Goal: Task Accomplishment & Management: Manage account settings

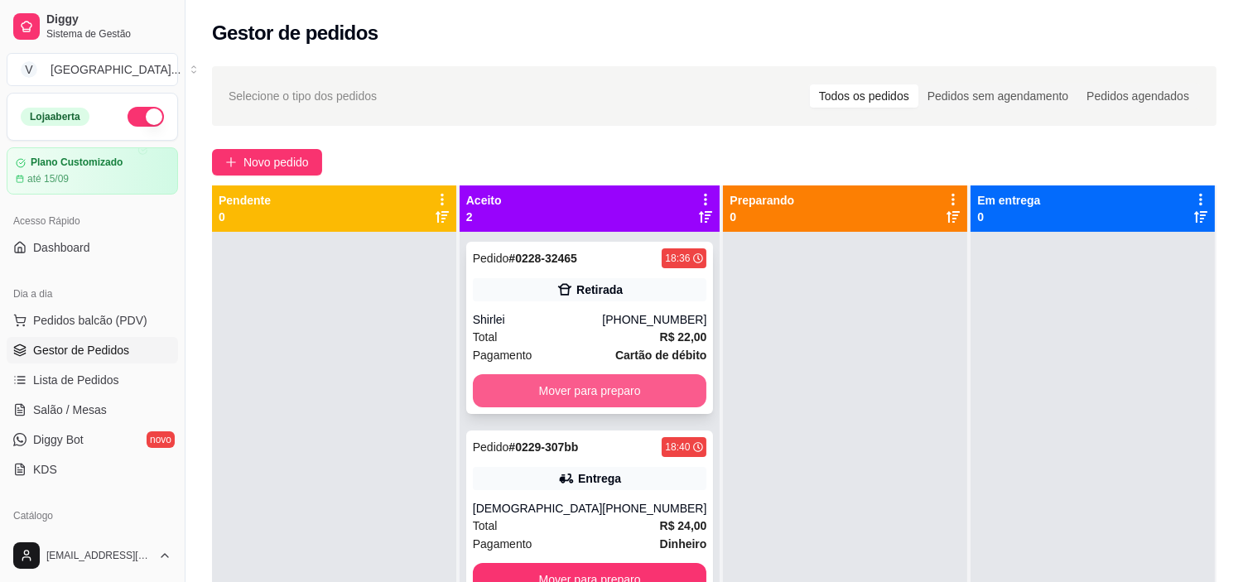
click at [613, 377] on button "Mover para preparo" at bounding box center [590, 390] width 234 height 33
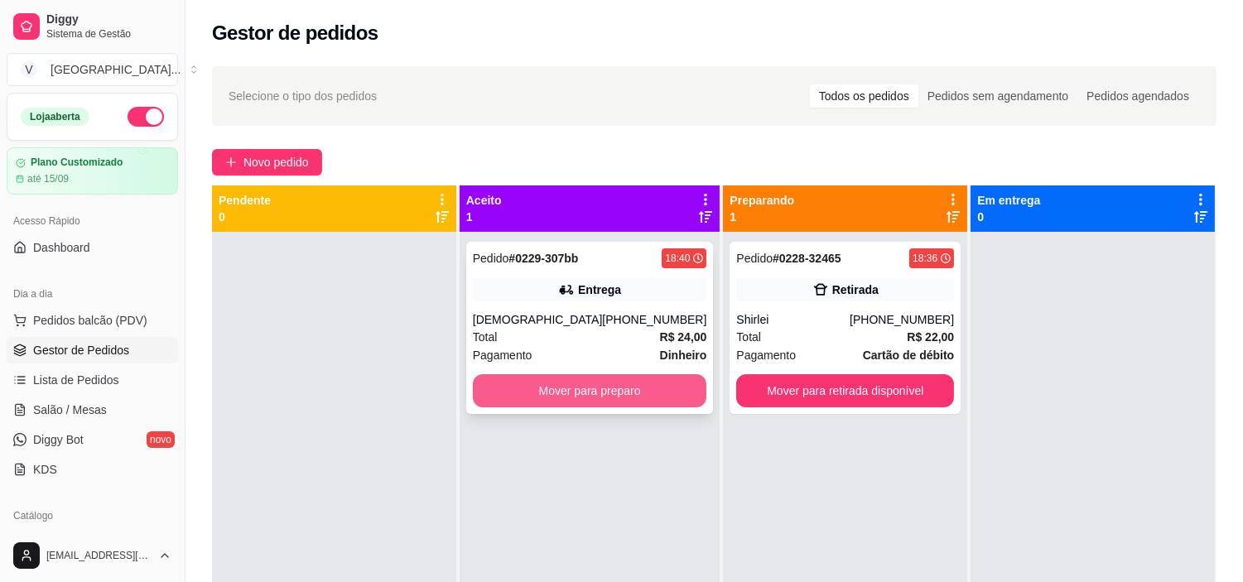
click at [618, 386] on button "Mover para preparo" at bounding box center [590, 390] width 234 height 33
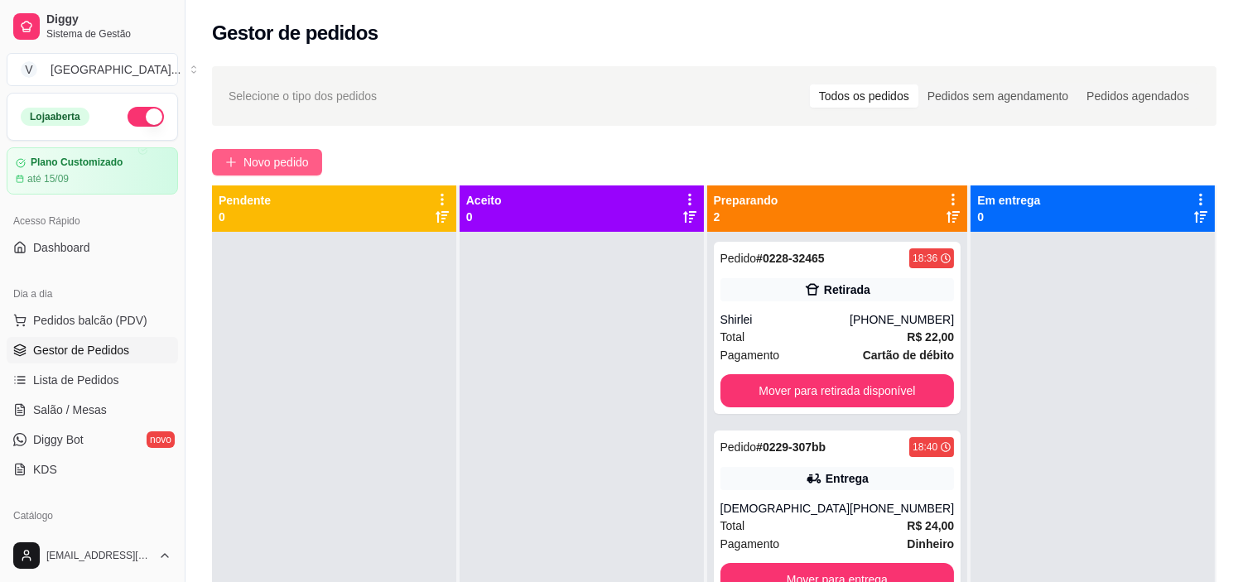
click at [315, 149] on button "Novo pedido" at bounding box center [267, 162] width 110 height 26
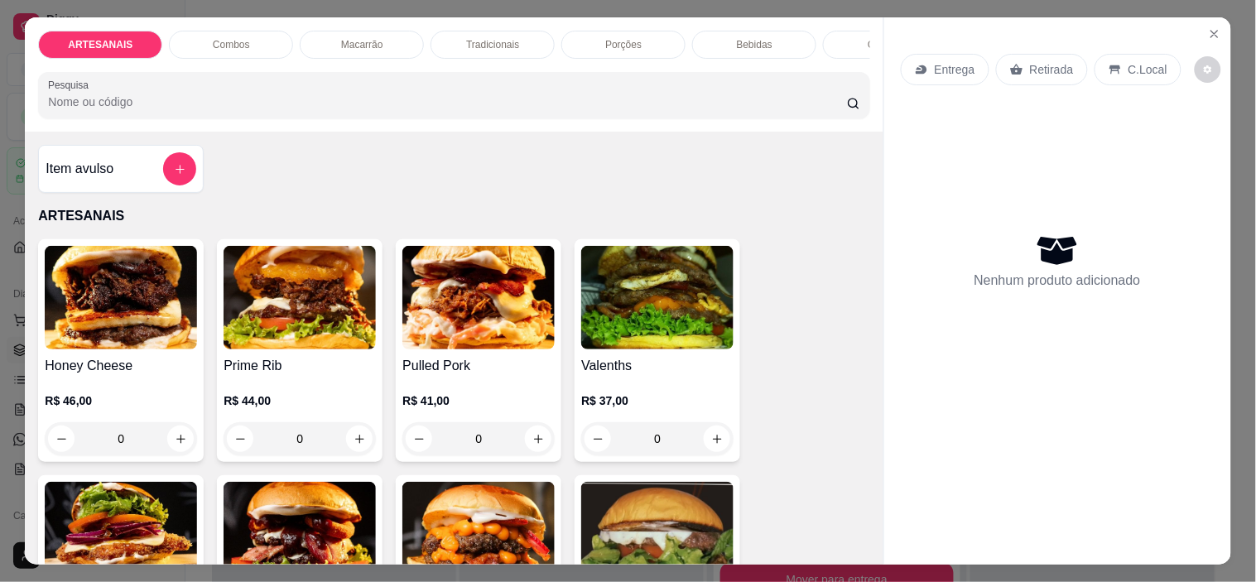
click at [940, 63] on p "Entrega" at bounding box center [955, 69] width 41 height 17
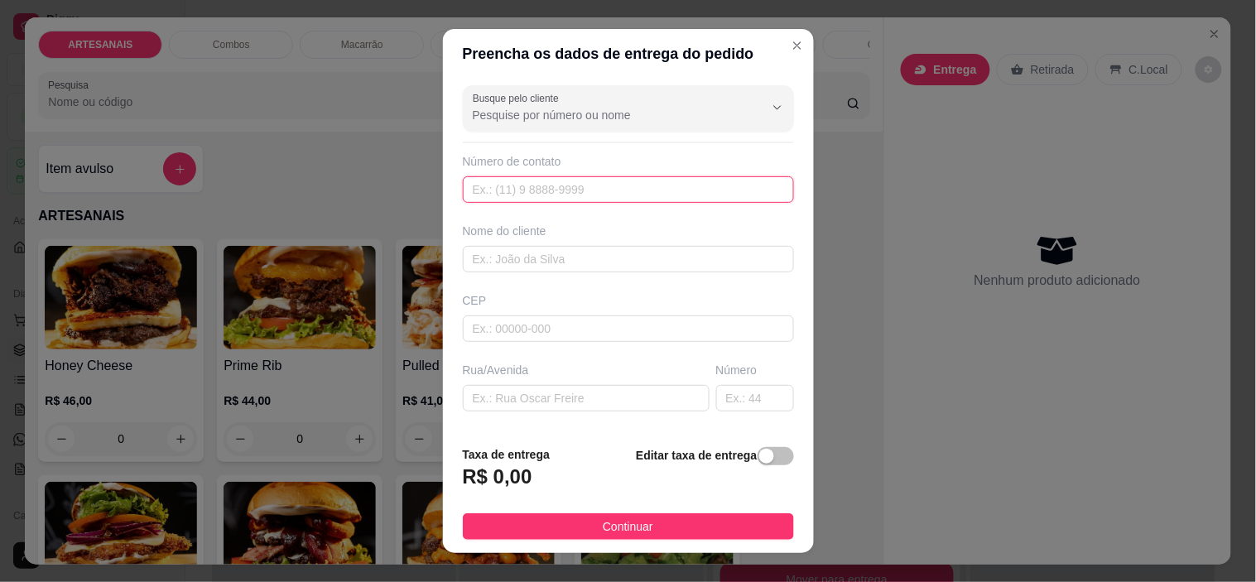
click at [545, 182] on input "text" at bounding box center [628, 189] width 331 height 26
type input "[PHONE_NUMBER]"
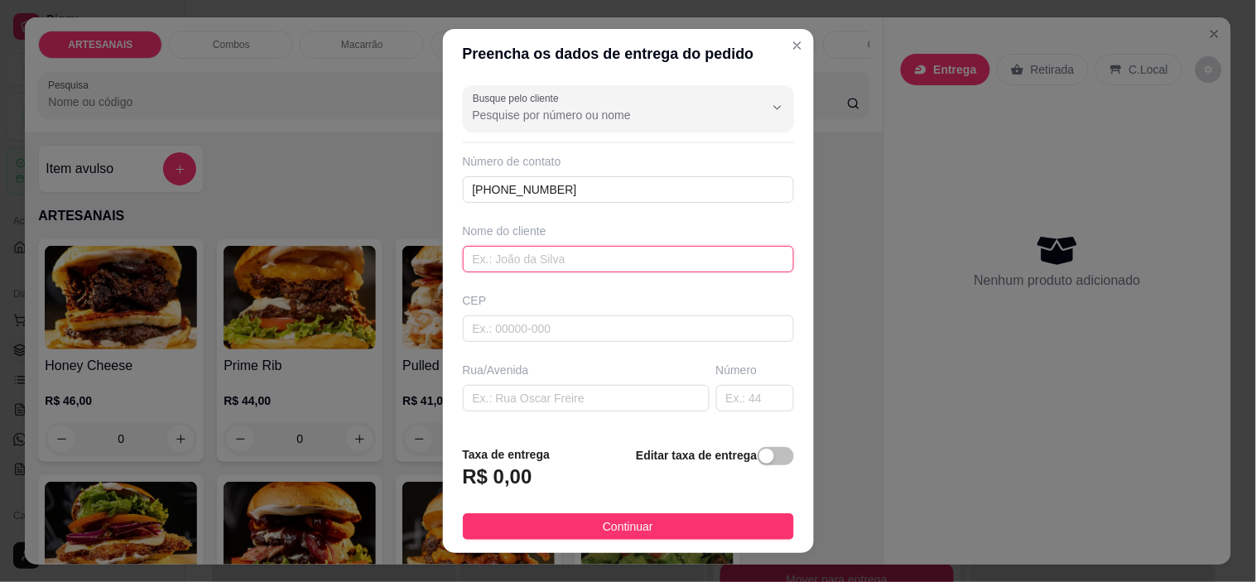
click at [569, 253] on input "text" at bounding box center [628, 259] width 331 height 26
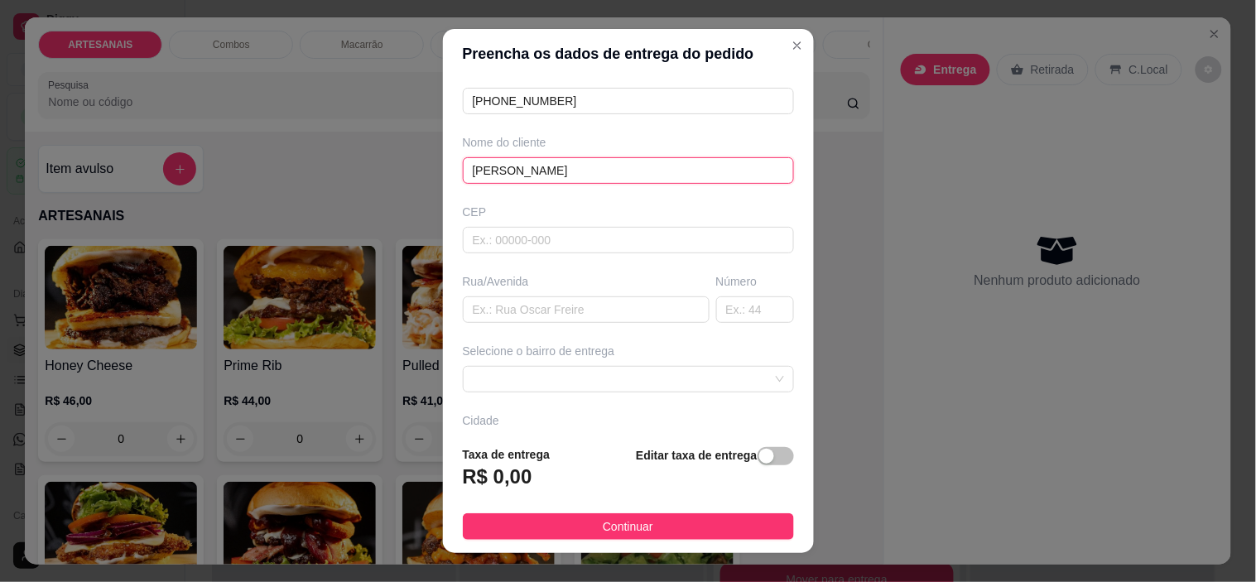
scroll to position [205, 0]
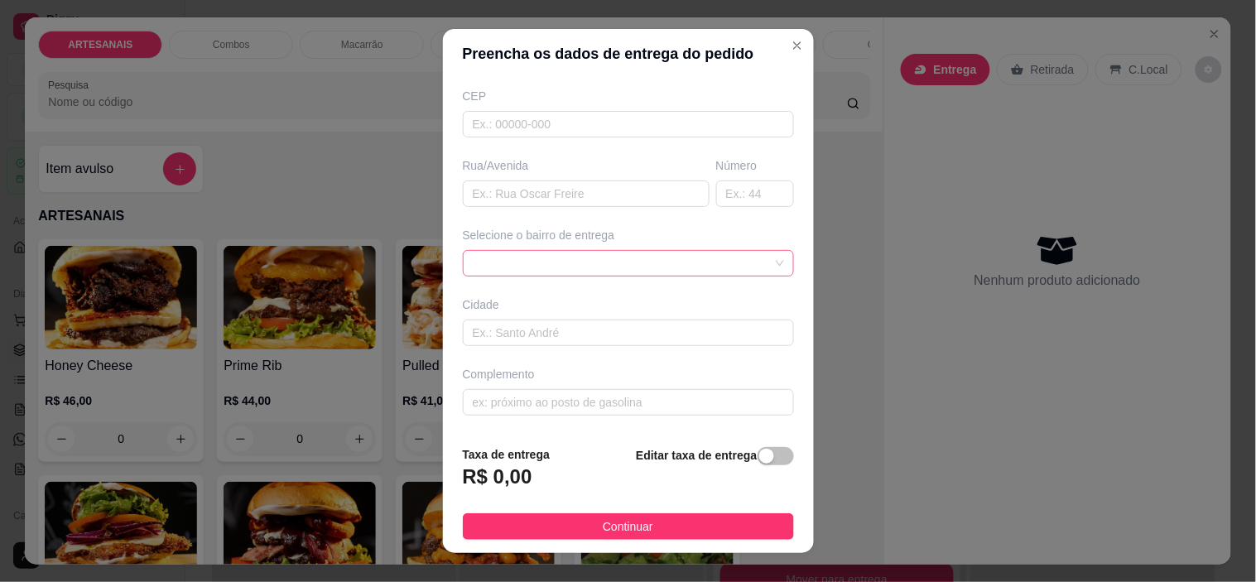
click at [694, 258] on span at bounding box center [628, 263] width 311 height 25
type input "[PERSON_NAME]"
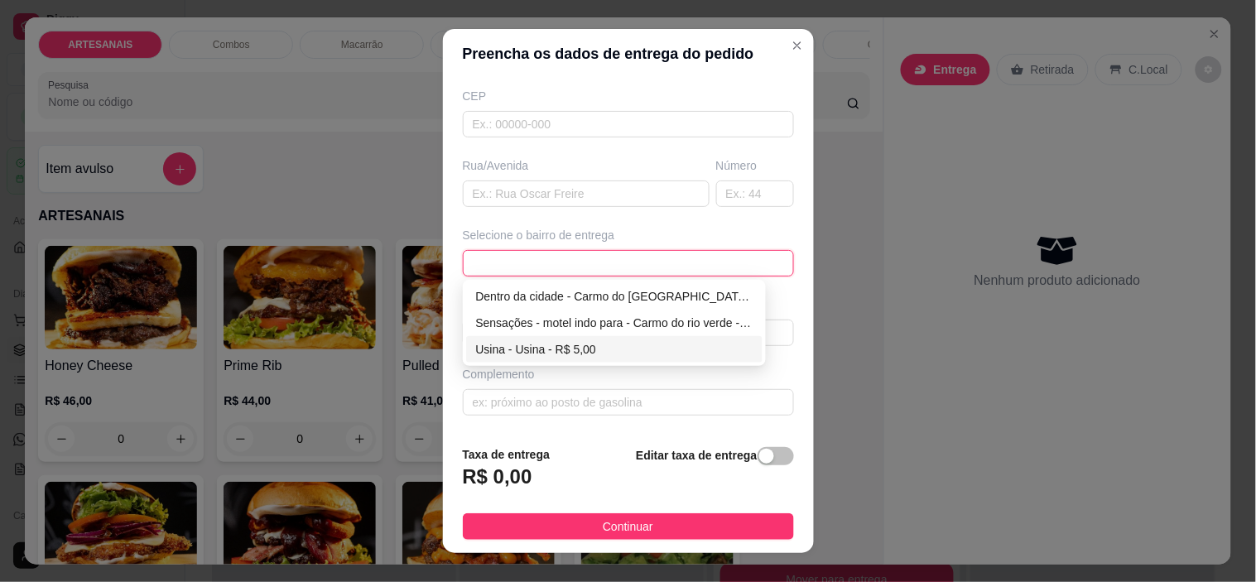
click at [583, 343] on div "Usina - Usina - R$ 5,00" at bounding box center [614, 349] width 277 height 18
type input "Usina"
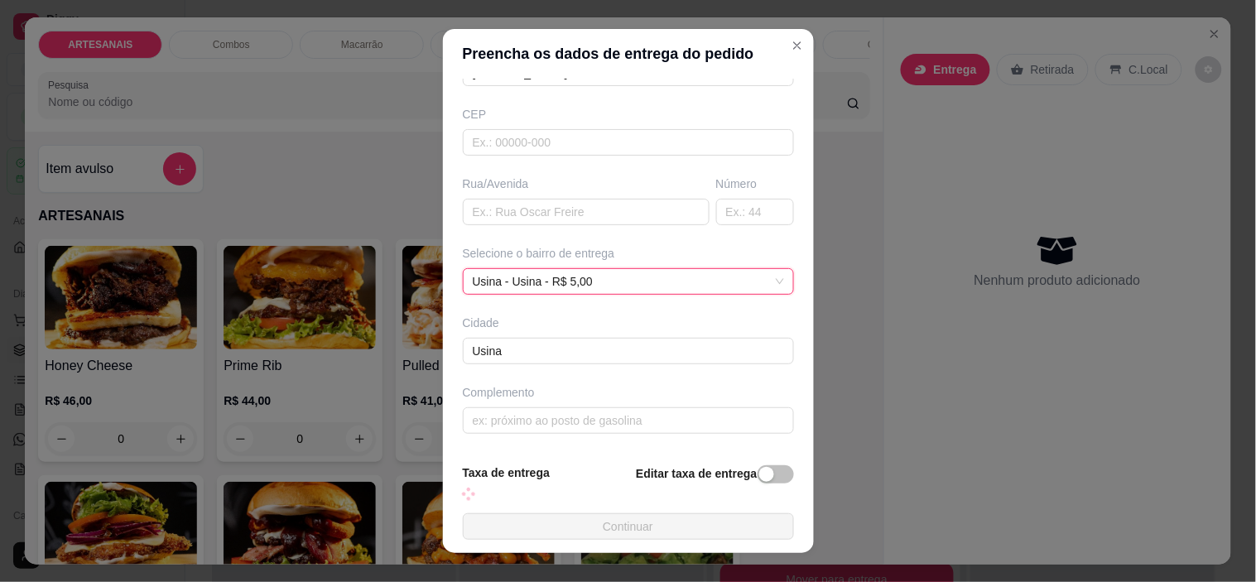
scroll to position [187, 0]
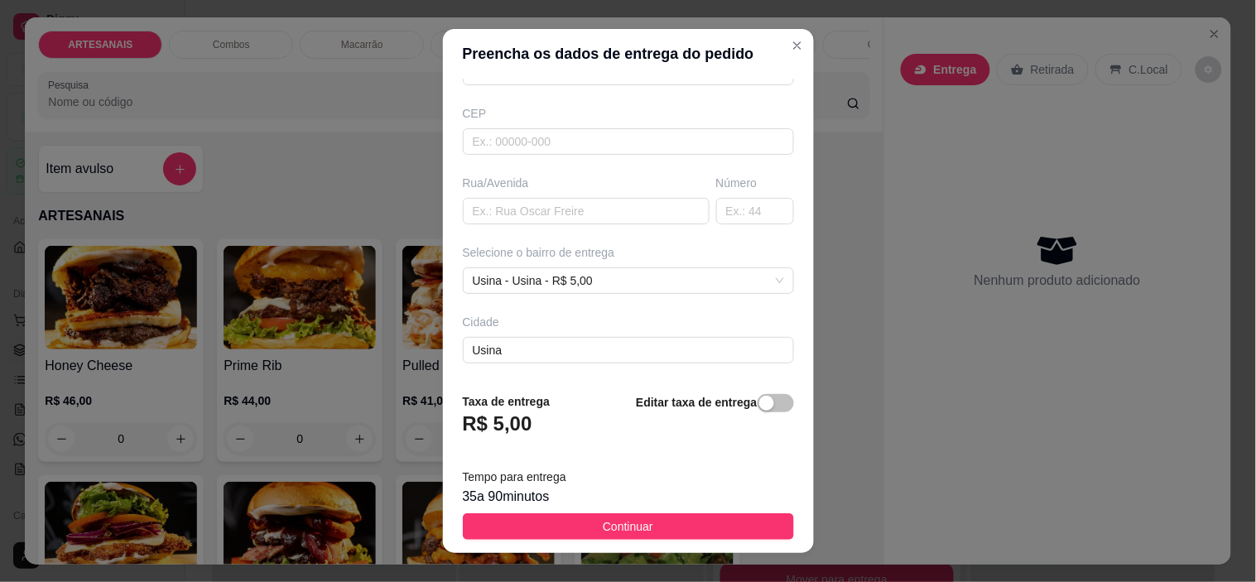
click at [671, 540] on footer "Taxa de entrega R$ 5,00 Editar taxa de entrega Tempo para entrega 35 a 90 minut…" at bounding box center [628, 466] width 371 height 174
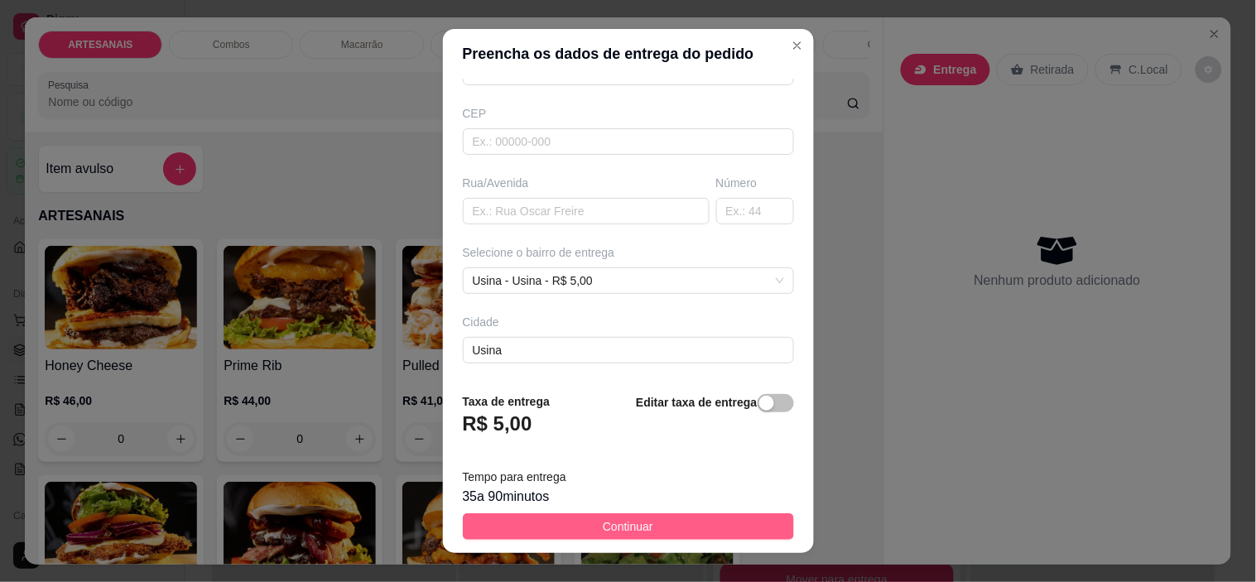
click at [672, 538] on button "Continuar" at bounding box center [628, 526] width 331 height 26
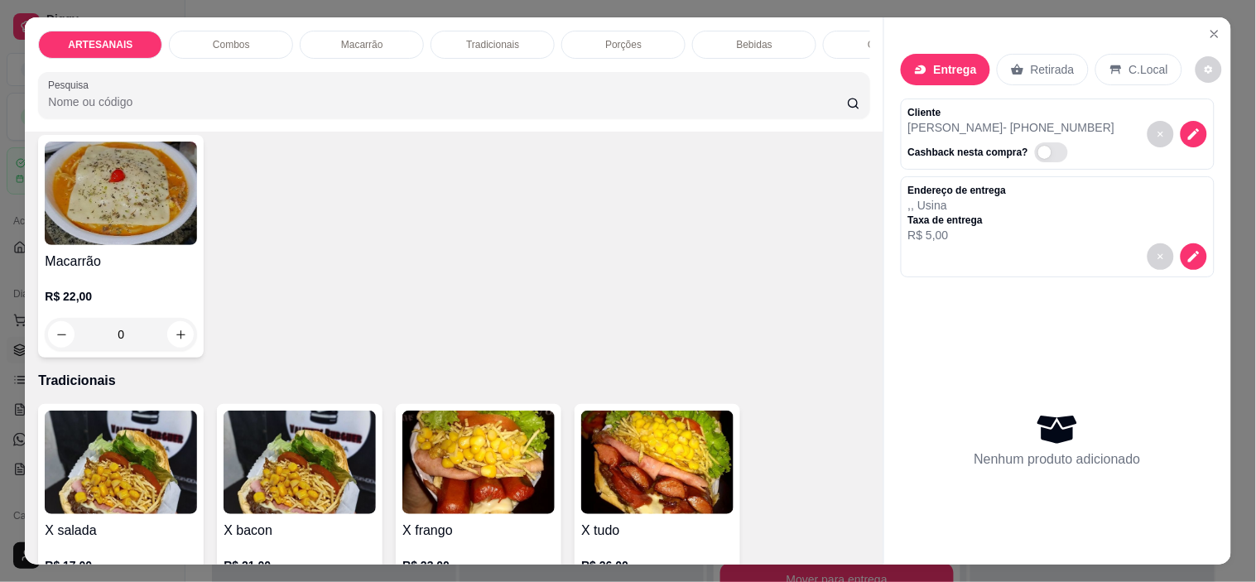
scroll to position [1196, 0]
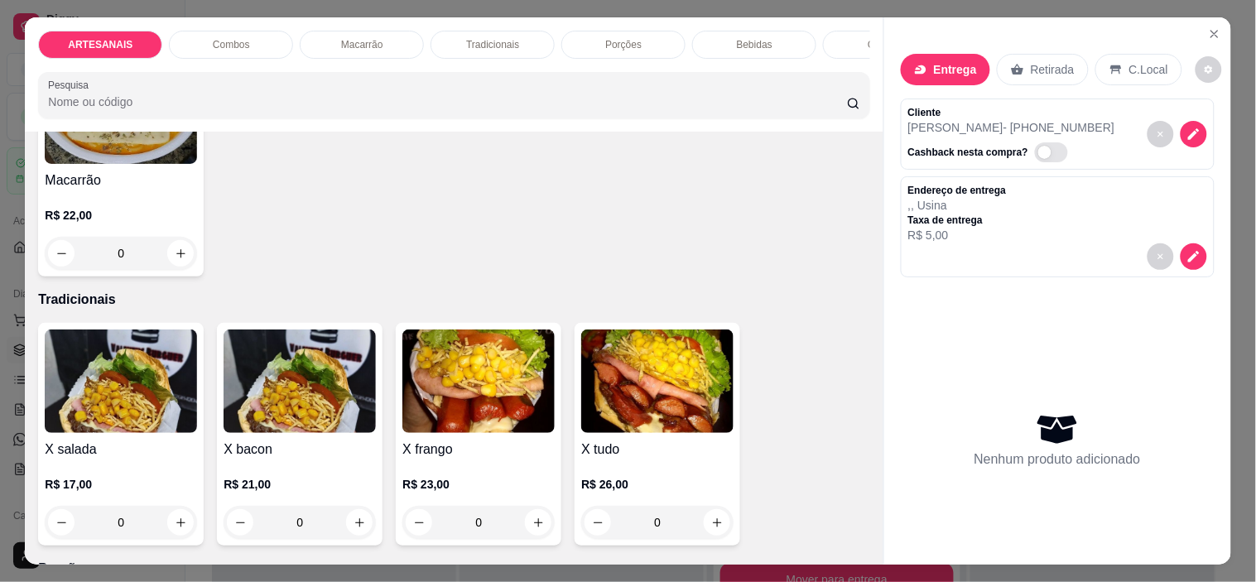
click at [701, 530] on div "0" at bounding box center [657, 522] width 152 height 33
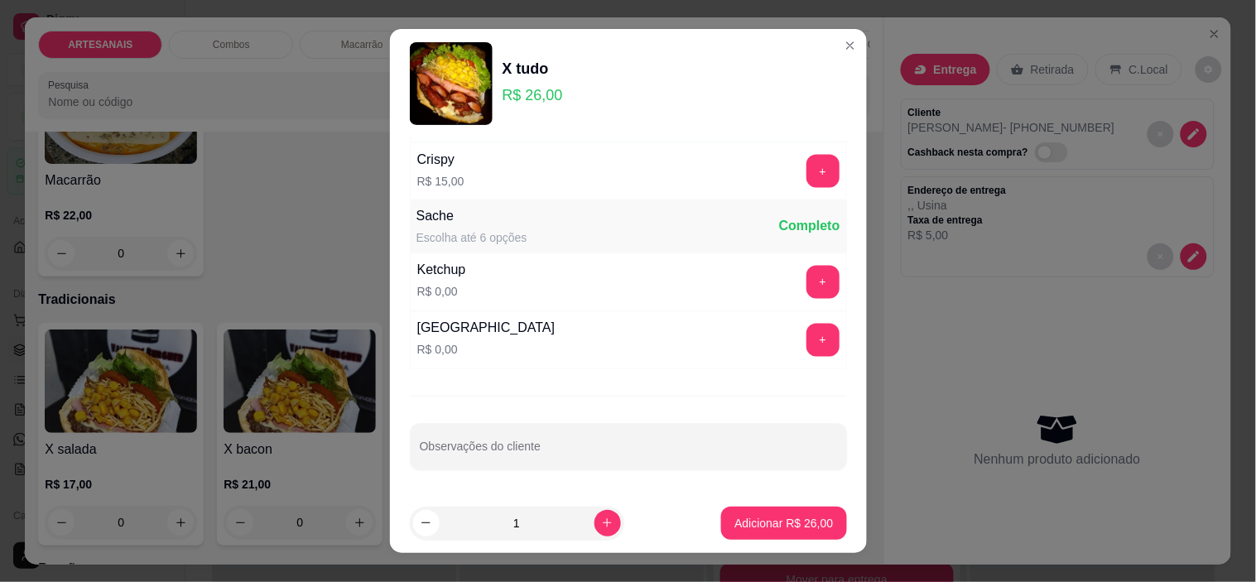
scroll to position [23, 0]
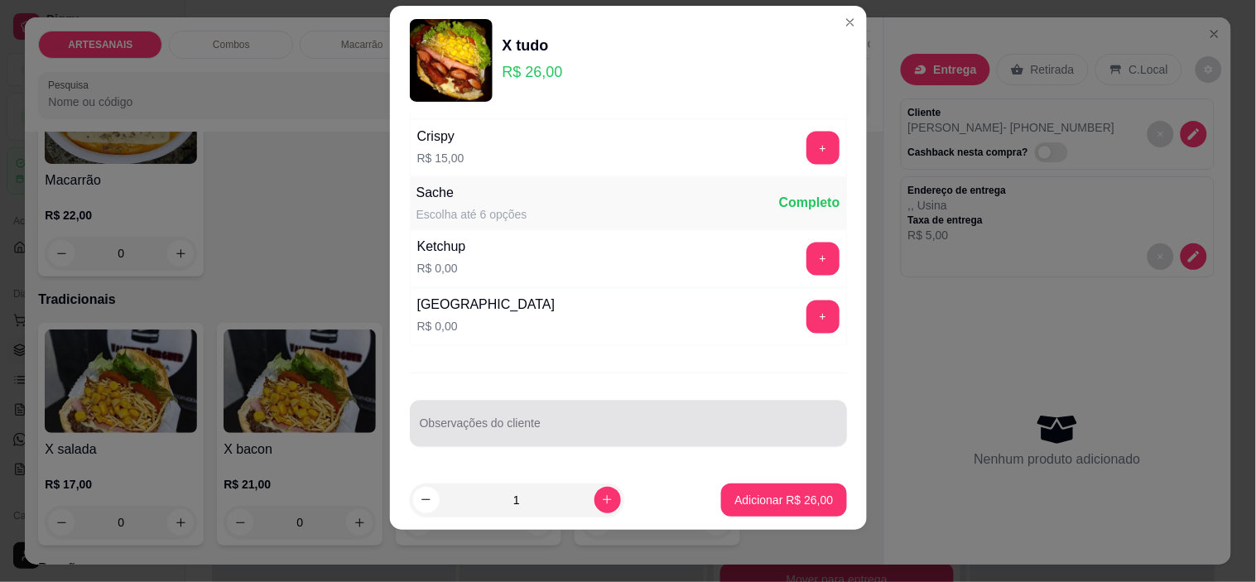
click at [617, 412] on div at bounding box center [628, 423] width 417 height 33
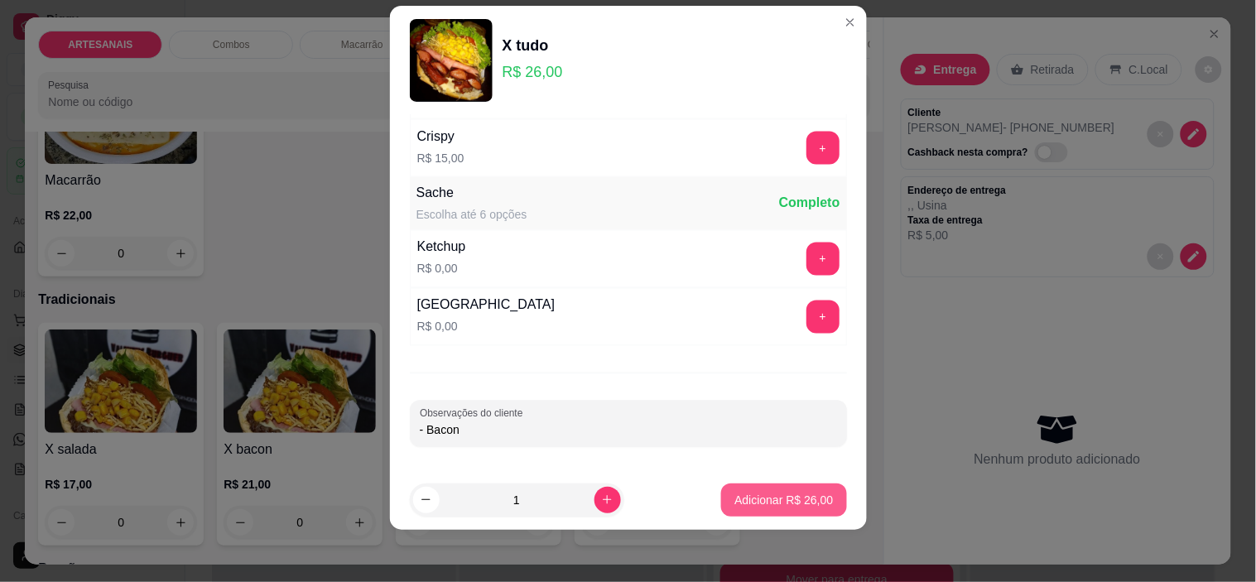
type input "- Bacon"
click at [765, 494] on p "Adicionar R$ 26,00" at bounding box center [783, 500] width 99 height 17
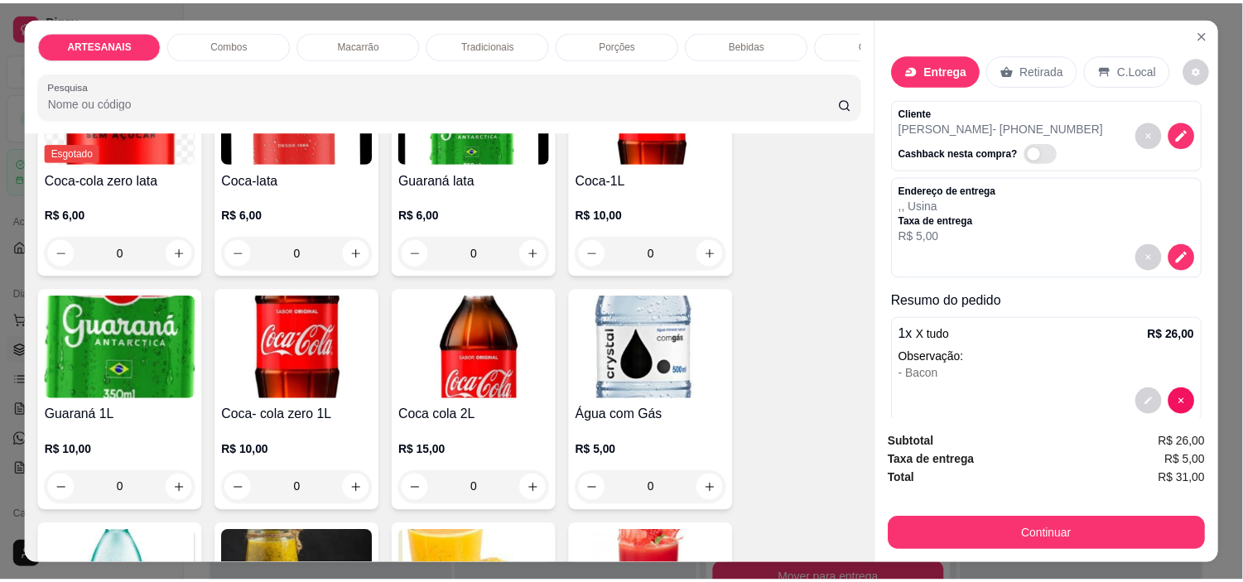
scroll to position [1932, 0]
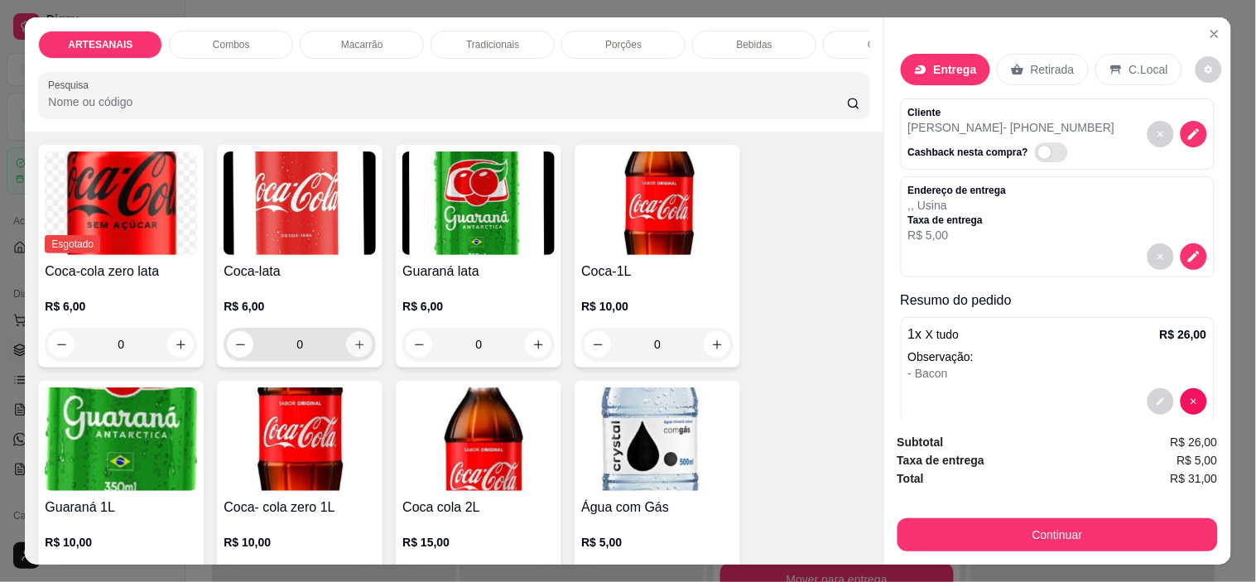
click at [347, 351] on button "increase-product-quantity" at bounding box center [360, 345] width 26 height 26
type input "1"
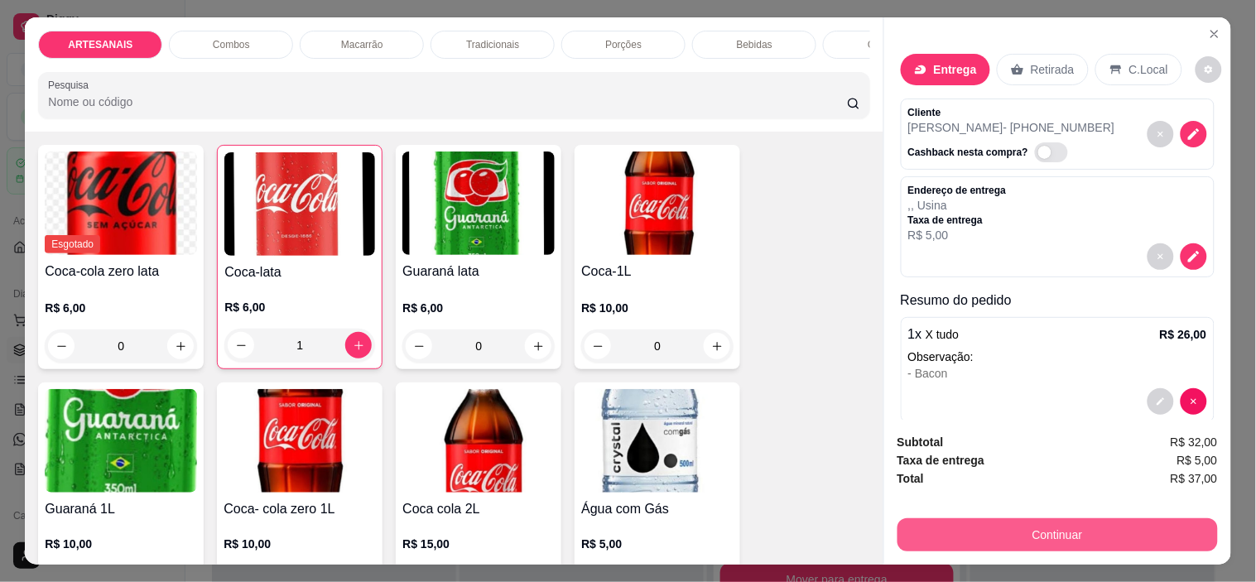
click at [1054, 528] on button "Continuar" at bounding box center [1058, 534] width 320 height 33
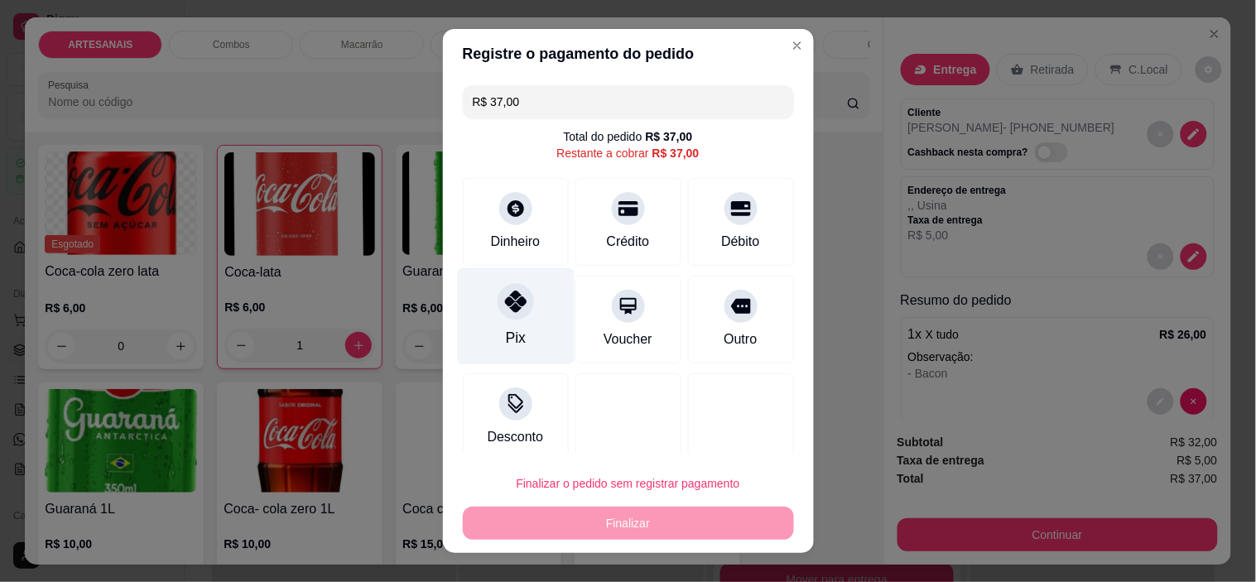
click at [515, 313] on div at bounding box center [516, 302] width 36 height 36
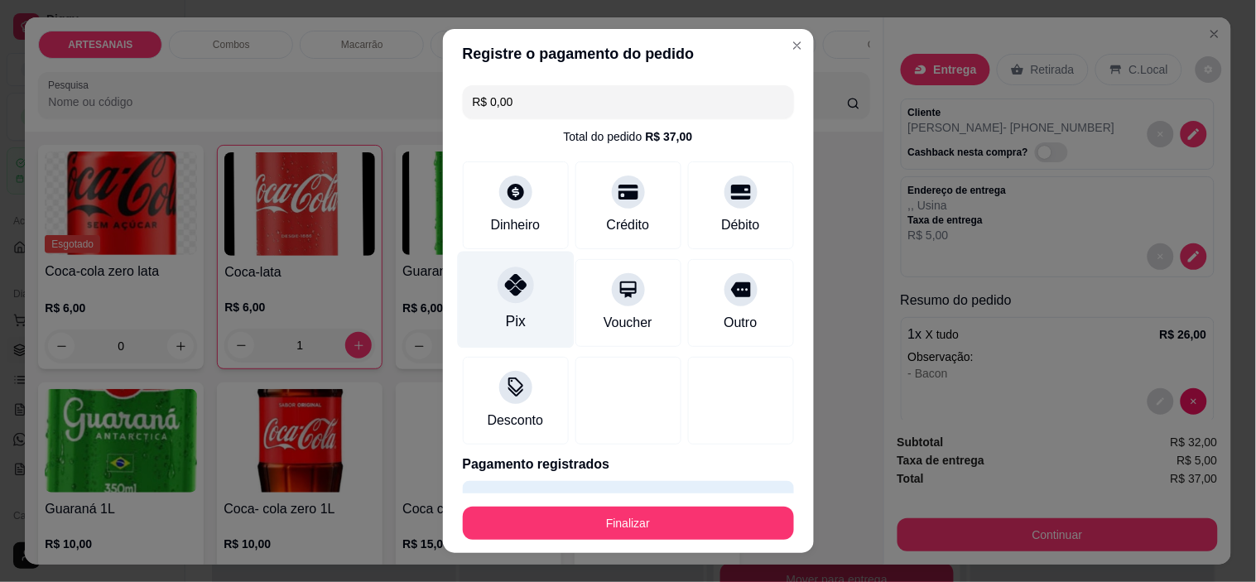
type input "R$ 0,00"
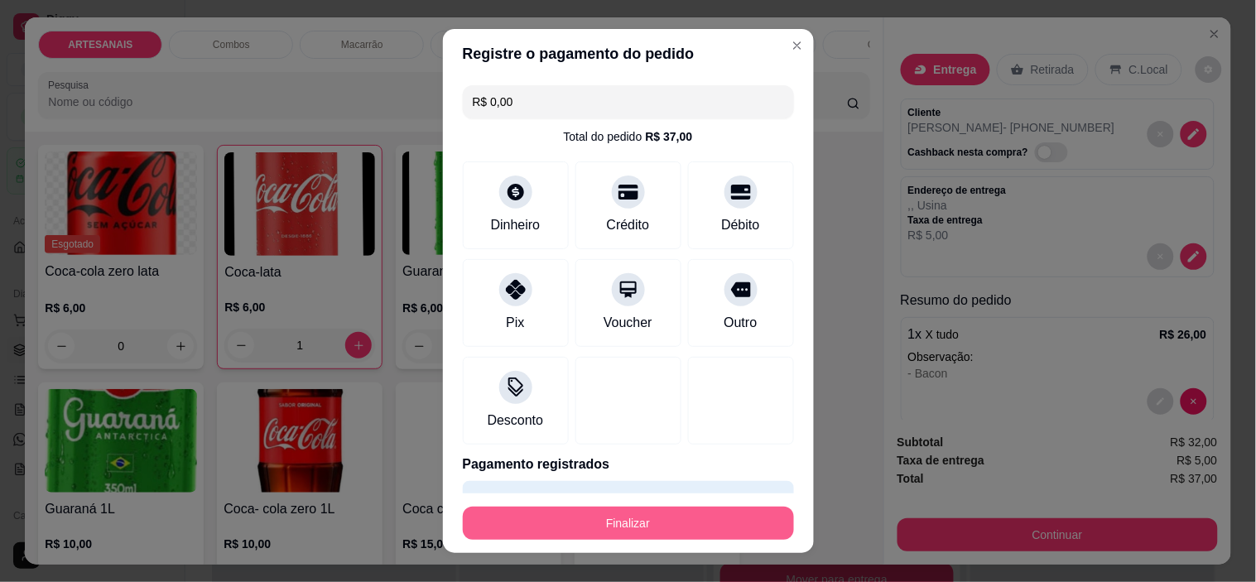
click at [635, 523] on button "Finalizar" at bounding box center [628, 523] width 331 height 33
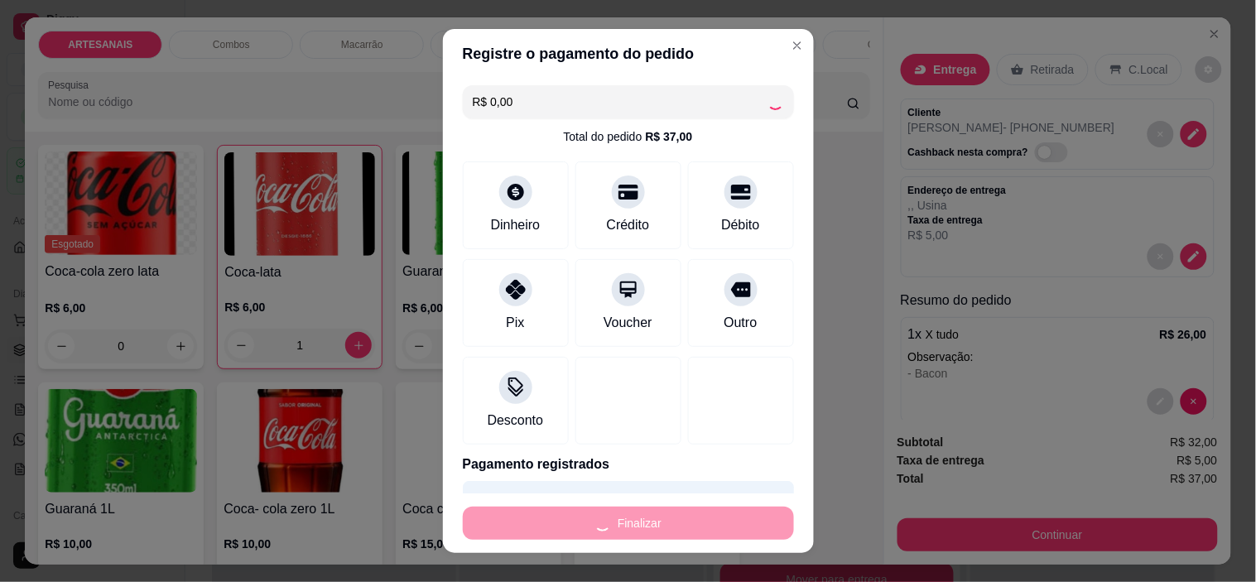
type input "0"
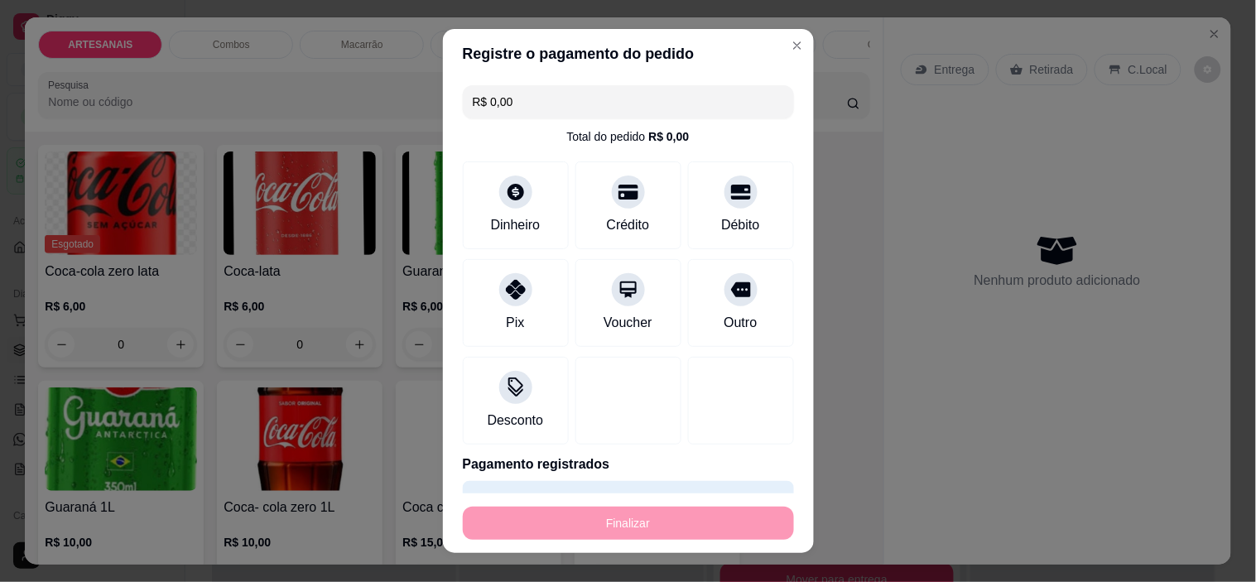
type input "-R$ 37,00"
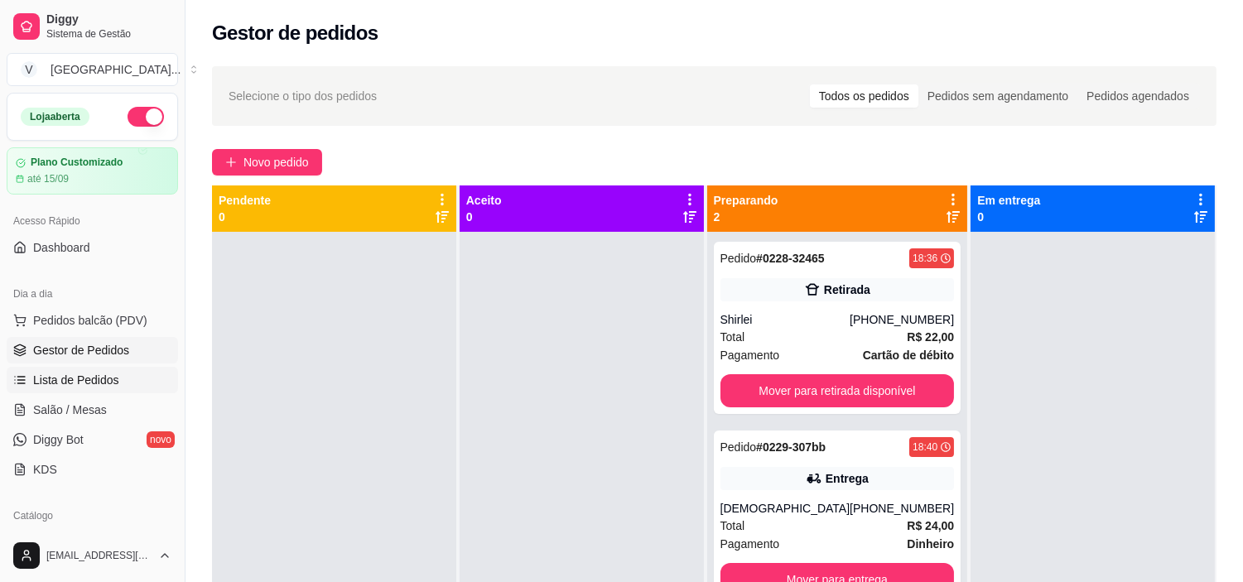
click at [99, 373] on span "Lista de Pedidos" at bounding box center [76, 380] width 86 height 17
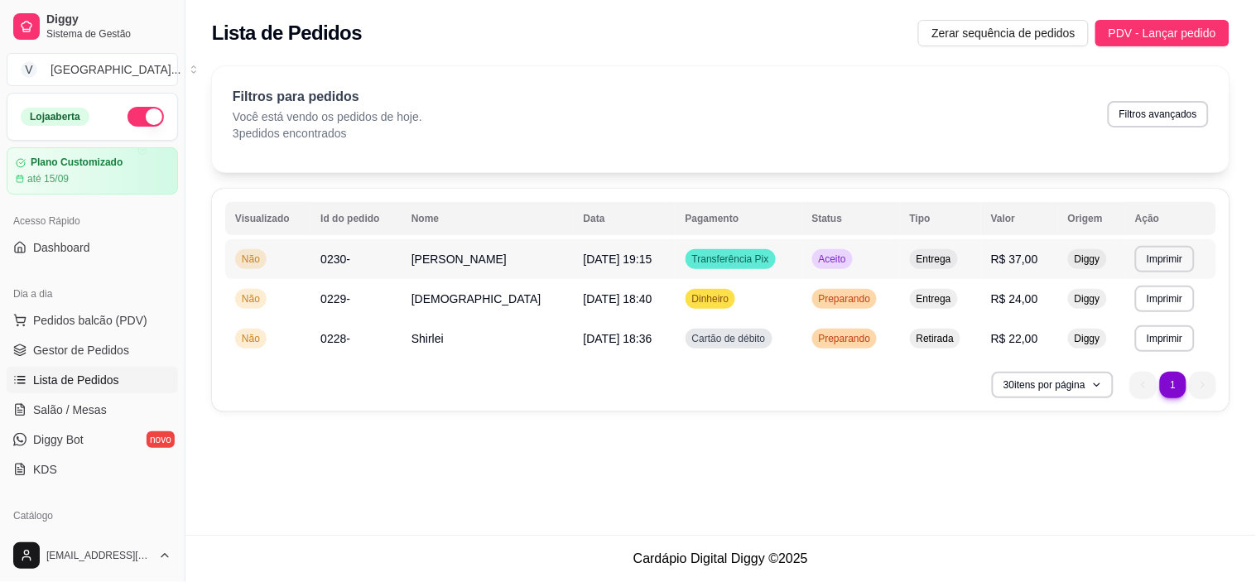
click at [574, 271] on td "[DATE] 19:15" at bounding box center [625, 259] width 102 height 40
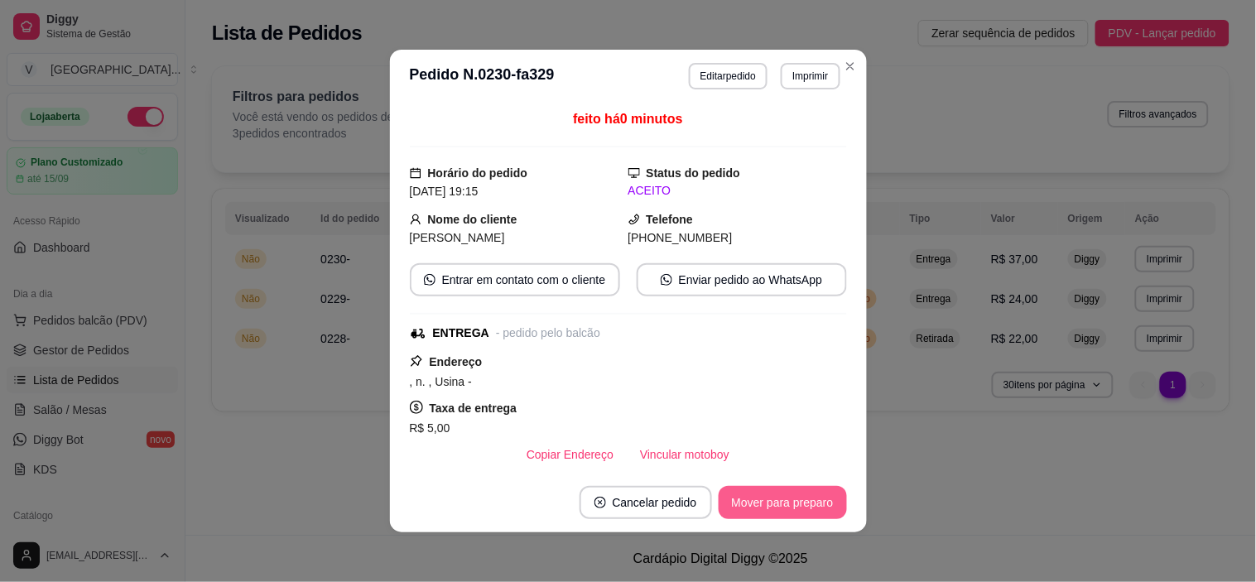
click at [770, 493] on button "Mover para preparo" at bounding box center [783, 502] width 128 height 33
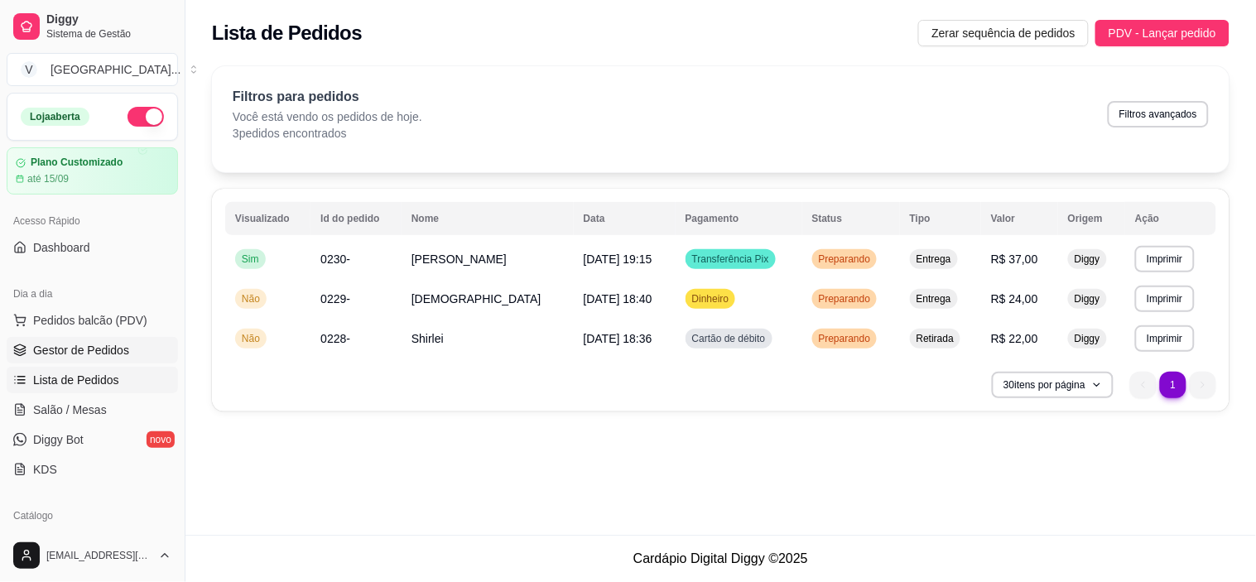
click at [100, 348] on span "Gestor de Pedidos" at bounding box center [81, 350] width 96 height 17
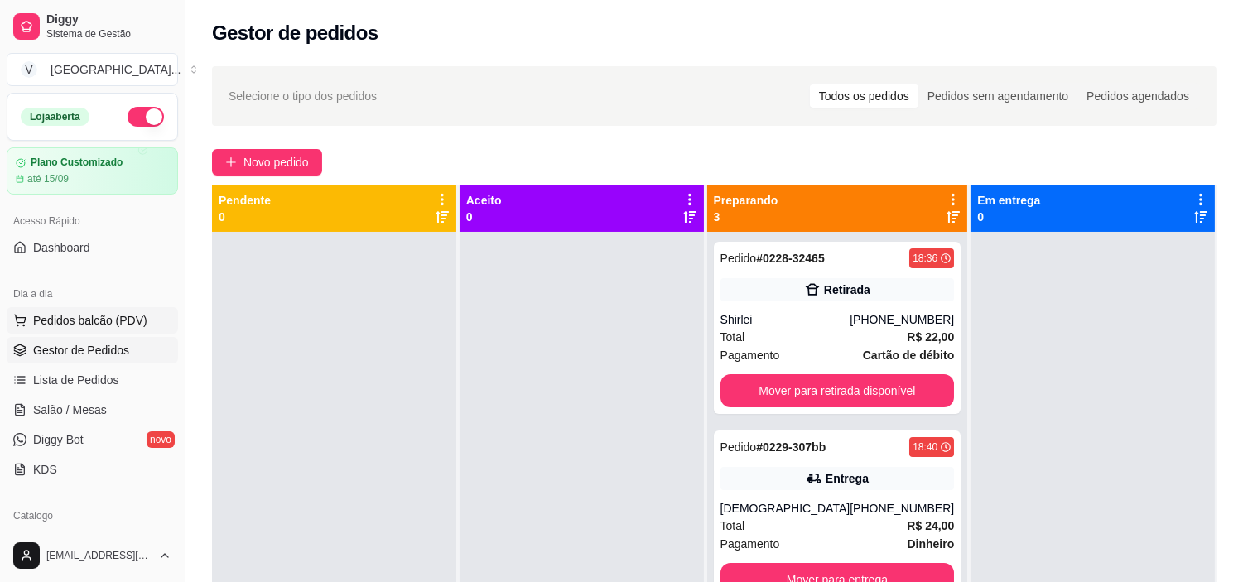
click at [88, 326] on span "Pedidos balcão (PDV)" at bounding box center [90, 320] width 114 height 17
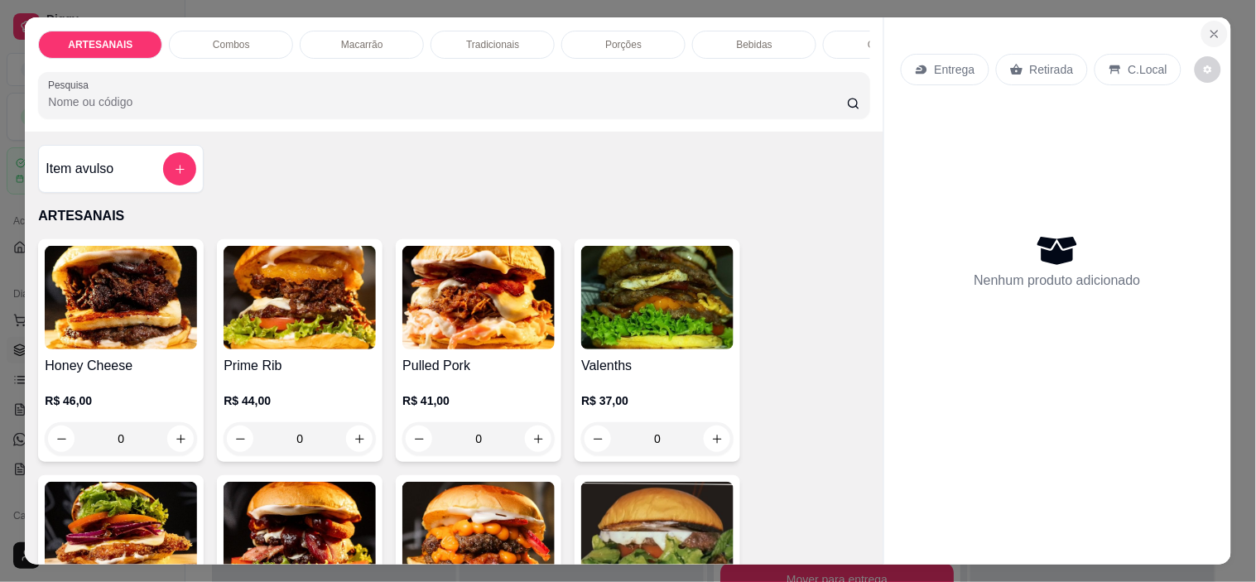
click at [1214, 27] on icon "Close" at bounding box center [1214, 33] width 13 height 13
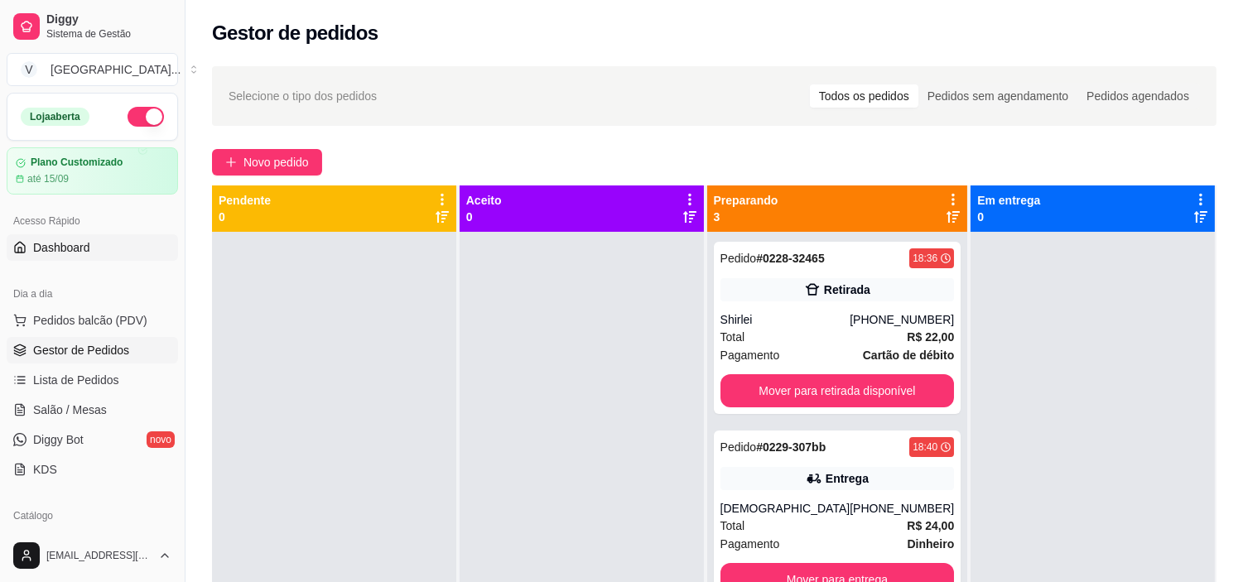
click at [22, 243] on icon at bounding box center [19, 247] width 13 height 13
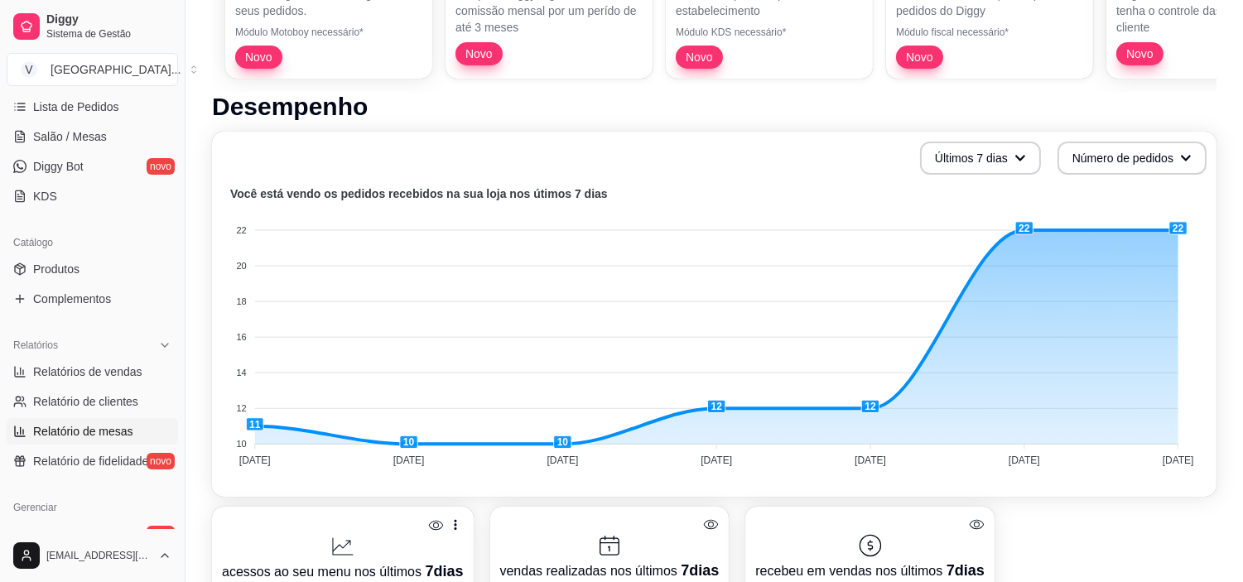
scroll to position [241, 0]
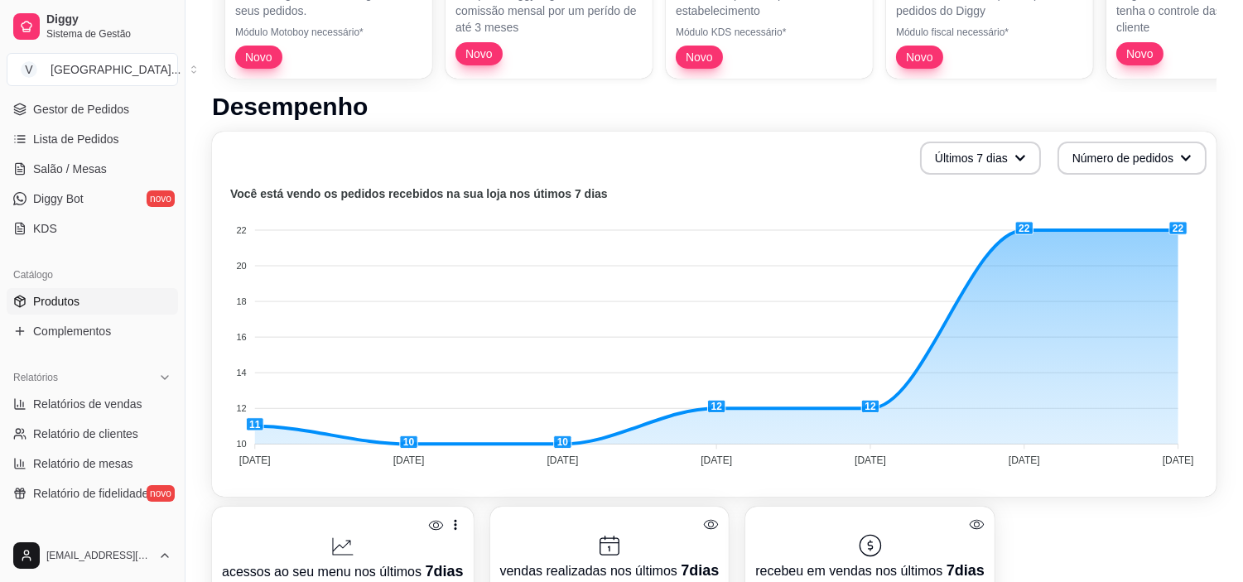
click at [61, 304] on span "Produtos" at bounding box center [56, 301] width 46 height 17
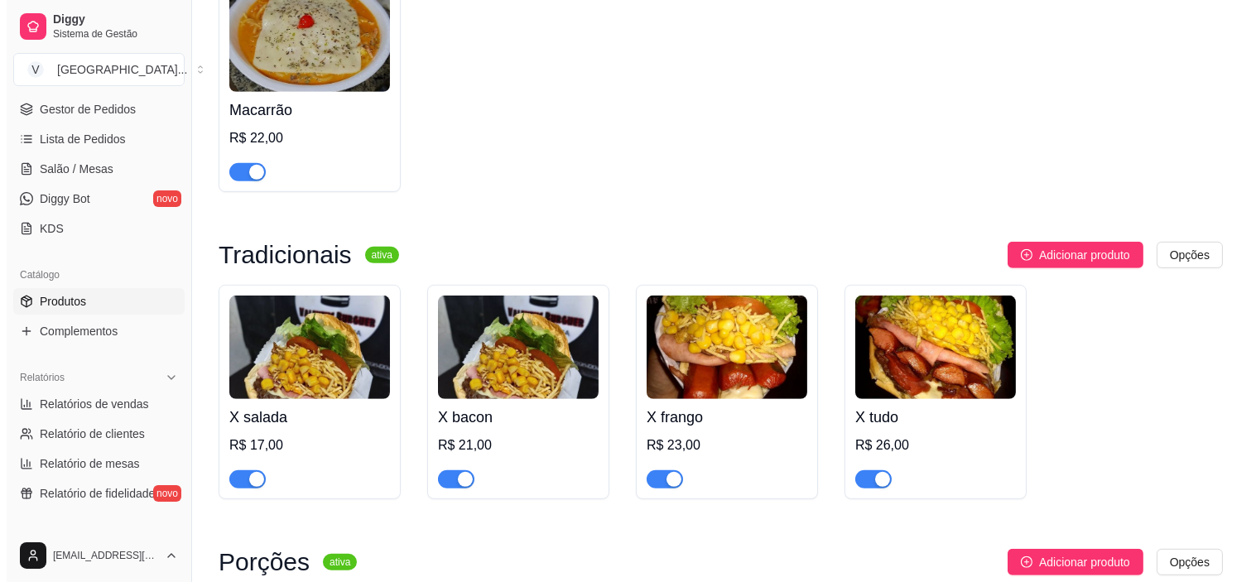
scroll to position [1656, 0]
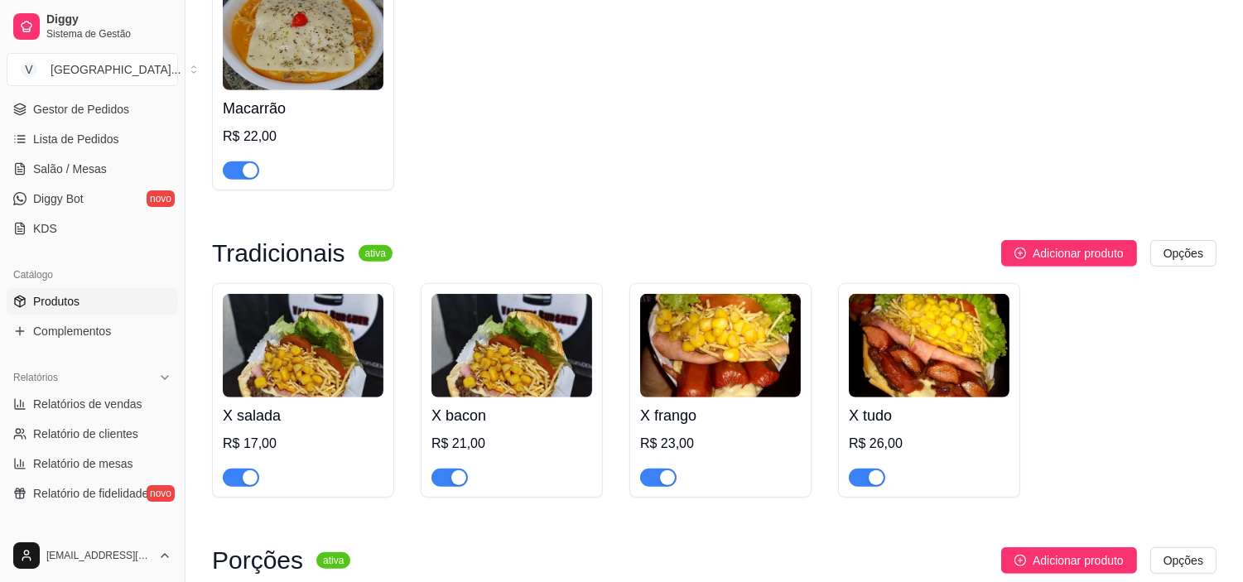
click at [376, 334] on img at bounding box center [303, 346] width 161 height 104
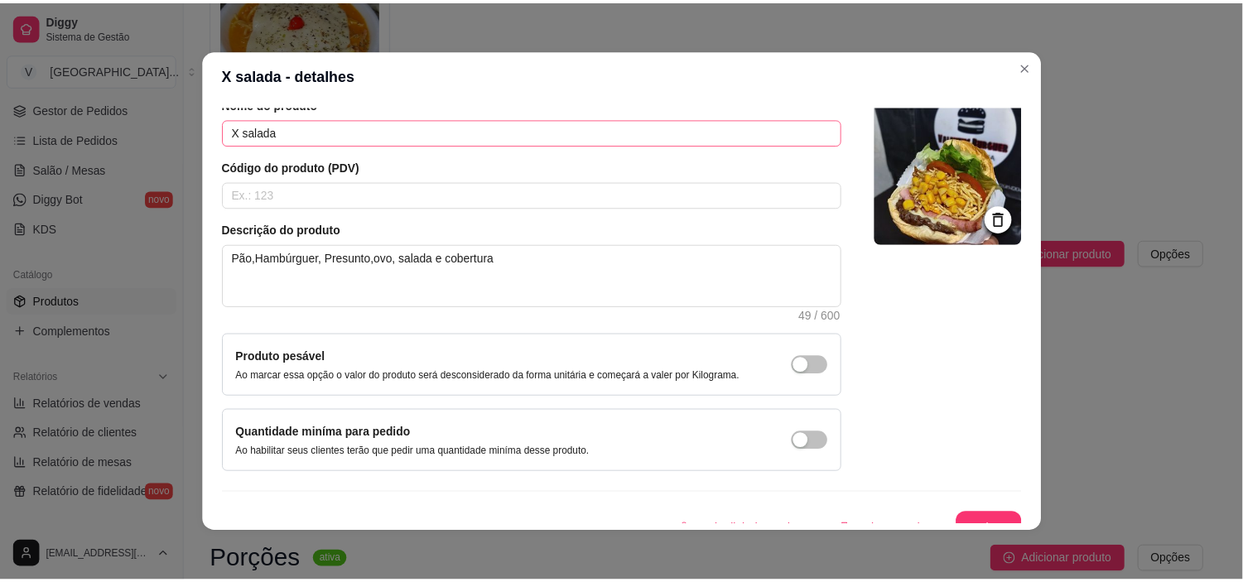
scroll to position [92, 0]
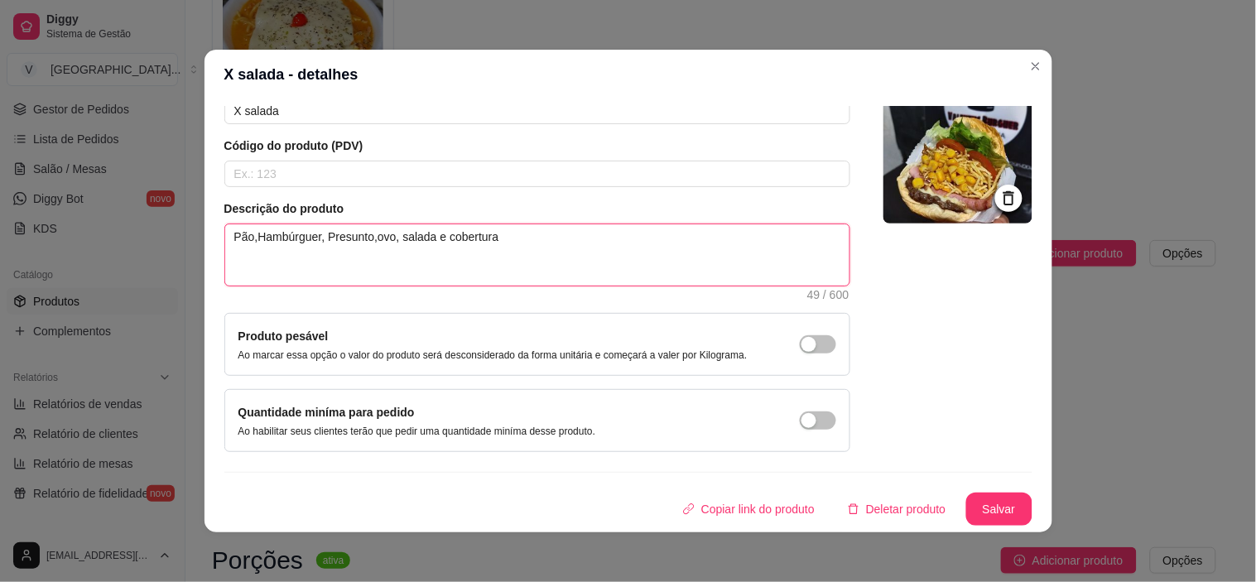
click at [320, 234] on textarea "Pão,Hambúrguer, Presunto,ovo, salada e cobertura" at bounding box center [537, 254] width 624 height 61
type textarea "Pão,Hambúrguer,Presunto,ovo, salada e cobertura"
type textarea "Pão,Hambúrguer,MPresunto,ovo, salada e cobertura"
type textarea "Pão,Hambúrguer,MuPresunto,ovo, salada e cobertura"
type textarea "Pão,Hambúrguer,MusPresunto,ovo, salada e cobertura"
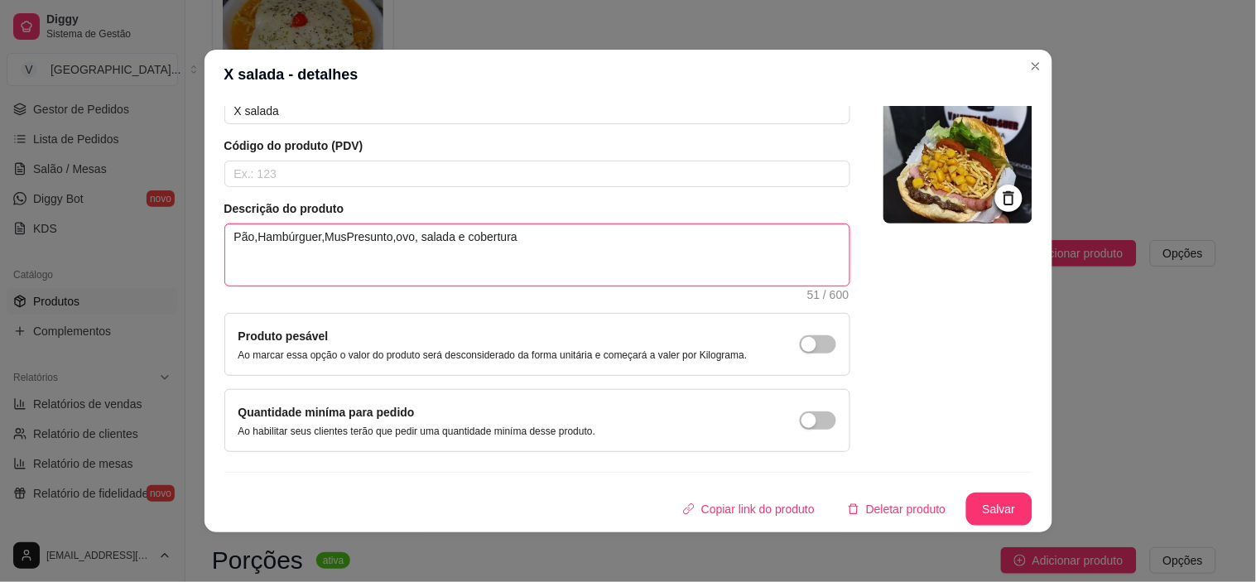
type textarea "Pão,Hambúrguer,MussPresunto,ovo, salada e cobertura"
type textarea "Pão,Hambúrguer,MussaPresunto,ovo, salada e cobertura"
type textarea "Pão,Hambúrguer,MussarPresunto,ovo, salada e cobertura"
type textarea "Pão,Hambúrguer,MussarePresunto,ovo, salada e cobertura"
type textarea "Pão,Hambúrguer,MussarelPresunto,ovo, salada e cobertura"
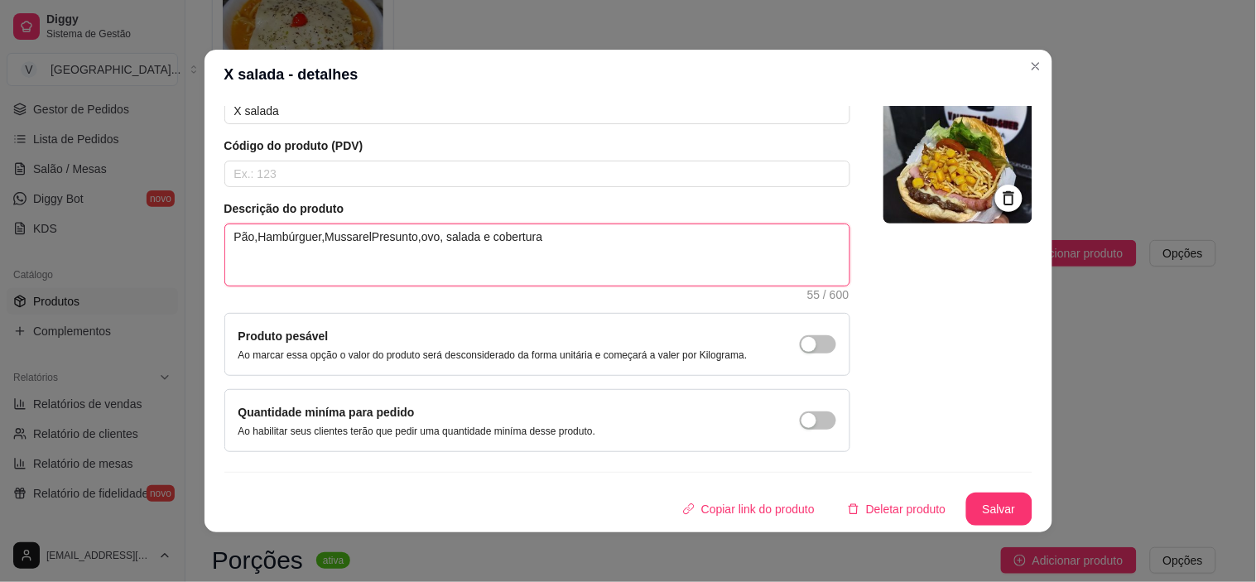
type textarea "Pão,Hambúrguer,MussarelaPresunto,ovo, salada e cobertura"
type textarea "Pão,Hambúrguer,Mussarela,Presunto,ovo, salada e cobertura"
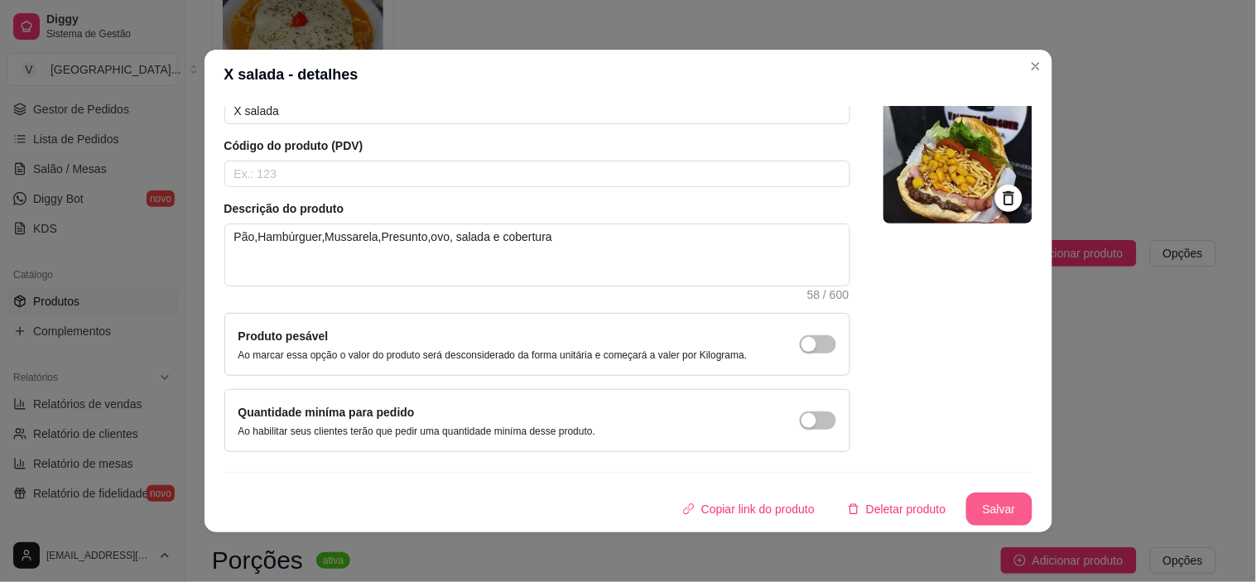
click at [996, 508] on button "Salvar" at bounding box center [999, 509] width 66 height 33
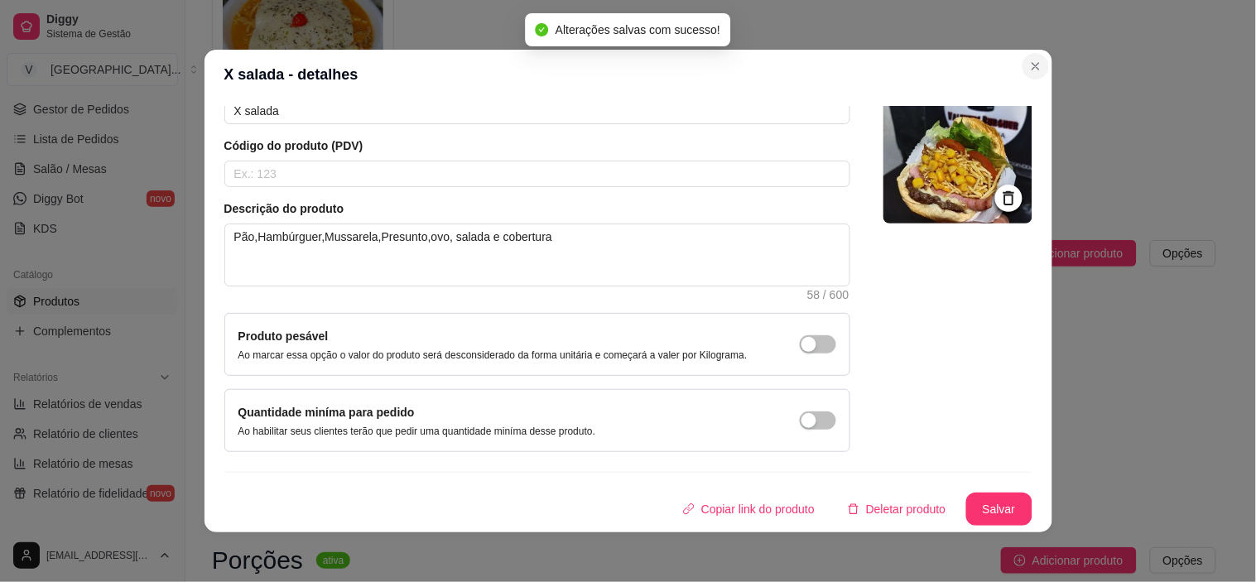
click at [1029, 62] on icon "Close" at bounding box center [1035, 66] width 13 height 13
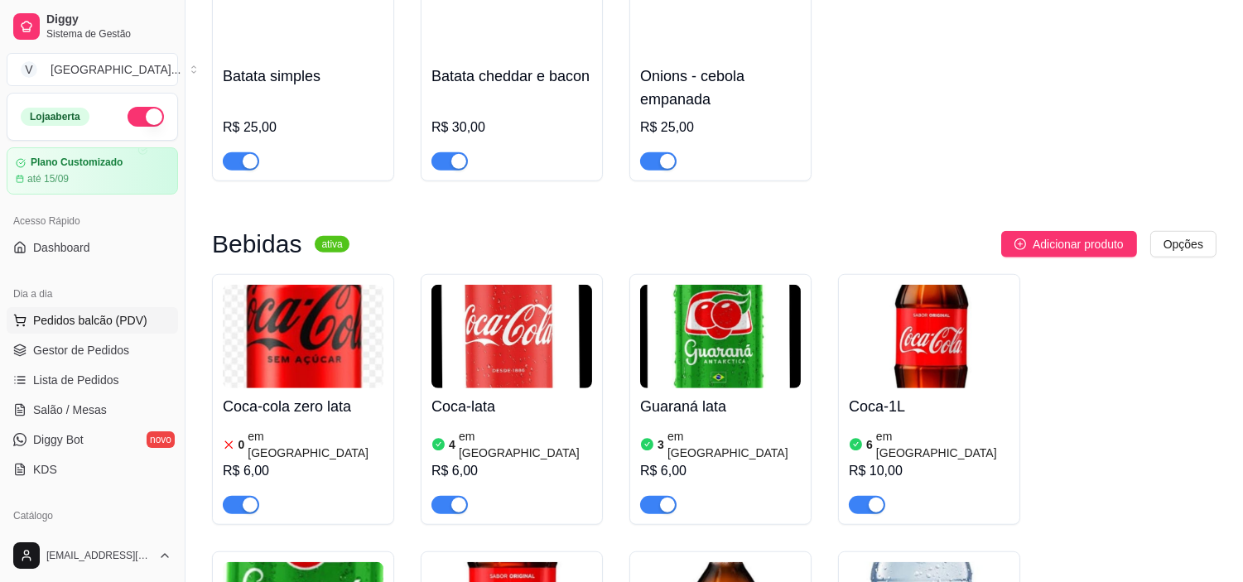
scroll to position [2300, 0]
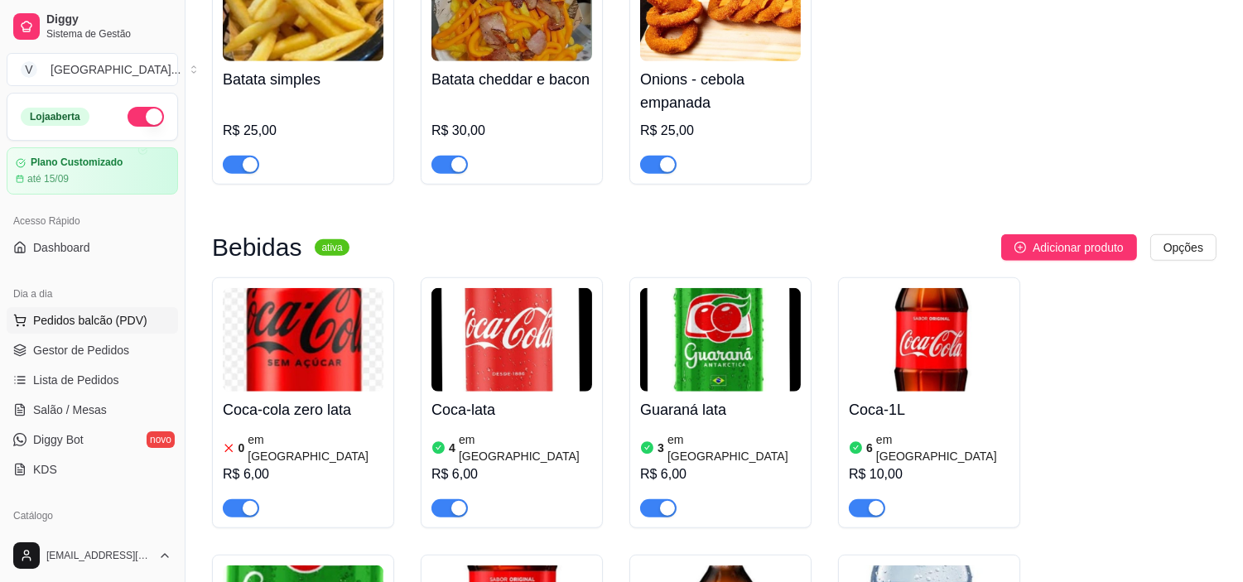
click at [78, 316] on span "Pedidos balcão (PDV)" at bounding box center [90, 320] width 114 height 17
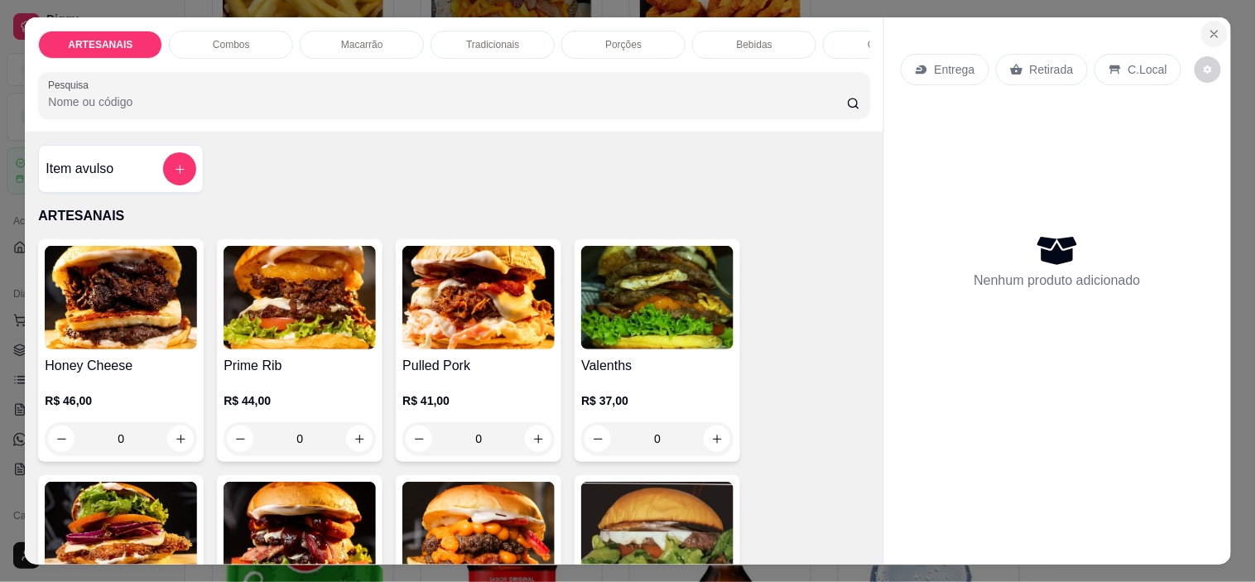
click at [1211, 31] on icon "Close" at bounding box center [1214, 34] width 7 height 7
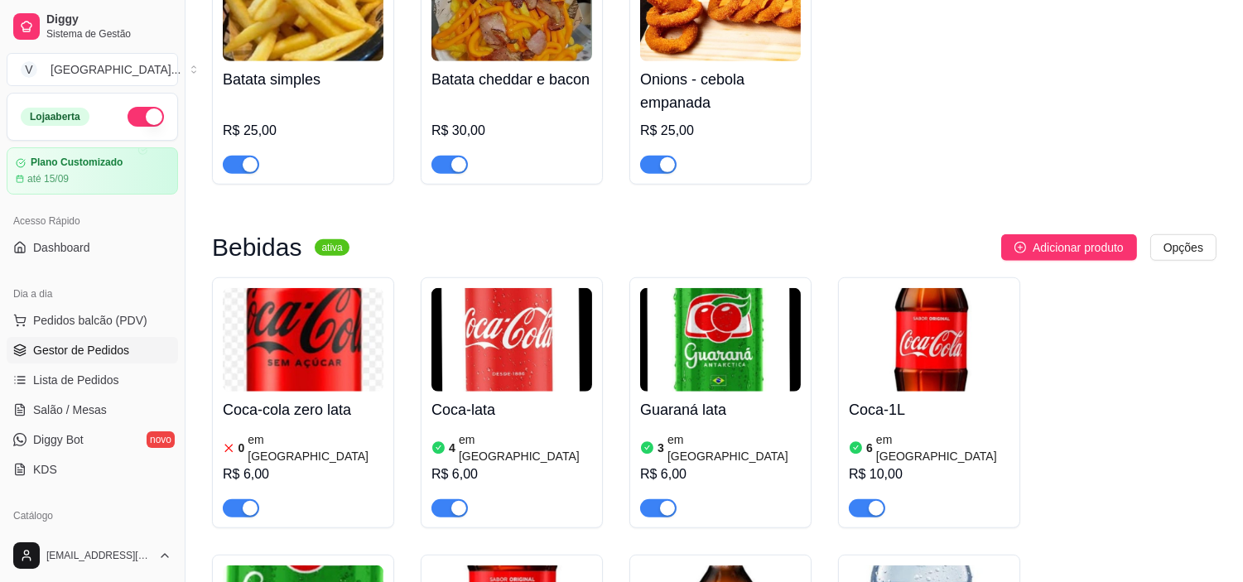
click at [56, 344] on span "Gestor de Pedidos" at bounding box center [81, 350] width 96 height 17
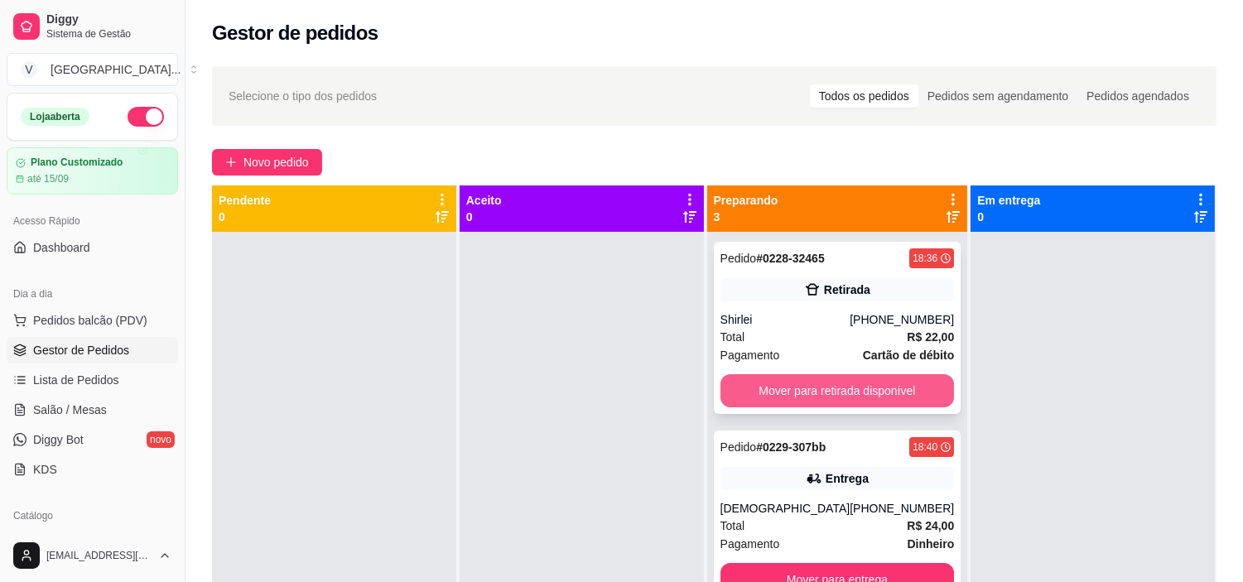
click at [861, 379] on button "Mover para retirada disponível" at bounding box center [837, 390] width 234 height 33
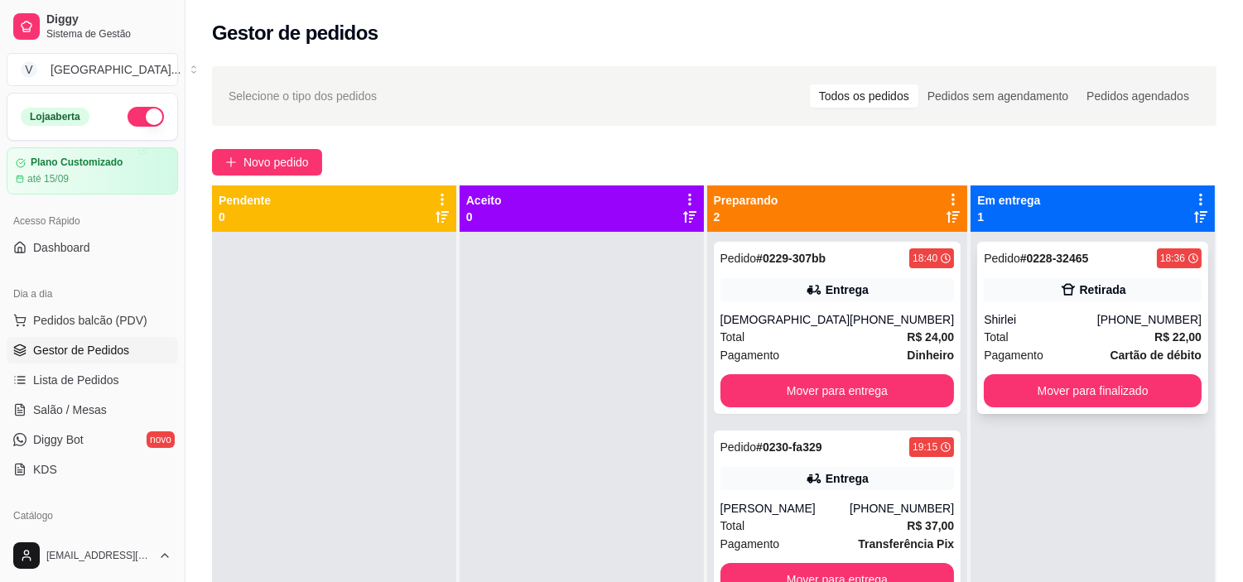
click at [1119, 272] on div "Pedido # 0228-32465 18:36 Retirada Shirlei [PHONE_NUMBER] Total R$ 22,00 Pagame…" at bounding box center [1092, 328] width 231 height 172
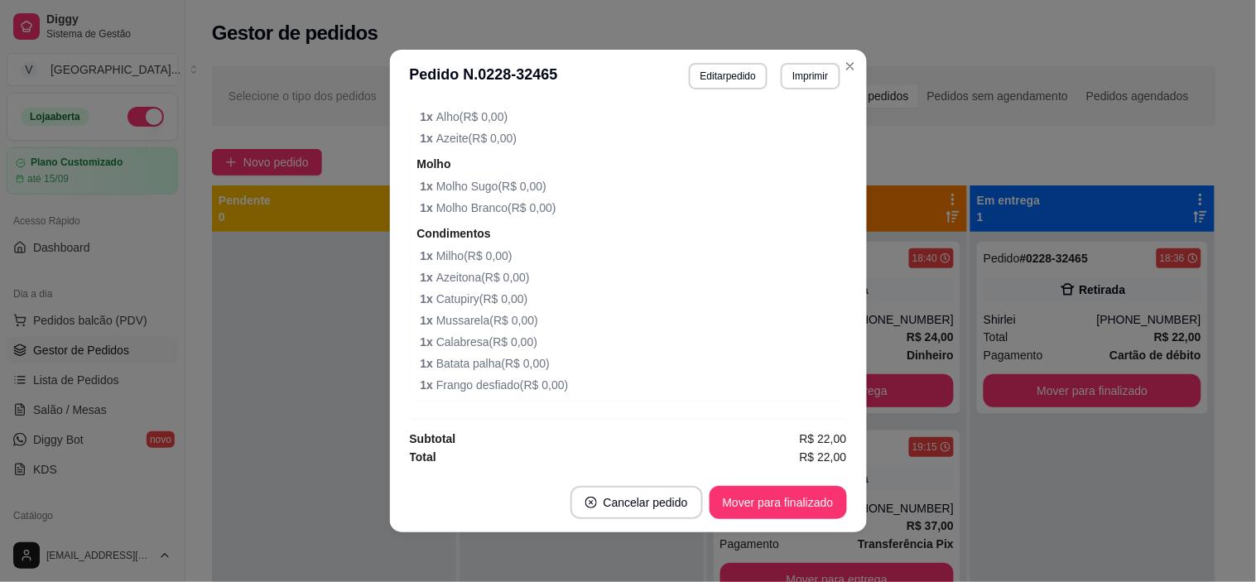
scroll to position [3, 0]
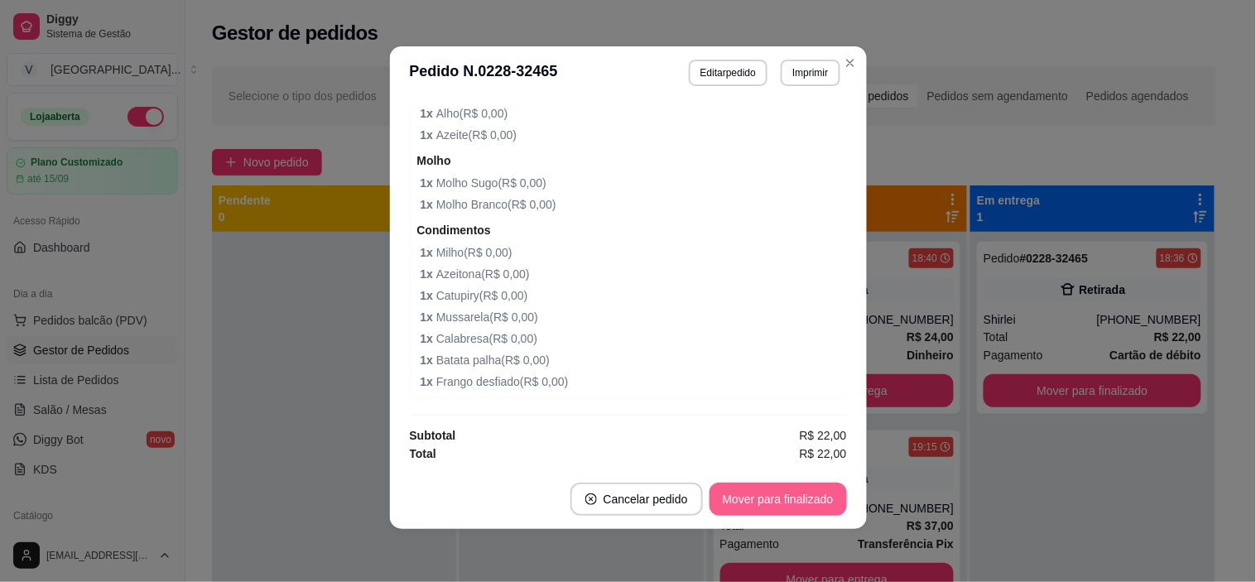
click at [747, 497] on button "Mover para finalizado" at bounding box center [778, 499] width 137 height 33
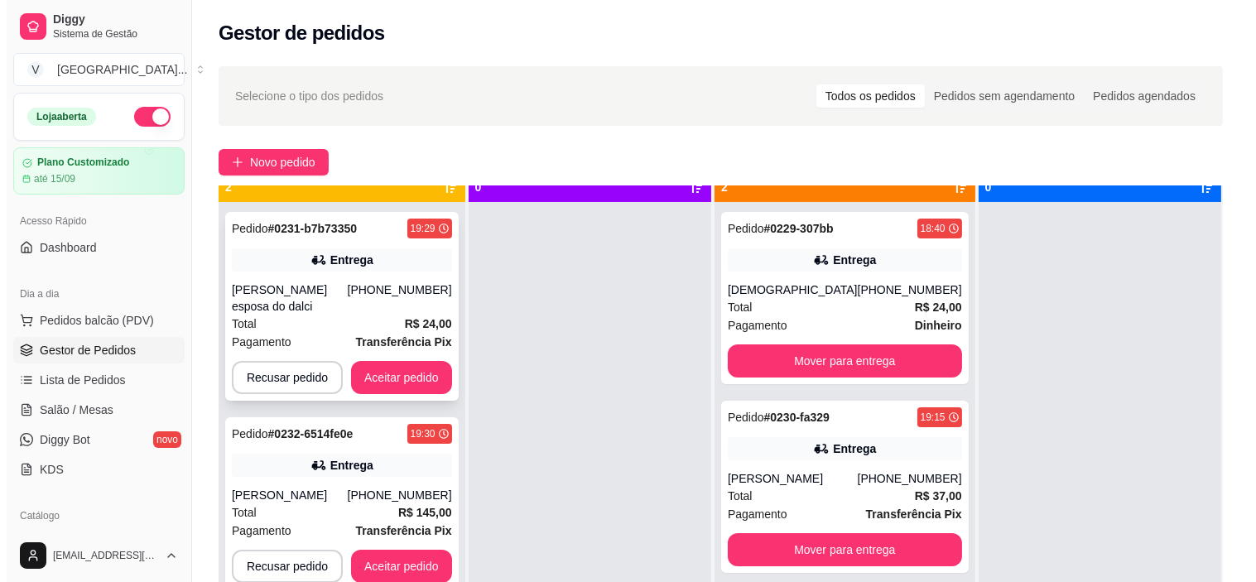
scroll to position [46, 0]
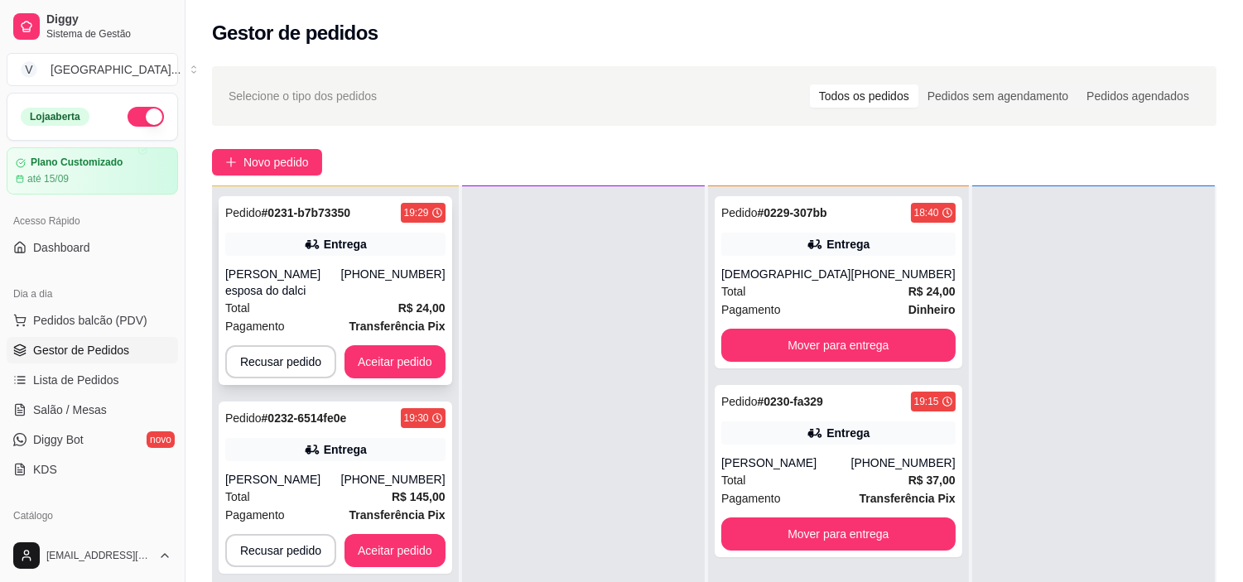
click at [381, 277] on div "[PHONE_NUMBER]" at bounding box center [393, 282] width 104 height 33
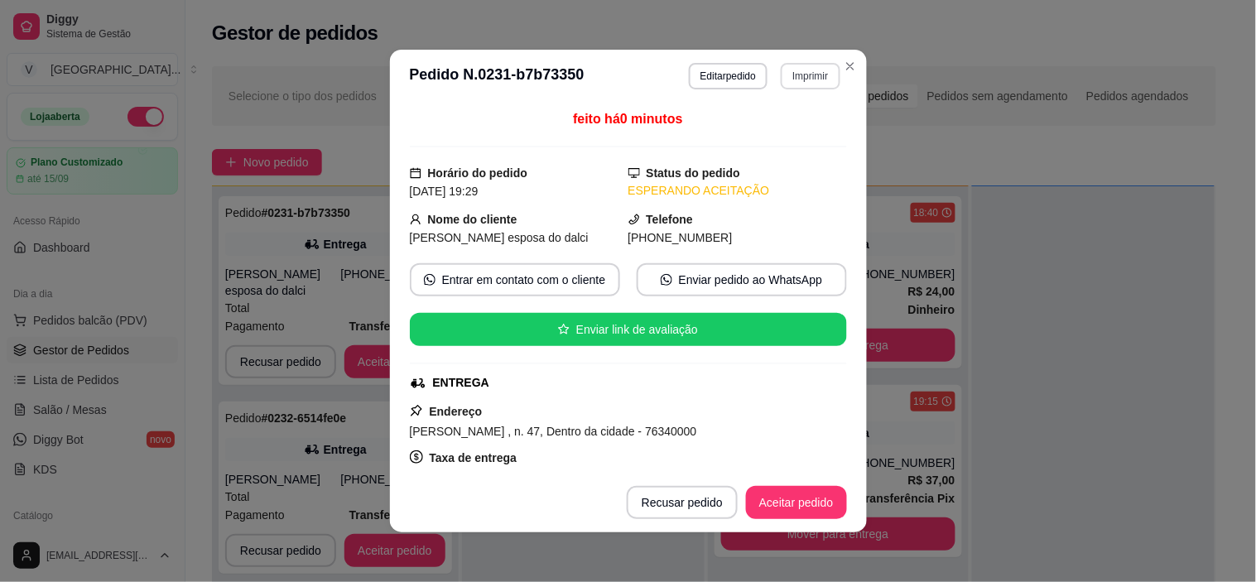
click at [796, 75] on button "Imprimir" at bounding box center [810, 76] width 59 height 26
click at [779, 131] on button "IMPRESSORA" at bounding box center [775, 135] width 120 height 26
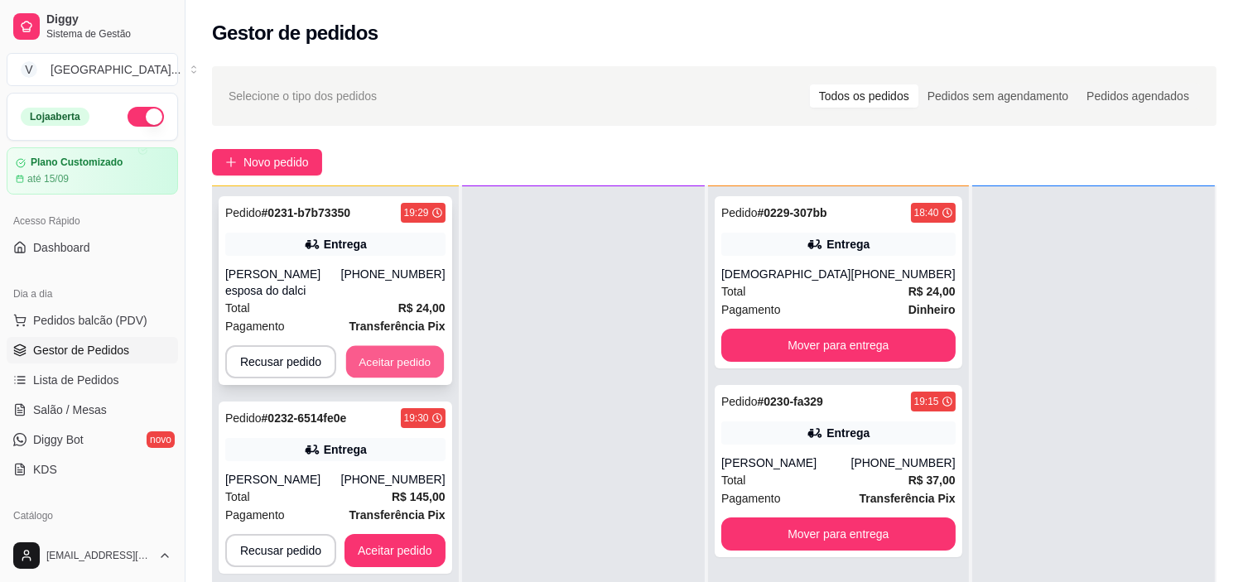
click at [406, 350] on button "Aceitar pedido" at bounding box center [395, 362] width 98 height 32
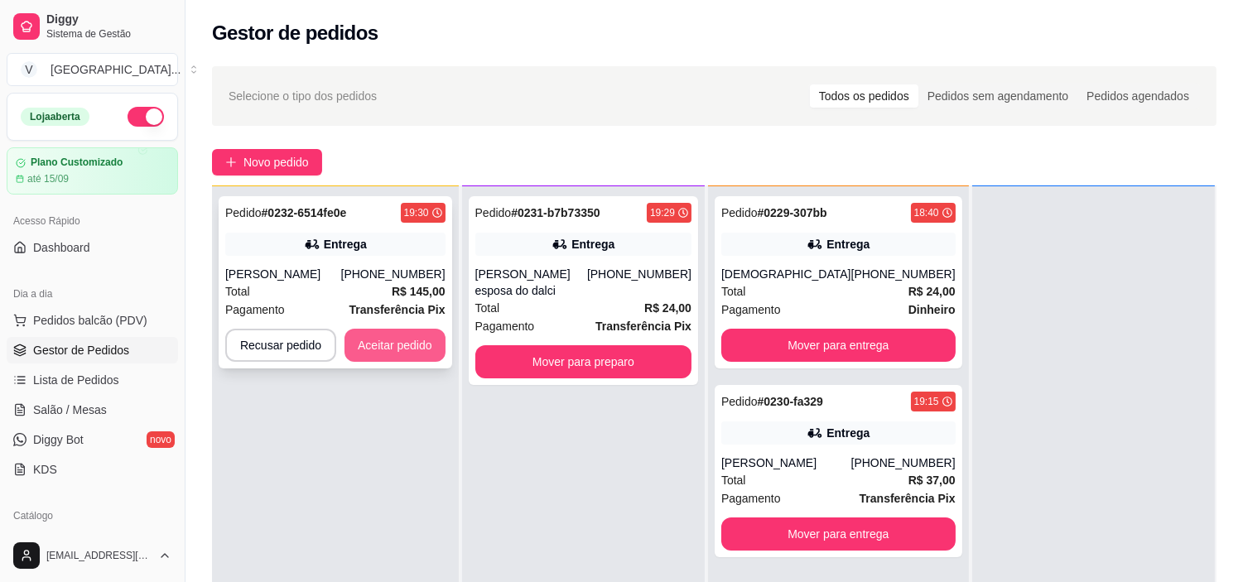
click at [409, 350] on button "Aceitar pedido" at bounding box center [394, 345] width 101 height 33
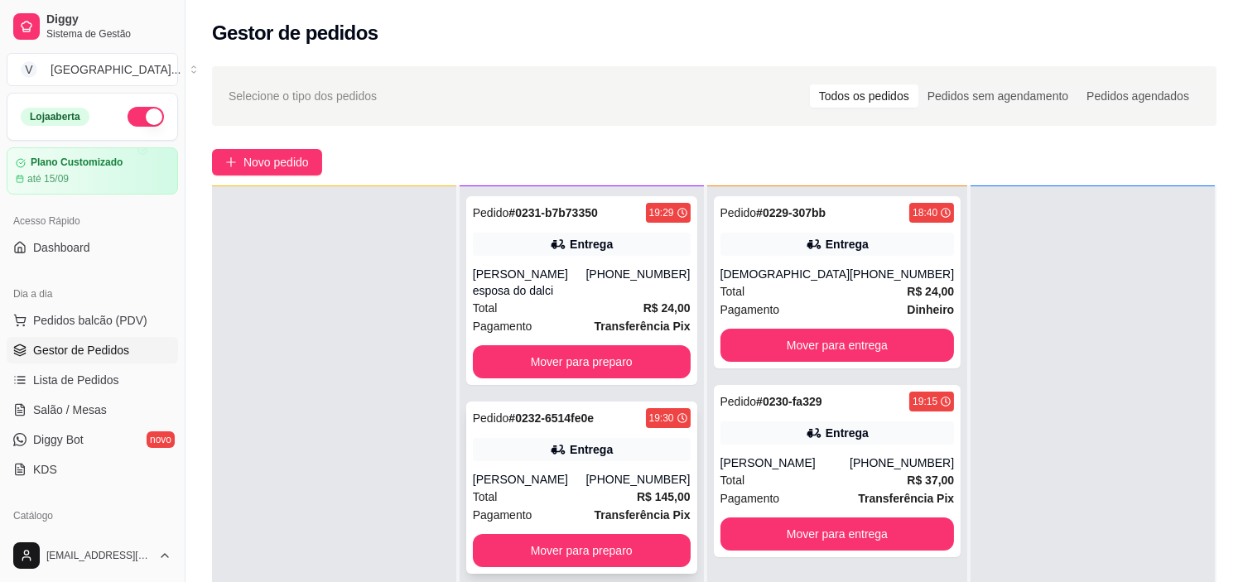
click at [561, 441] on icon at bounding box center [558, 449] width 17 height 17
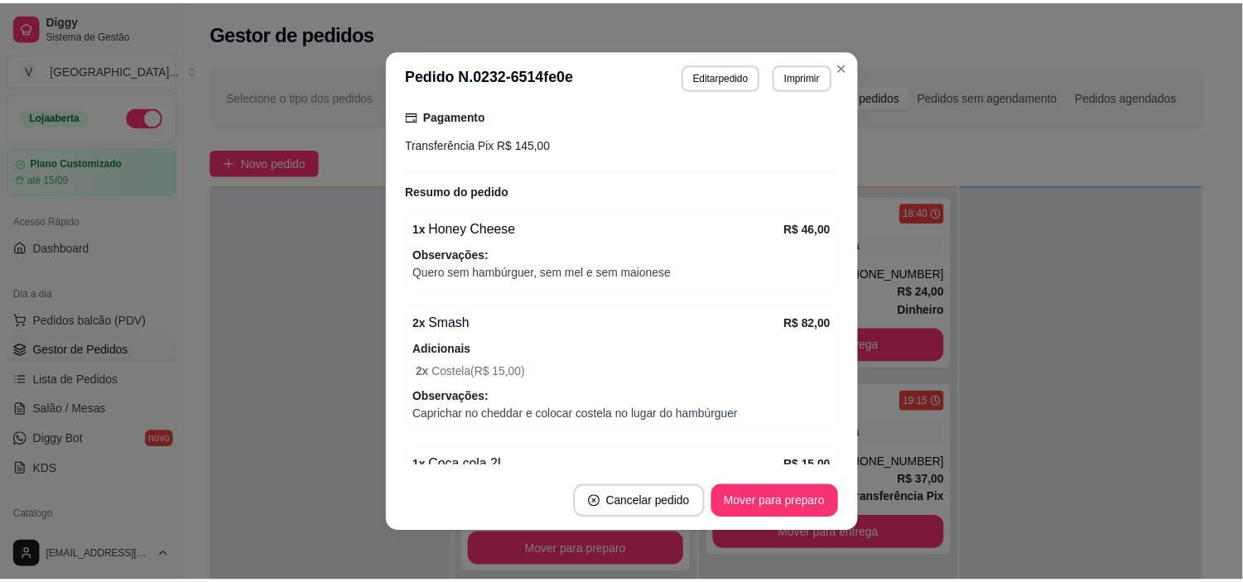
scroll to position [249, 0]
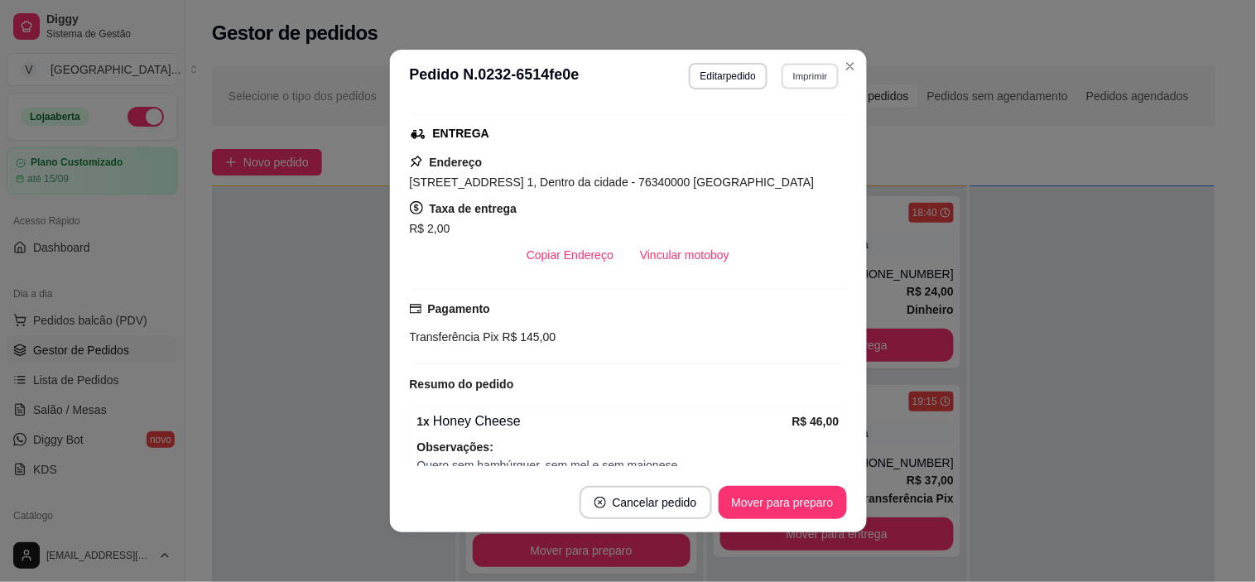
click at [807, 71] on button "Imprimir" at bounding box center [810, 76] width 57 height 26
click at [801, 132] on button "IMPRESSORA" at bounding box center [775, 135] width 120 height 26
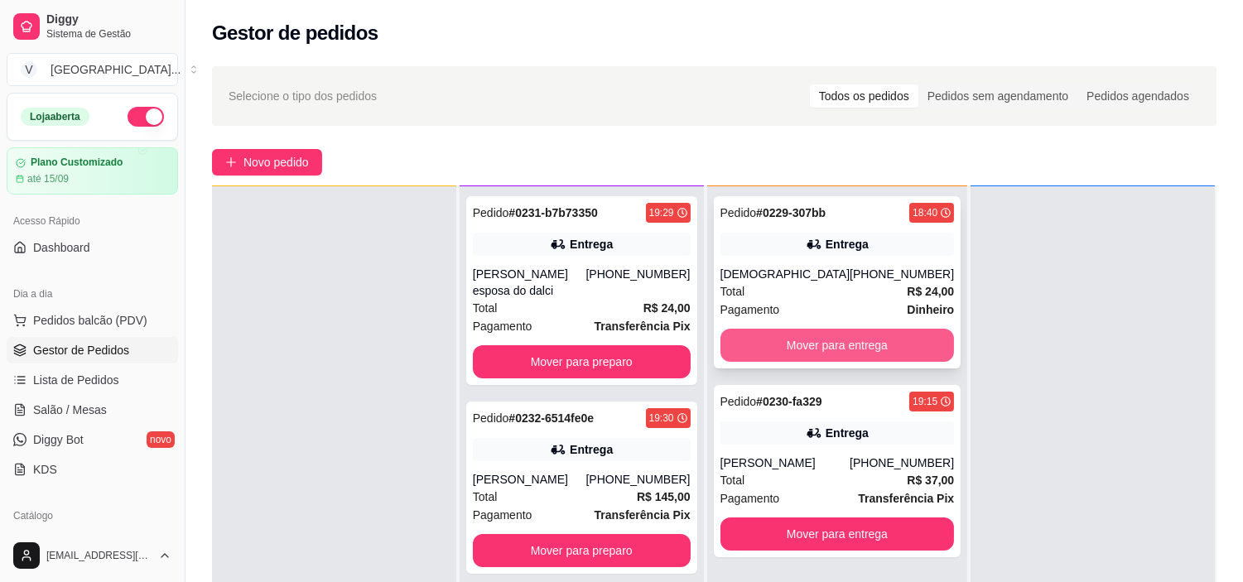
click at [915, 340] on button "Mover para entrega" at bounding box center [837, 345] width 234 height 33
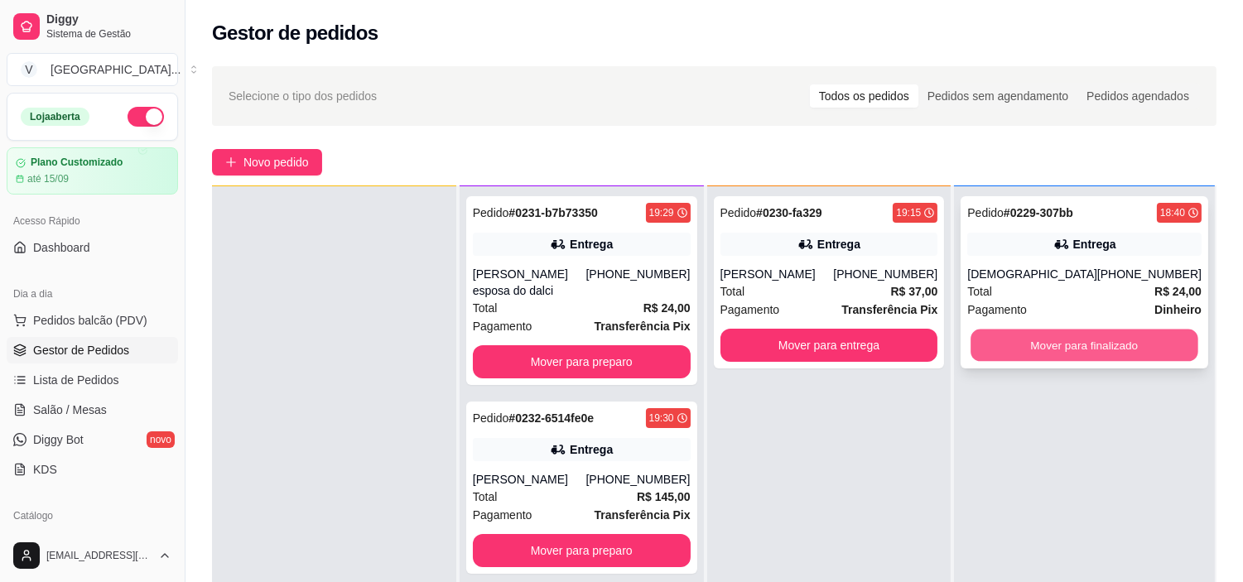
click at [1128, 344] on button "Mover para finalizado" at bounding box center [1084, 346] width 227 height 32
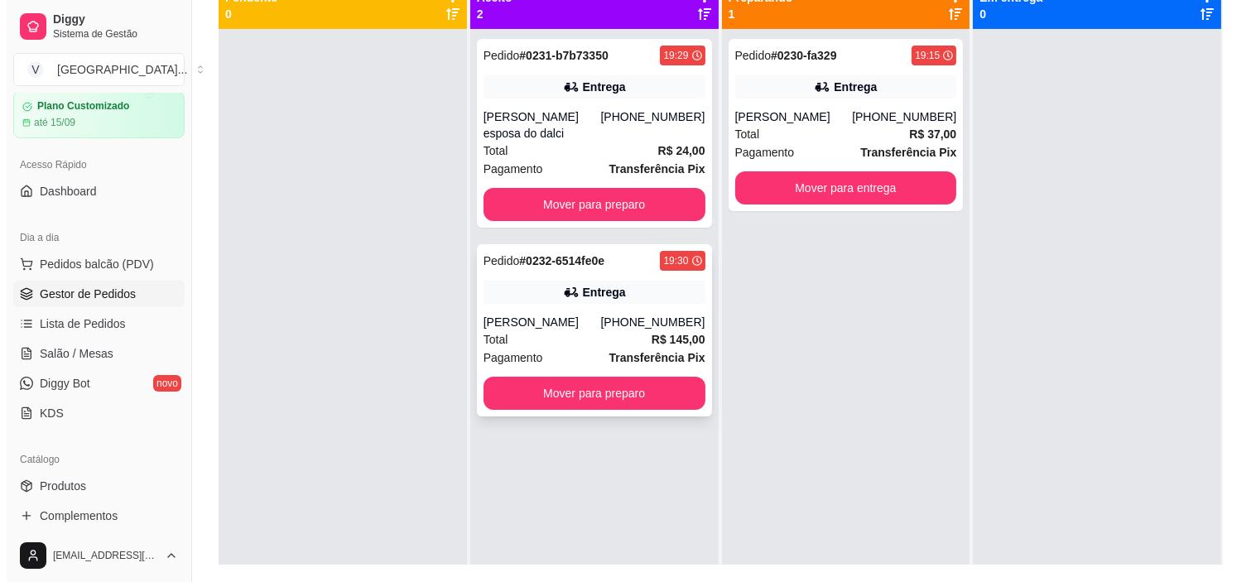
scroll to position [161, 0]
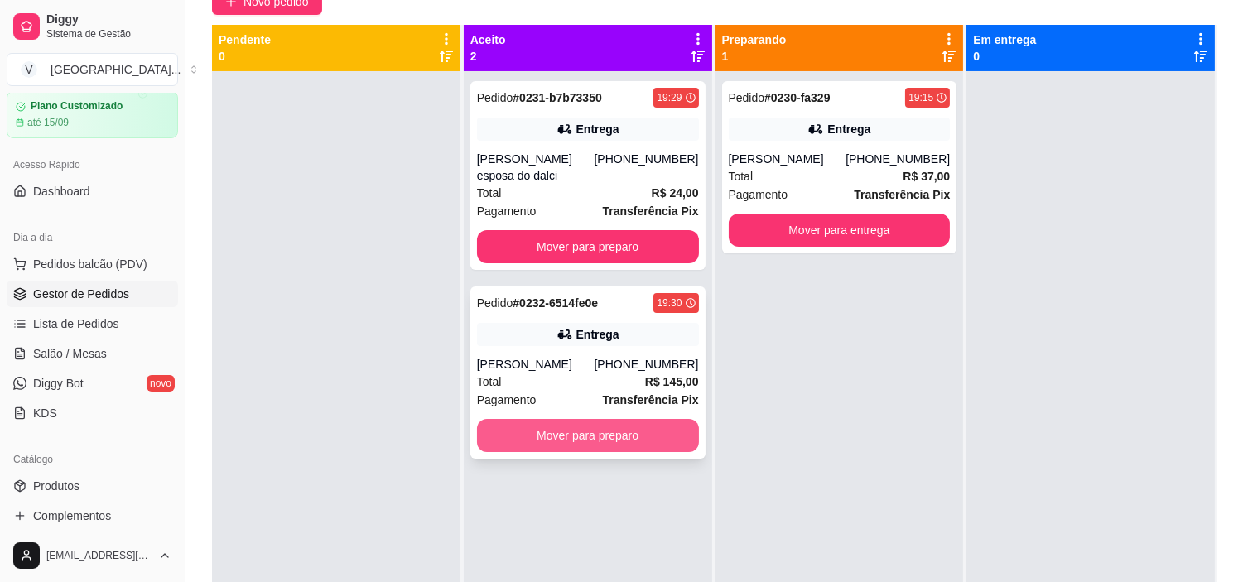
click at [597, 419] on button "Mover para preparo" at bounding box center [588, 435] width 222 height 33
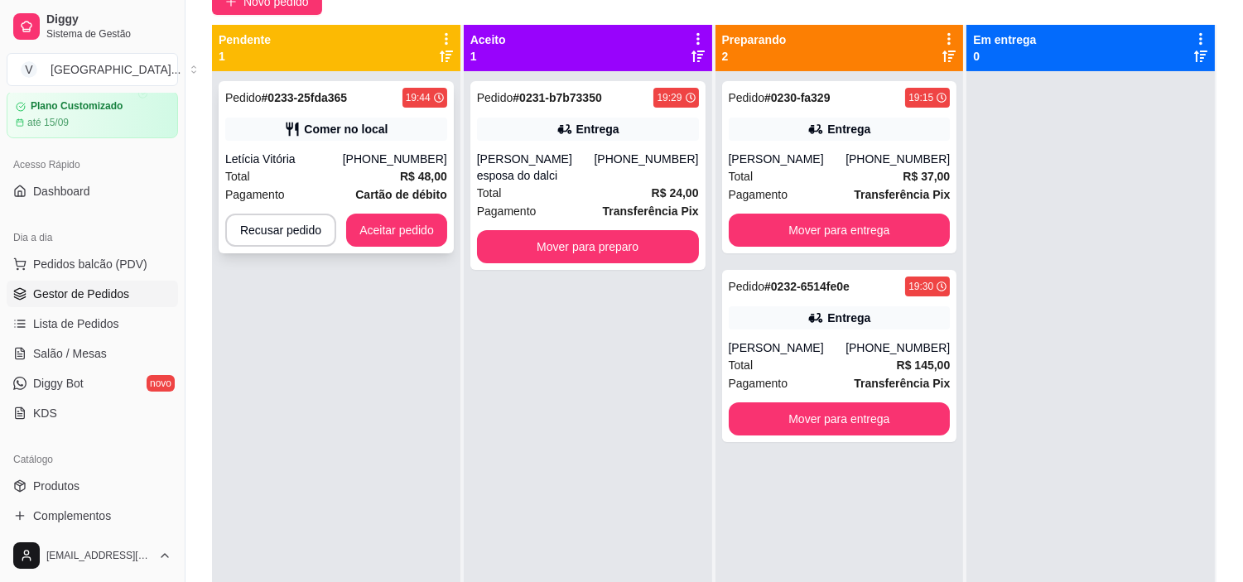
click at [416, 139] on div "Comer no local" at bounding box center [336, 129] width 222 height 23
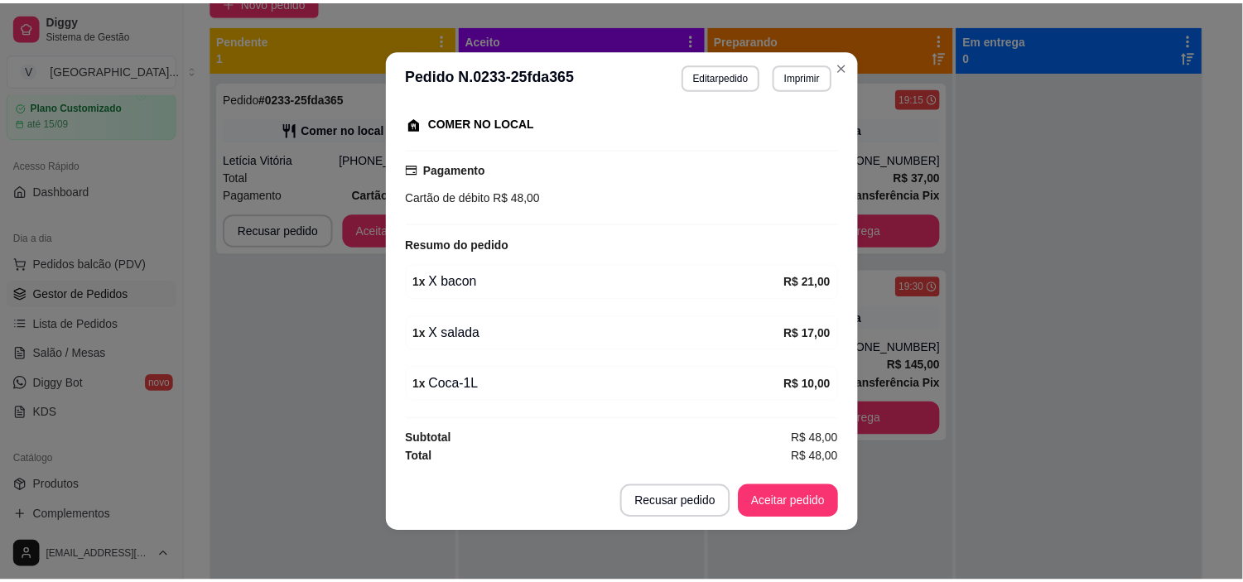
scroll to position [3, 0]
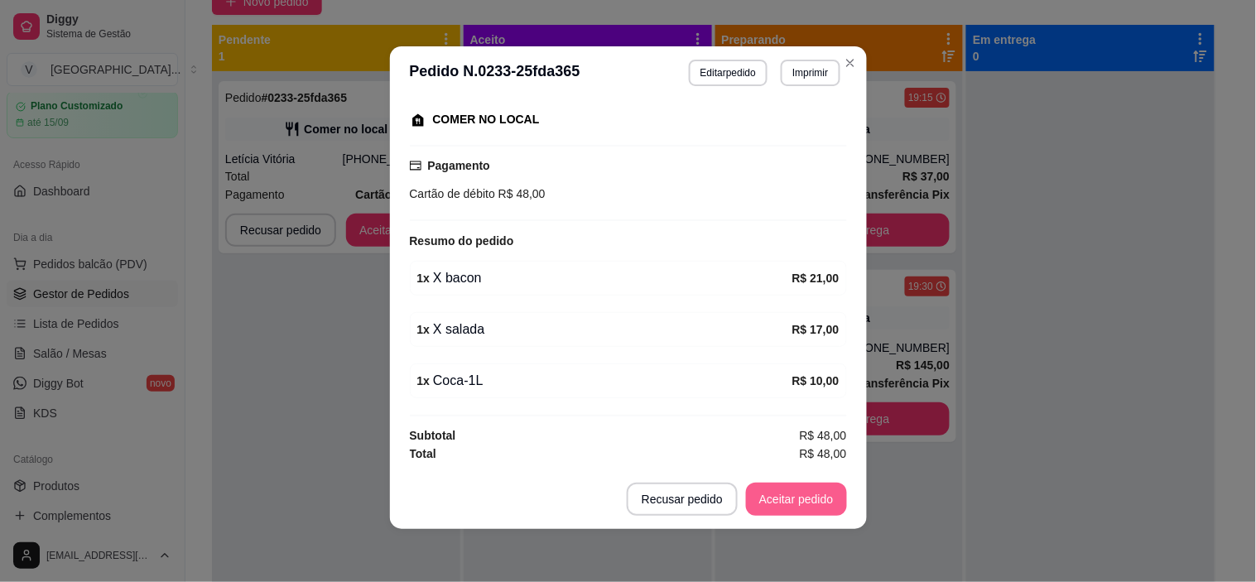
click at [793, 506] on button "Aceitar pedido" at bounding box center [796, 499] width 101 height 33
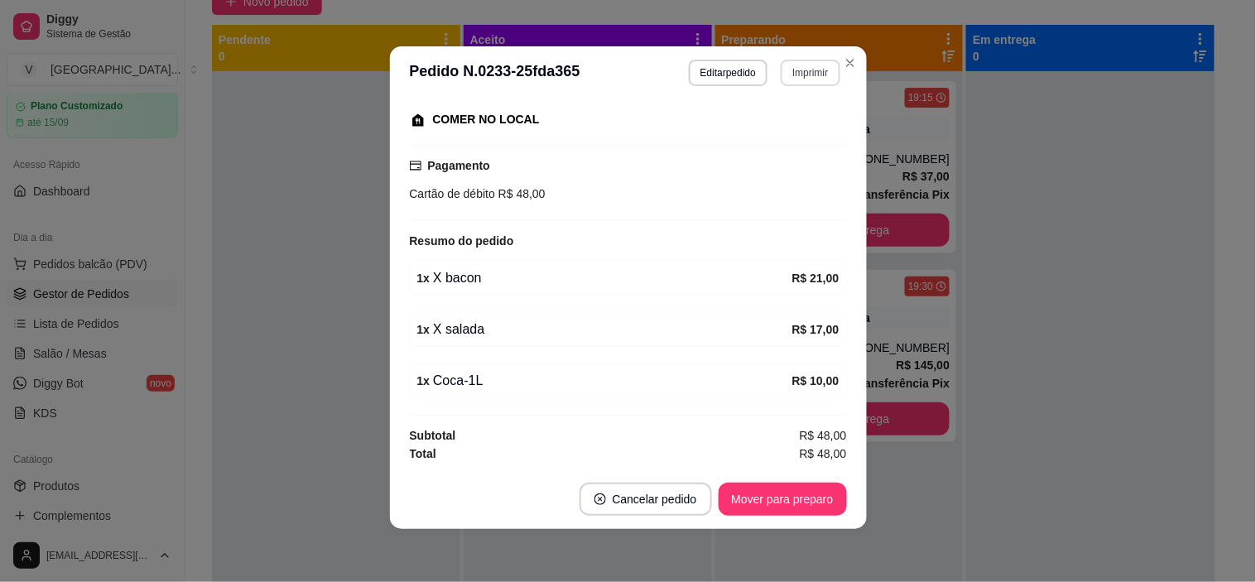
click at [821, 68] on button "Imprimir" at bounding box center [810, 73] width 59 height 26
click at [790, 128] on button "IMPRESSORA" at bounding box center [775, 131] width 116 height 26
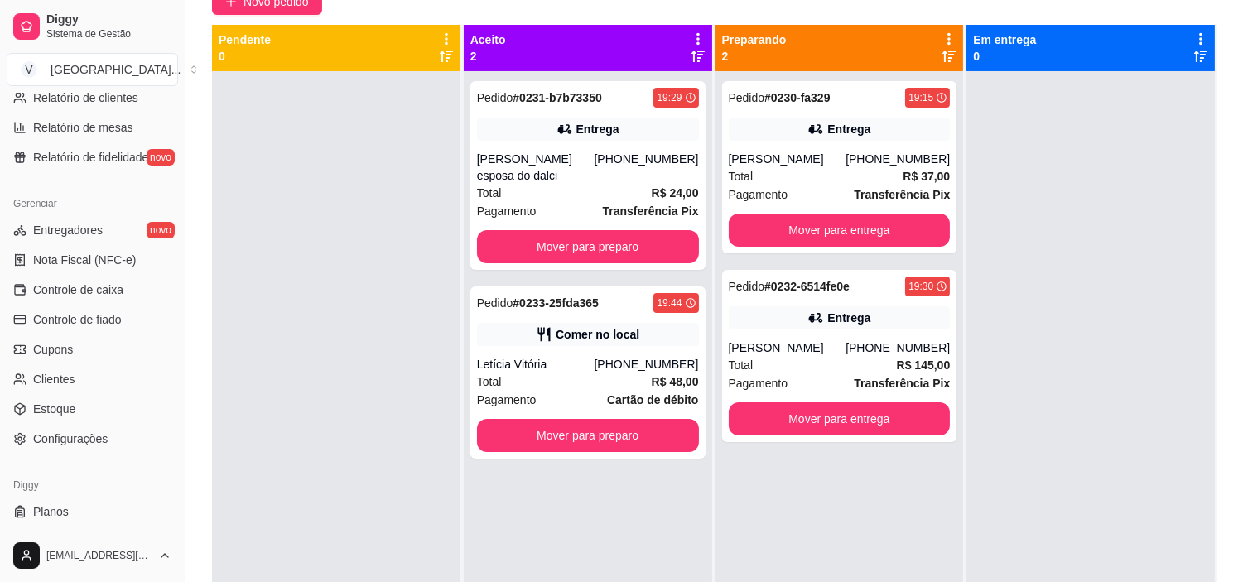
scroll to position [609, 0]
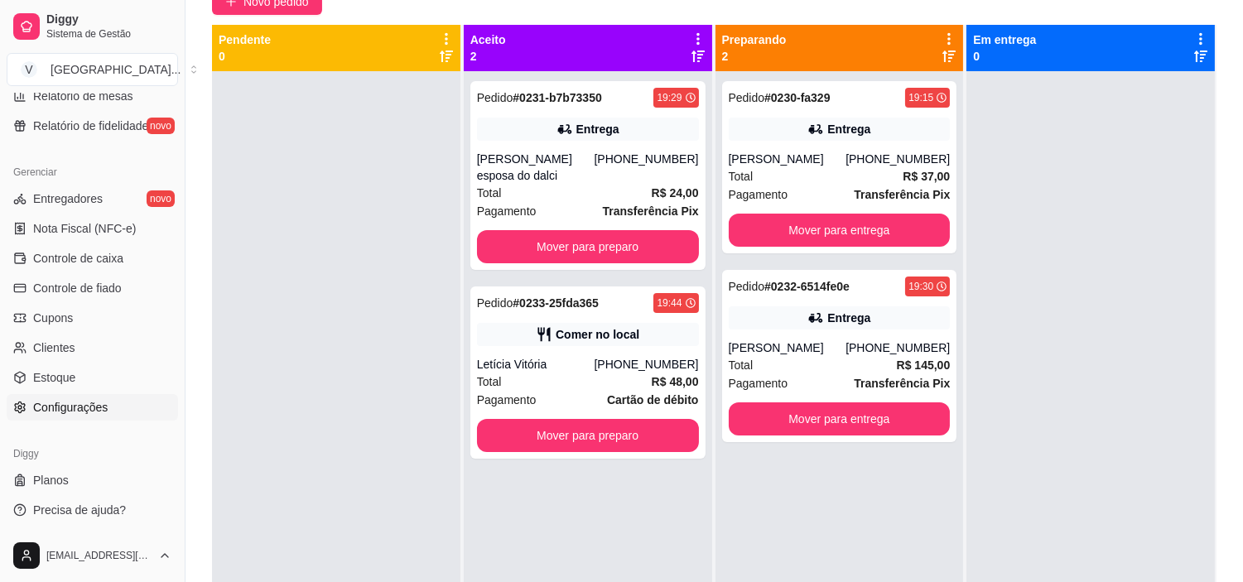
click at [67, 415] on span "Configurações" at bounding box center [70, 407] width 75 height 17
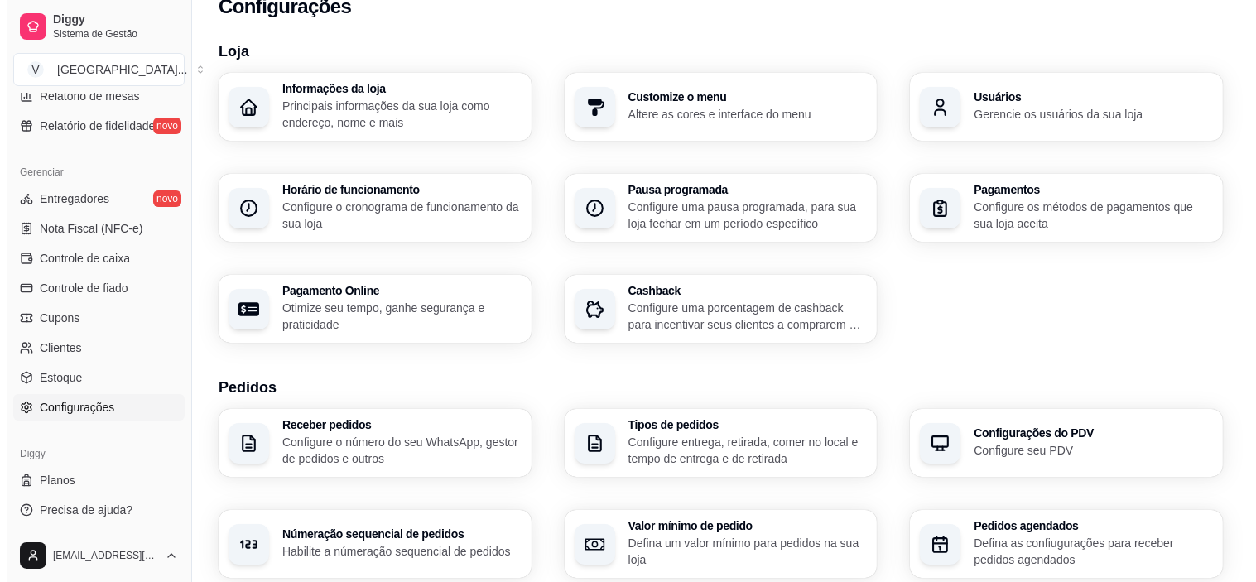
scroll to position [577, 0]
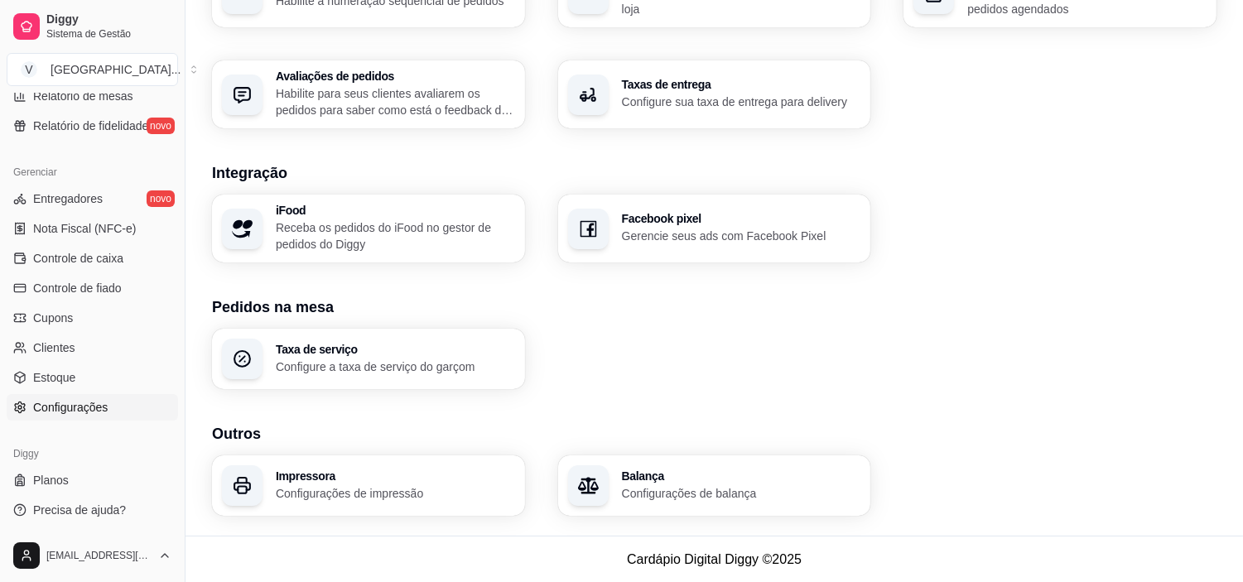
click at [403, 436] on h3 "Outros" at bounding box center [714, 433] width 1004 height 23
click at [402, 487] on p "Configurações de impressão" at bounding box center [394, 493] width 232 height 16
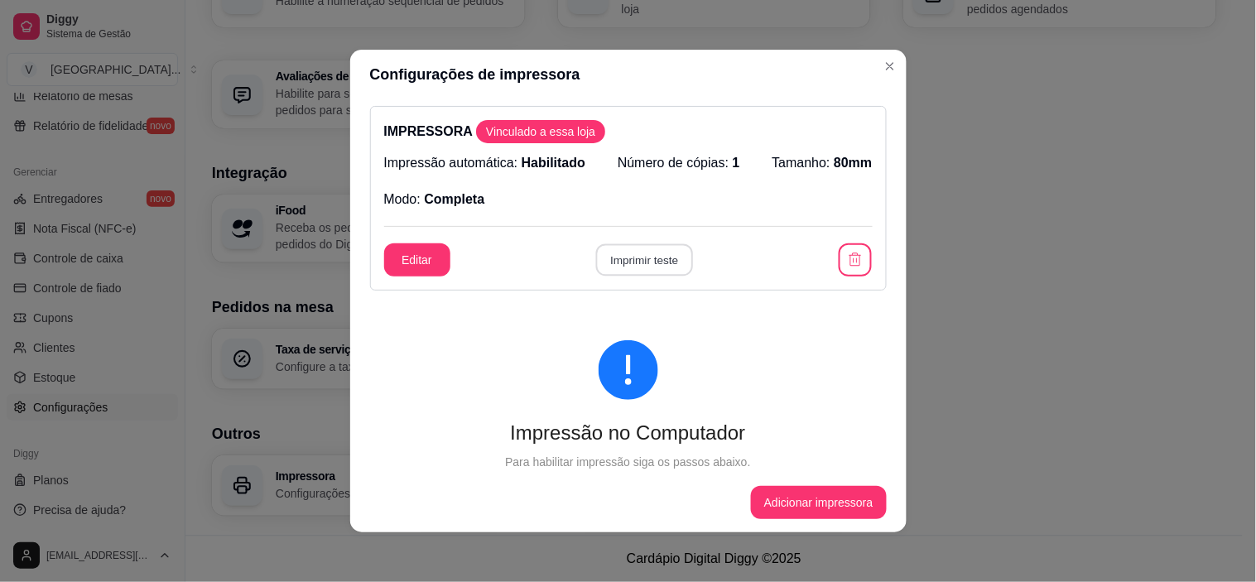
click at [621, 258] on button "Imprimir teste" at bounding box center [644, 260] width 97 height 32
click at [402, 251] on button "Editar" at bounding box center [417, 260] width 65 height 32
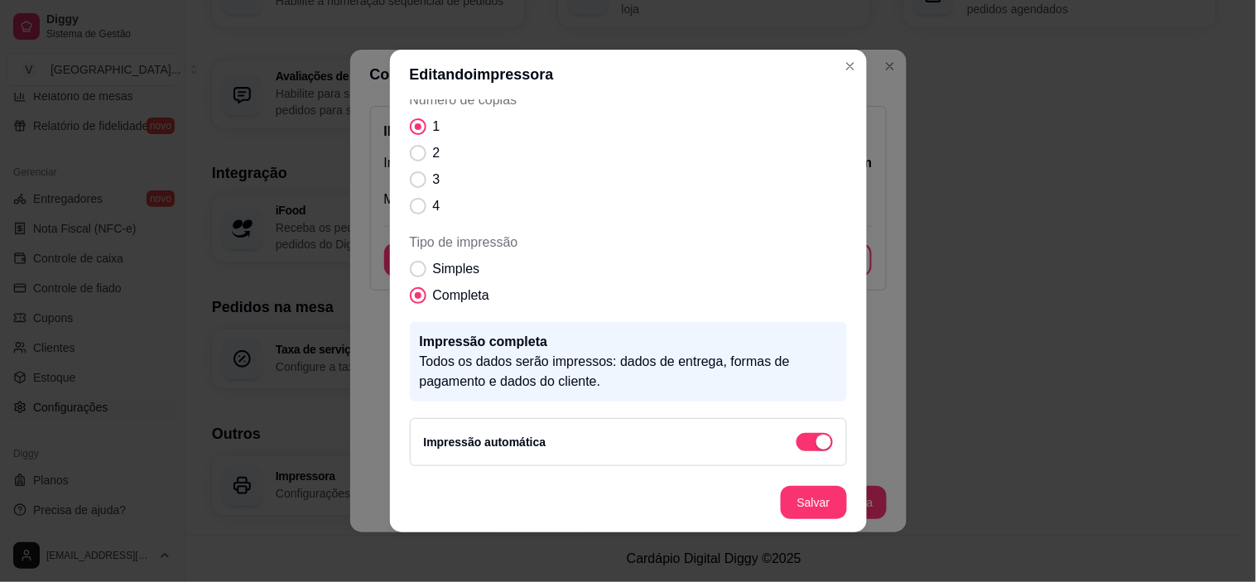
scroll to position [3, 0]
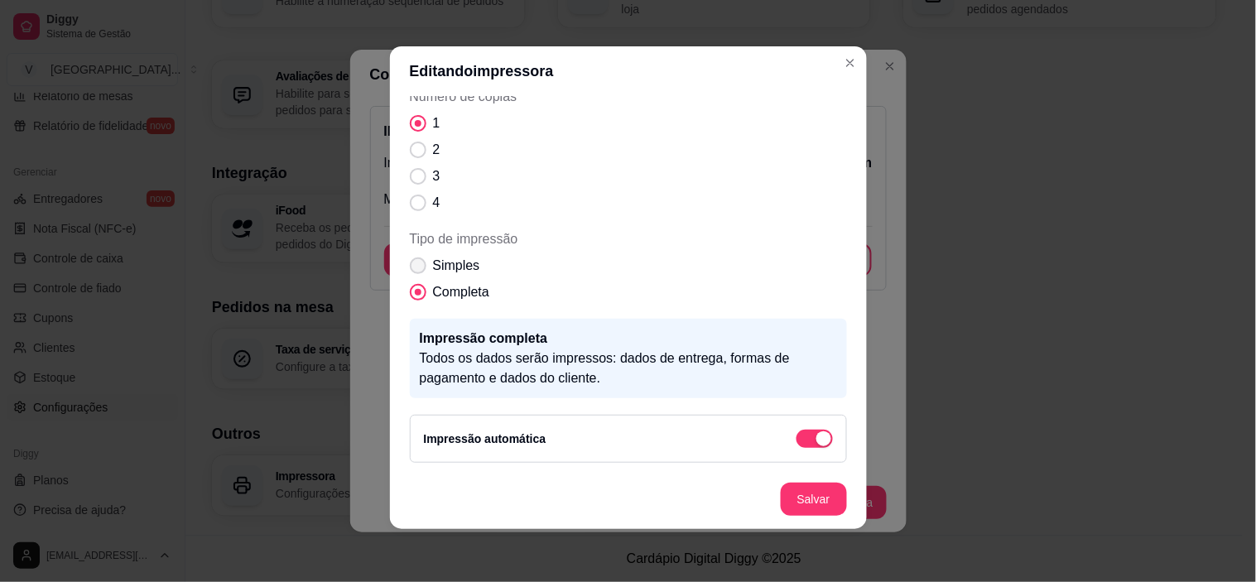
click at [416, 262] on span "Tipo de impressão" at bounding box center [418, 266] width 17 height 17
click at [416, 269] on input "Simples" at bounding box center [414, 274] width 11 height 11
radio input "true"
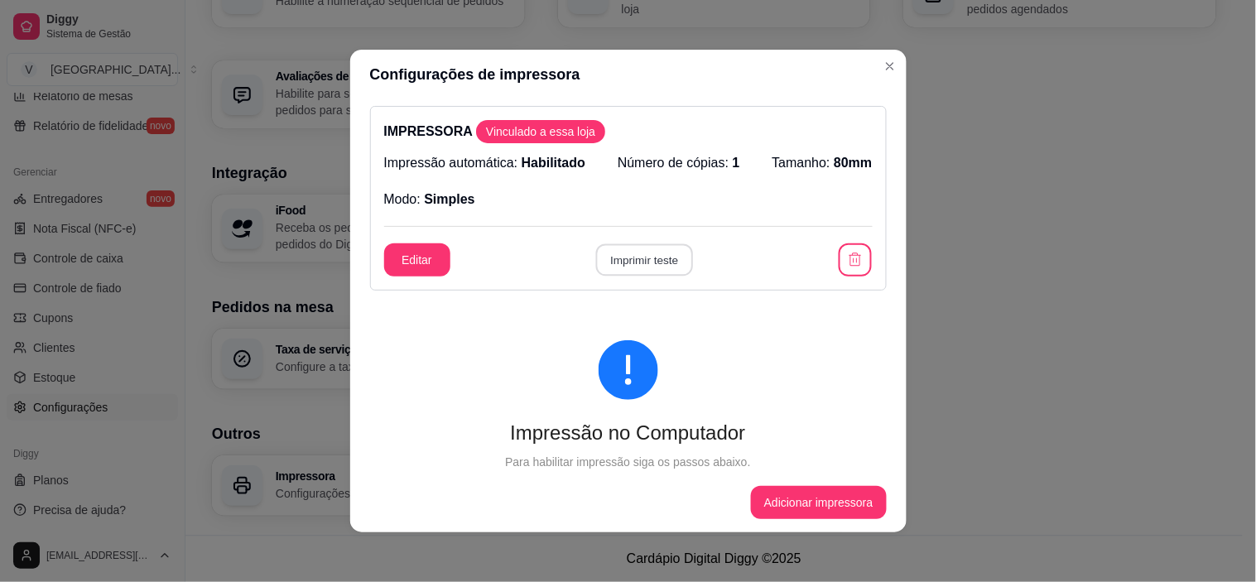
click at [652, 261] on button "Imprimir teste" at bounding box center [644, 260] width 97 height 32
click at [402, 250] on button "Editar" at bounding box center [417, 260] width 65 height 32
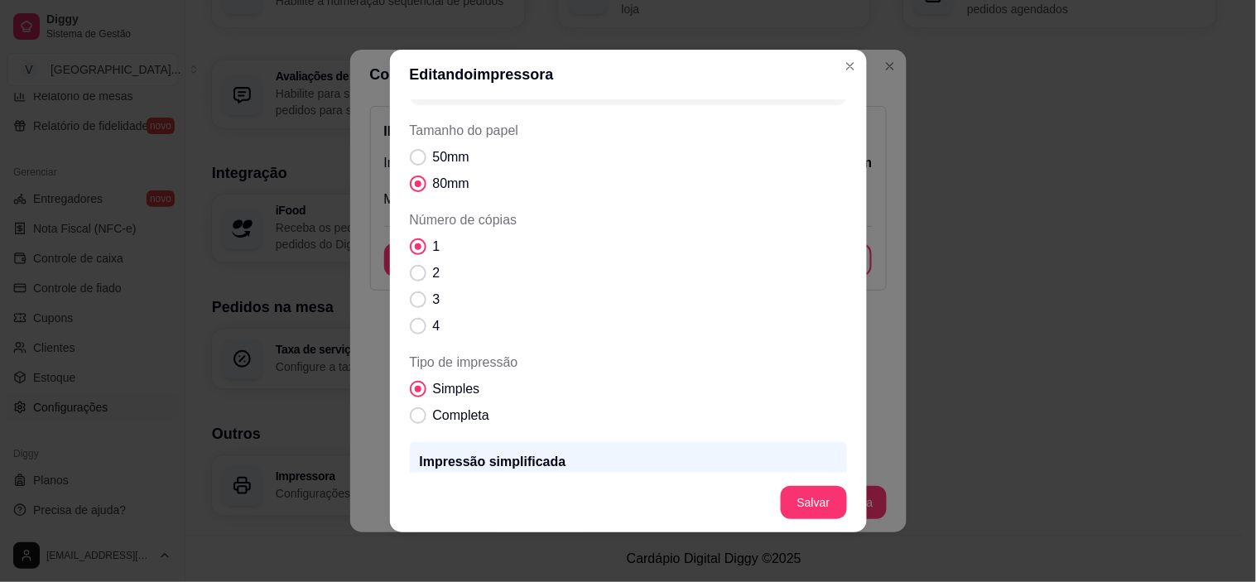
scroll to position [184, 0]
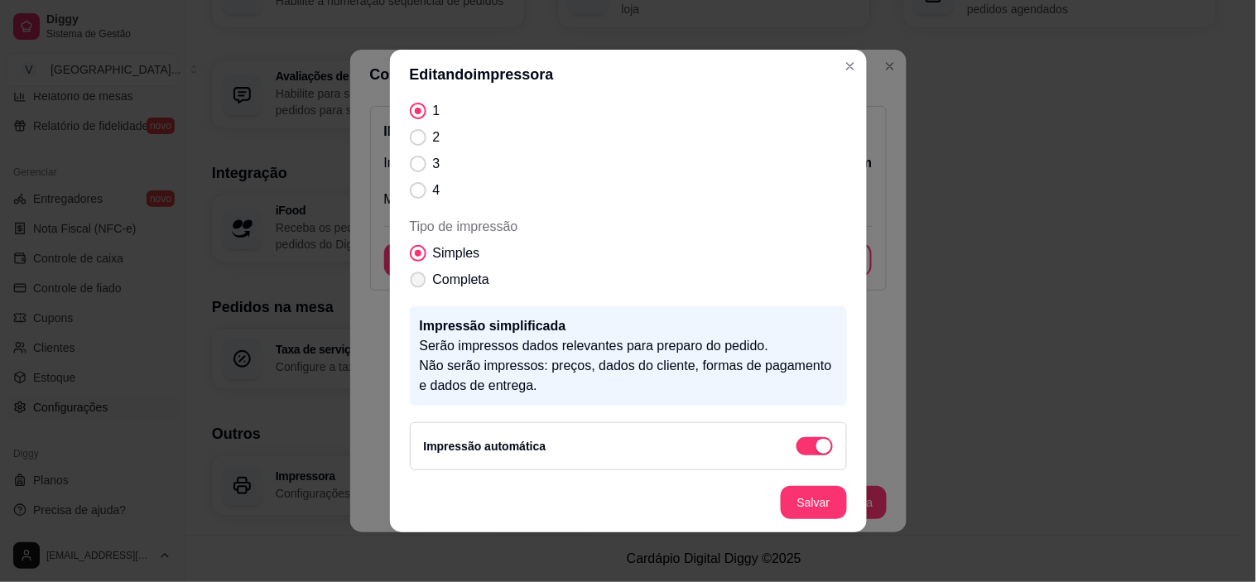
click at [420, 277] on label "Completa" at bounding box center [449, 279] width 93 height 33
click at [420, 283] on input "Completa" at bounding box center [414, 288] width 11 height 11
radio input "true"
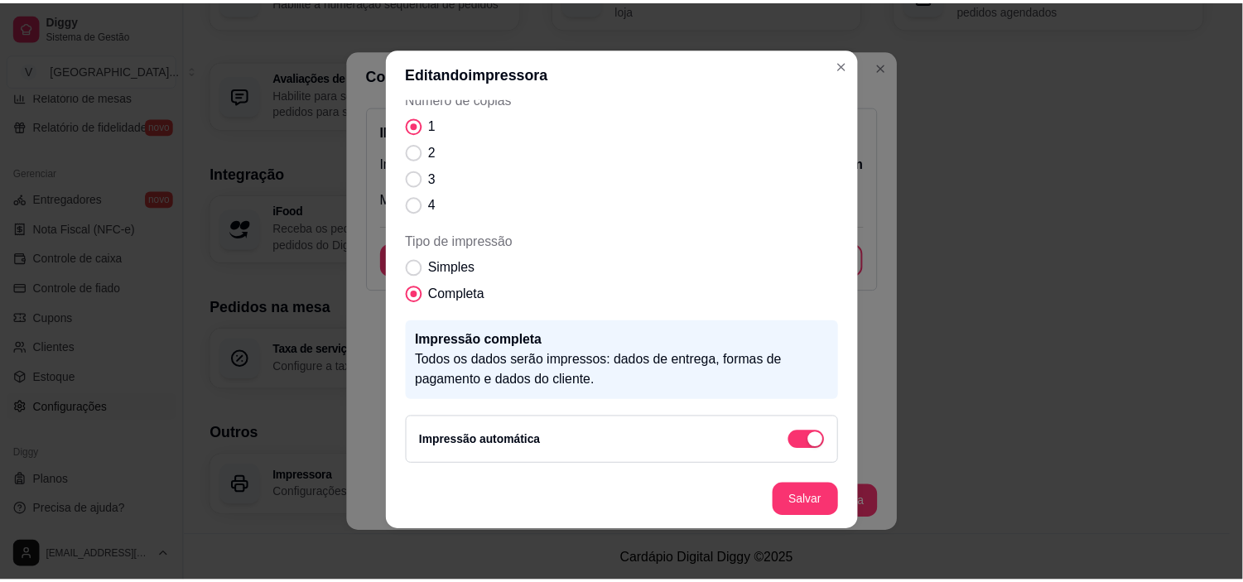
scroll to position [3, 0]
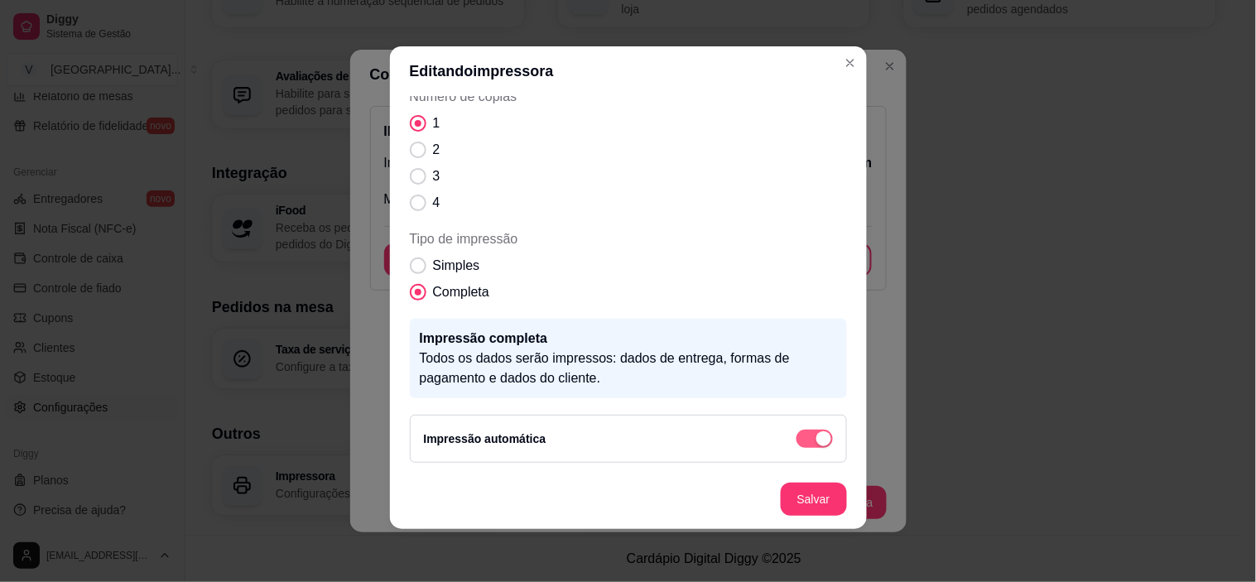
click at [816, 437] on div "button" at bounding box center [823, 438] width 15 height 15
click at [805, 441] on span "button" at bounding box center [815, 439] width 36 height 18
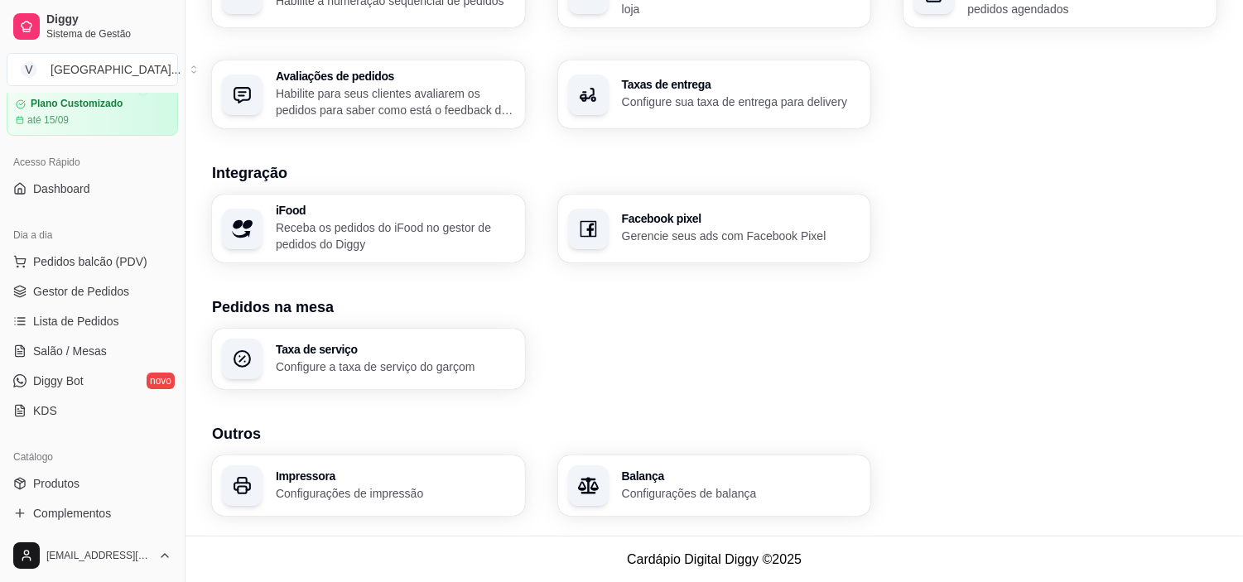
scroll to position [0, 0]
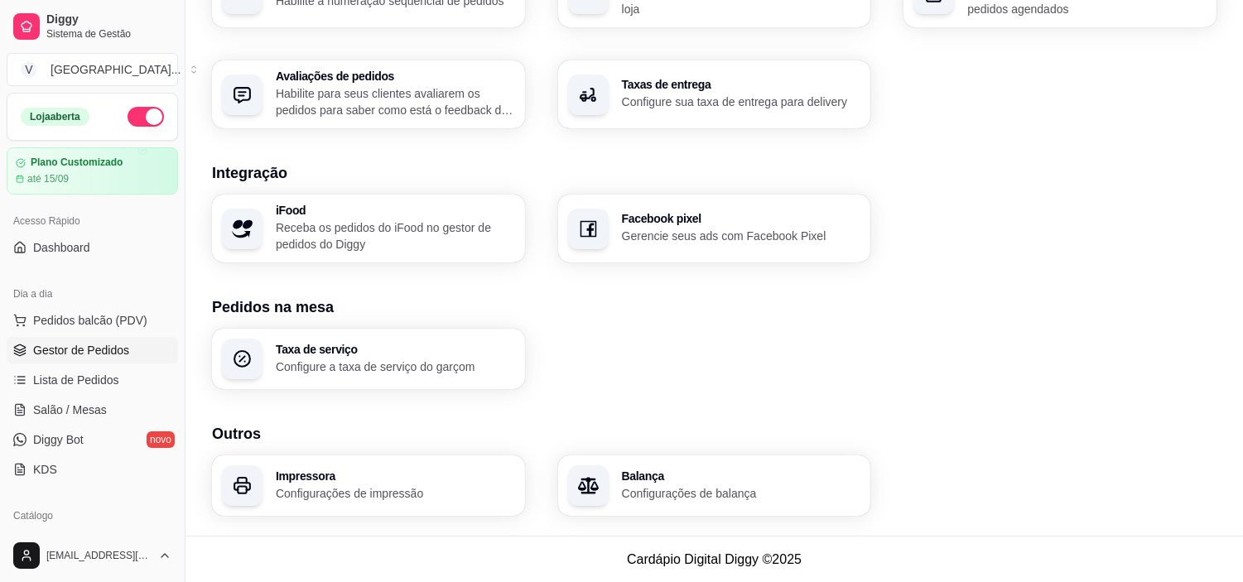
click at [110, 356] on span "Gestor de Pedidos" at bounding box center [81, 350] width 96 height 17
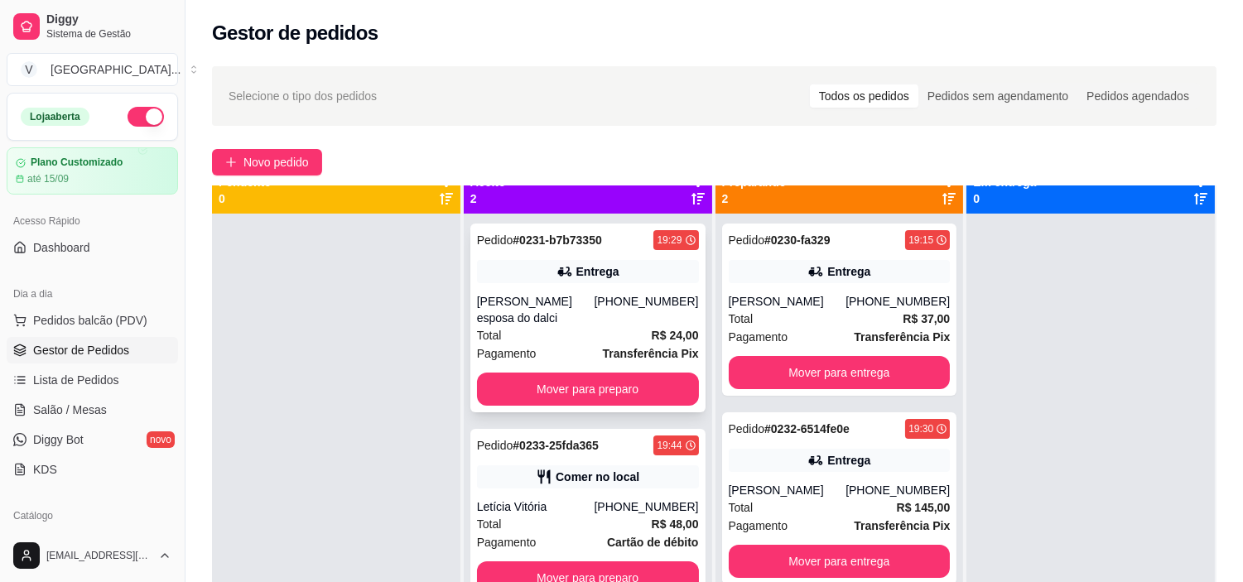
scroll to position [46, 0]
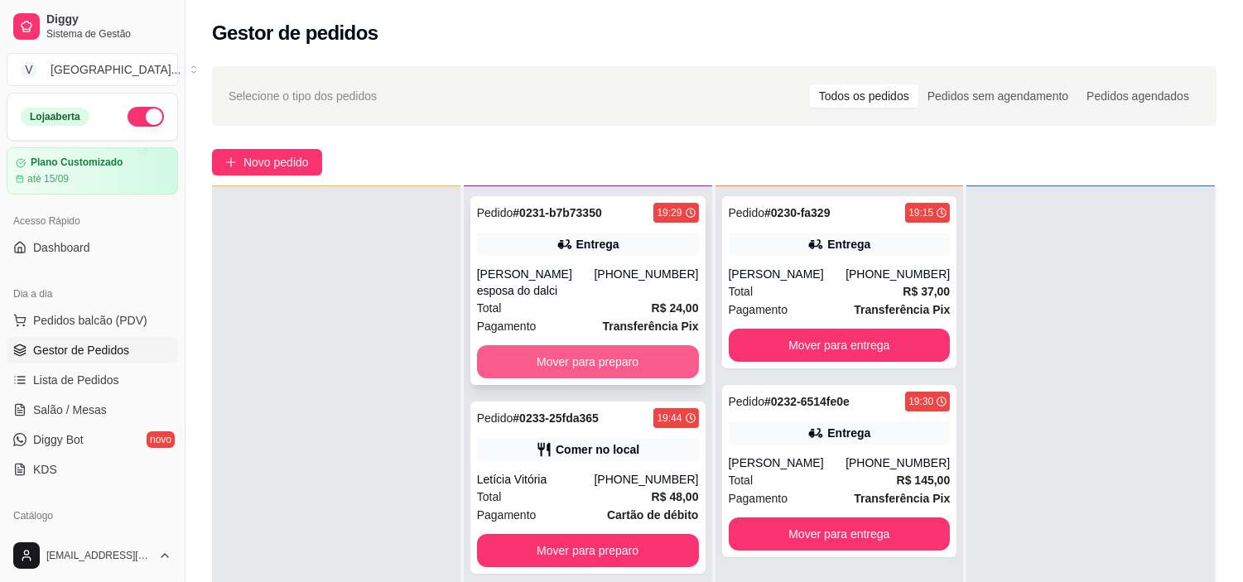
click at [639, 345] on button "Mover para preparo" at bounding box center [588, 361] width 222 height 33
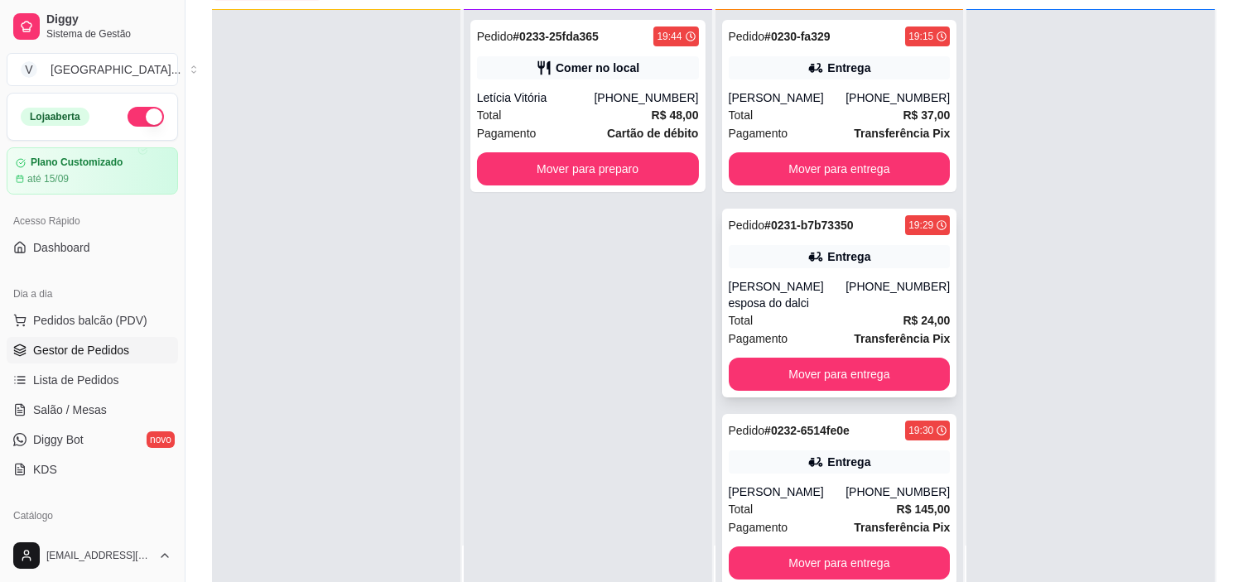
scroll to position [184, 0]
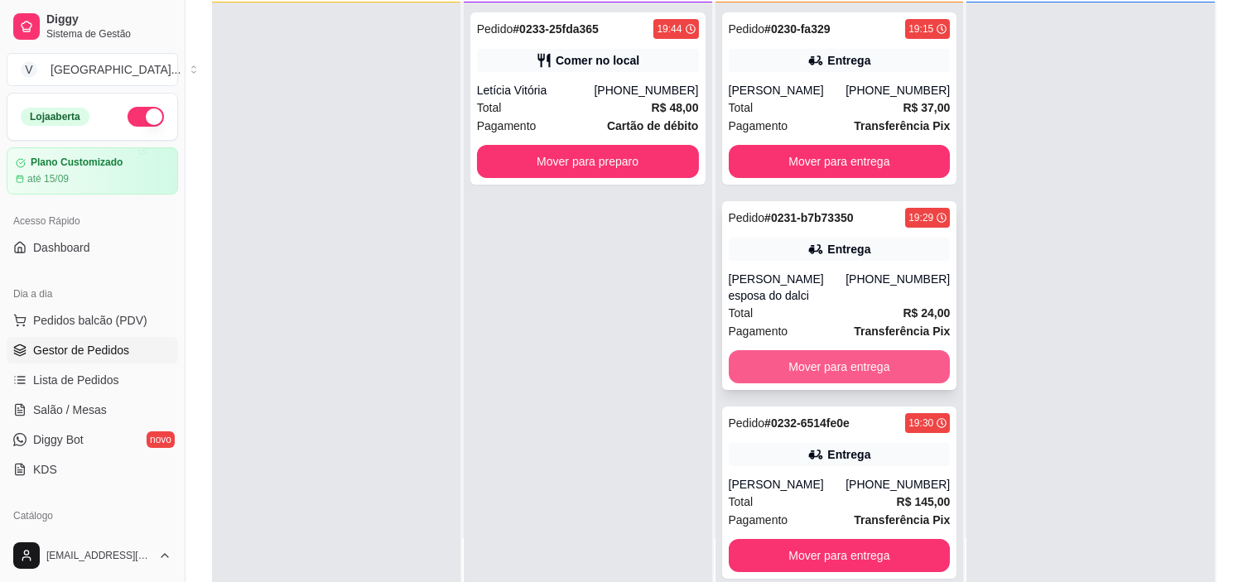
click at [843, 350] on button "Mover para entrega" at bounding box center [840, 366] width 222 height 33
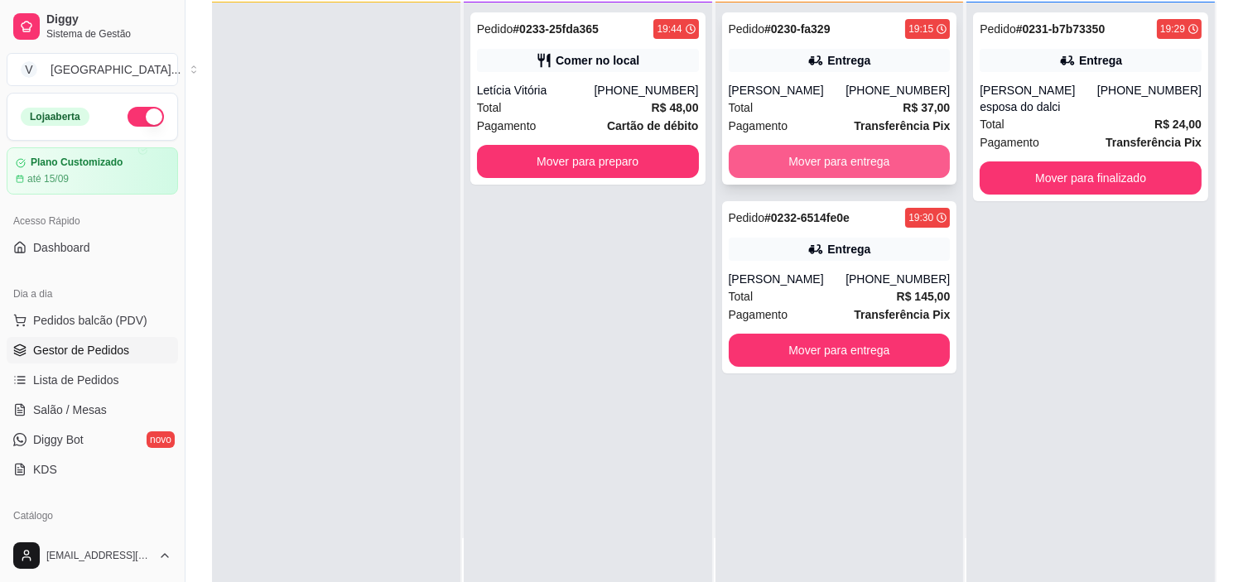
click at [796, 163] on button "Mover para entrega" at bounding box center [840, 161] width 222 height 33
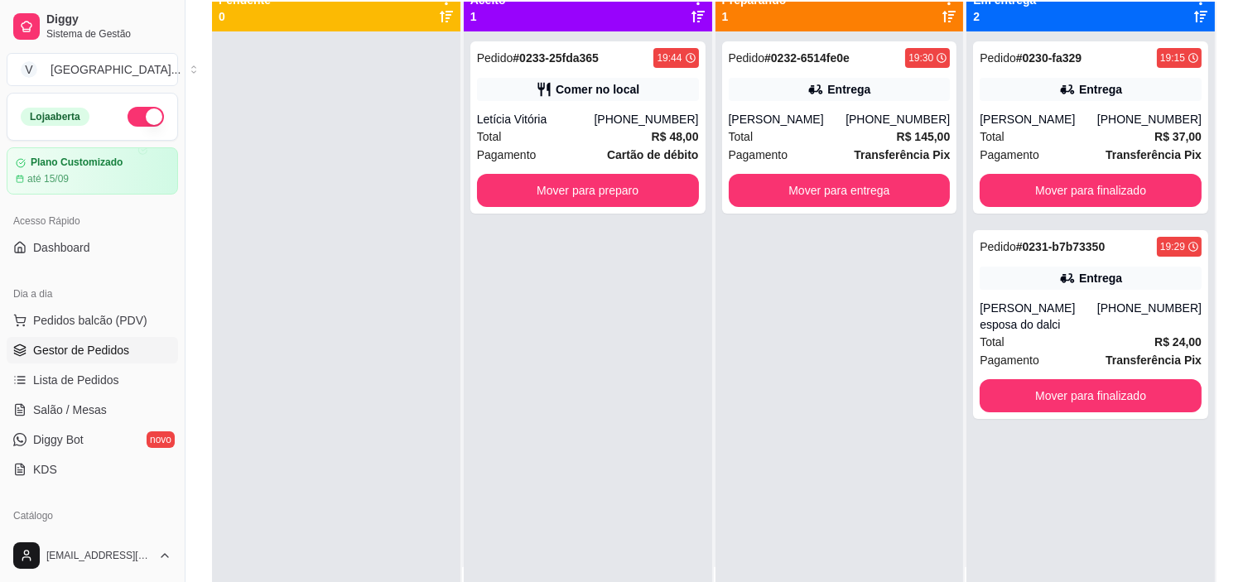
scroll to position [0, 0]
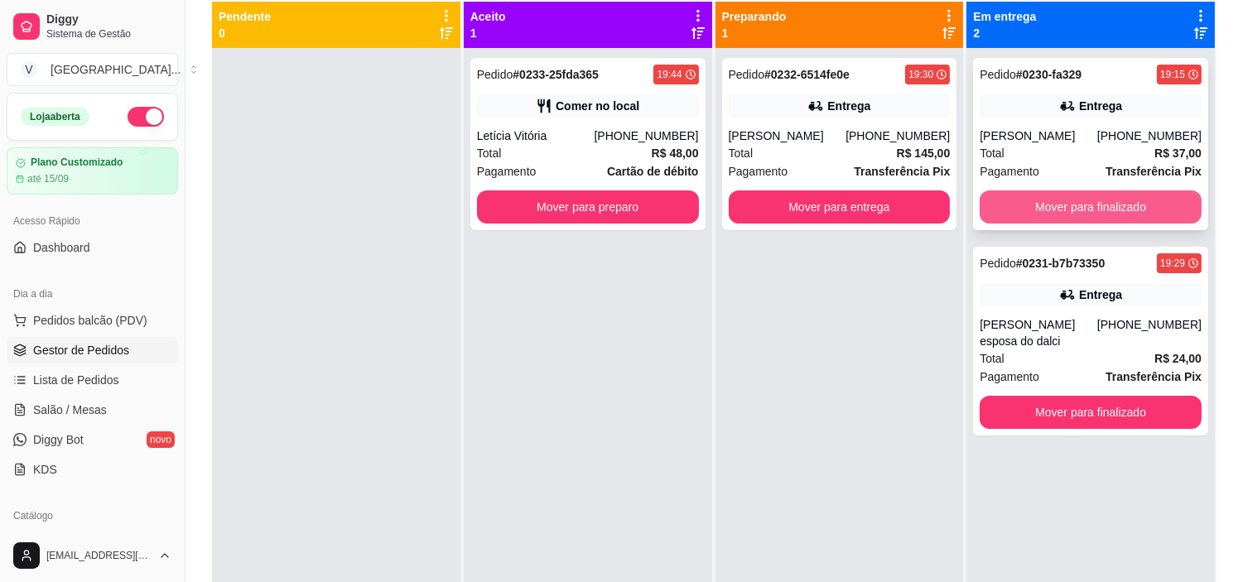
click at [1078, 214] on button "Mover para finalizado" at bounding box center [1091, 206] width 222 height 33
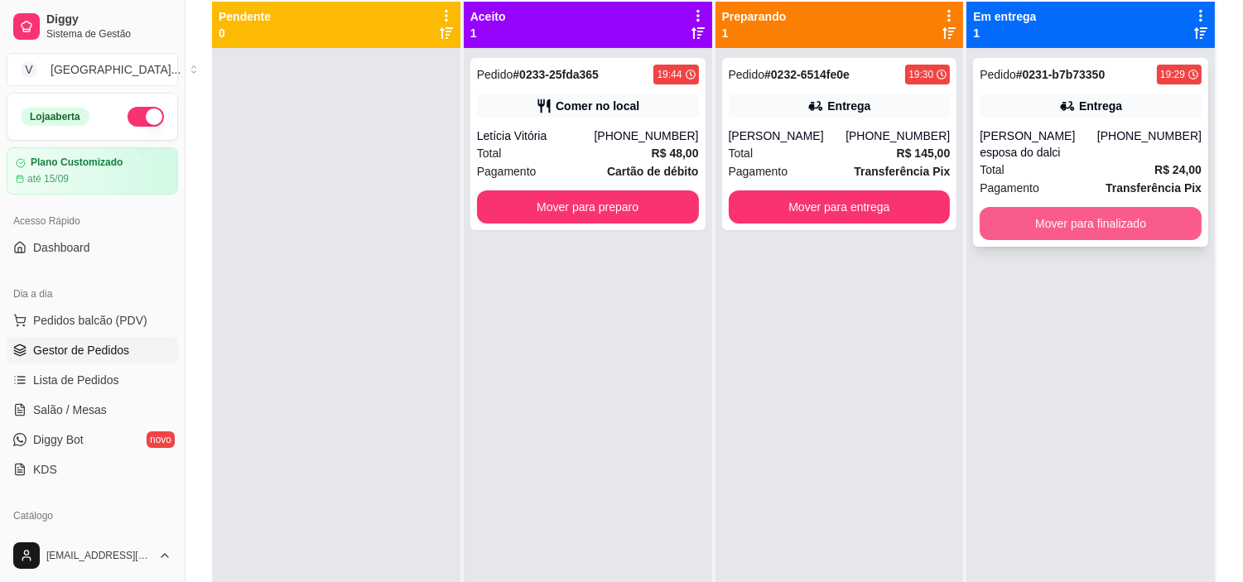
click at [1086, 215] on button "Mover para finalizado" at bounding box center [1091, 223] width 222 height 33
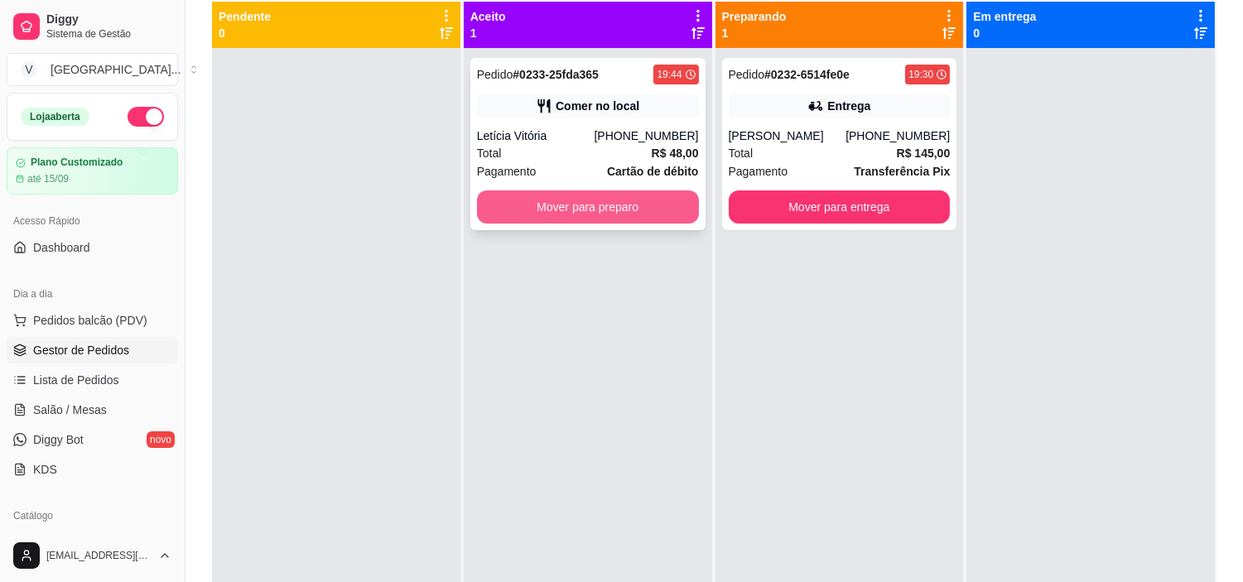
click at [577, 212] on button "Mover para preparo" at bounding box center [588, 206] width 222 height 33
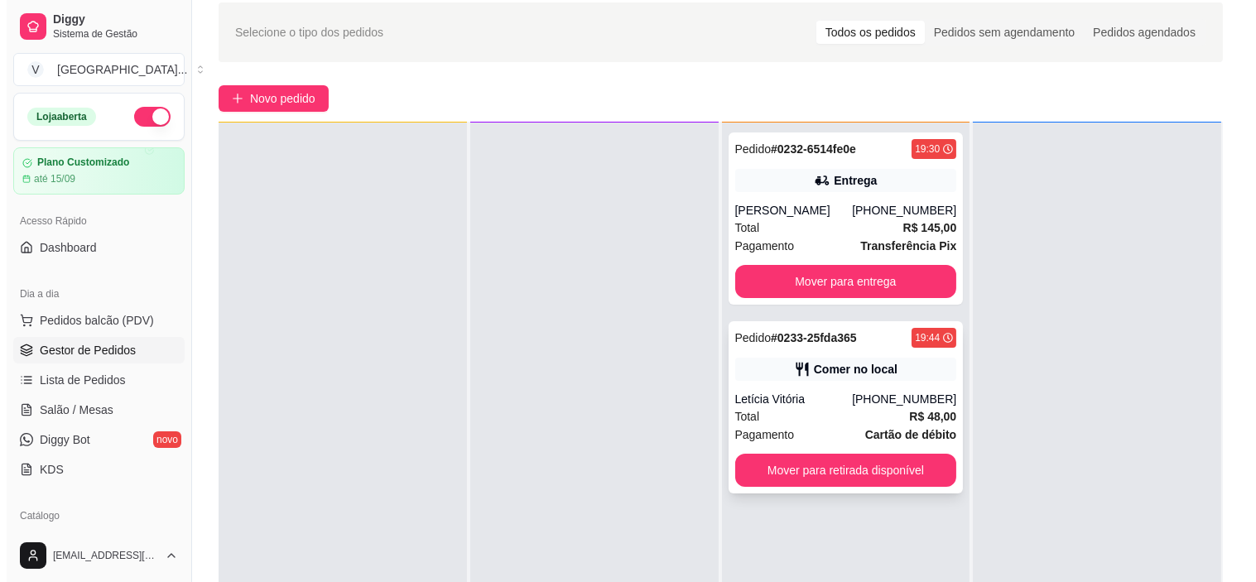
scroll to position [92, 0]
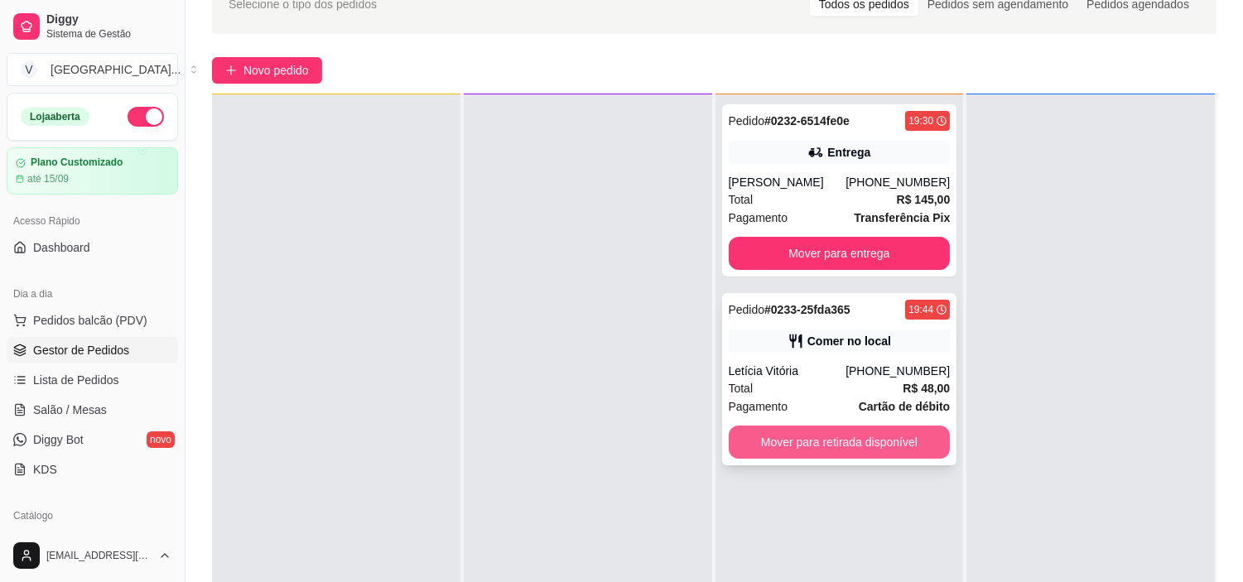
click at [891, 441] on button "Mover para retirada disponível" at bounding box center [840, 442] width 222 height 33
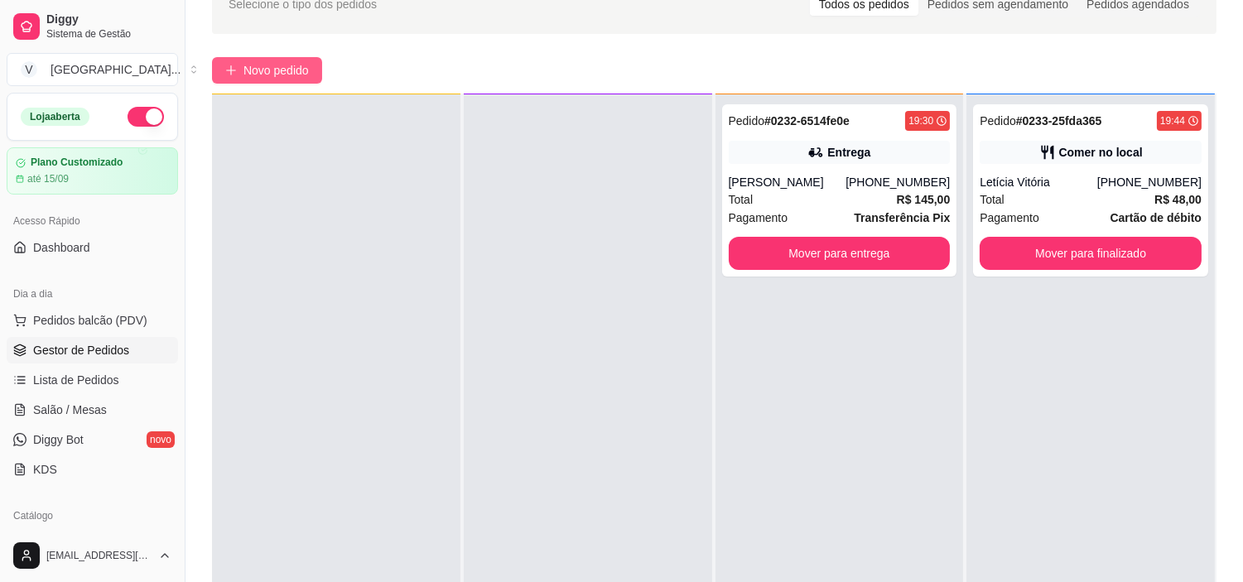
click at [282, 63] on span "Novo pedido" at bounding box center [275, 70] width 65 height 18
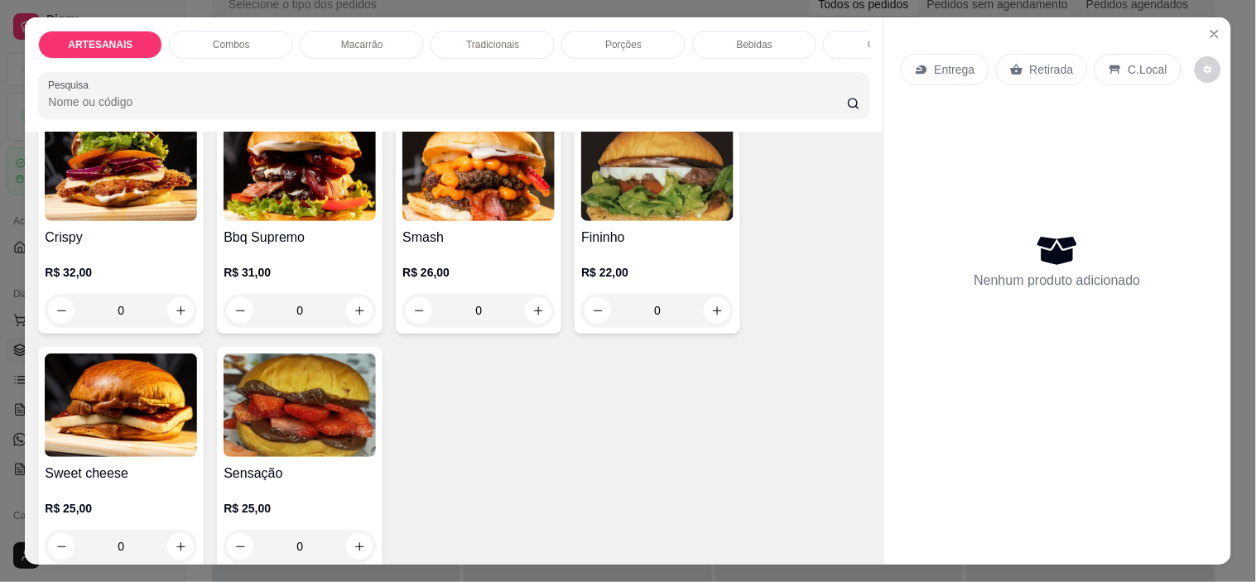
scroll to position [276, 0]
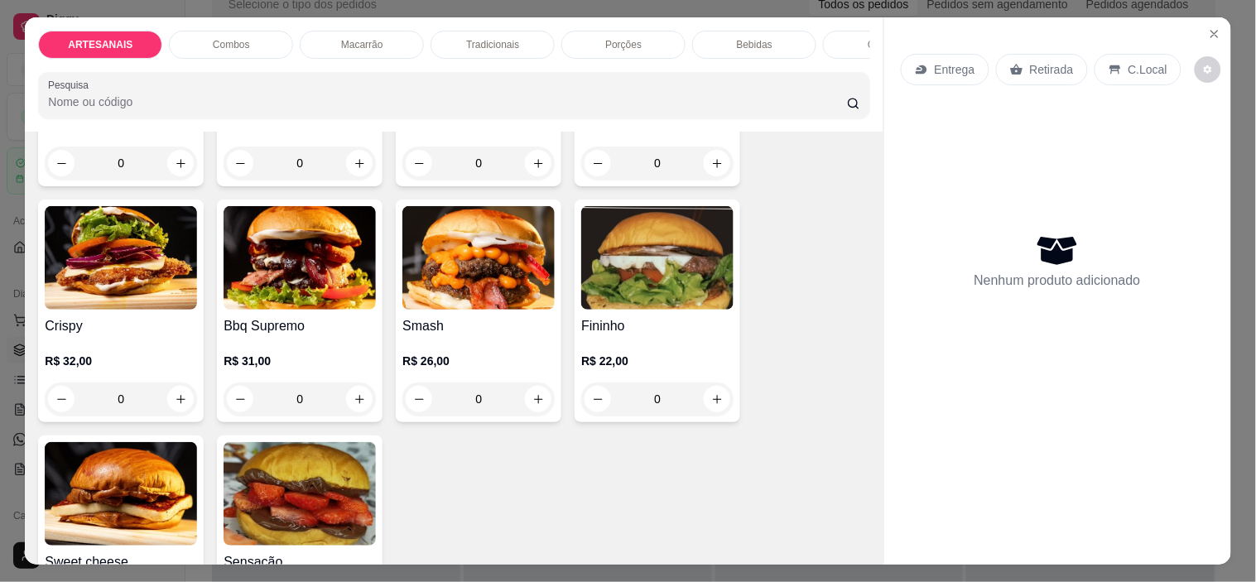
click at [180, 411] on div "0" at bounding box center [121, 399] width 152 height 33
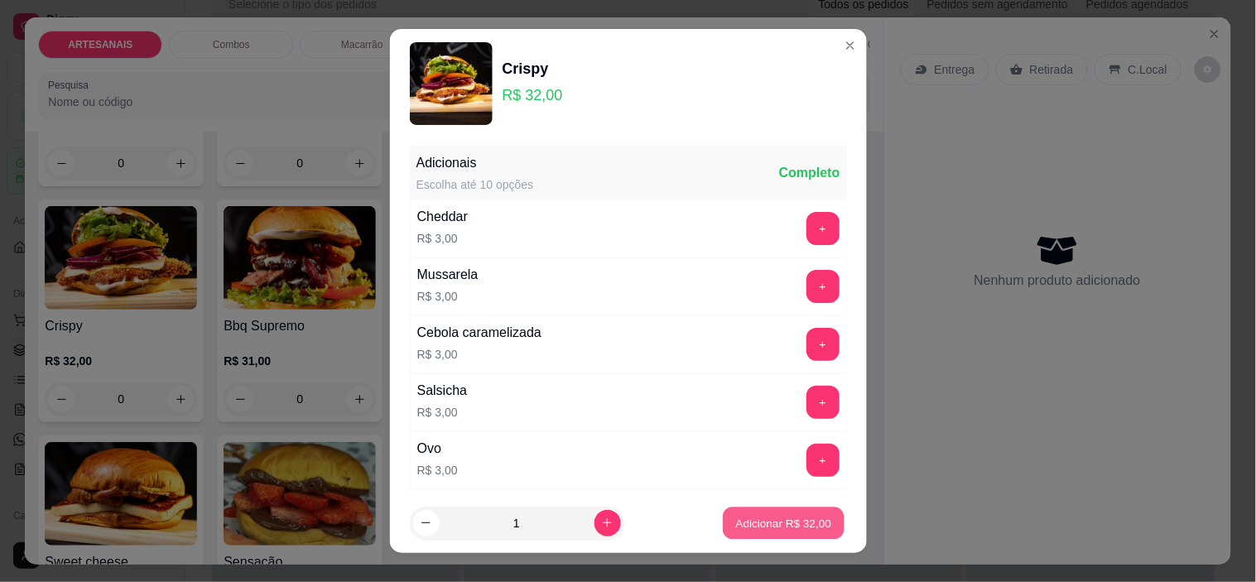
click at [797, 522] on p "Adicionar R$ 32,00" at bounding box center [784, 523] width 96 height 16
type input "1"
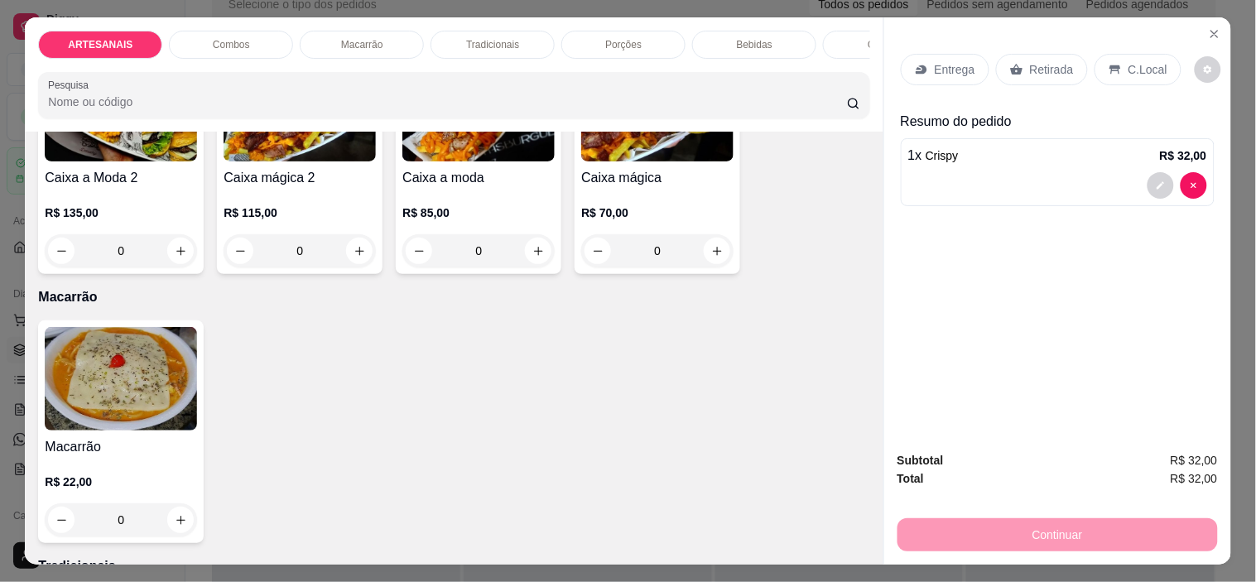
scroll to position [735, 0]
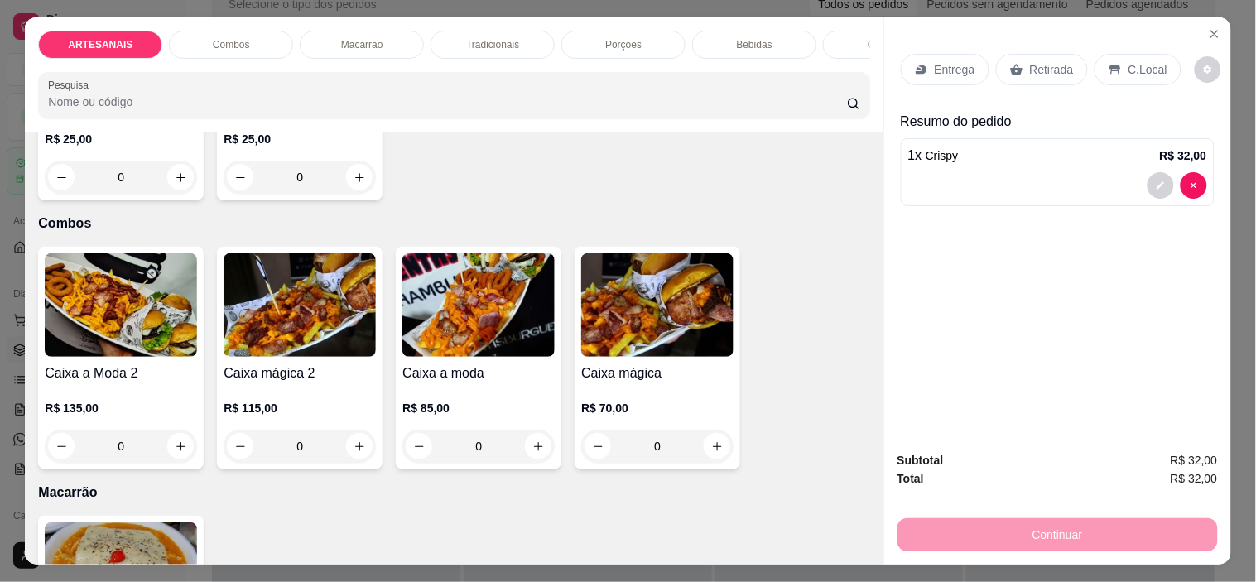
click at [1010, 68] on icon at bounding box center [1016, 69] width 13 height 13
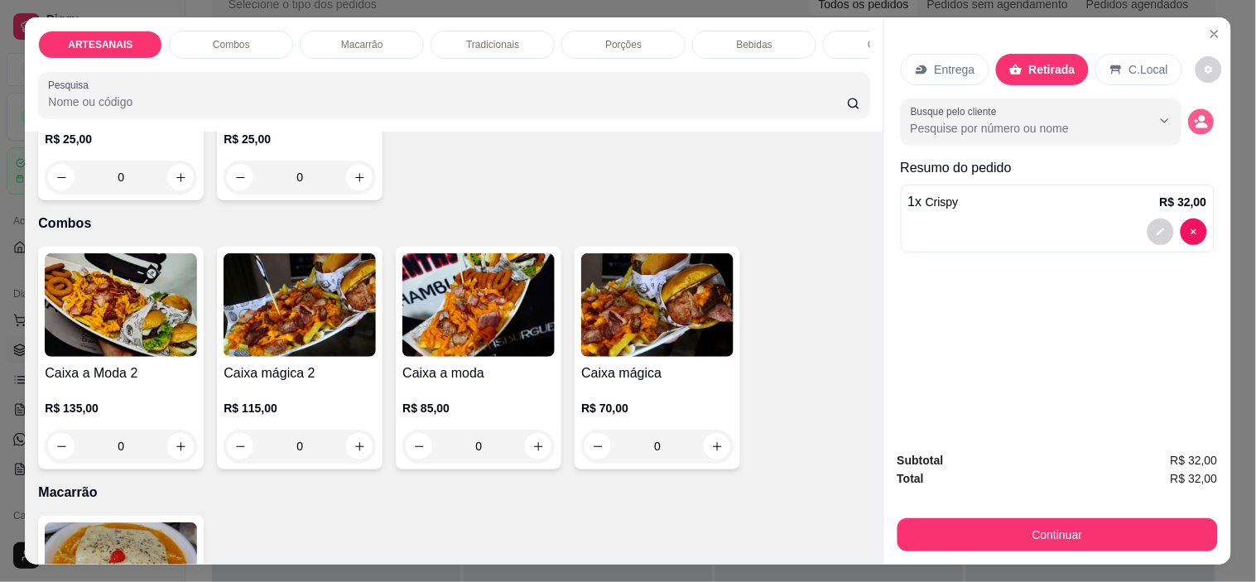
click at [1194, 117] on icon "decrease-product-quantity" at bounding box center [1201, 121] width 14 height 14
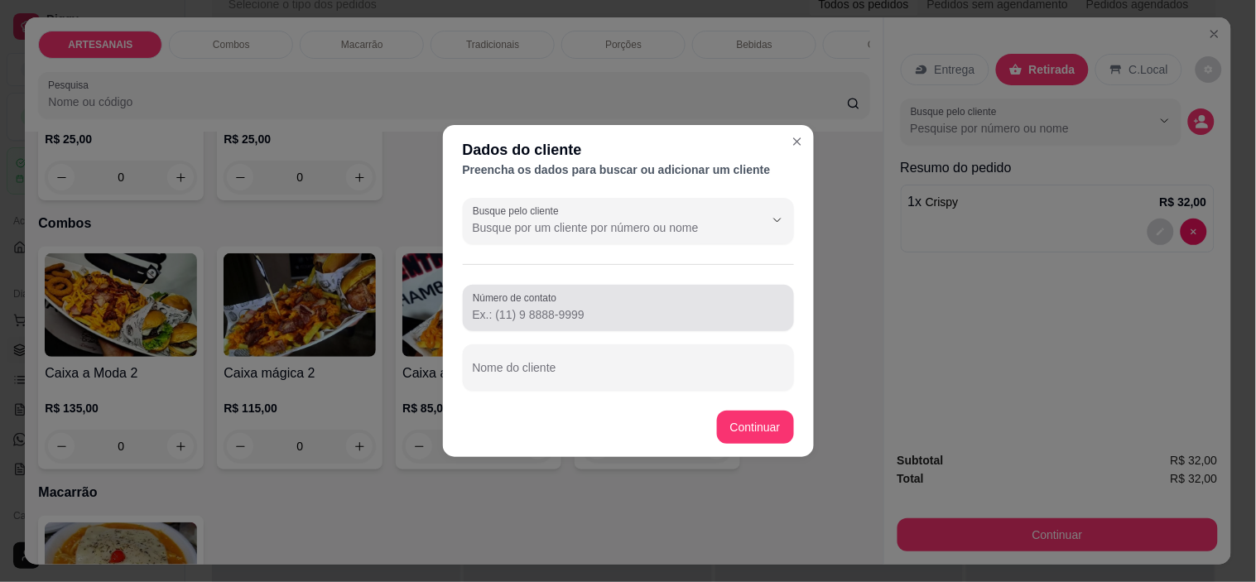
click at [533, 305] on div at bounding box center [628, 307] width 311 height 33
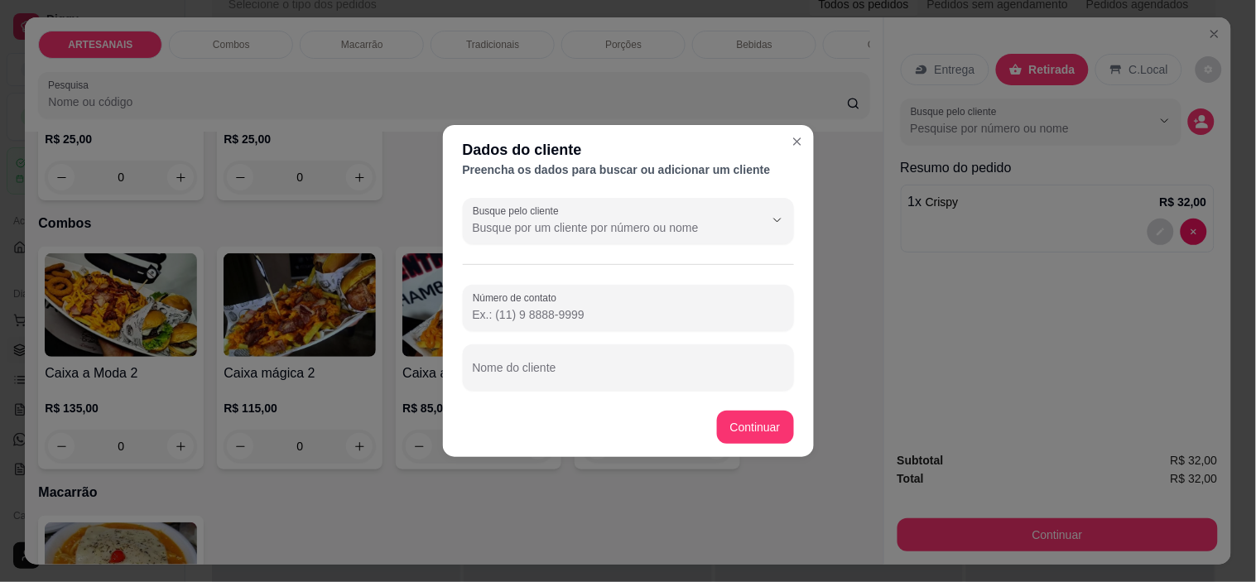
paste input "[PHONE_NUMBER]"
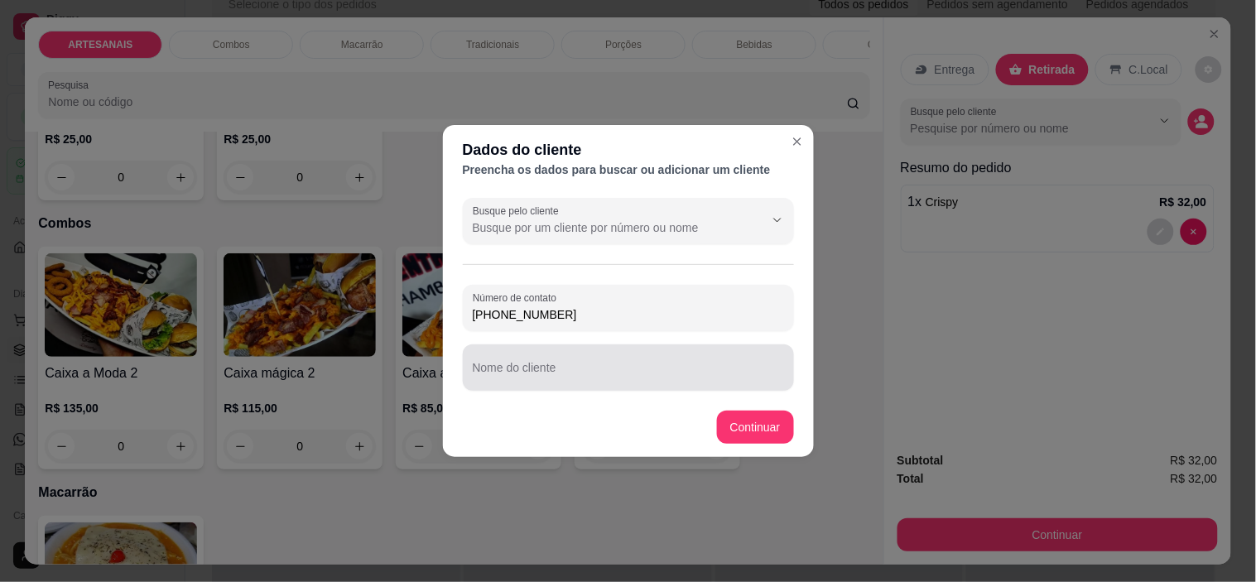
type input "[PHONE_NUMBER]"
click at [555, 373] on input "Nome do cliente" at bounding box center [628, 374] width 311 height 17
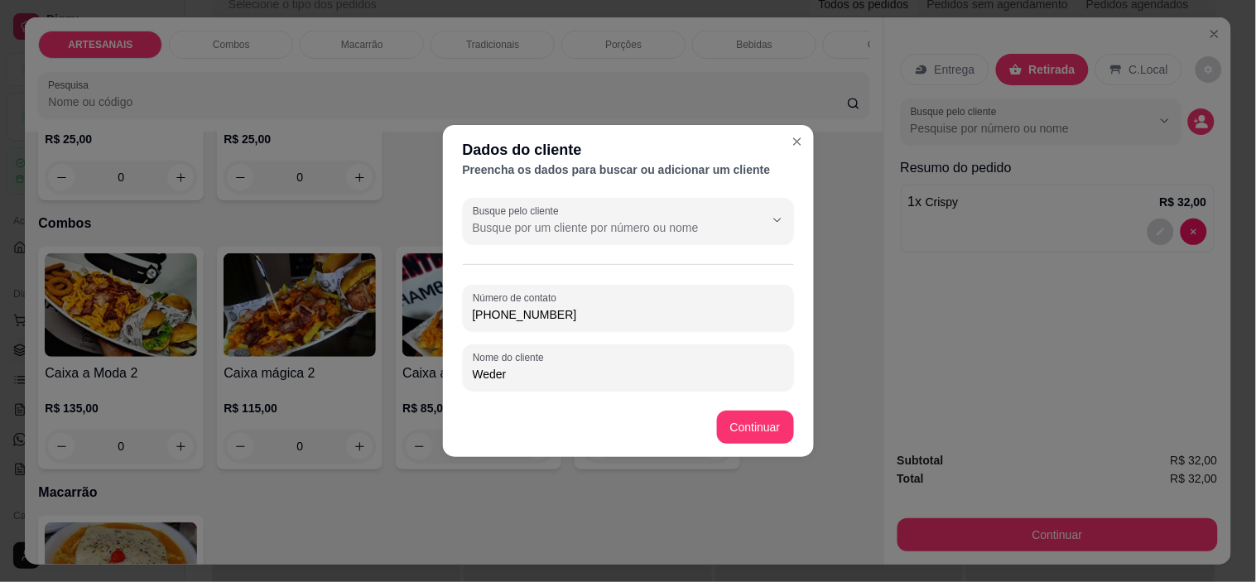
type input "Weder"
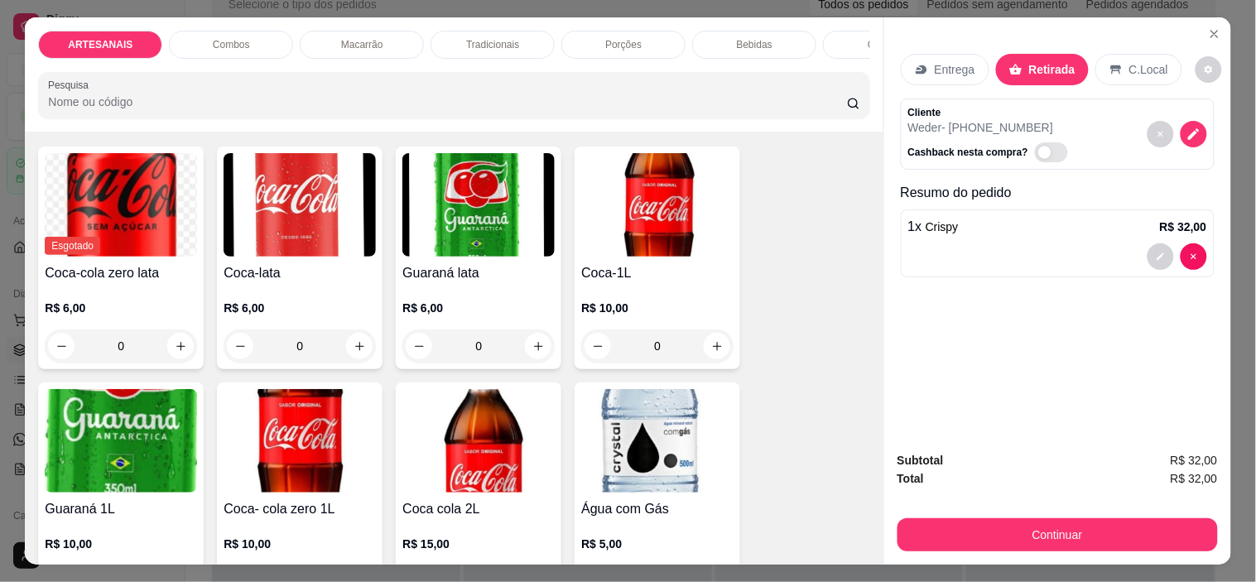
scroll to position [2024, 0]
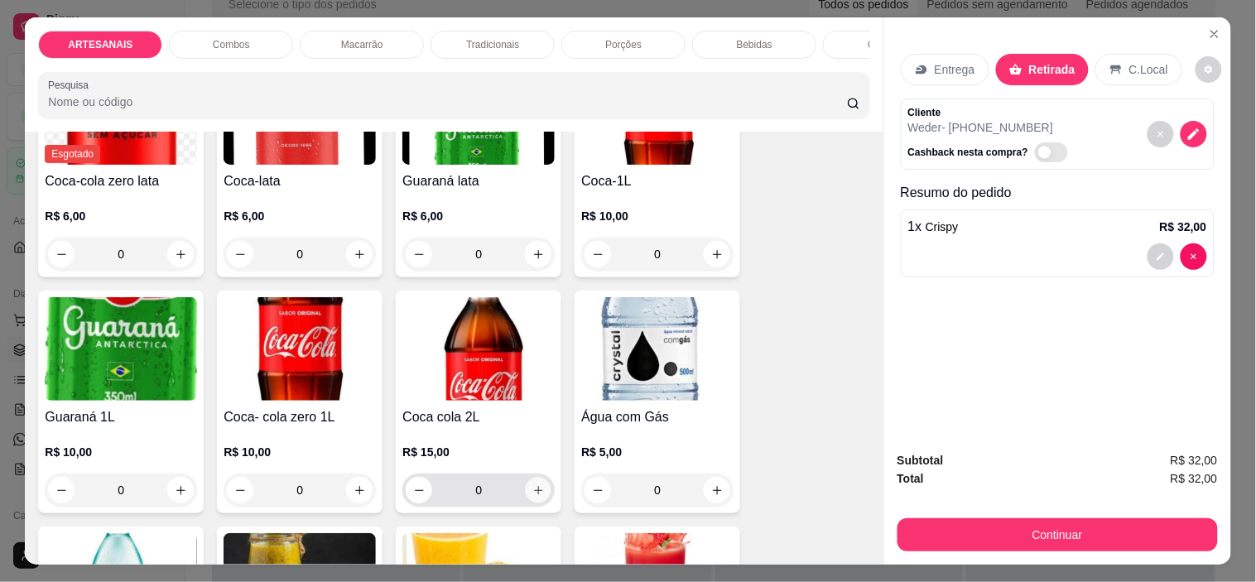
click at [532, 497] on icon "increase-product-quantity" at bounding box center [538, 490] width 12 height 12
type input "1"
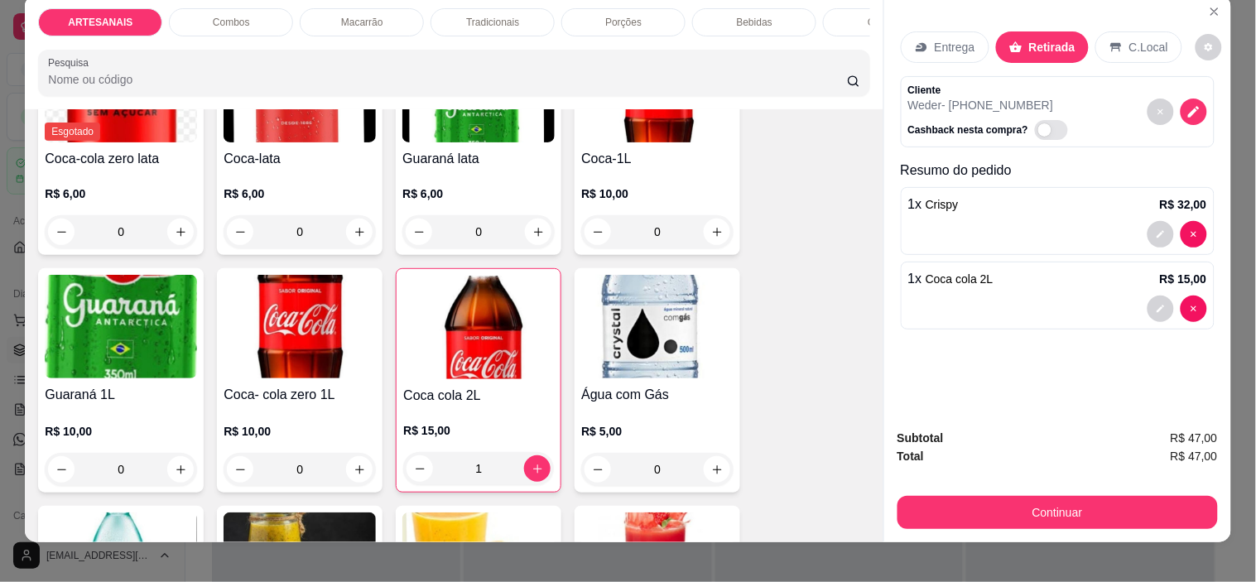
scroll to position [42, 0]
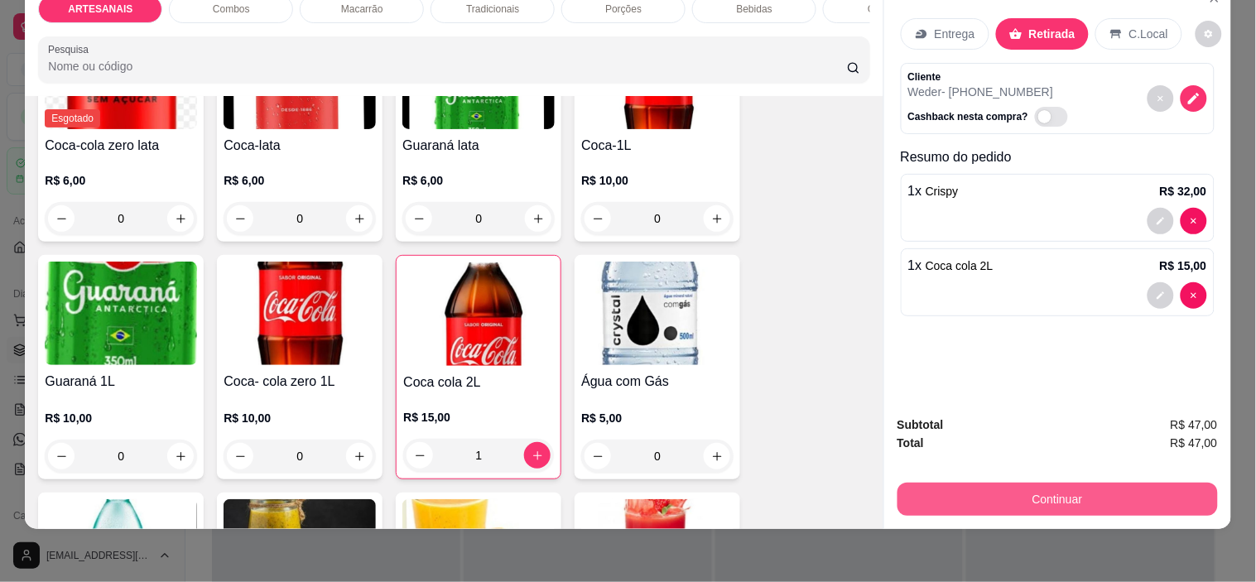
click at [1042, 498] on button "Continuar" at bounding box center [1058, 499] width 320 height 33
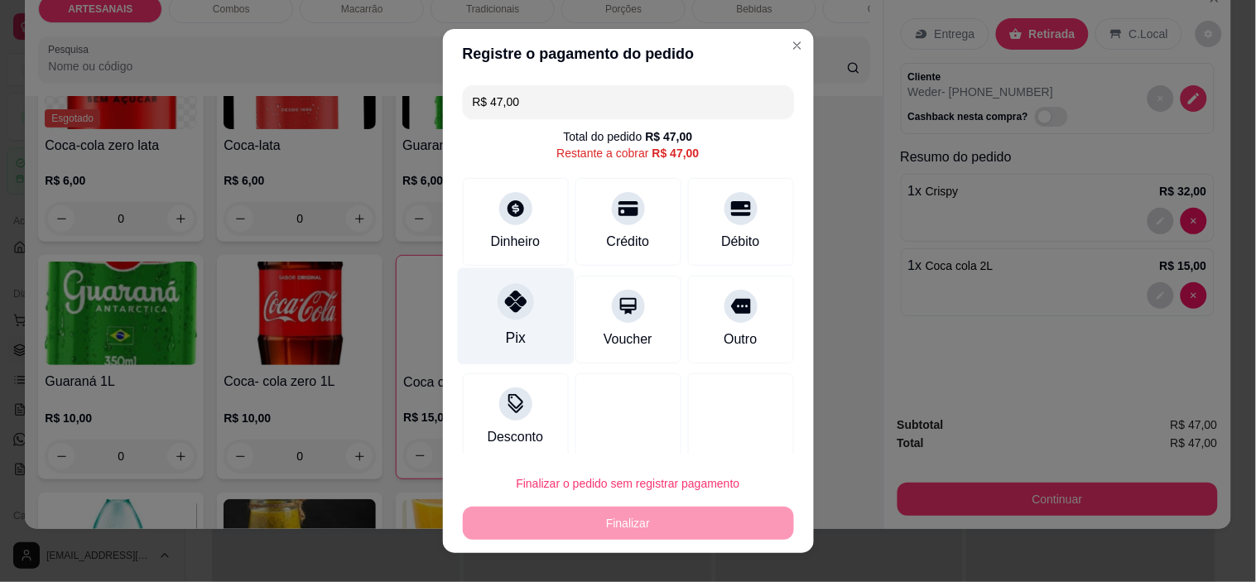
click at [518, 326] on div "Pix" at bounding box center [515, 316] width 117 height 97
type input "R$ 0,00"
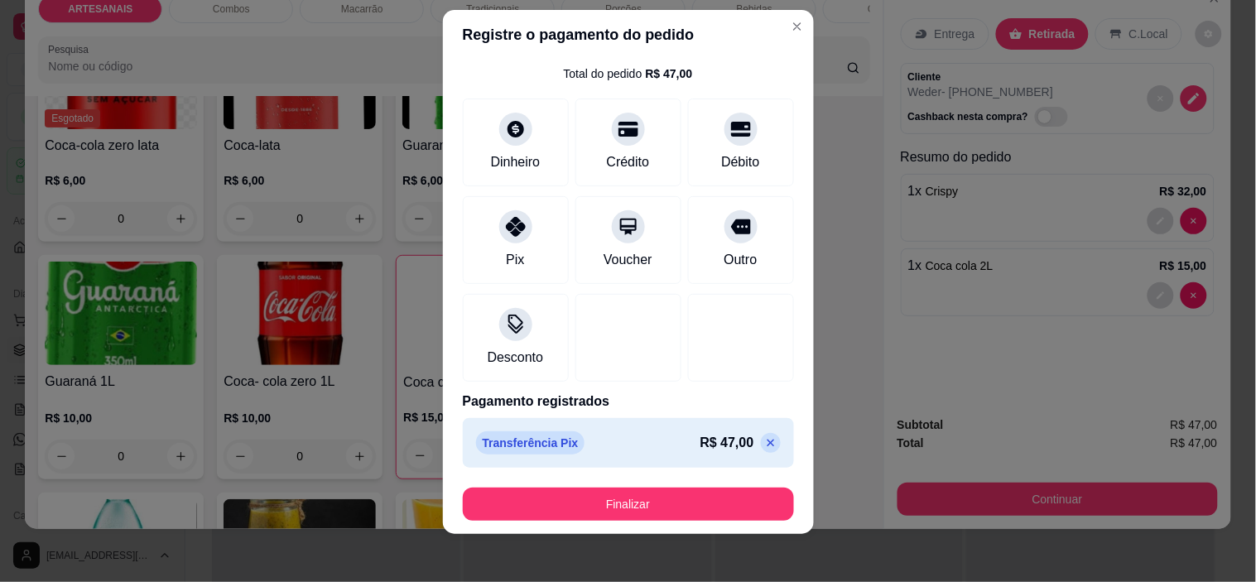
scroll to position [23, 0]
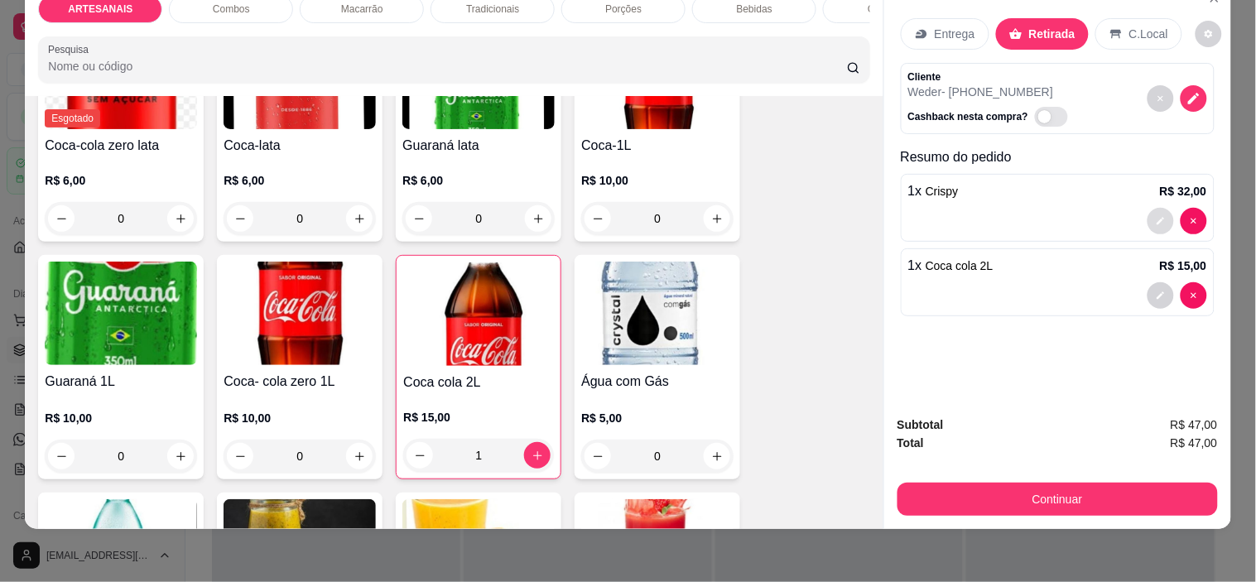
click at [1156, 216] on icon "decrease-product-quantity" at bounding box center [1161, 221] width 10 height 10
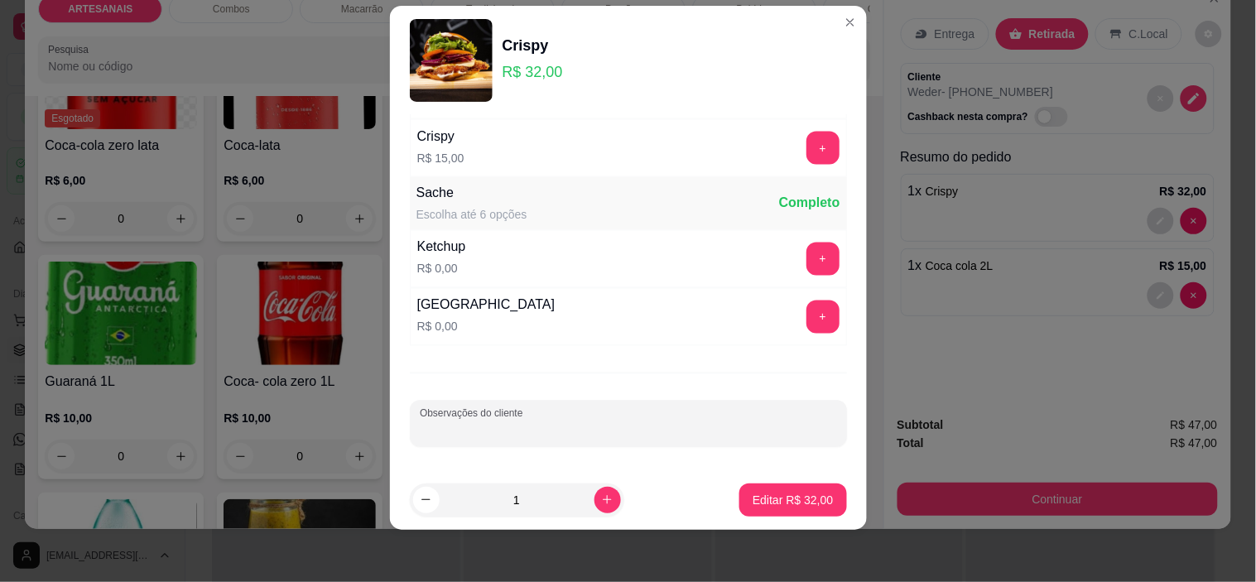
click at [565, 426] on input "Observações do cliente" at bounding box center [628, 430] width 417 height 17
type input "VEM BUSCAR AS 23;00"
click at [814, 502] on button "Editar R$ 32,00" at bounding box center [792, 500] width 107 height 33
type input "0"
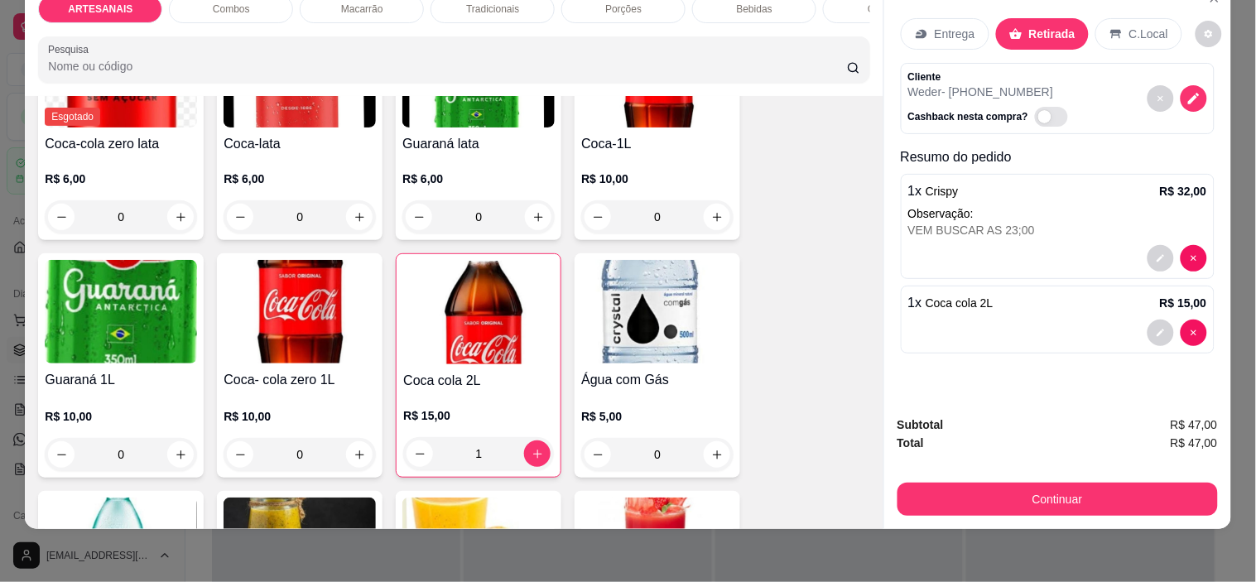
scroll to position [2022, 0]
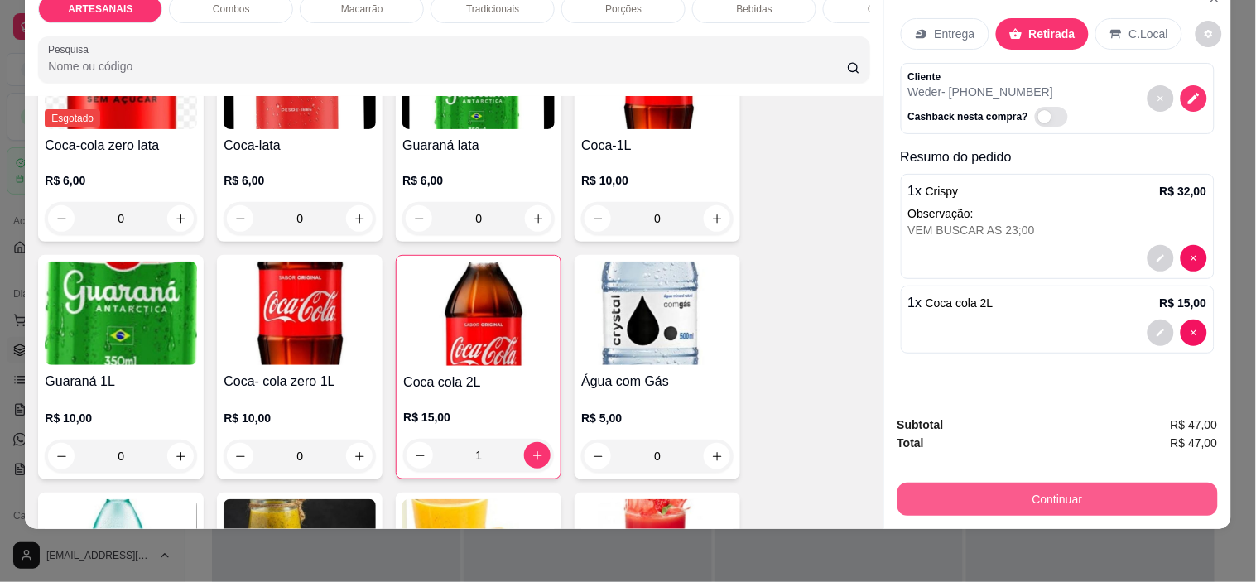
click at [1119, 483] on button "Continuar" at bounding box center [1058, 499] width 320 height 33
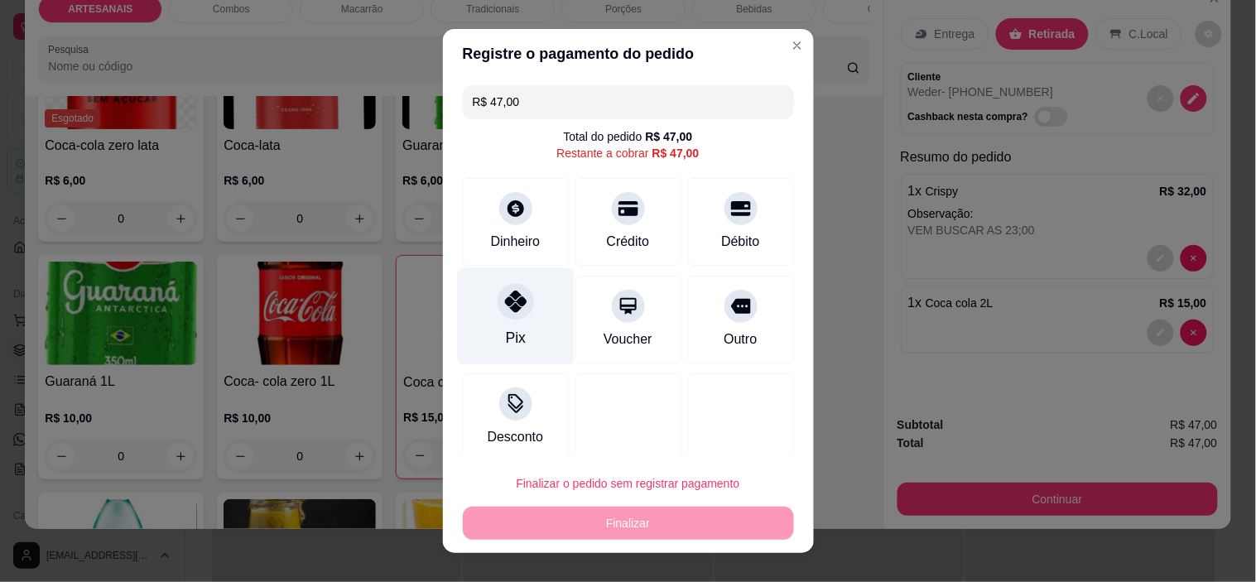
click at [505, 320] on div "Pix" at bounding box center [515, 316] width 117 height 97
type input "R$ 0,00"
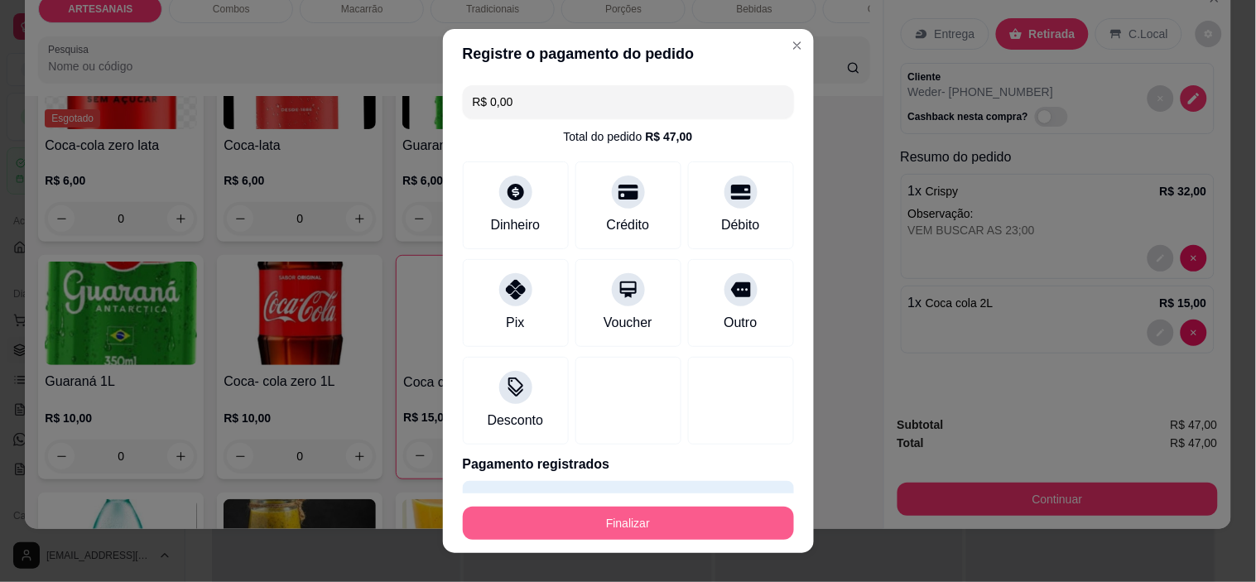
click at [567, 509] on button "Finalizar" at bounding box center [628, 523] width 331 height 33
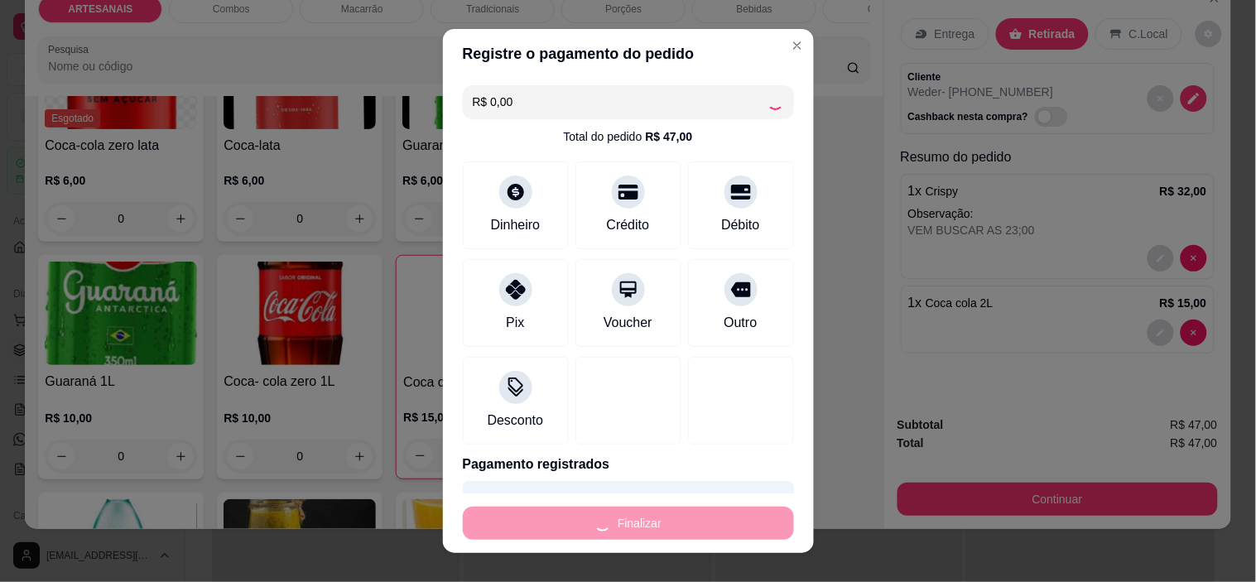
type input "0"
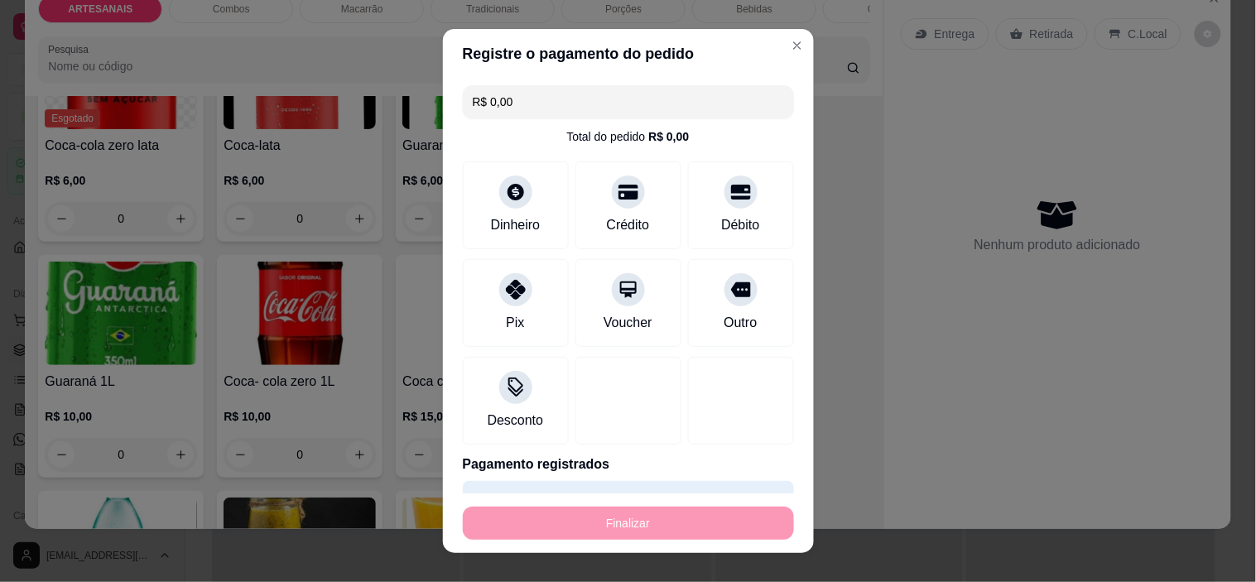
type input "-R$ 47,00"
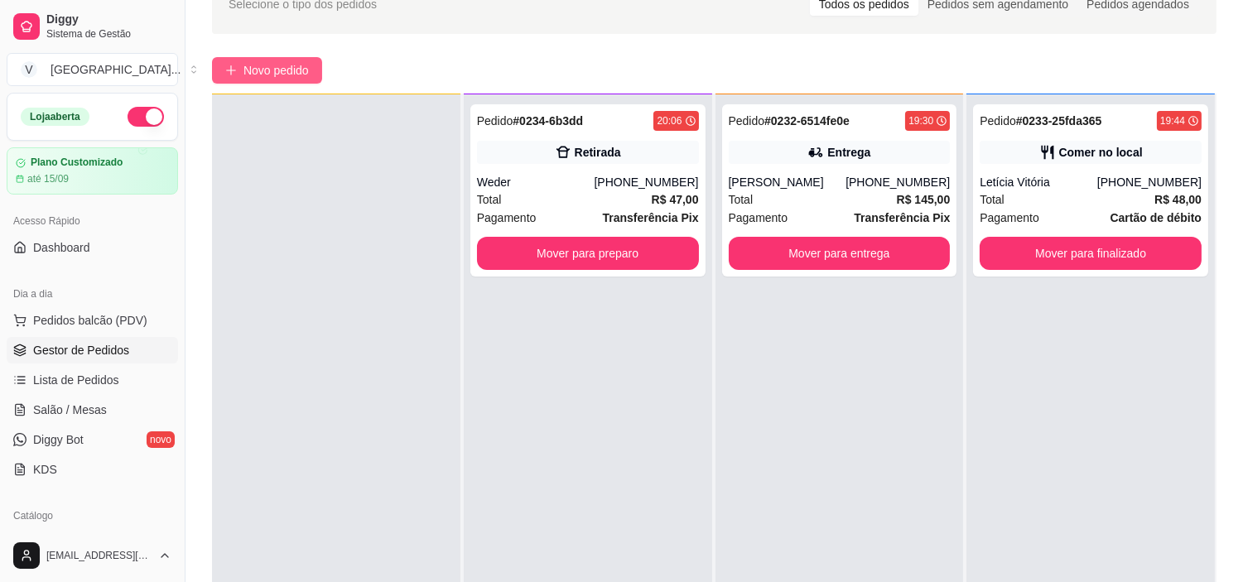
click at [280, 60] on button "Novo pedido" at bounding box center [267, 70] width 110 height 26
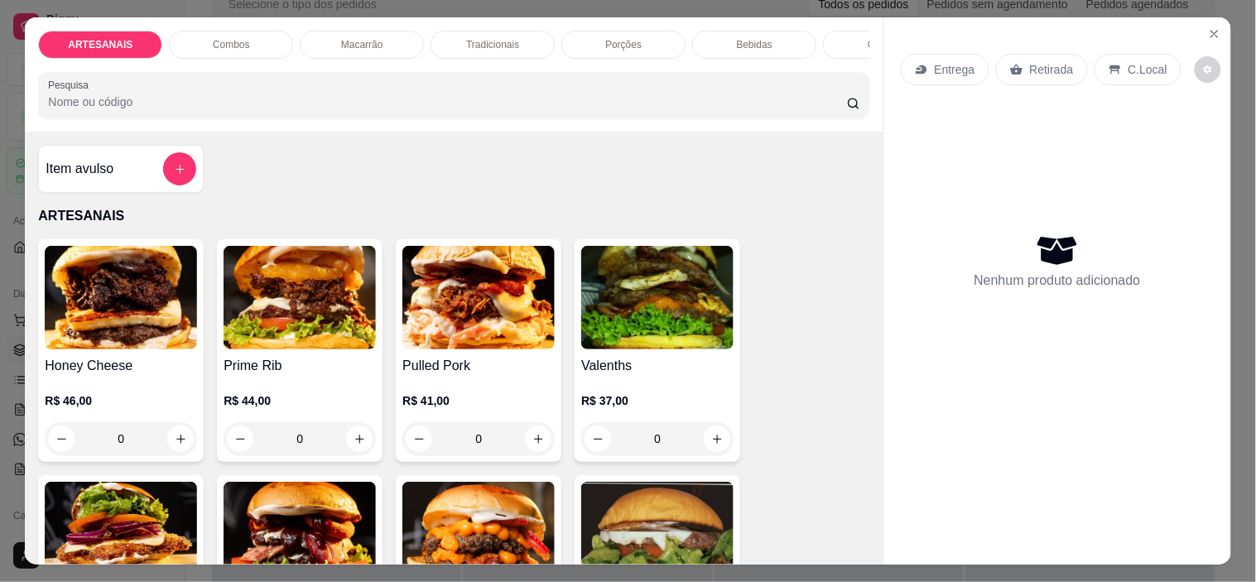
click at [1144, 54] on div "C.Local" at bounding box center [1138, 69] width 87 height 31
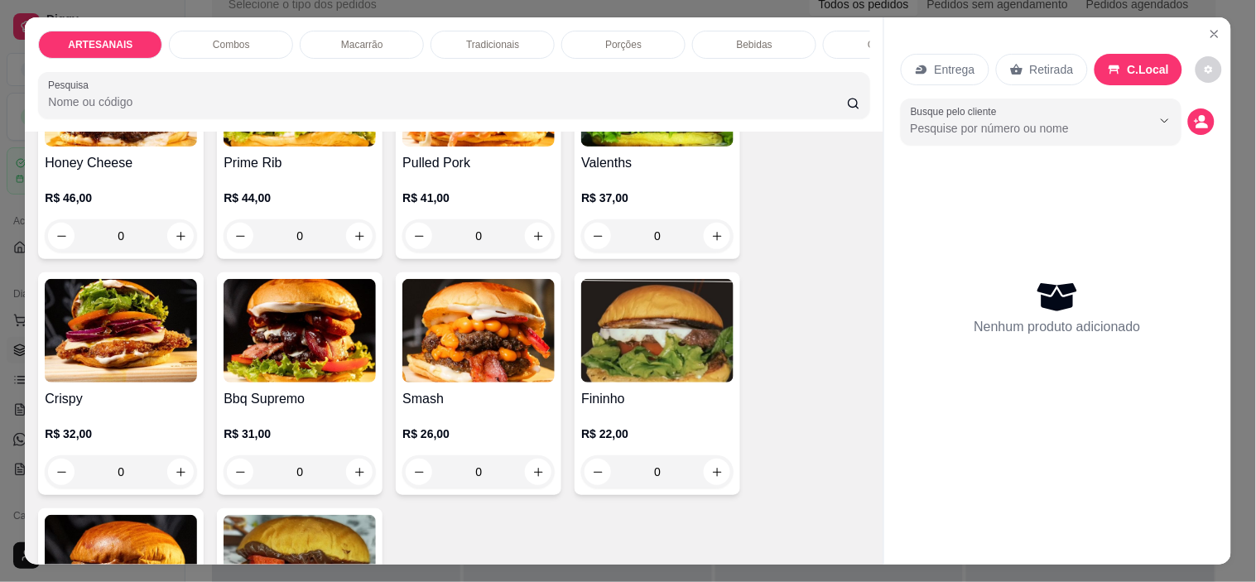
scroll to position [276, 0]
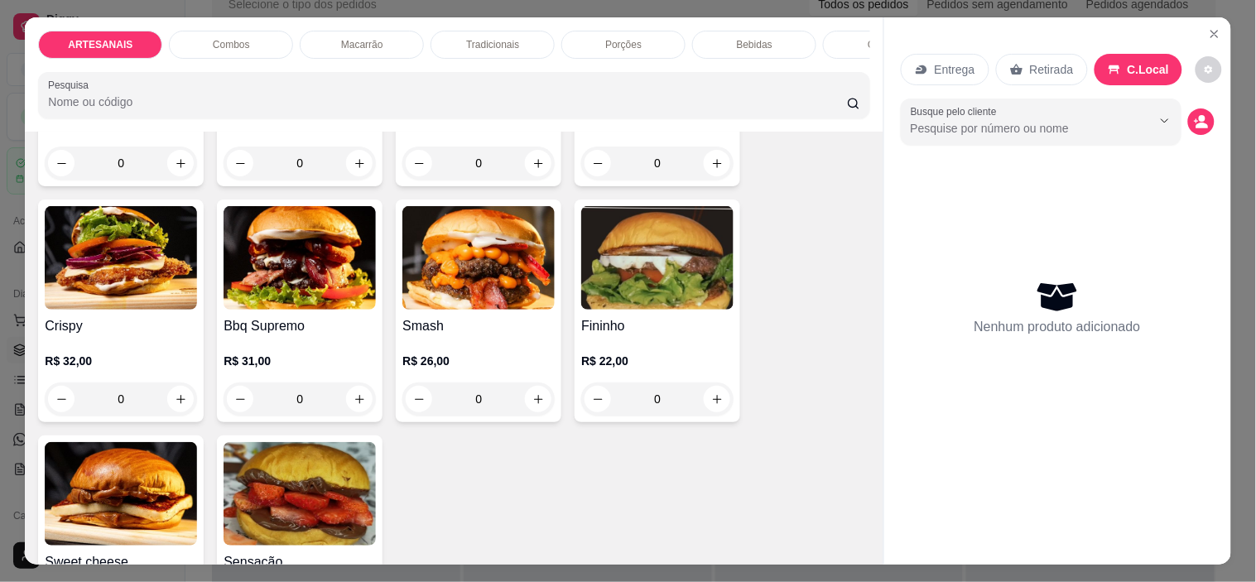
click at [527, 412] on div "0" at bounding box center [478, 399] width 152 height 33
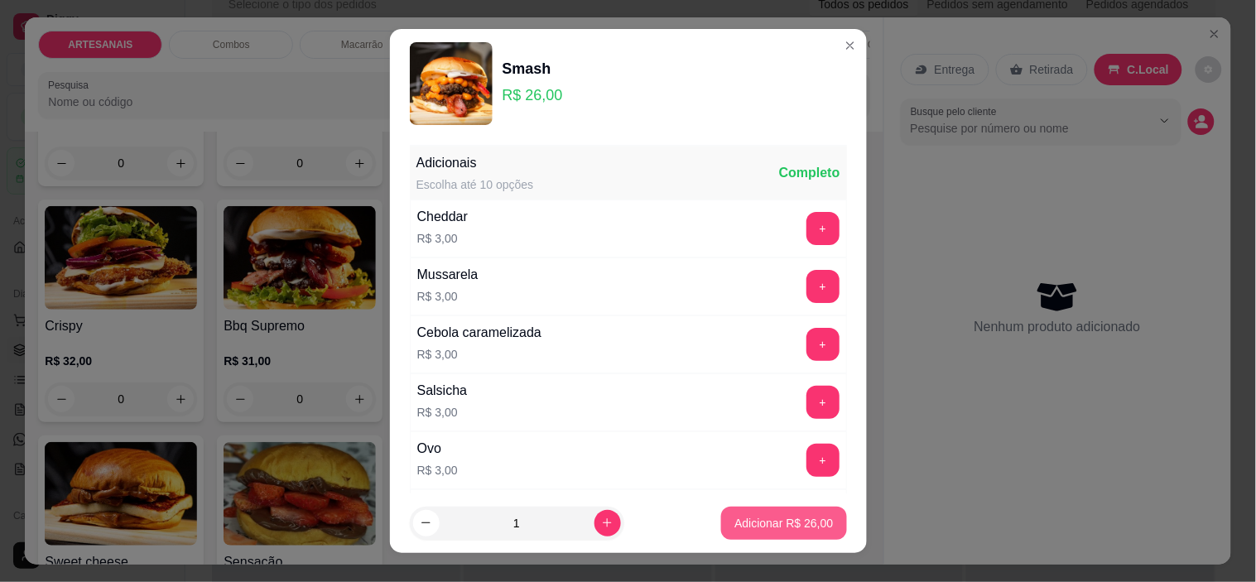
click at [797, 526] on p "Adicionar R$ 26,00" at bounding box center [783, 523] width 99 height 17
type input "1"
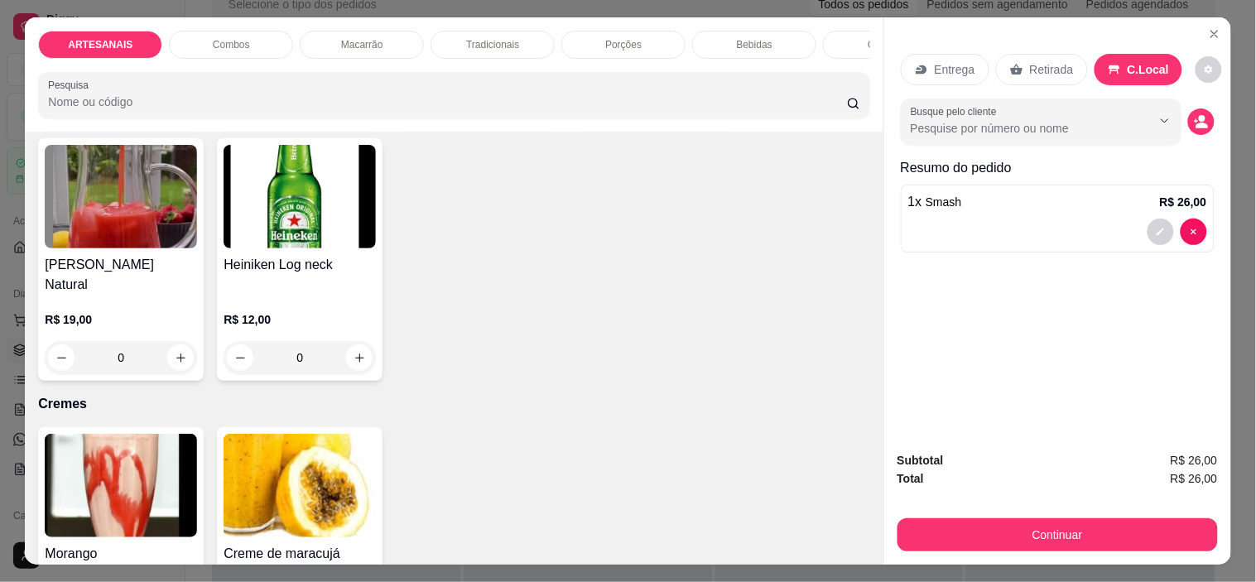
scroll to position [2760, 0]
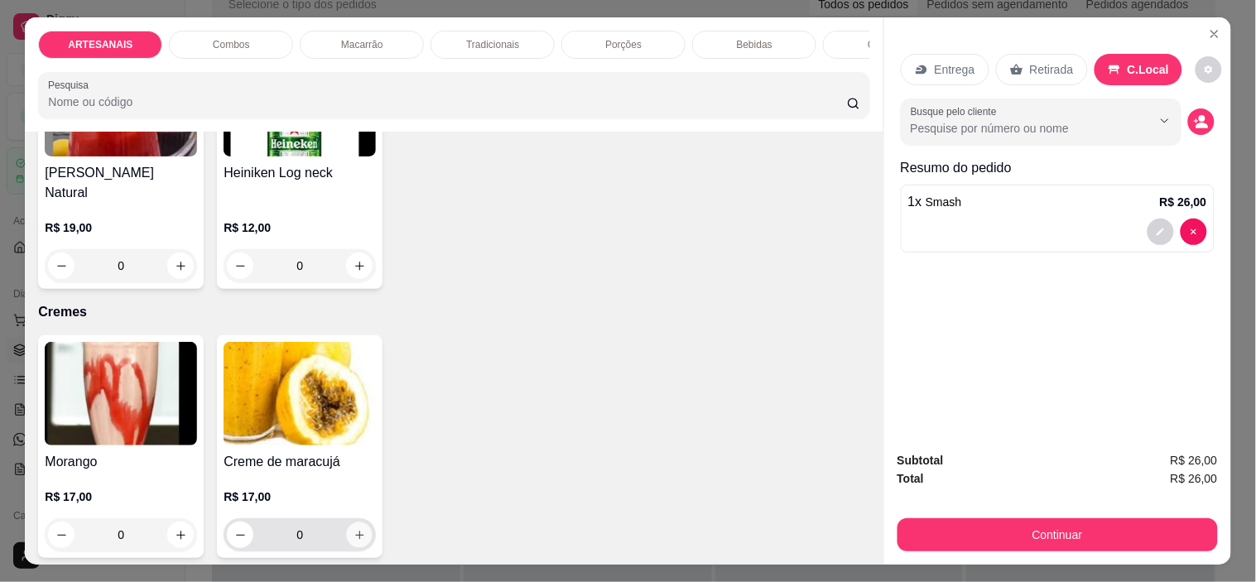
click at [353, 523] on button "increase-product-quantity" at bounding box center [360, 536] width 26 height 26
type input "1"
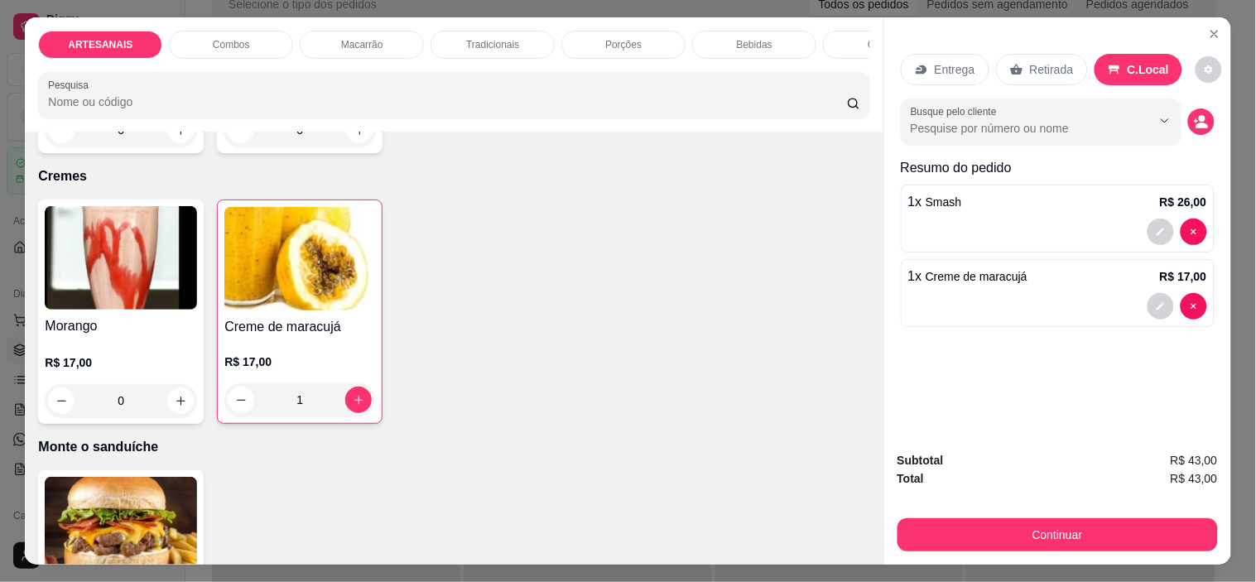
scroll to position [2944, 0]
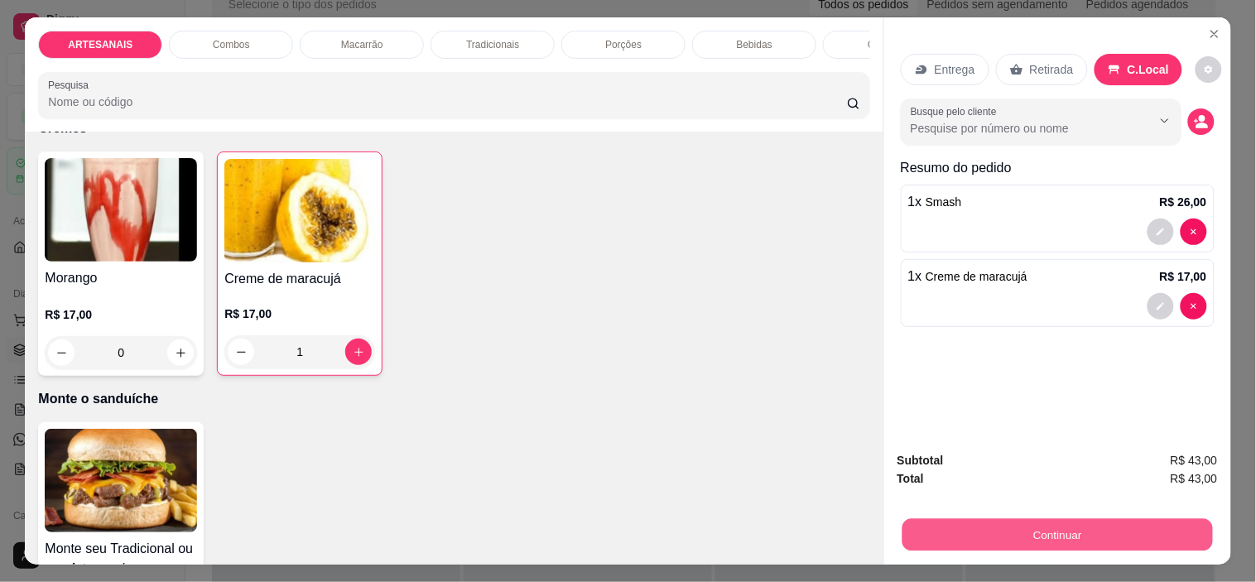
click at [1163, 532] on button "Continuar" at bounding box center [1057, 535] width 311 height 32
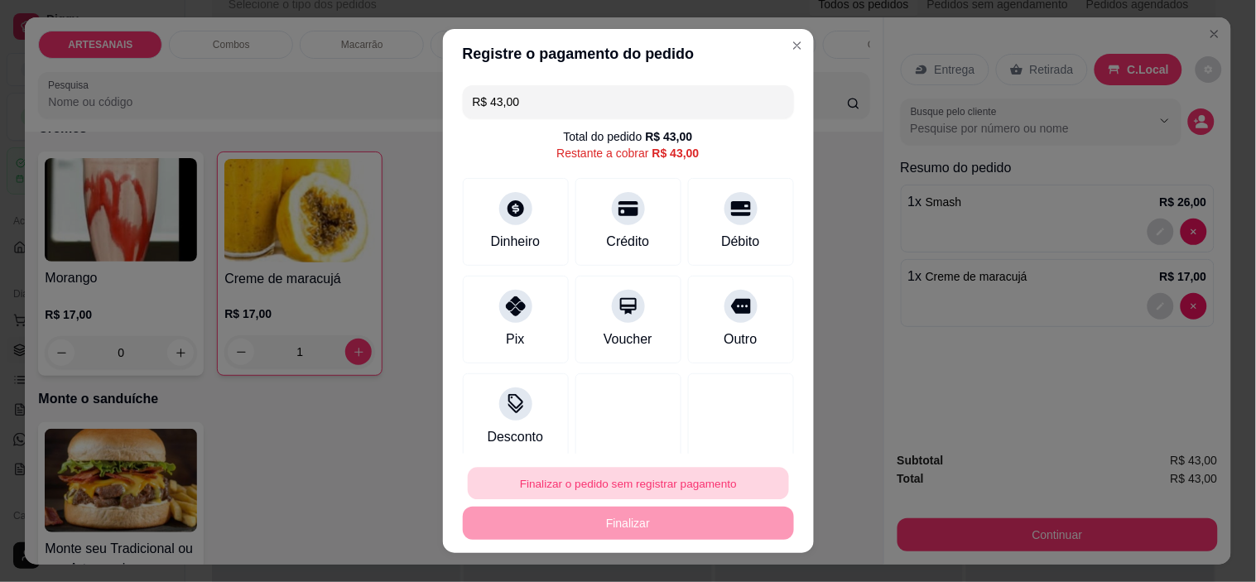
click at [611, 493] on button "Finalizar o pedido sem registrar pagamento" at bounding box center [628, 483] width 321 height 32
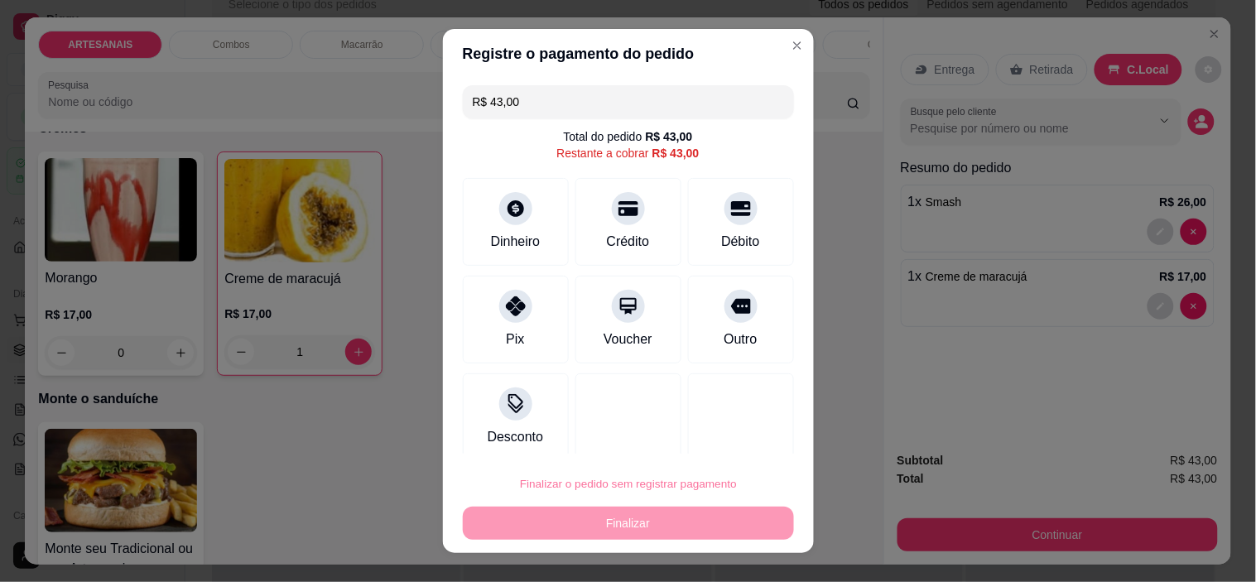
click at [725, 426] on button "Confirmar" at bounding box center [722, 436] width 59 height 25
type input "0"
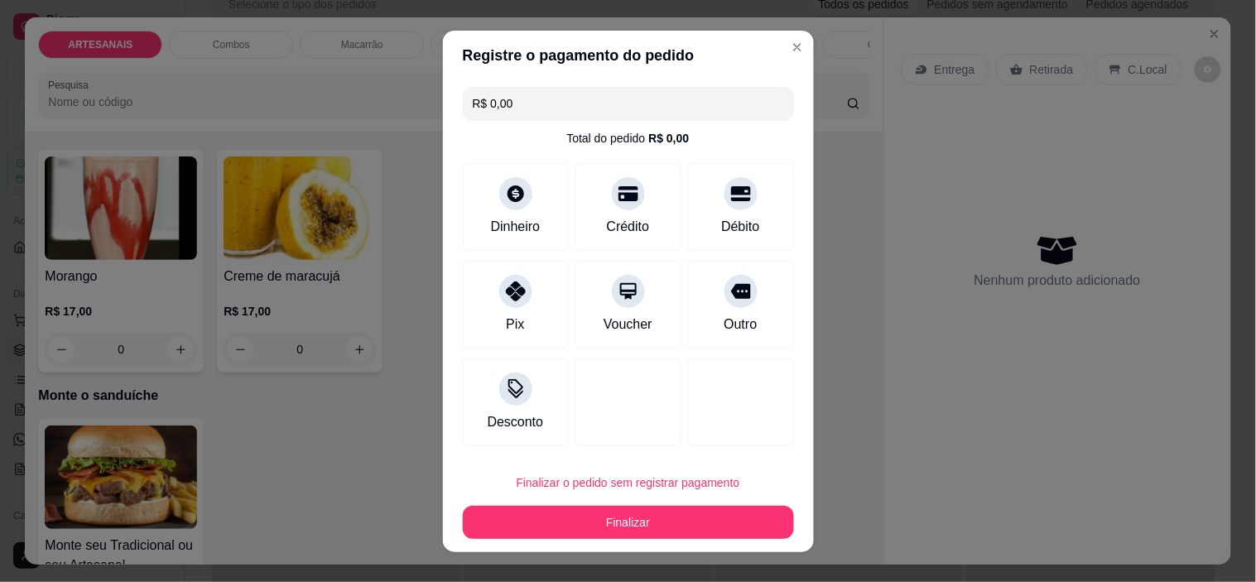
type input "R$ 0,00"
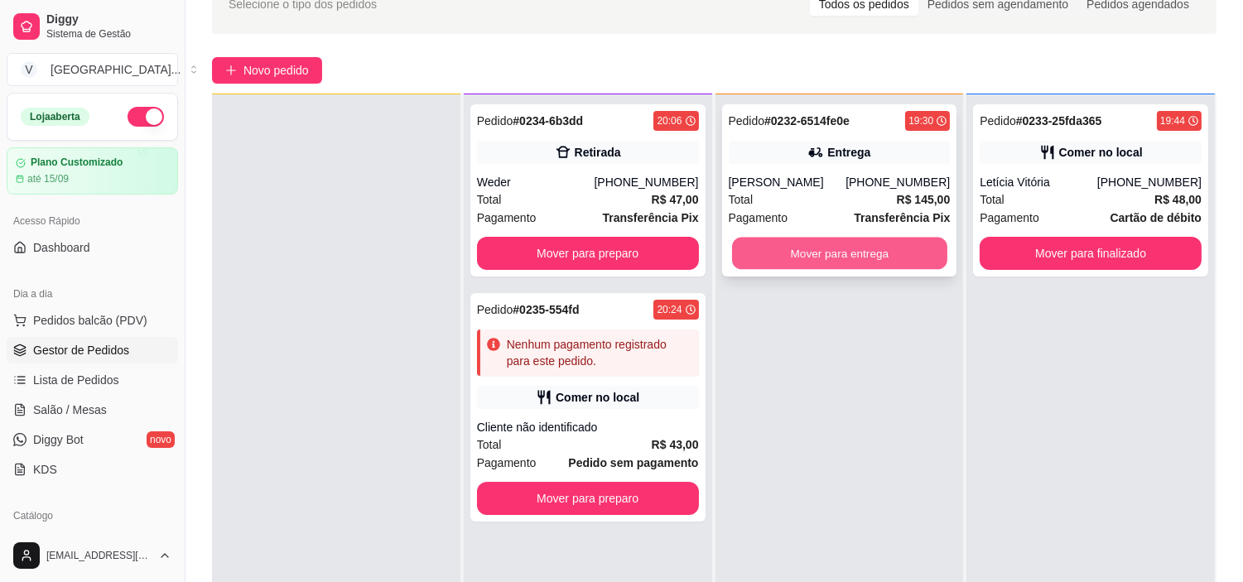
click at [835, 253] on button "Mover para entrega" at bounding box center [839, 254] width 215 height 32
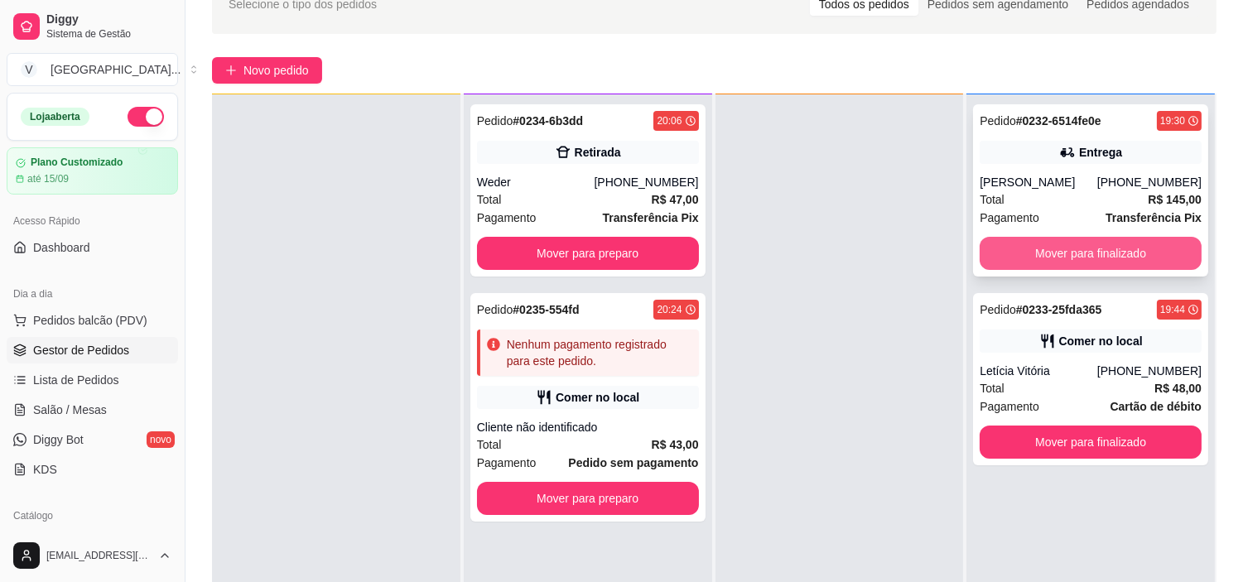
click at [1171, 247] on button "Mover para finalizado" at bounding box center [1091, 253] width 222 height 33
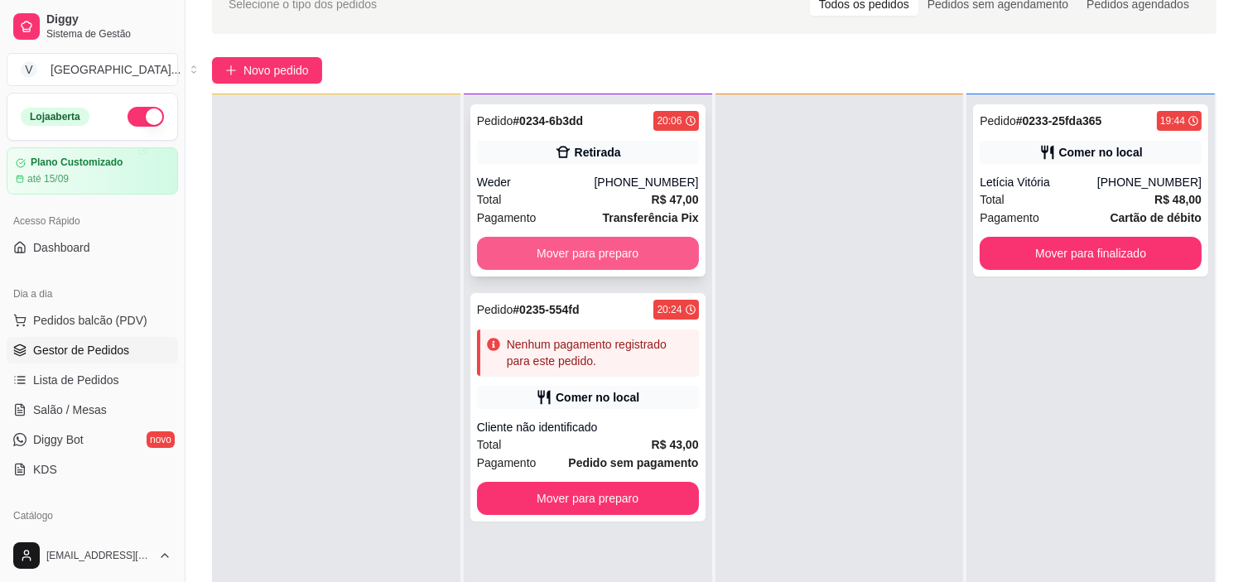
click at [641, 245] on button "Mover para preparo" at bounding box center [588, 253] width 222 height 33
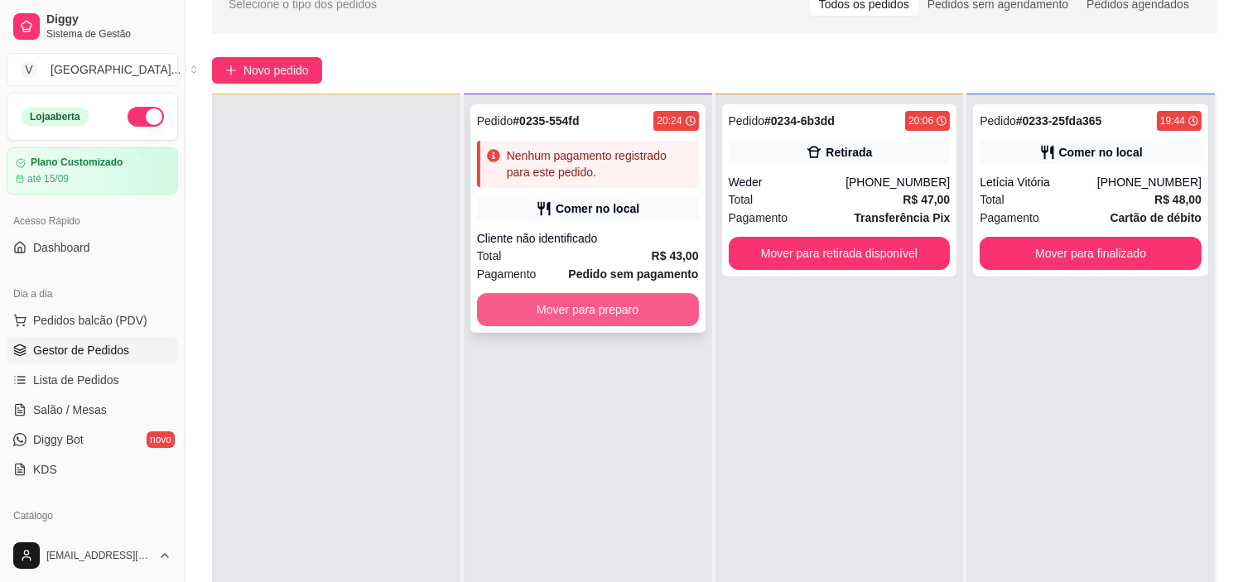
click at [551, 311] on button "Mover para preparo" at bounding box center [588, 309] width 222 height 33
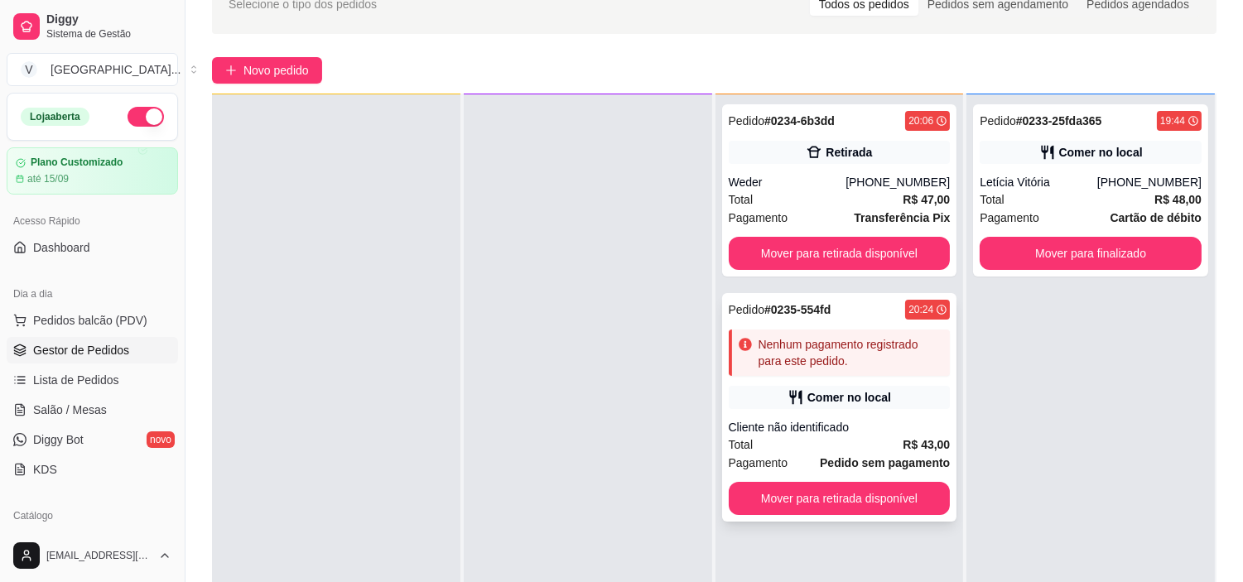
click at [876, 400] on div "Comer no local" at bounding box center [849, 397] width 84 height 17
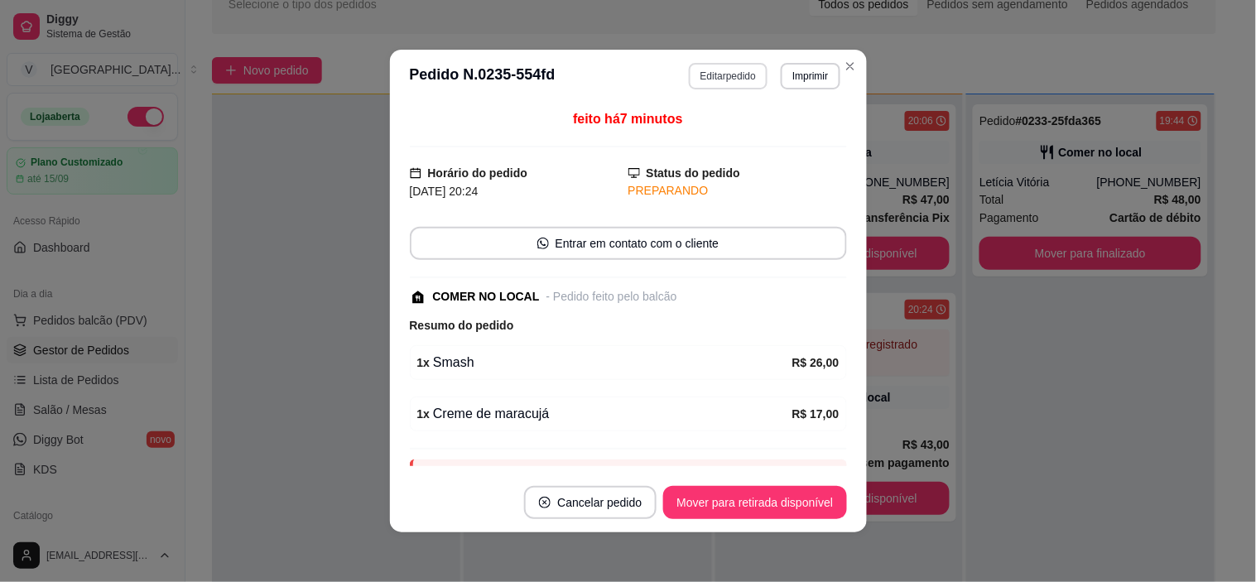
click at [710, 80] on button "Editar pedido" at bounding box center [728, 76] width 79 height 26
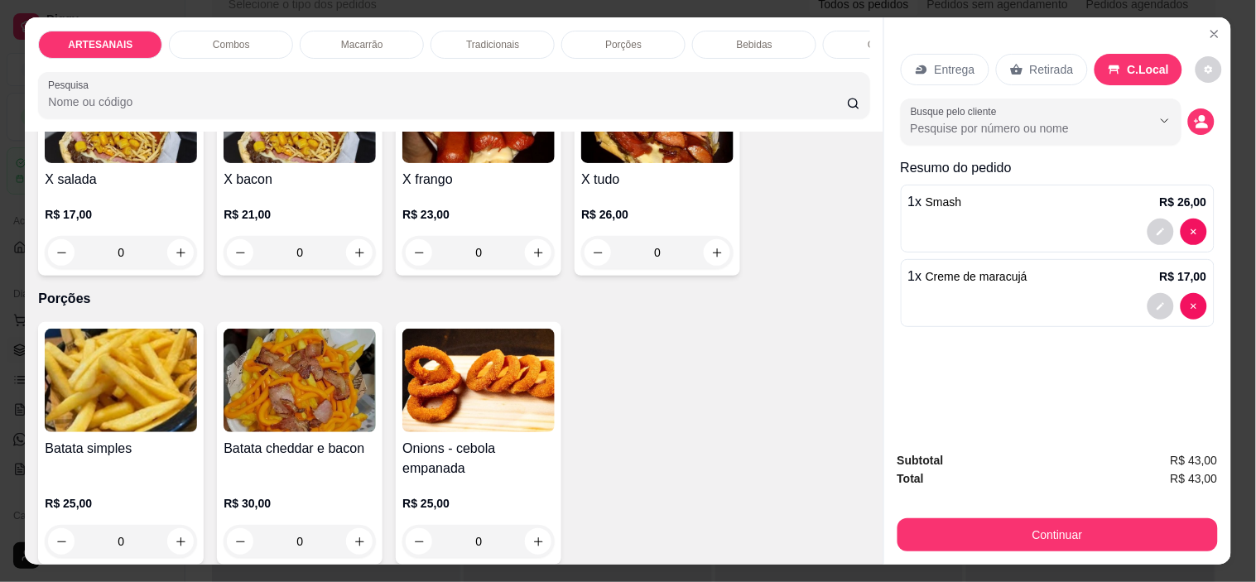
scroll to position [1471, 0]
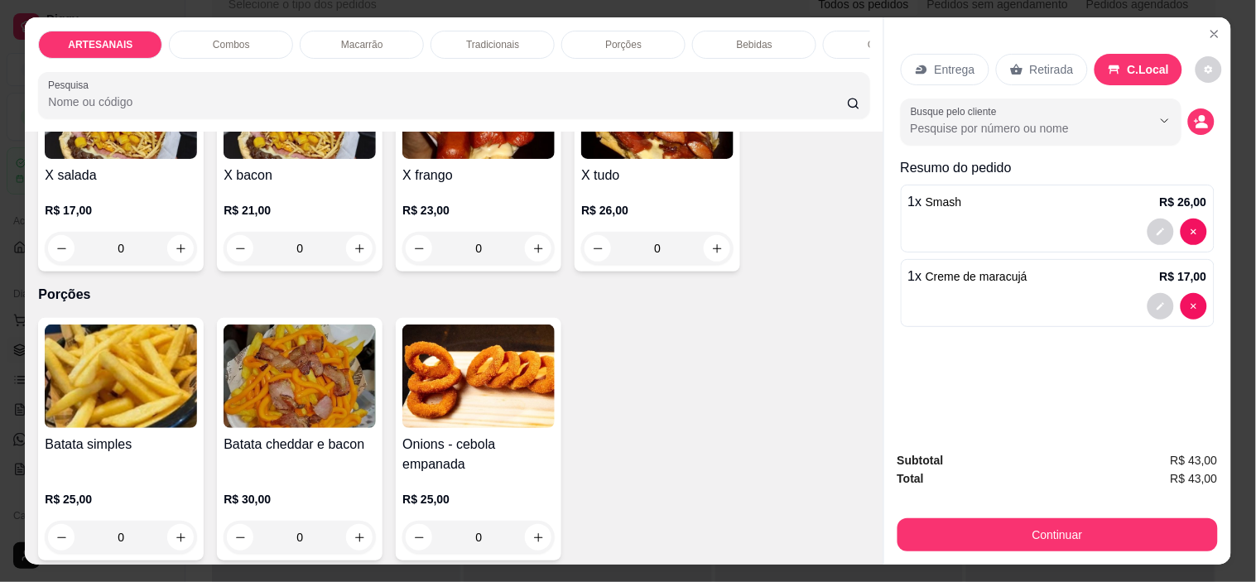
click at [170, 253] on div "0" at bounding box center [121, 248] width 152 height 33
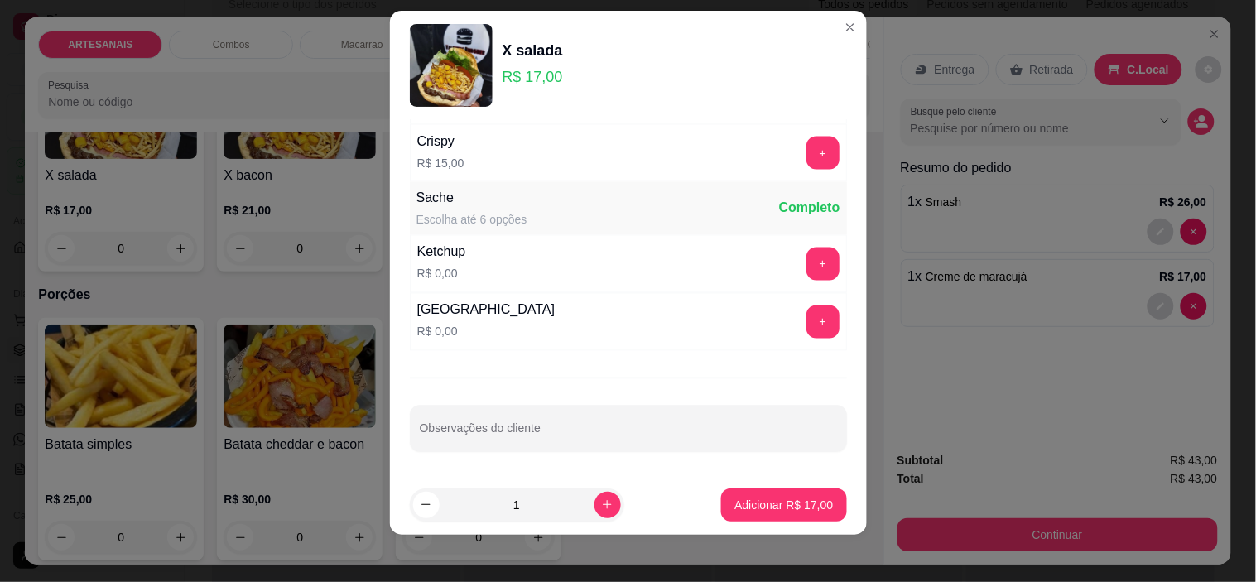
scroll to position [23, 0]
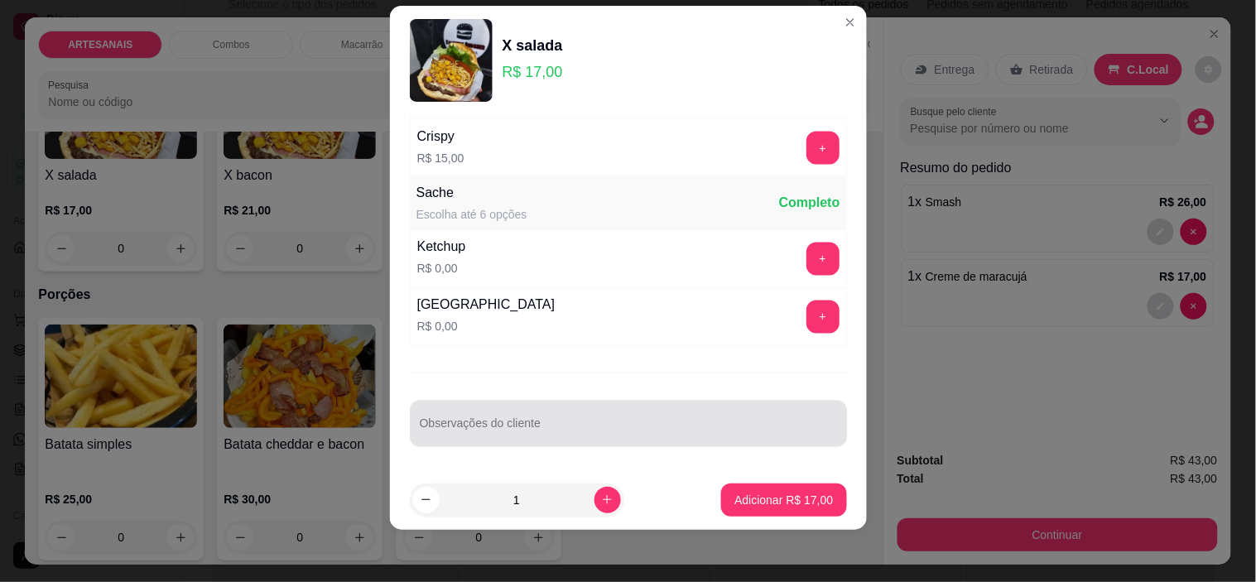
click at [629, 423] on input "Observações do cliente" at bounding box center [628, 430] width 417 height 17
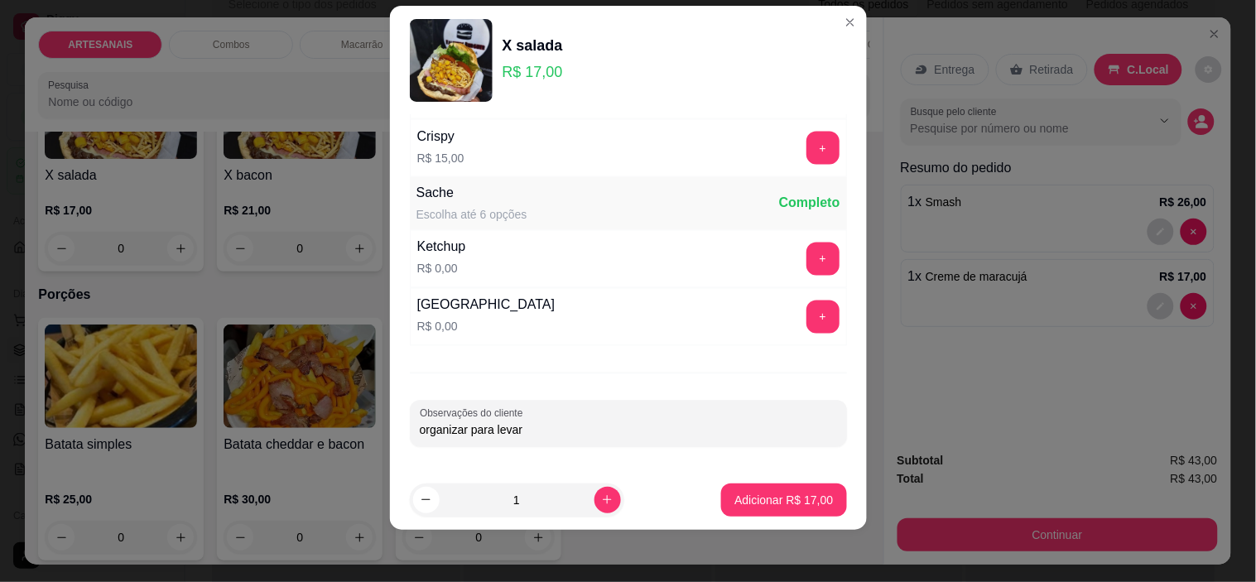
type input "organizar para levar"
drag, startPoint x: 629, startPoint y: 423, endPoint x: 772, endPoint y: 518, distance: 171.3
click at [772, 518] on footer "1 Adicionar R$ 17,00" at bounding box center [628, 500] width 477 height 60
click at [782, 489] on button "Adicionar R$ 17,00" at bounding box center [783, 500] width 125 height 33
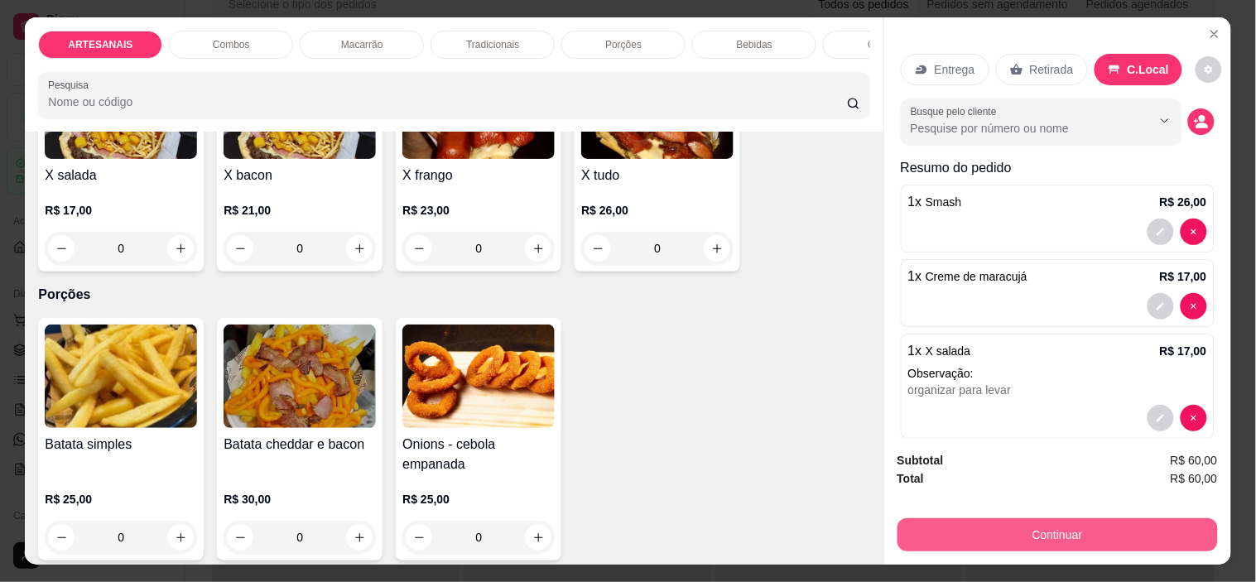
click at [1008, 526] on button "Continuar" at bounding box center [1058, 534] width 320 height 33
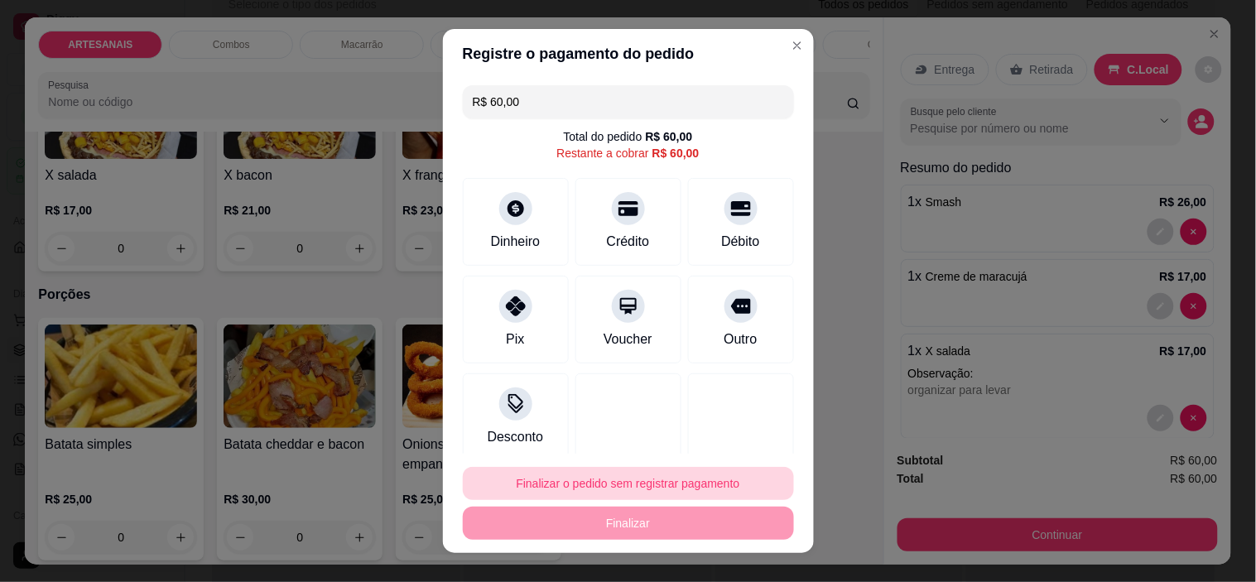
click at [609, 489] on button "Finalizar o pedido sem registrar pagamento" at bounding box center [628, 483] width 331 height 33
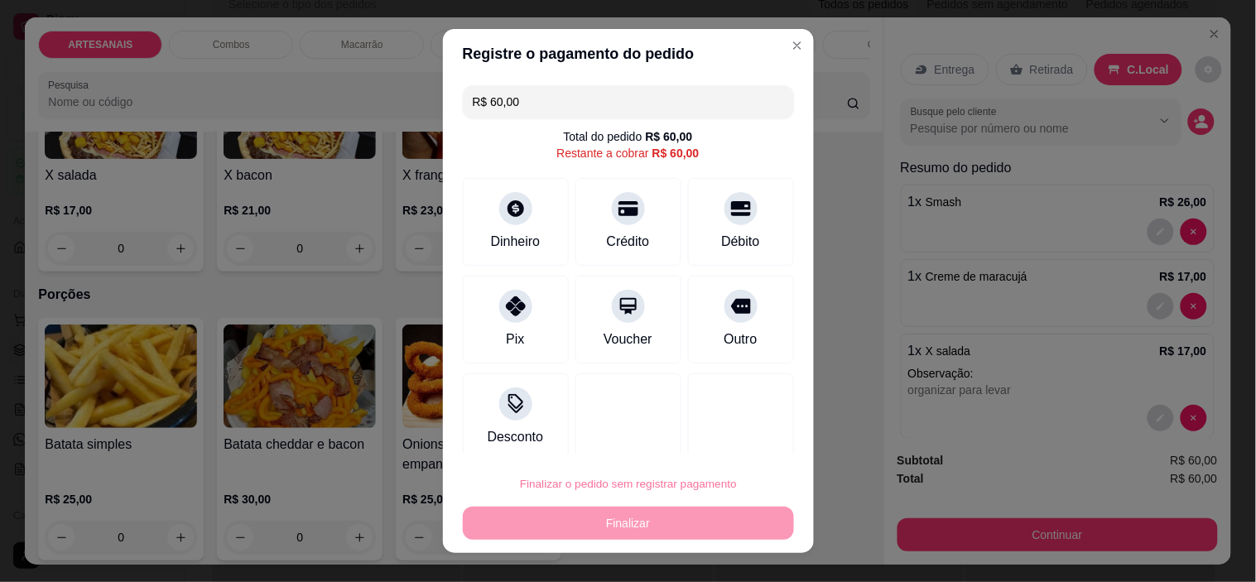
click at [718, 437] on button "Confirmar" at bounding box center [723, 437] width 61 height 26
type input "0"
type input "R$ 0,00"
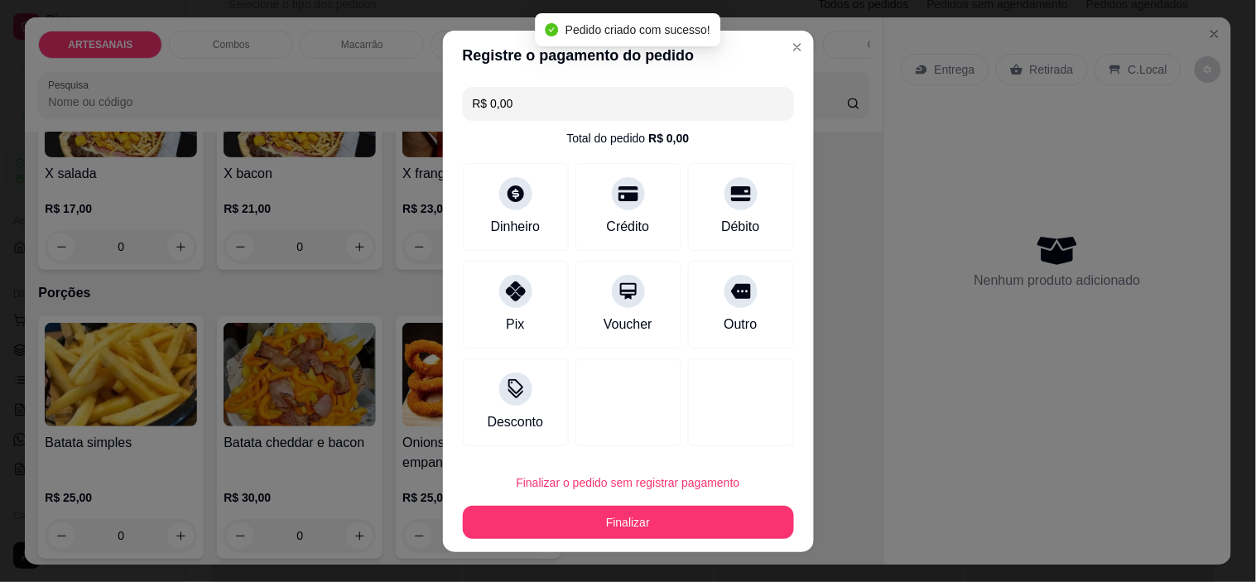
scroll to position [1470, 0]
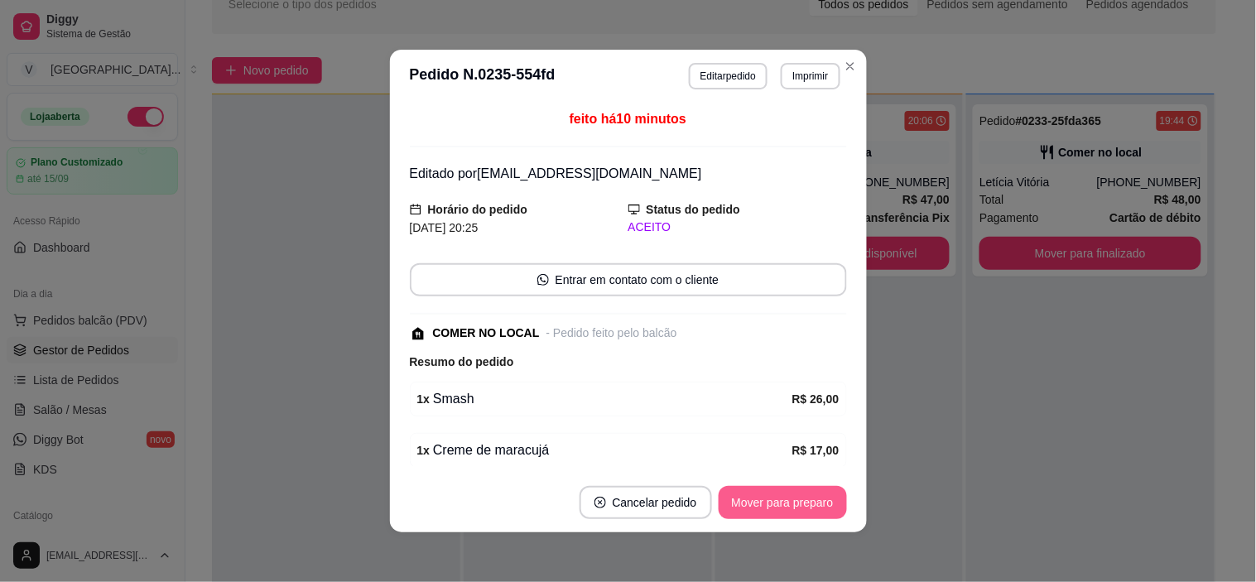
click at [767, 513] on button "Mover para preparo" at bounding box center [783, 502] width 128 height 33
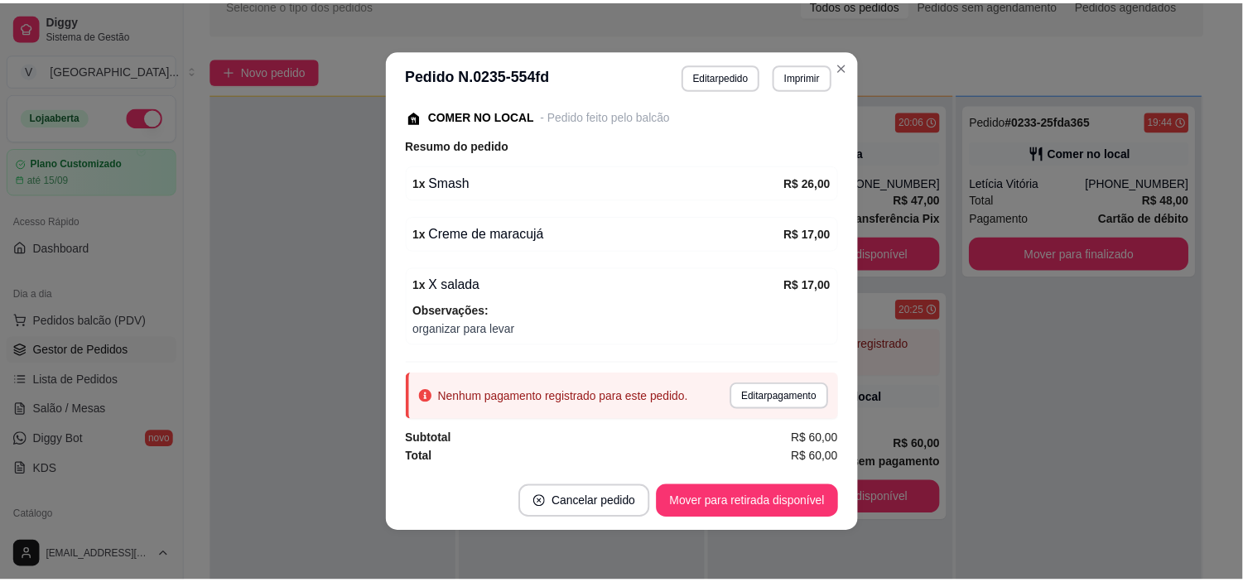
scroll to position [3, 0]
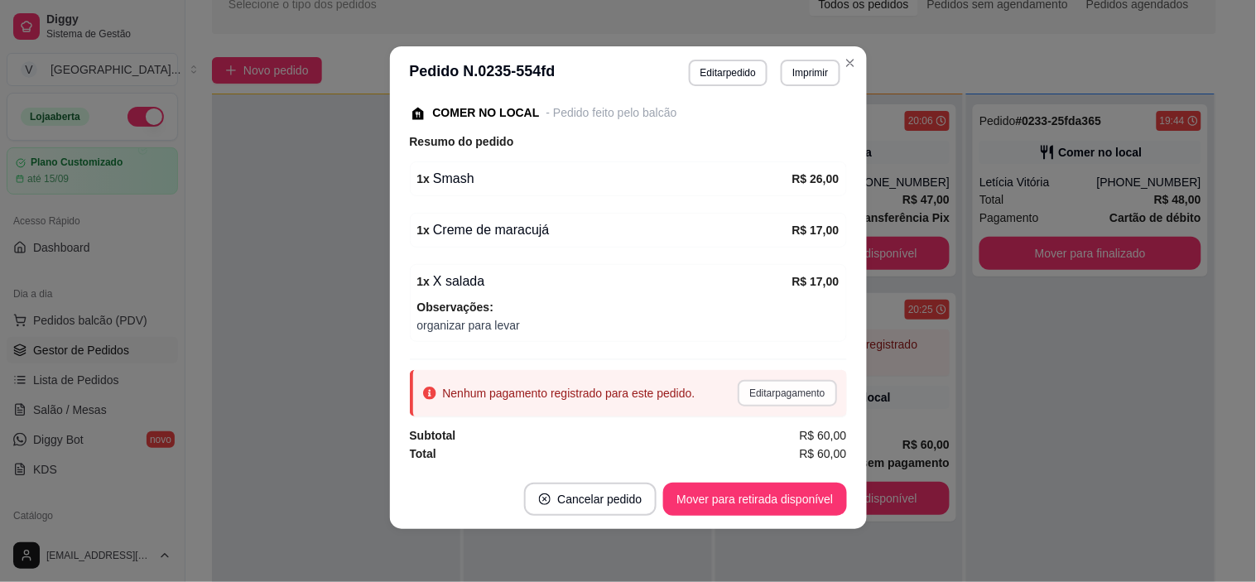
click at [738, 390] on button "Editar pagamento" at bounding box center [787, 393] width 99 height 26
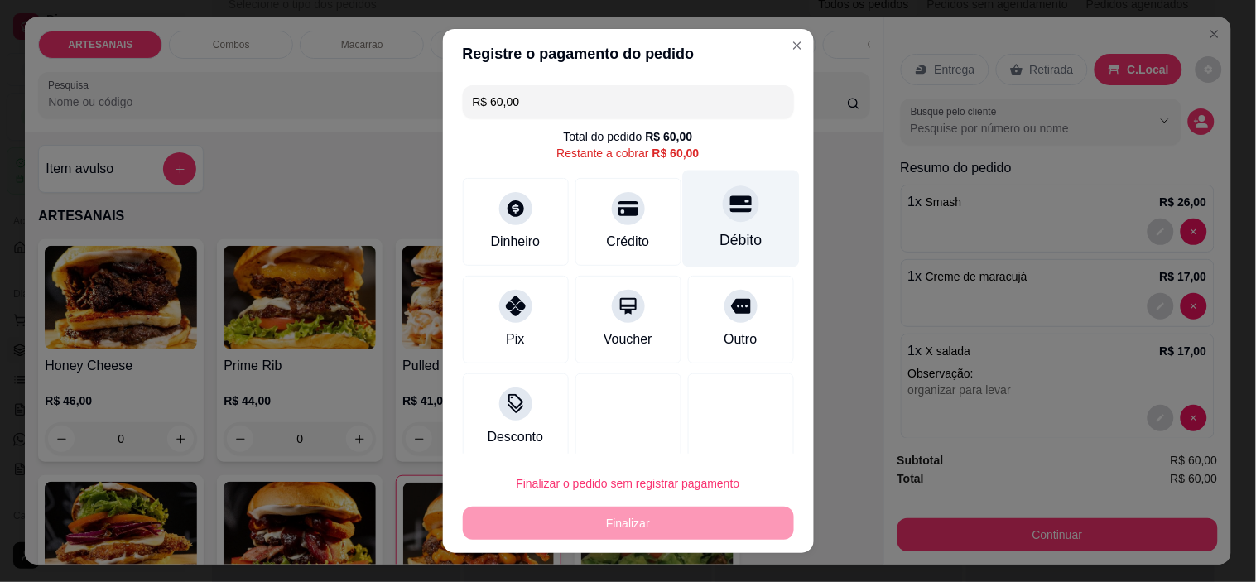
click at [723, 219] on div at bounding box center [741, 204] width 36 height 36
type input "R$ 0,00"
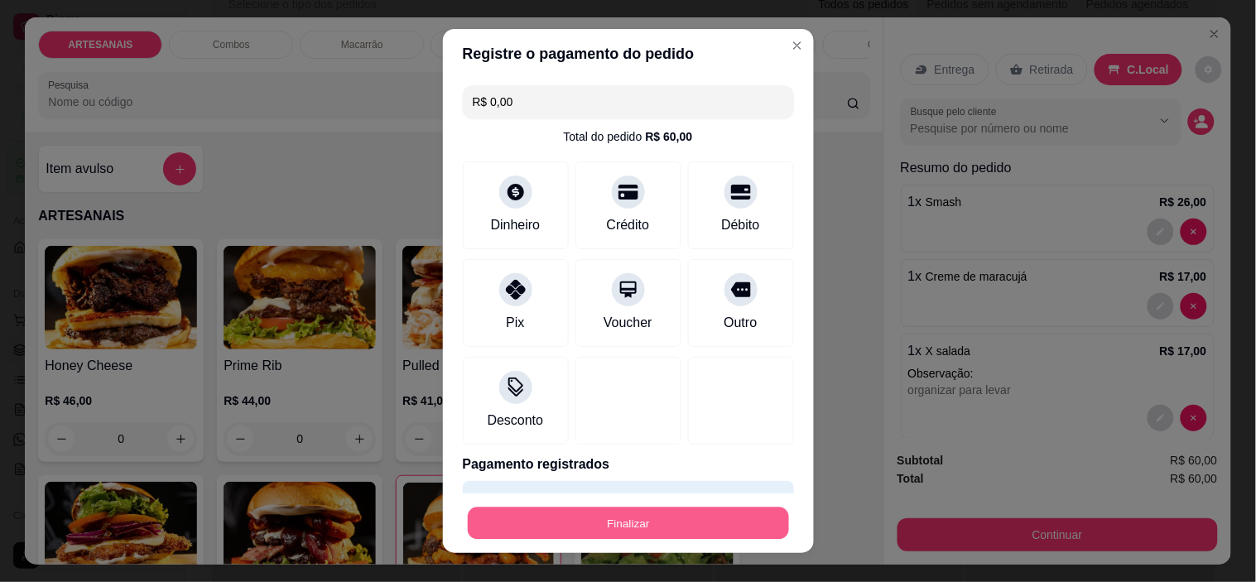
click at [635, 524] on button "Finalizar" at bounding box center [628, 523] width 321 height 32
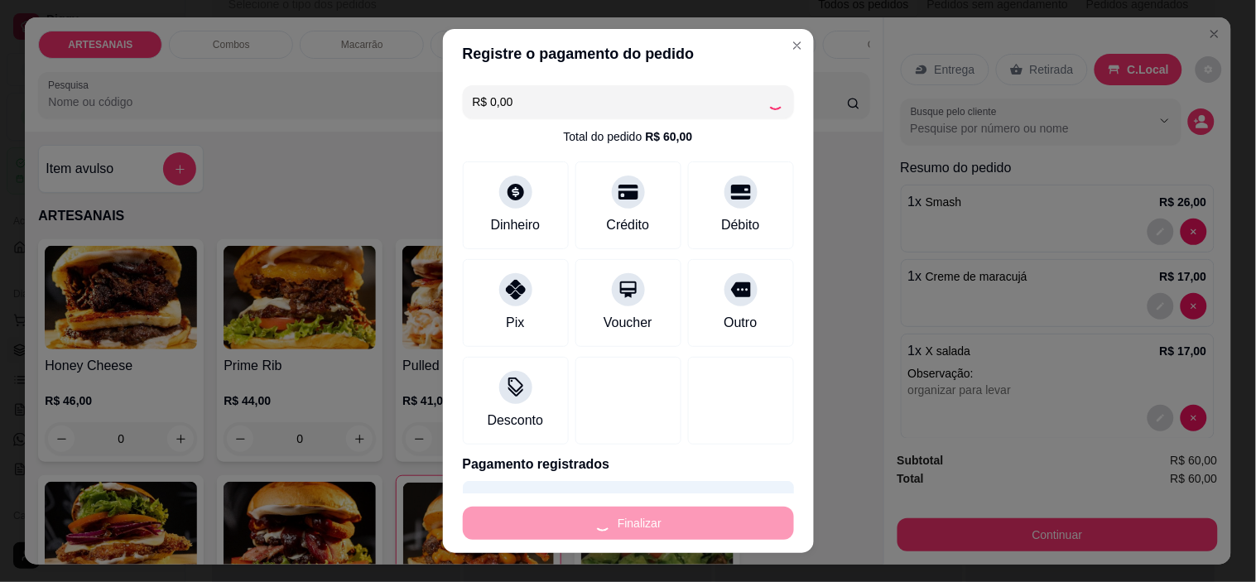
type input "0"
type input "-R$ 60,00"
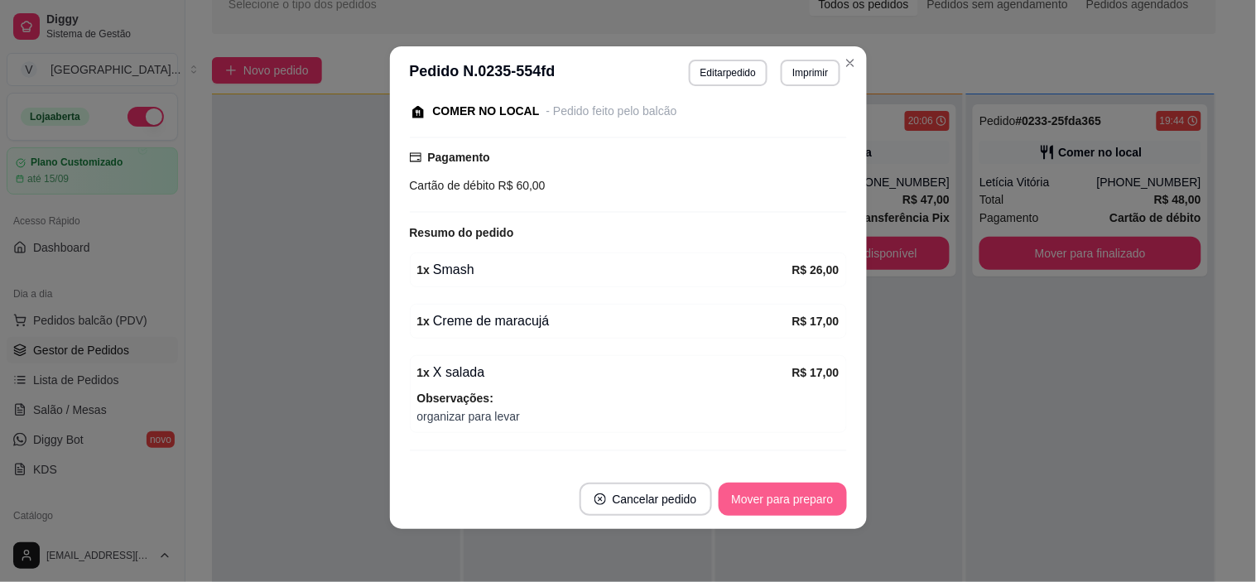
click at [805, 503] on button "Mover para preparo" at bounding box center [783, 499] width 128 height 33
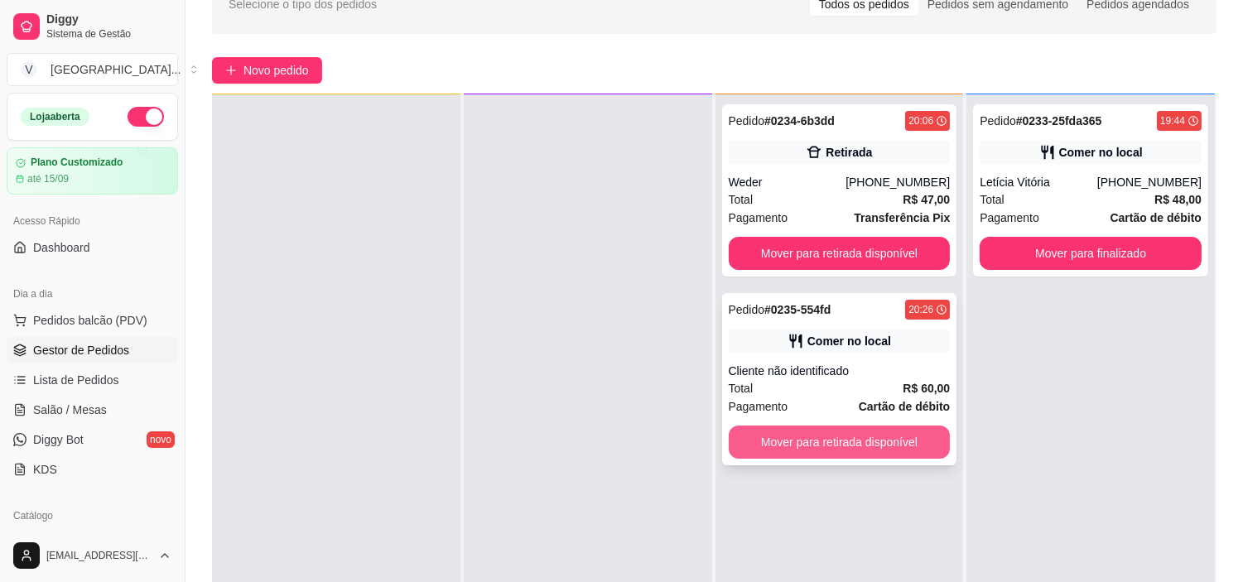
click at [889, 450] on button "Mover para retirada disponível" at bounding box center [840, 442] width 222 height 33
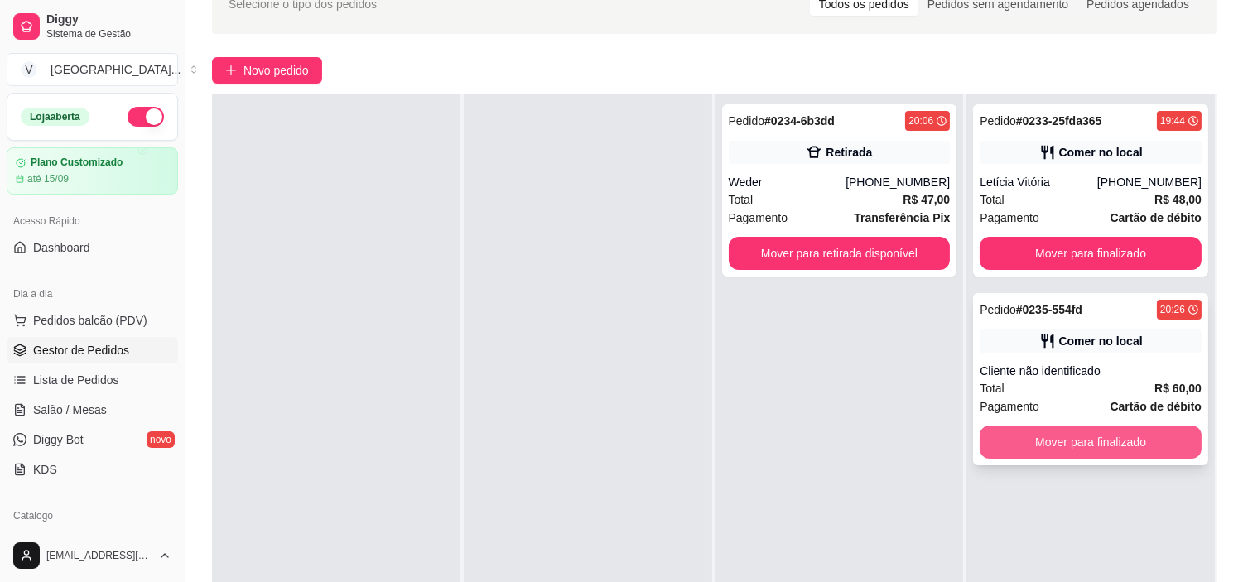
click at [1115, 436] on button "Mover para finalizado" at bounding box center [1091, 442] width 222 height 33
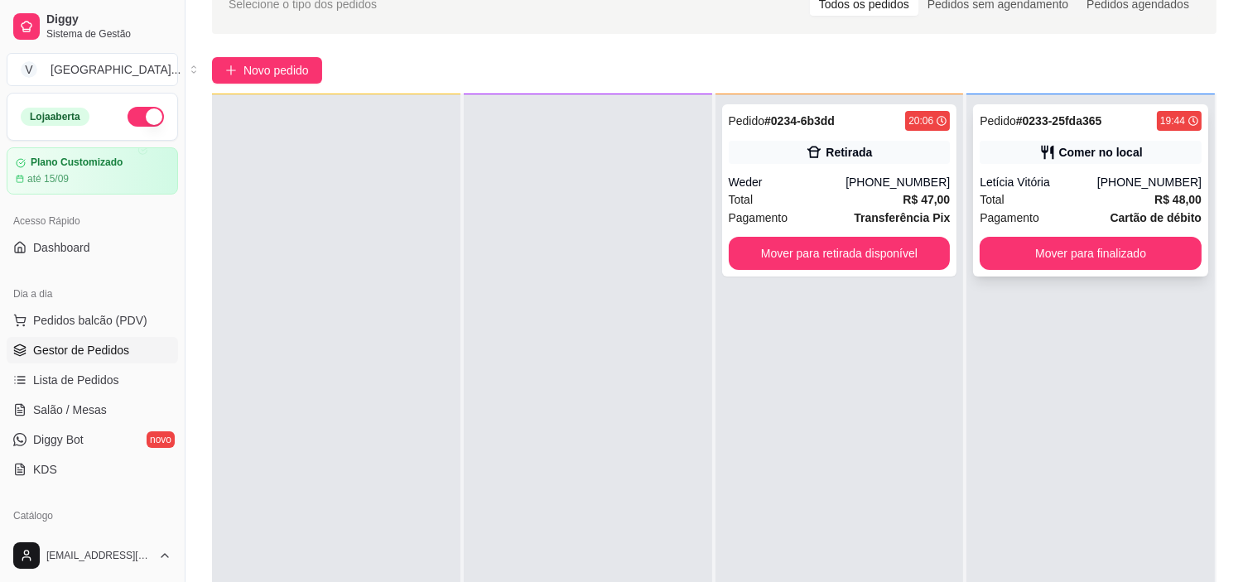
click at [1005, 210] on span "Pagamento" at bounding box center [1010, 218] width 60 height 18
click at [1123, 242] on button "Mover para finalizado" at bounding box center [1090, 254] width 215 height 32
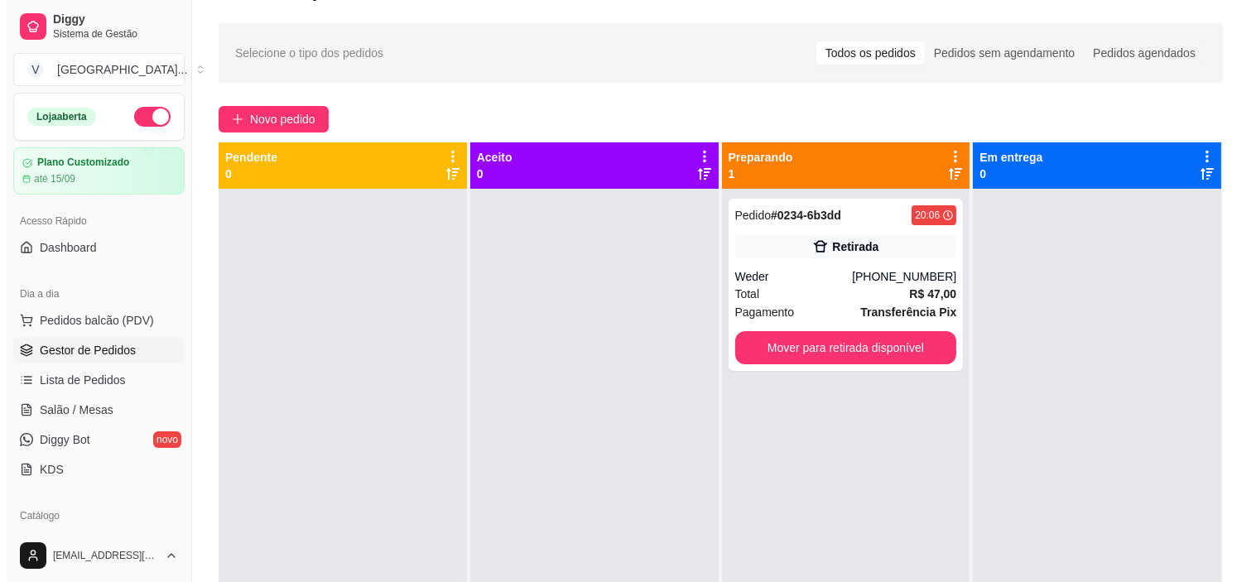
scroll to position [0, 0]
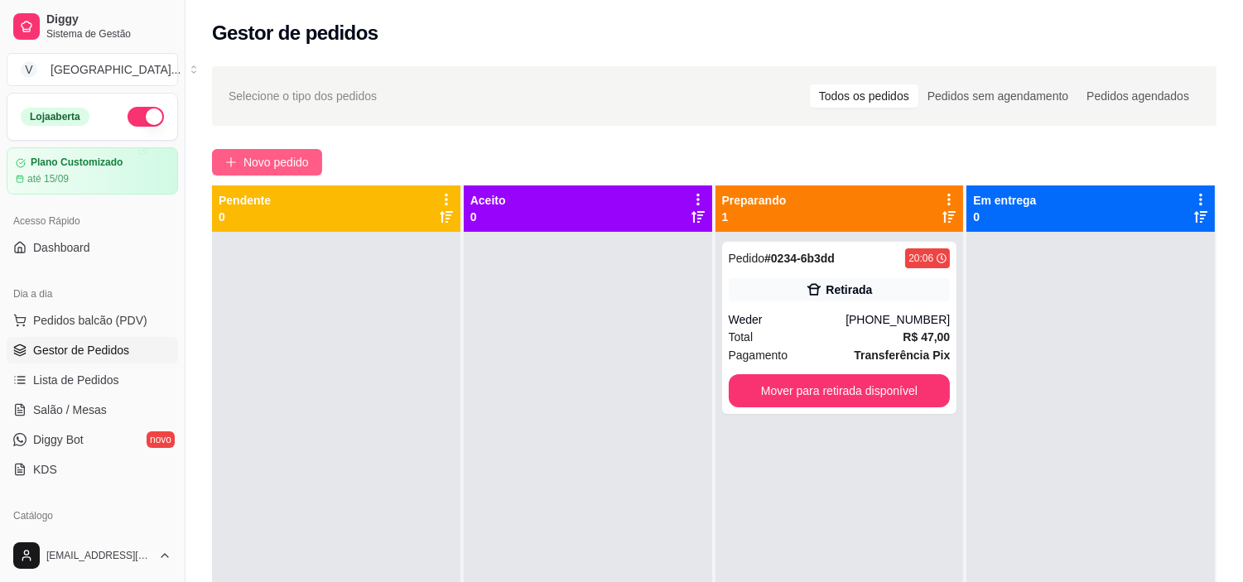
click at [308, 162] on span "Novo pedido" at bounding box center [275, 162] width 65 height 18
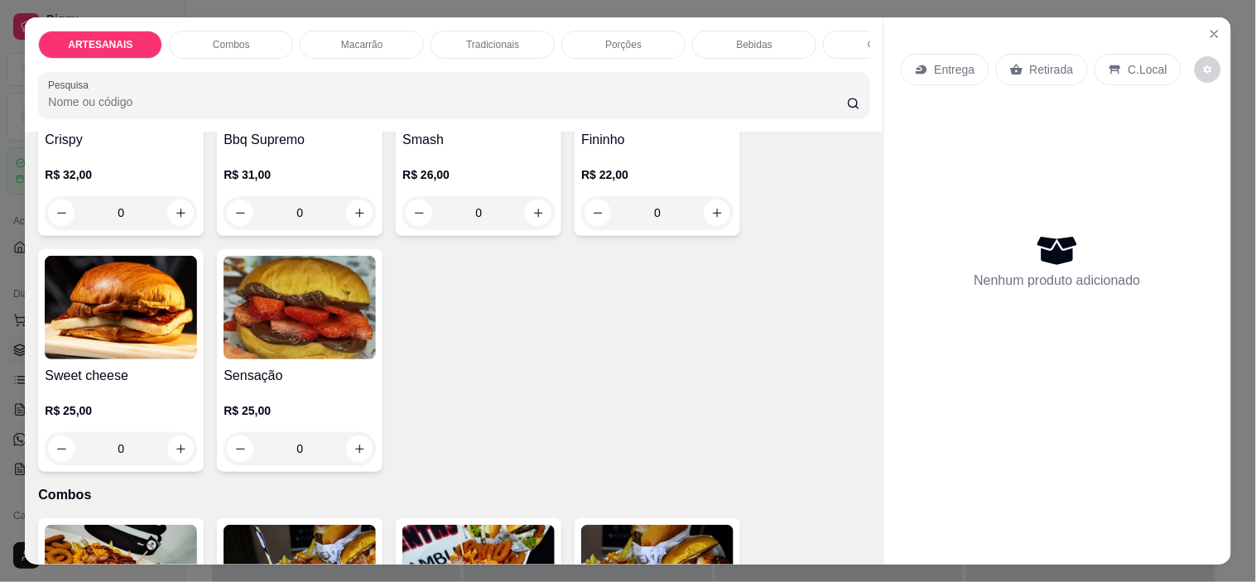
scroll to position [551, 0]
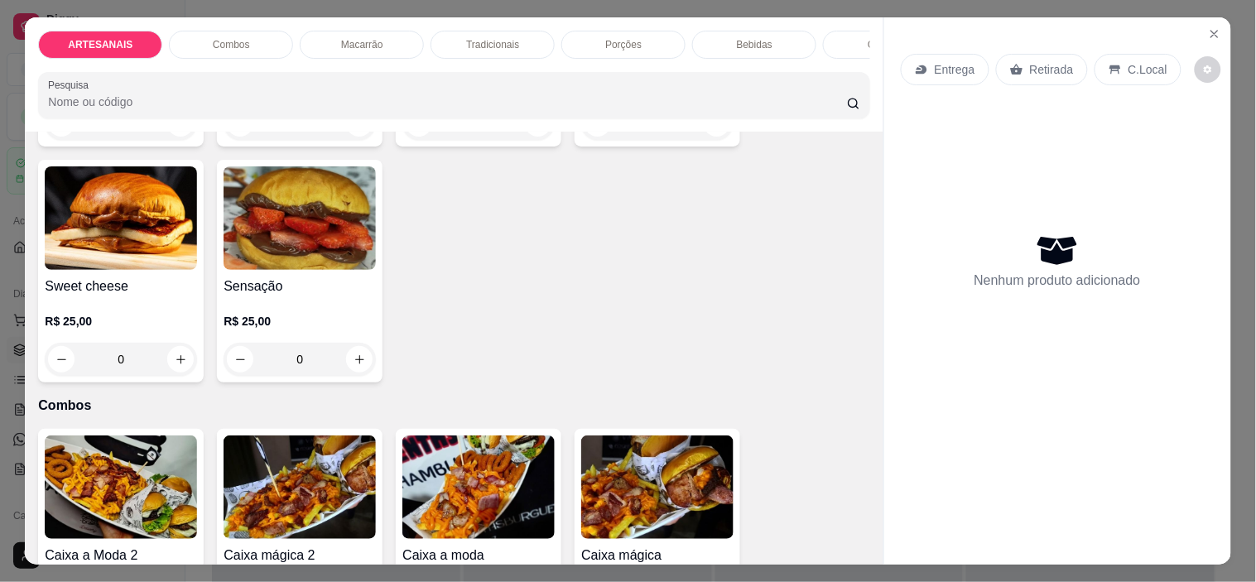
click at [391, 31] on div "Macarrão" at bounding box center [362, 45] width 124 height 28
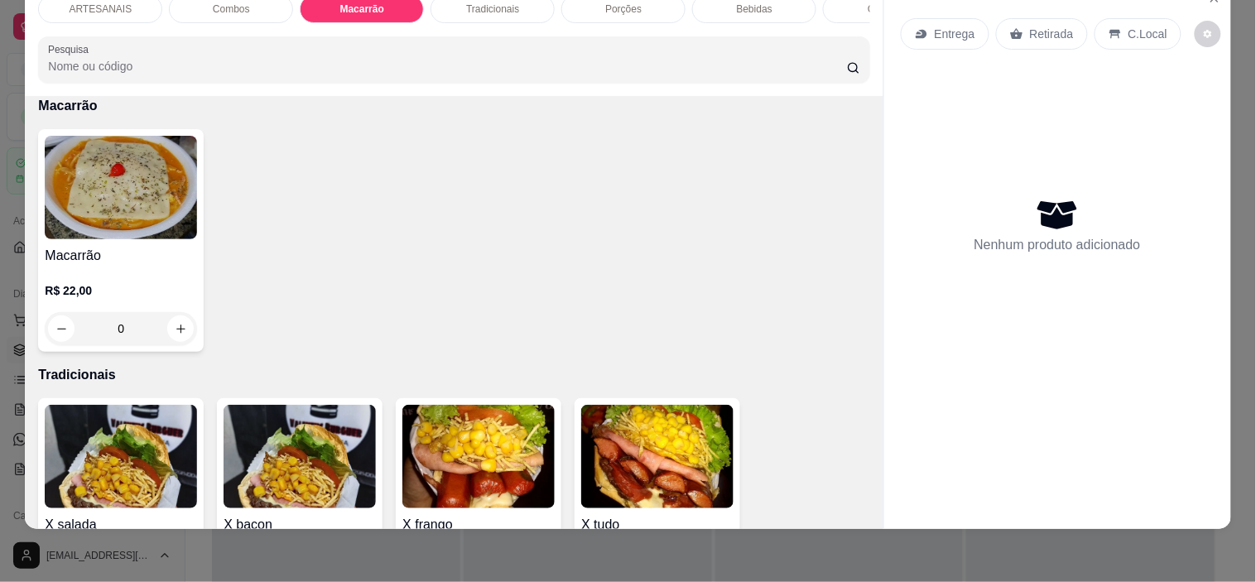
click at [172, 329] on div "0" at bounding box center [121, 328] width 152 height 33
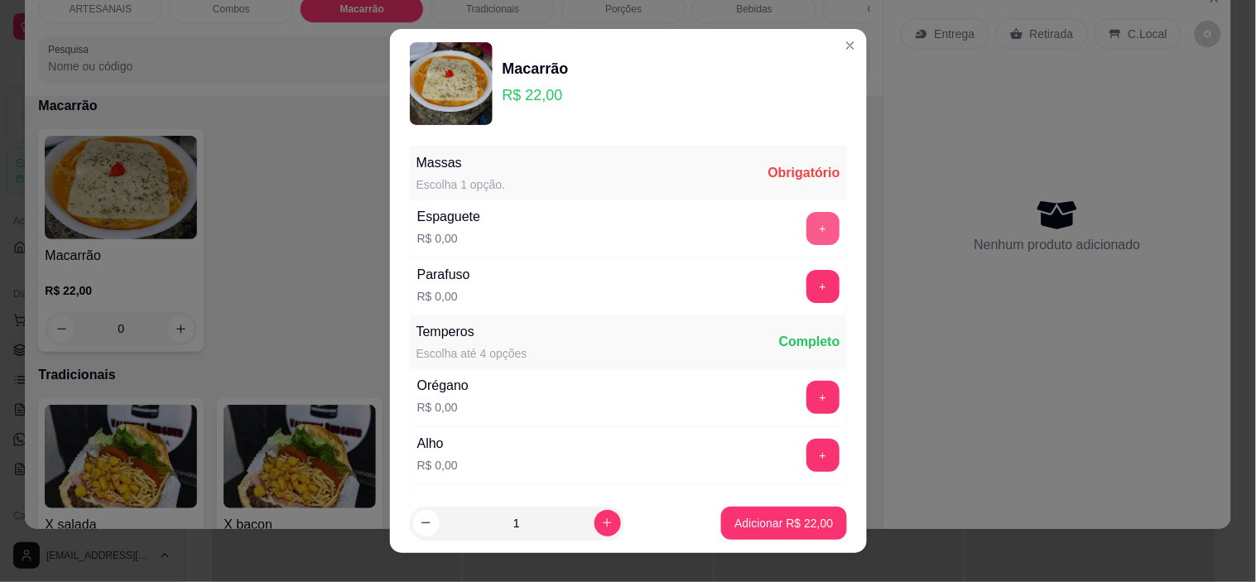
click at [807, 222] on button "+" at bounding box center [823, 228] width 33 height 33
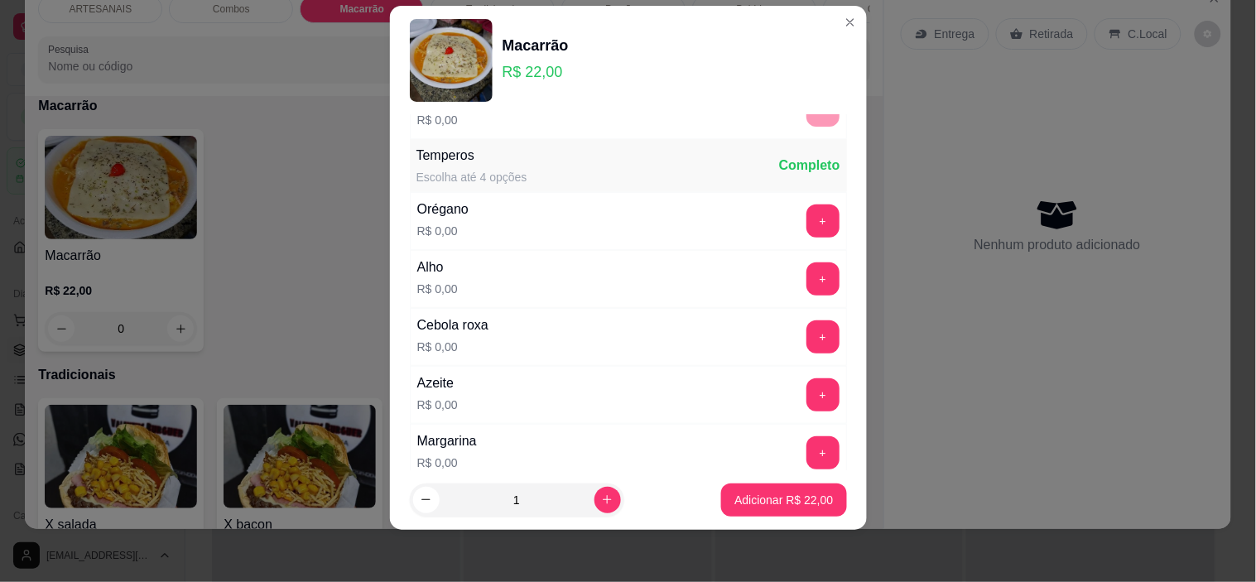
scroll to position [177, 0]
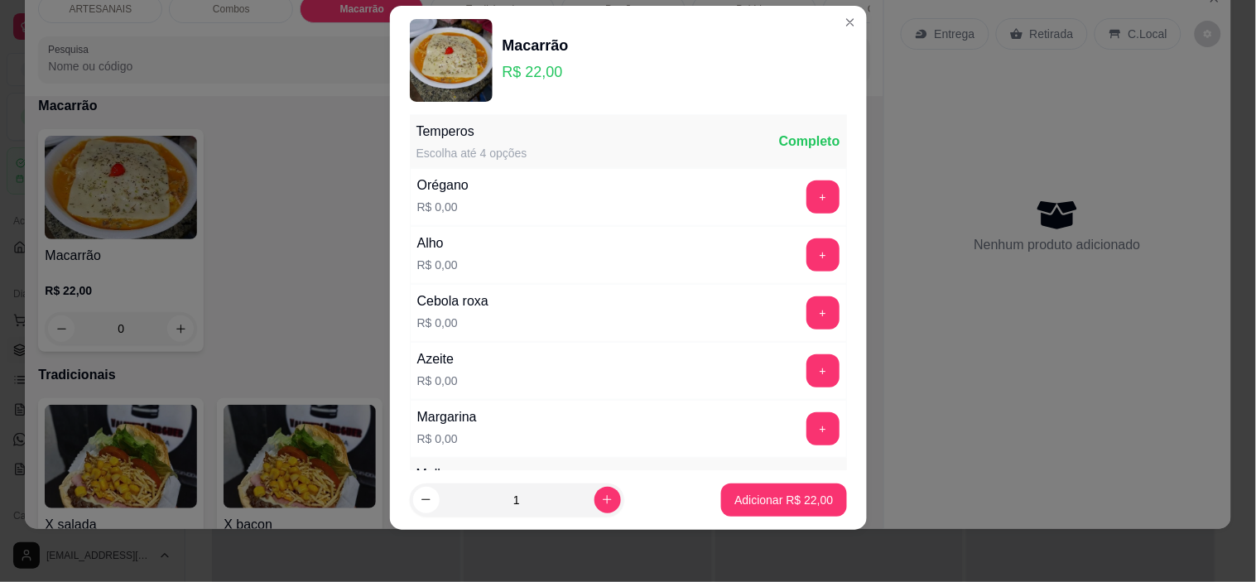
click at [807, 241] on button "+" at bounding box center [823, 254] width 33 height 33
click at [807, 426] on button "+" at bounding box center [823, 428] width 33 height 33
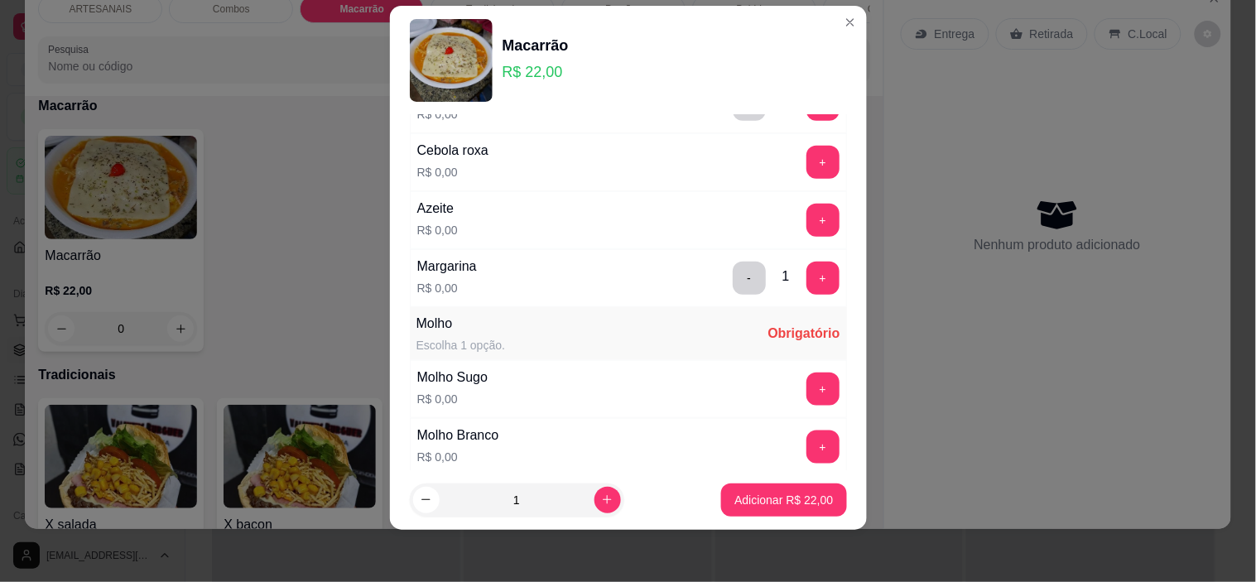
scroll to position [361, 0]
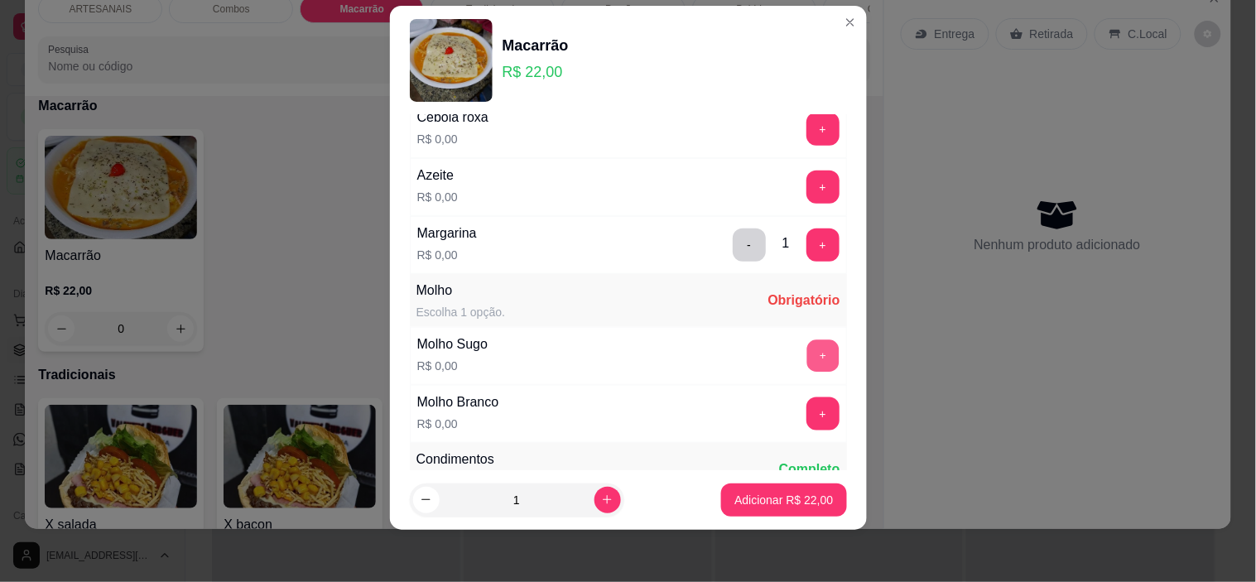
click at [807, 349] on button "+" at bounding box center [823, 356] width 32 height 32
click at [807, 412] on button "+" at bounding box center [823, 414] width 32 height 32
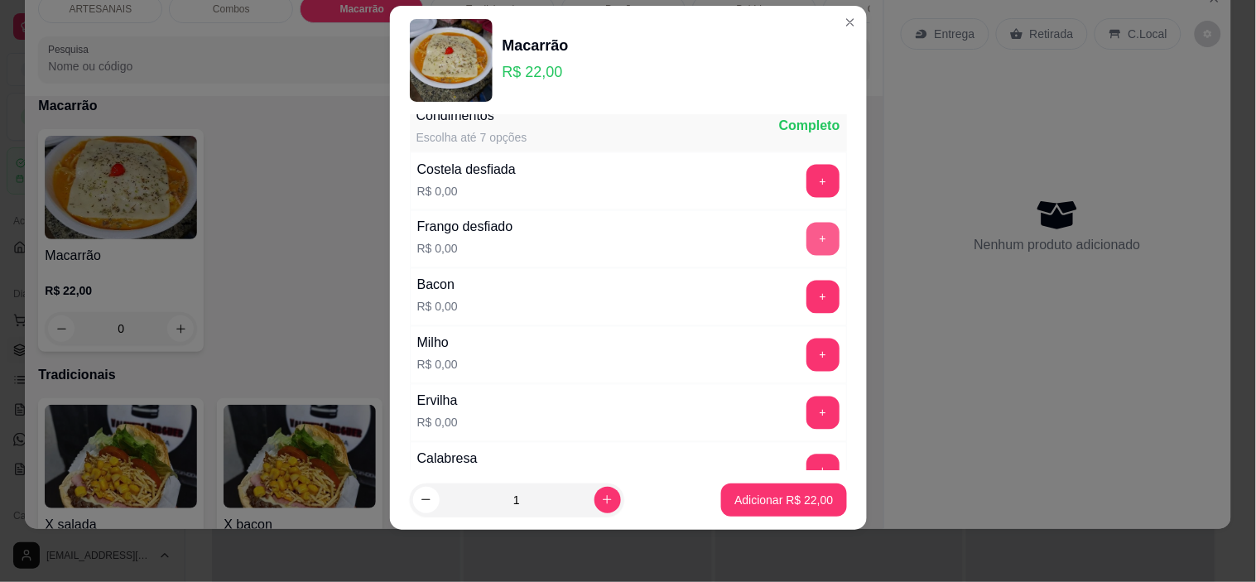
scroll to position [730, 0]
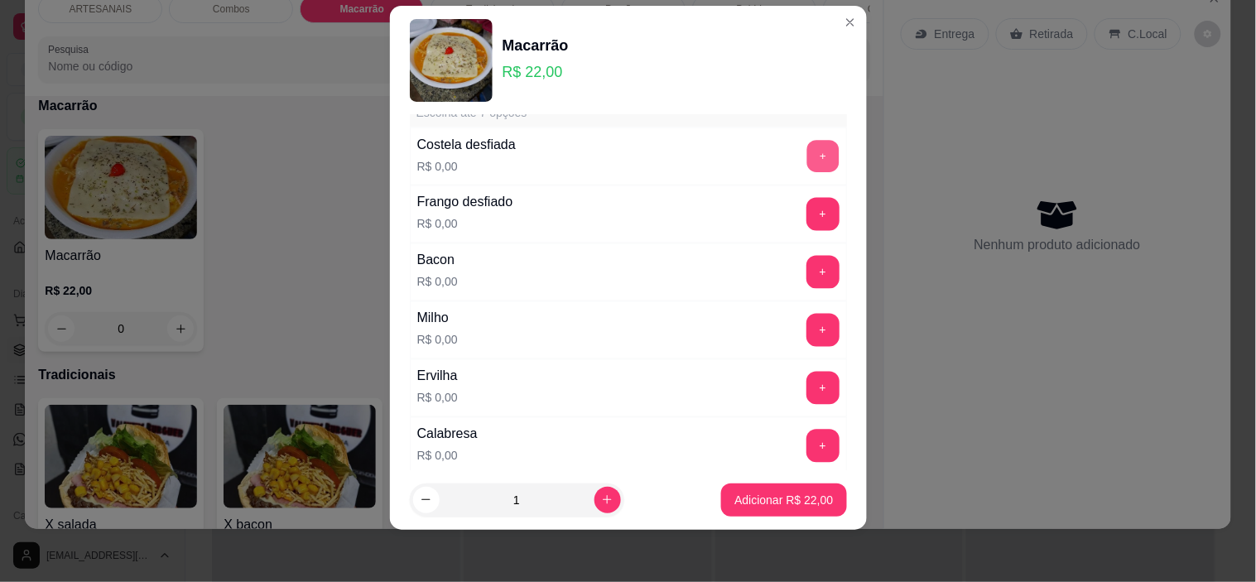
click at [807, 156] on button "+" at bounding box center [823, 157] width 32 height 32
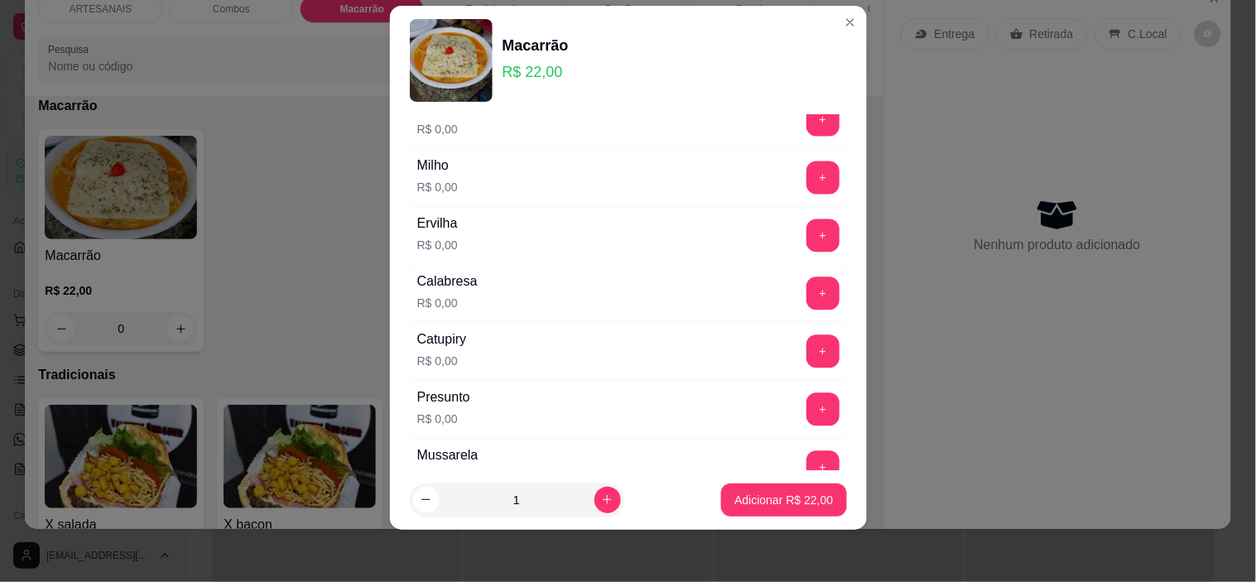
scroll to position [913, 0]
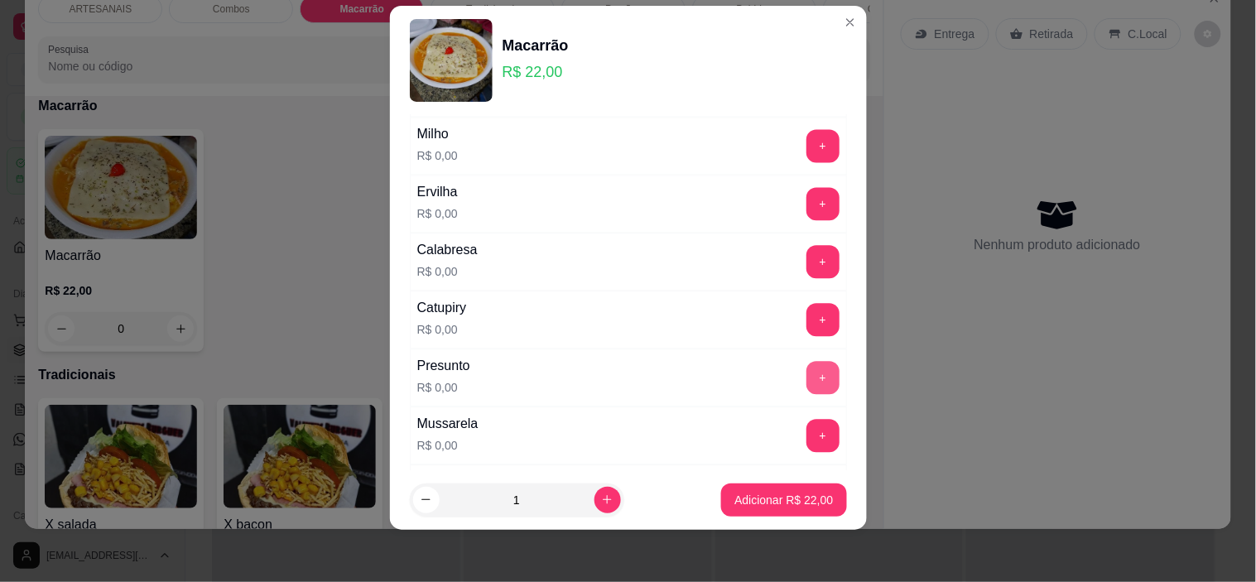
click at [807, 373] on button "+" at bounding box center [823, 378] width 33 height 33
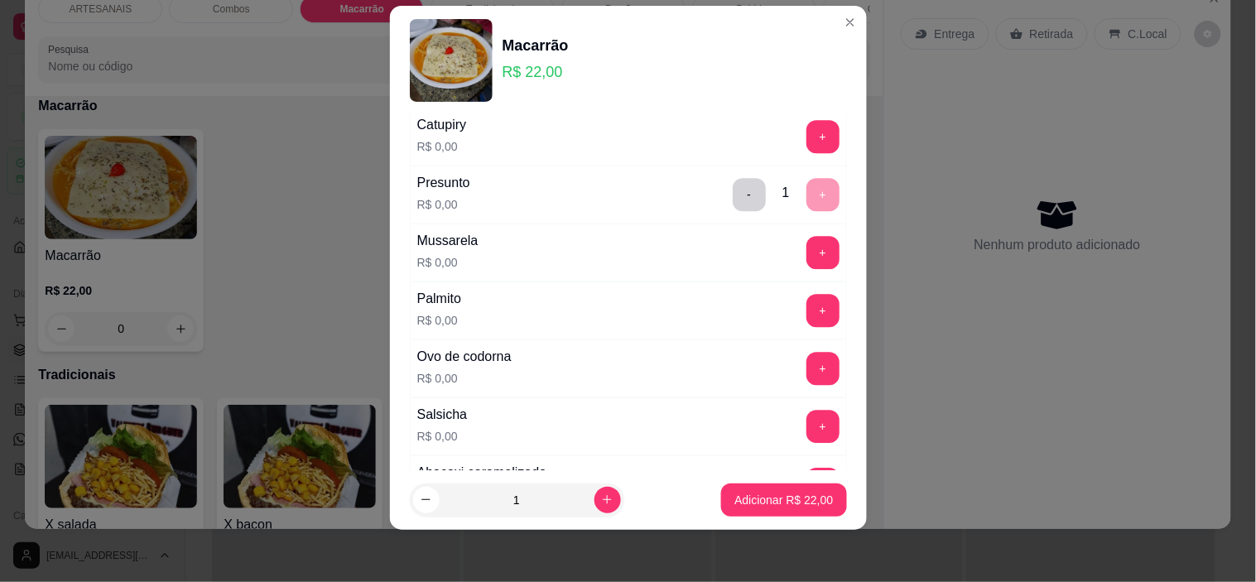
scroll to position [1189, 0]
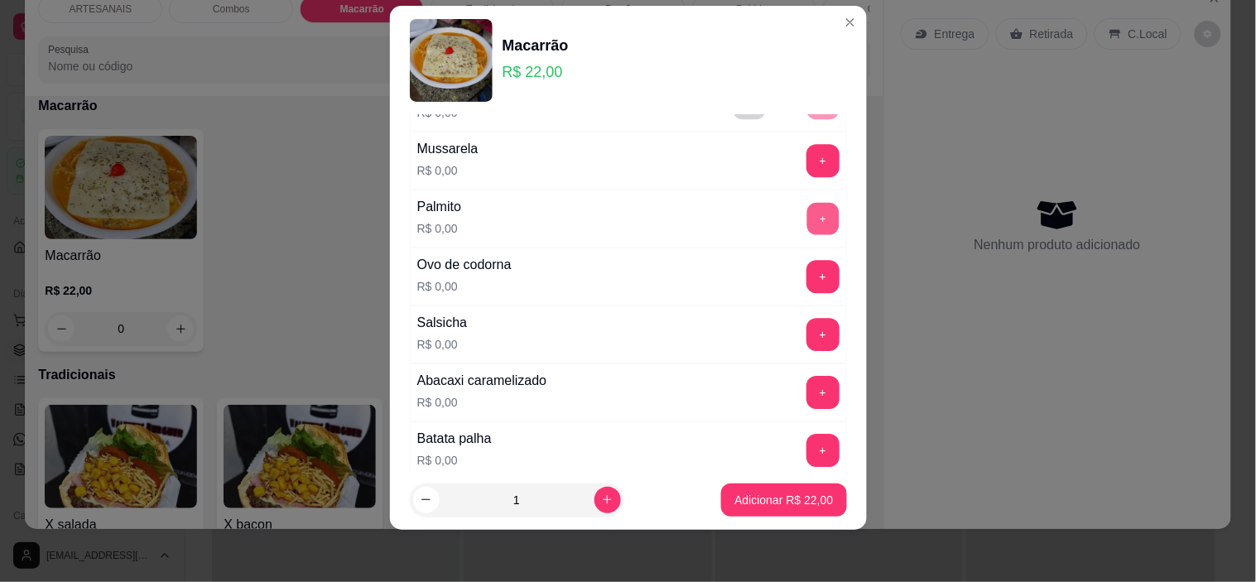
click at [807, 224] on button "+" at bounding box center [823, 219] width 32 height 32
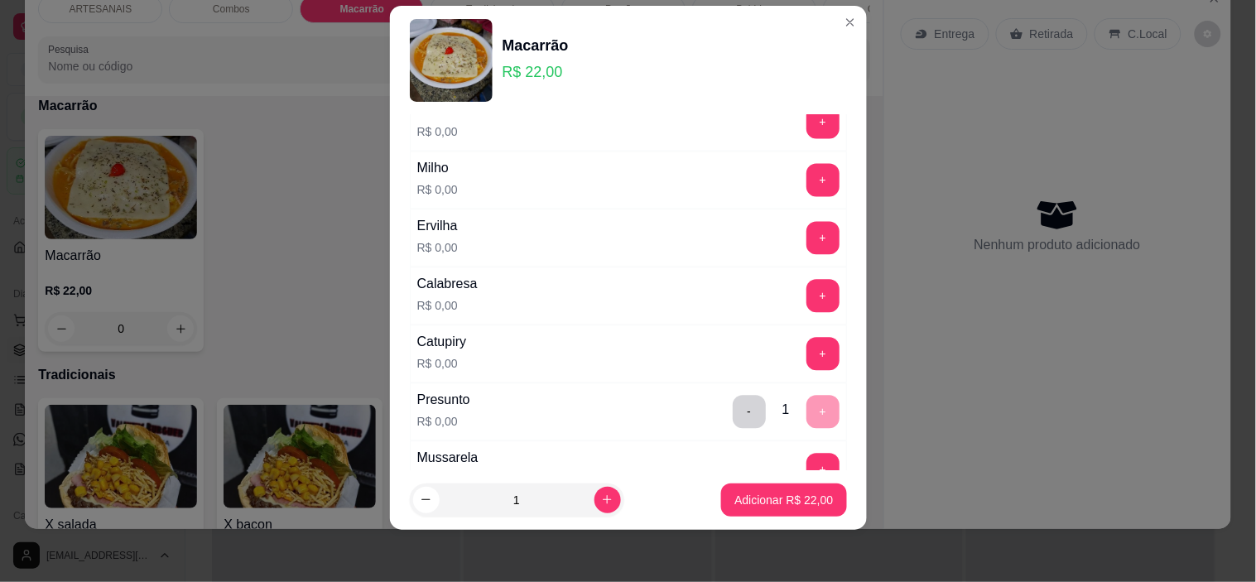
scroll to position [821, 0]
click at [807, 420] on button "+" at bounding box center [823, 412] width 33 height 33
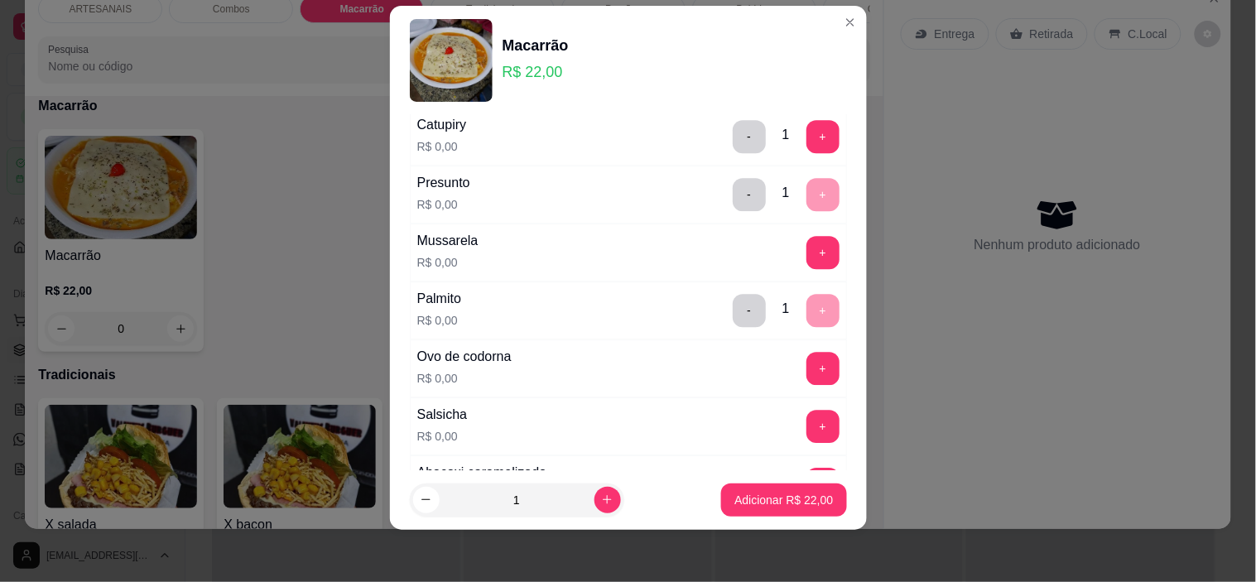
scroll to position [1005, 0]
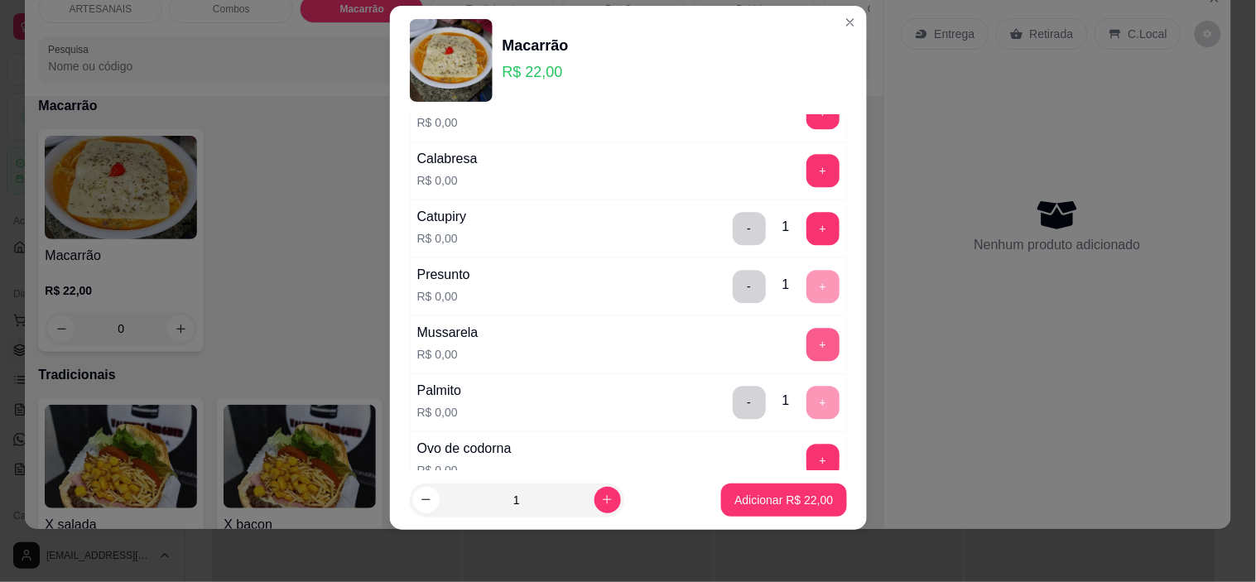
click at [807, 337] on button "+" at bounding box center [823, 344] width 33 height 33
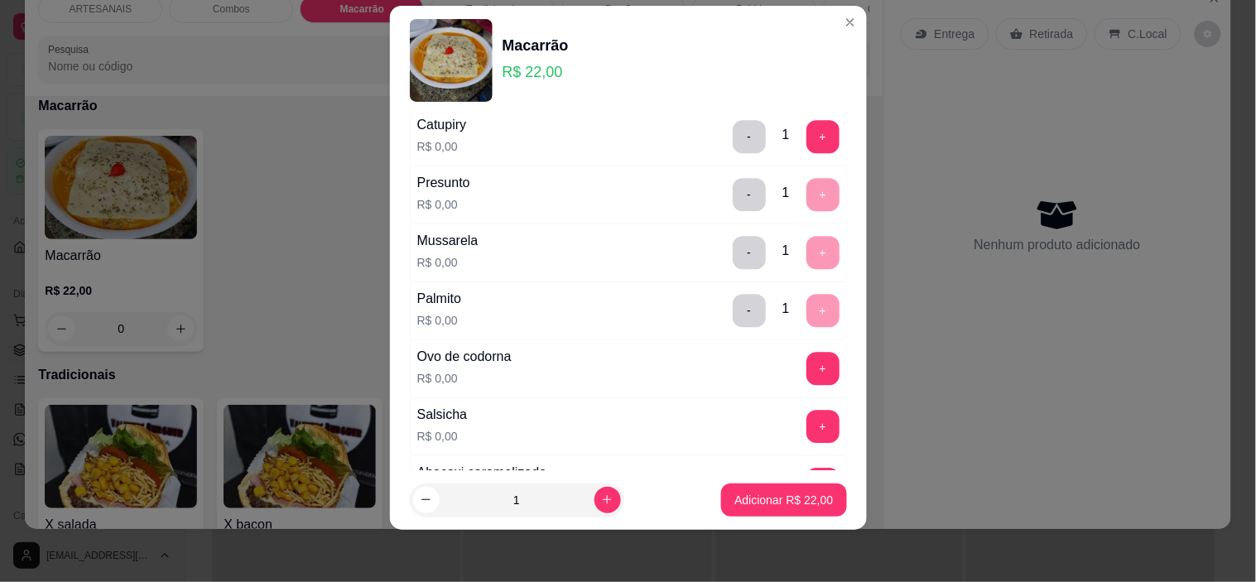
scroll to position [1189, 0]
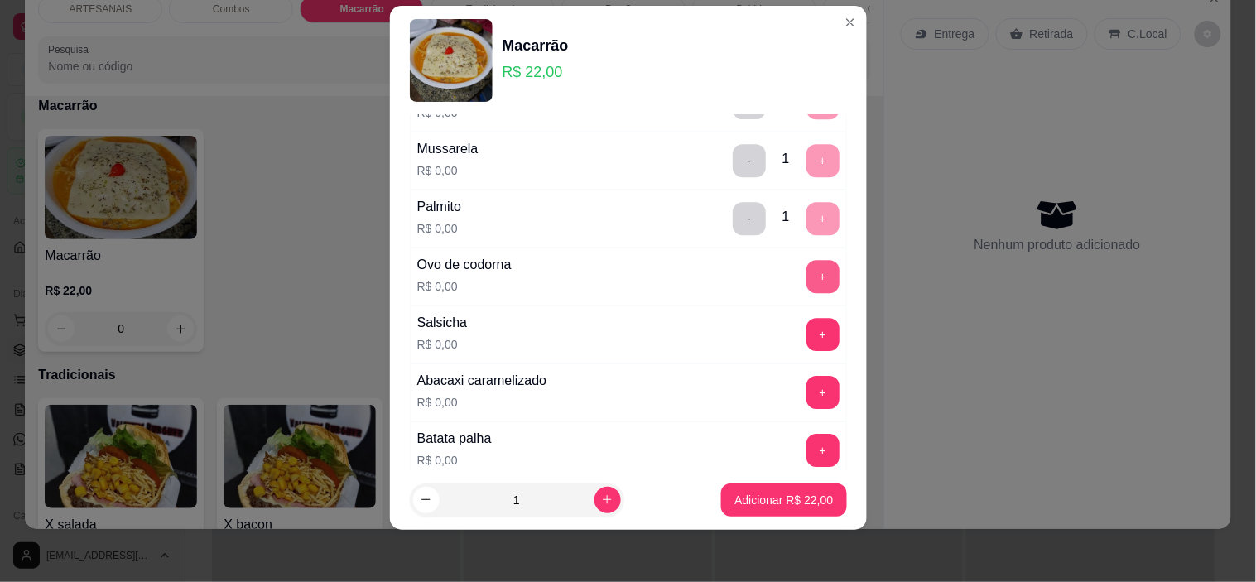
click at [807, 270] on button "+" at bounding box center [823, 276] width 33 height 33
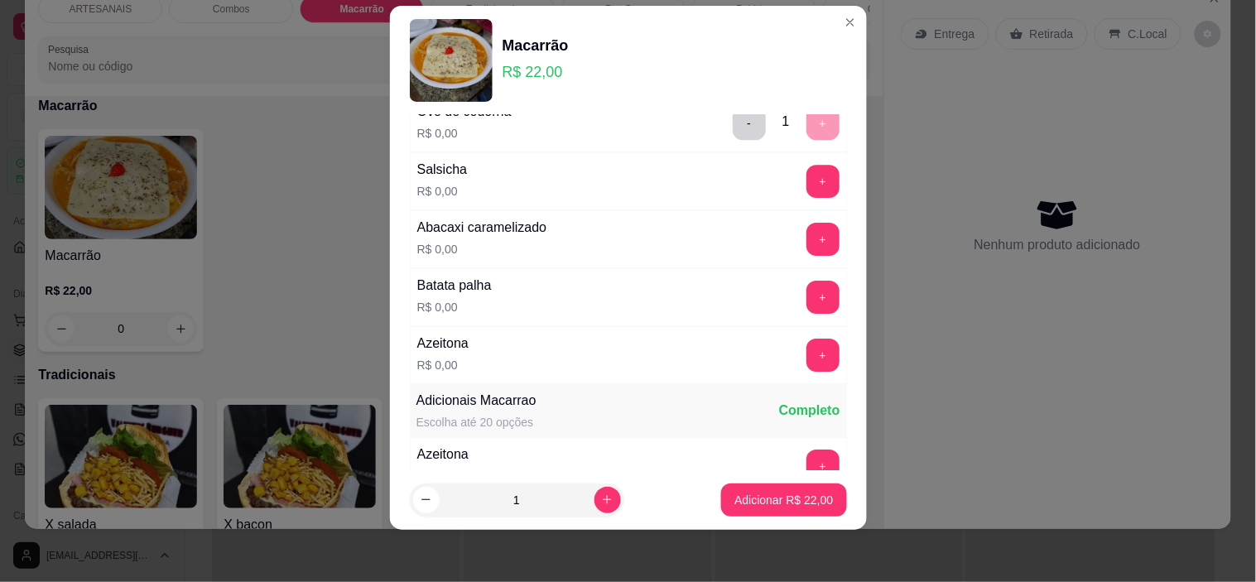
scroll to position [1373, 0]
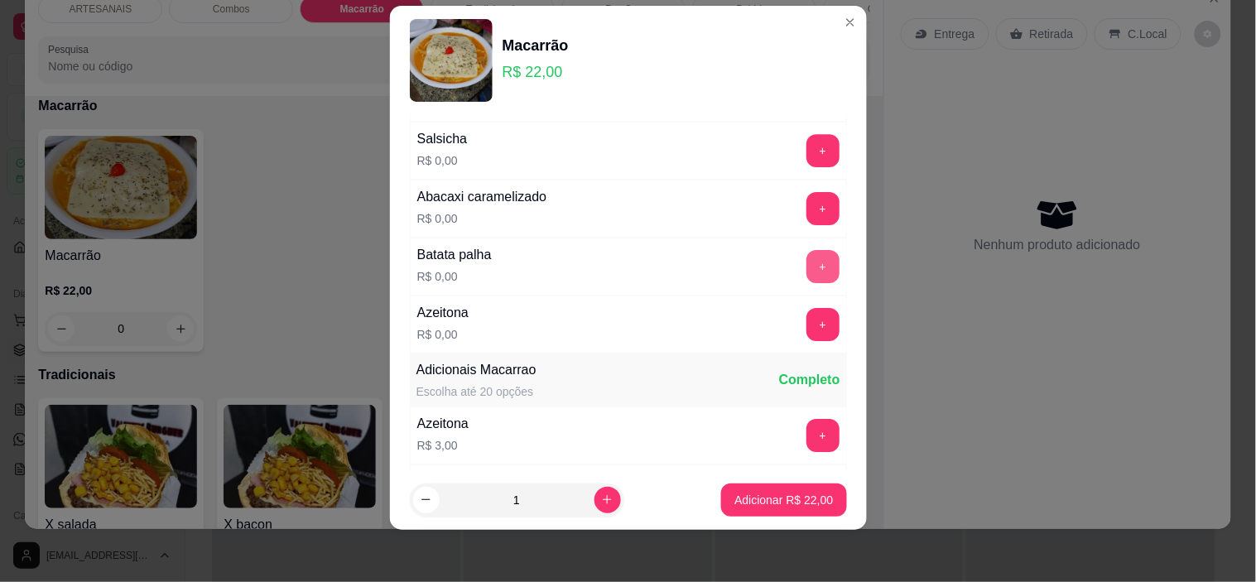
click at [807, 259] on button "+" at bounding box center [823, 266] width 33 height 33
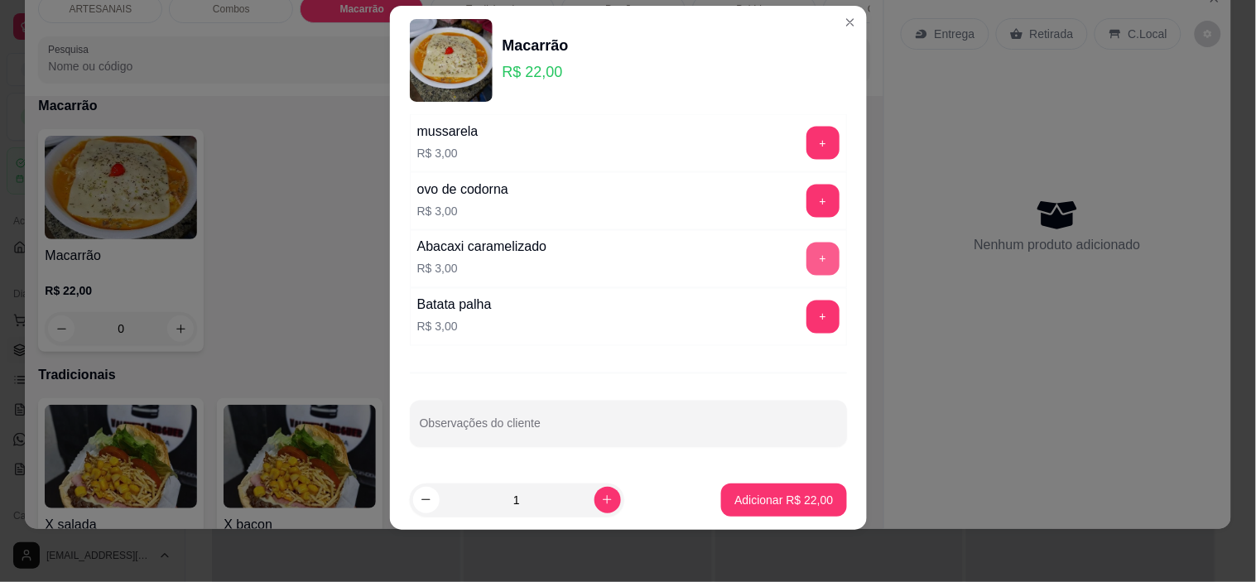
scroll to position [2308, 0]
click at [595, 506] on button "increase-product-quantity" at bounding box center [608, 500] width 26 height 26
type input "3"
click at [698, 490] on footer "3 Adicionar R$ 66,00" at bounding box center [628, 500] width 477 height 60
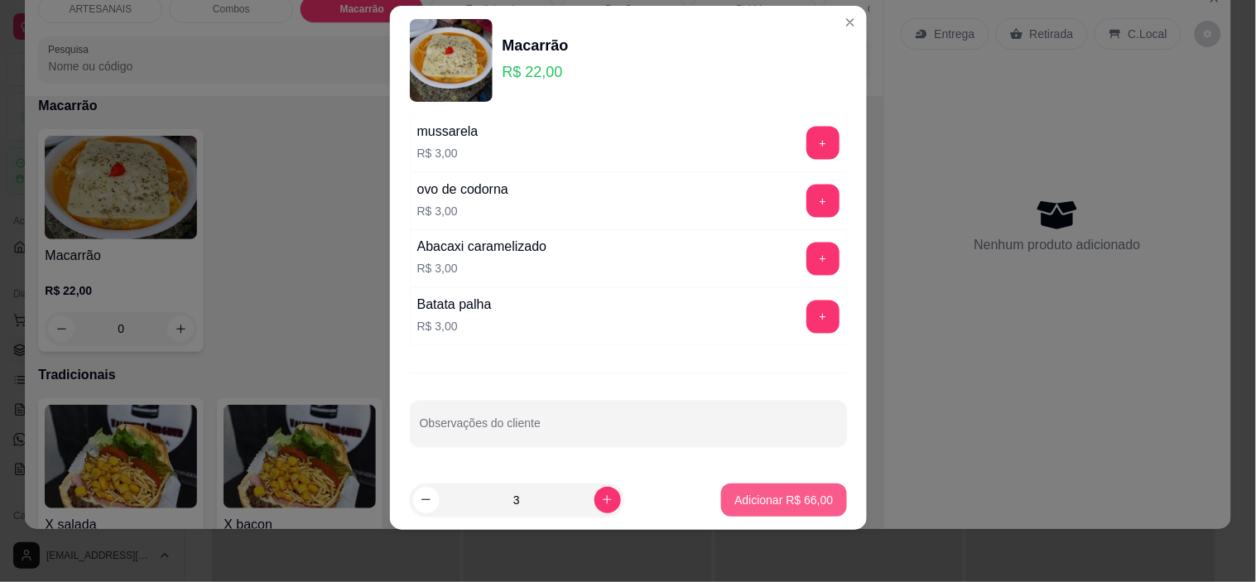
click at [721, 493] on button "Adicionar R$ 66,00" at bounding box center [783, 500] width 125 height 33
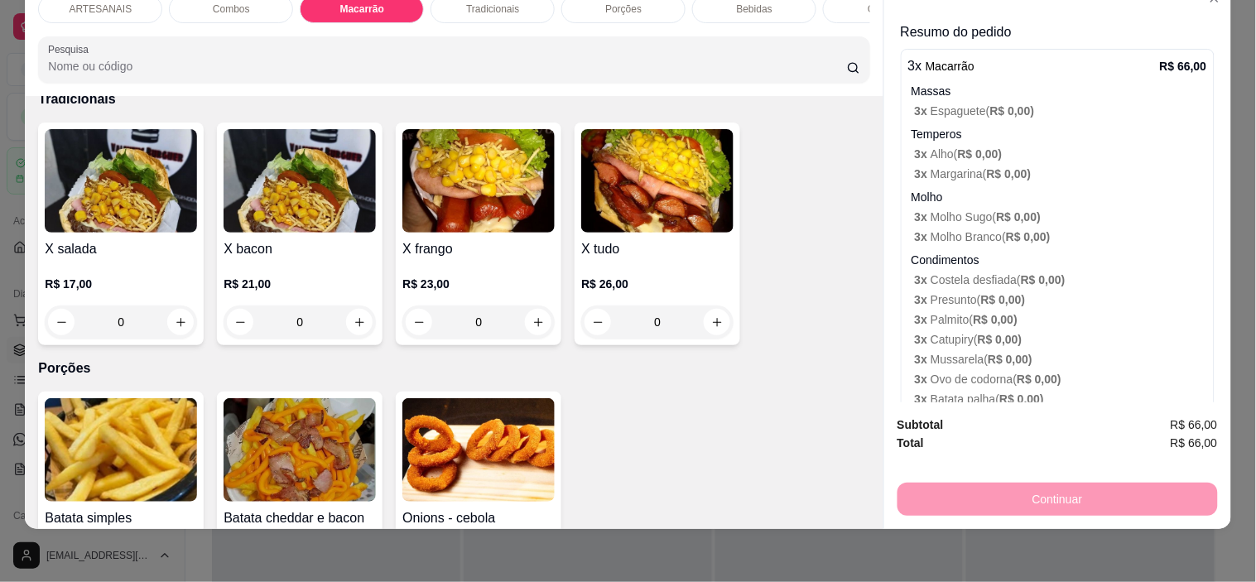
scroll to position [0, 0]
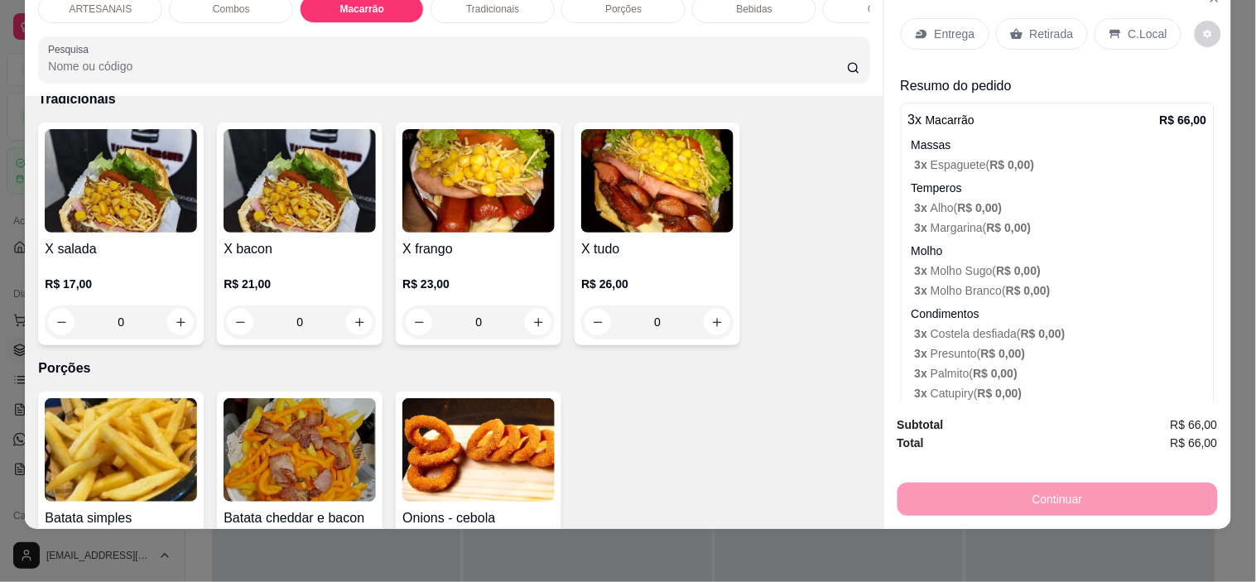
click at [947, 31] on div "Entrega" at bounding box center [945, 33] width 89 height 31
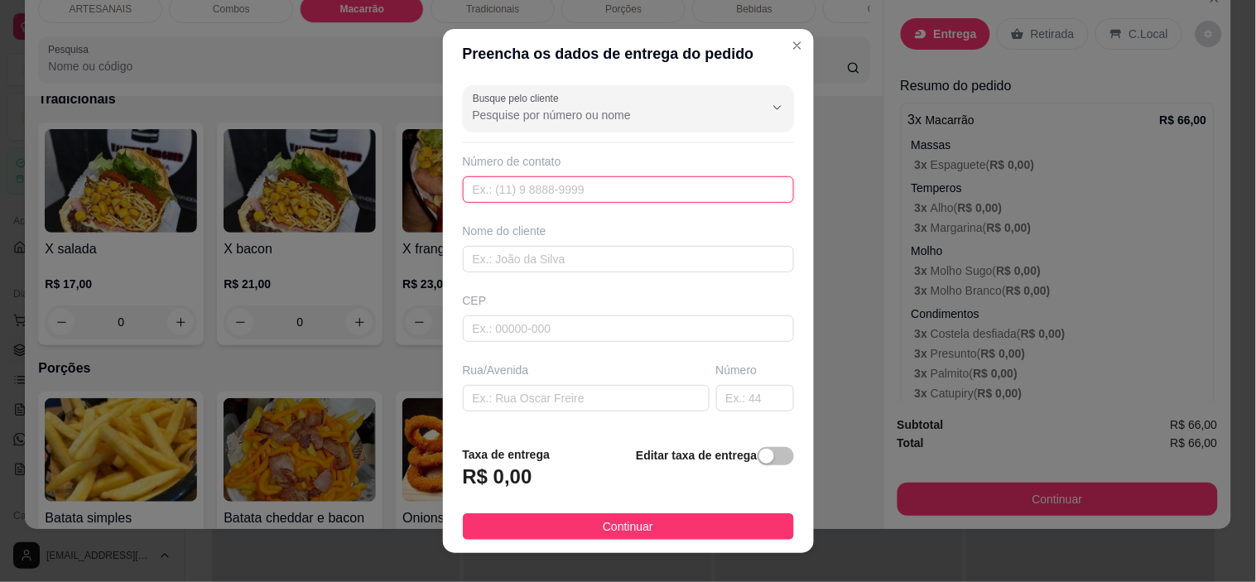
click at [568, 188] on input "text" at bounding box center [628, 189] width 331 height 26
type input "[PHONE_NUMBER]"
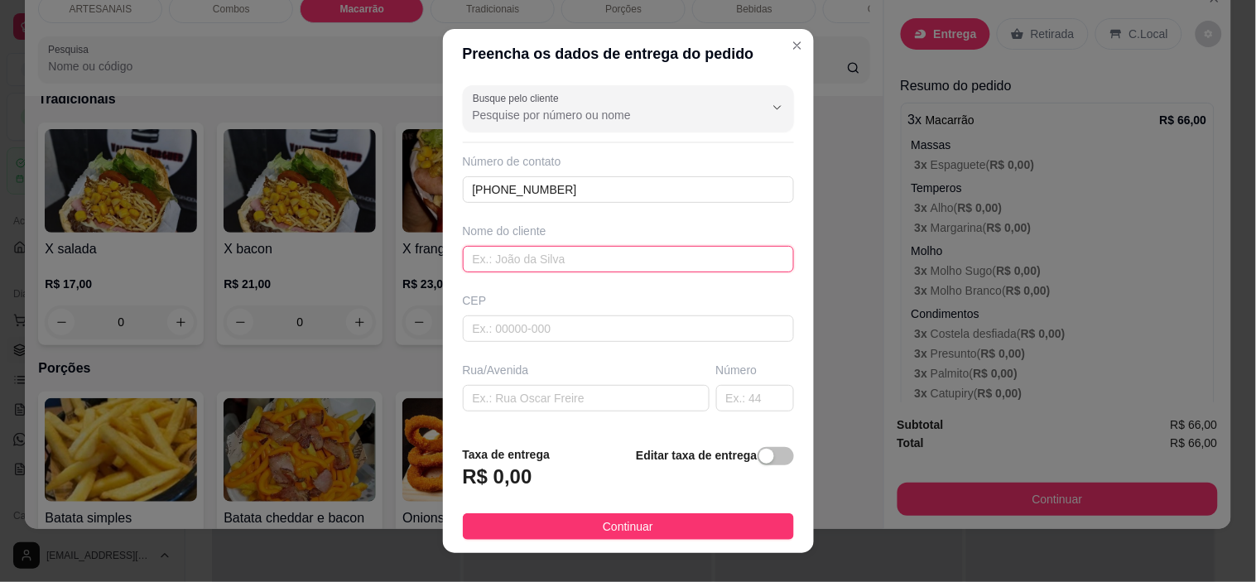
click at [586, 258] on input "text" at bounding box center [628, 259] width 331 height 26
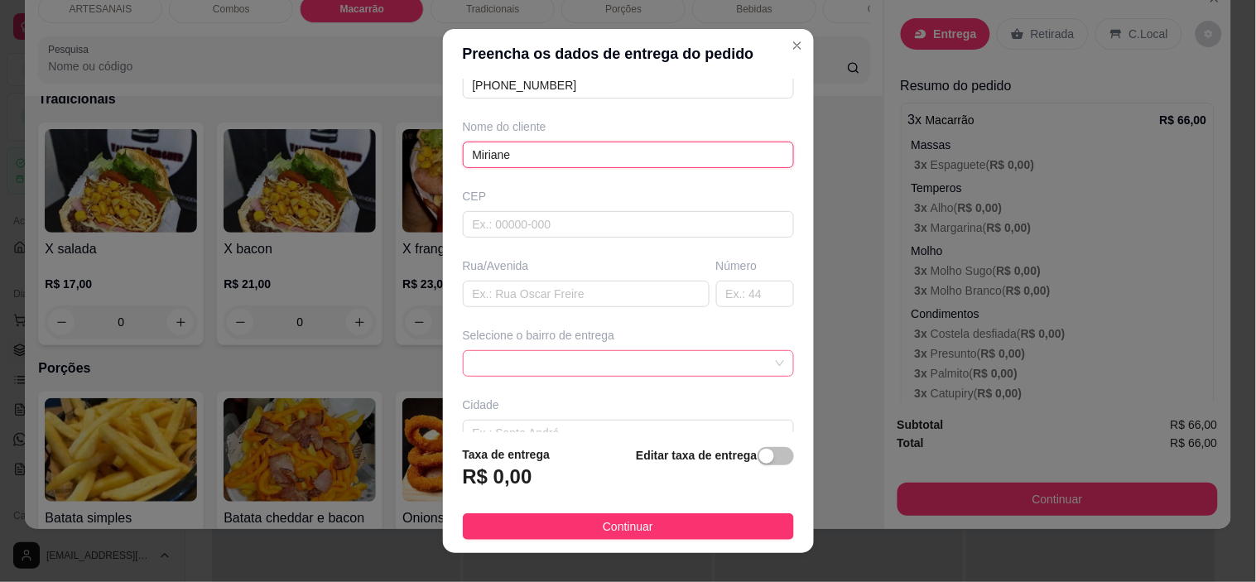
scroll to position [205, 0]
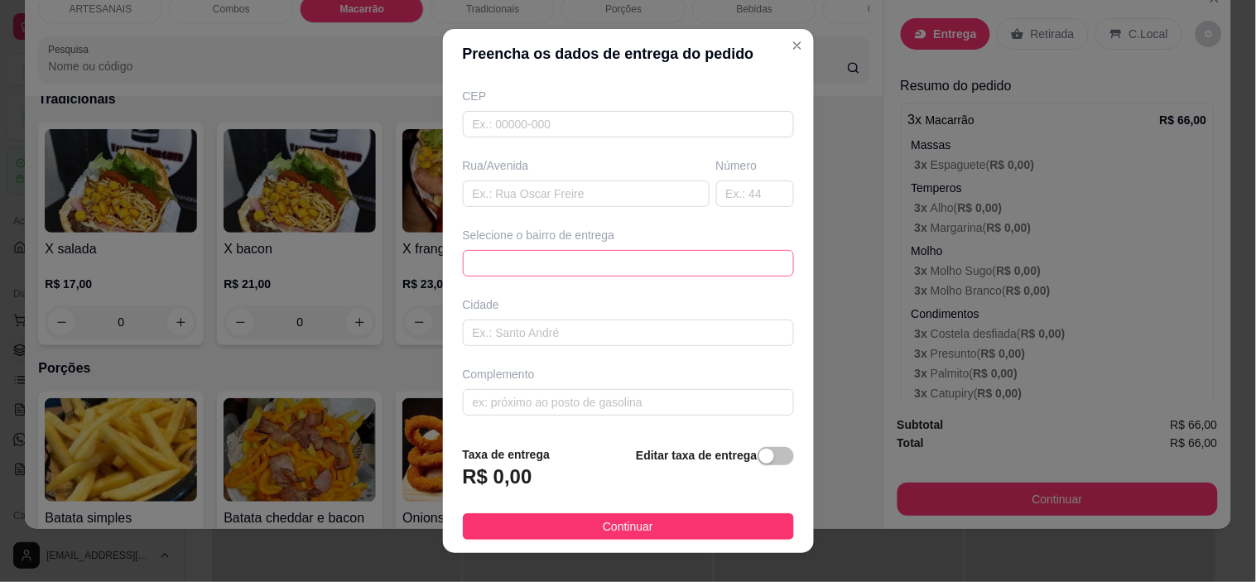
click at [640, 273] on span at bounding box center [628, 263] width 311 height 25
type input "Miriane"
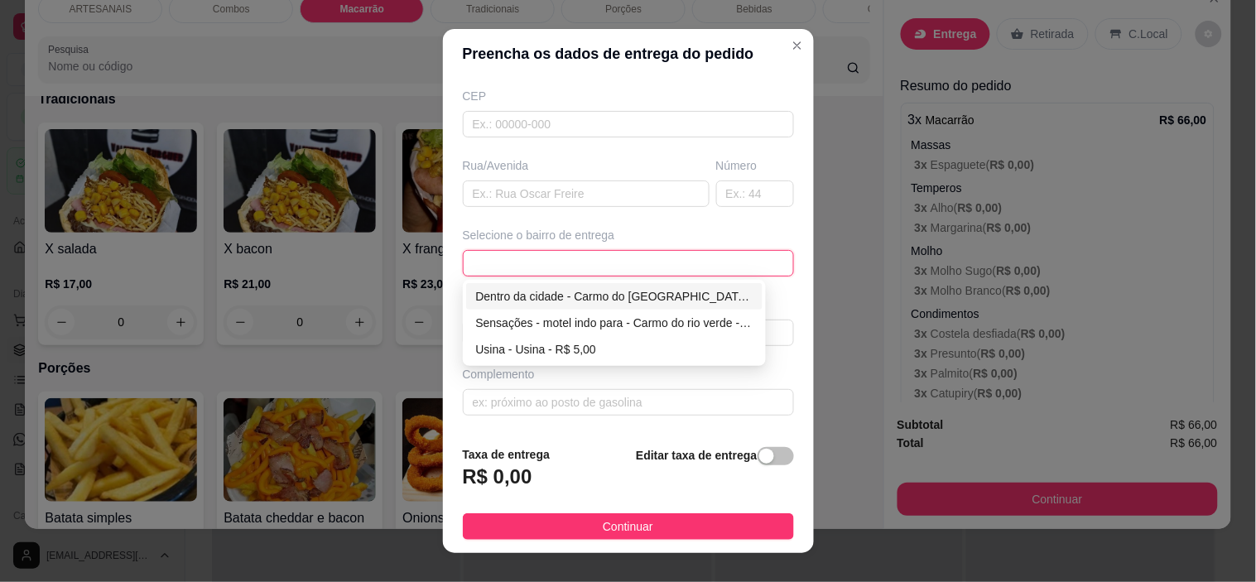
click at [739, 293] on div "Dentro da cidade - Carmo do [GEOGRAPHIC_DATA] - R$ 2,00" at bounding box center [614, 296] width 277 height 18
type input "Carmo do [GEOGRAPHIC_DATA]"
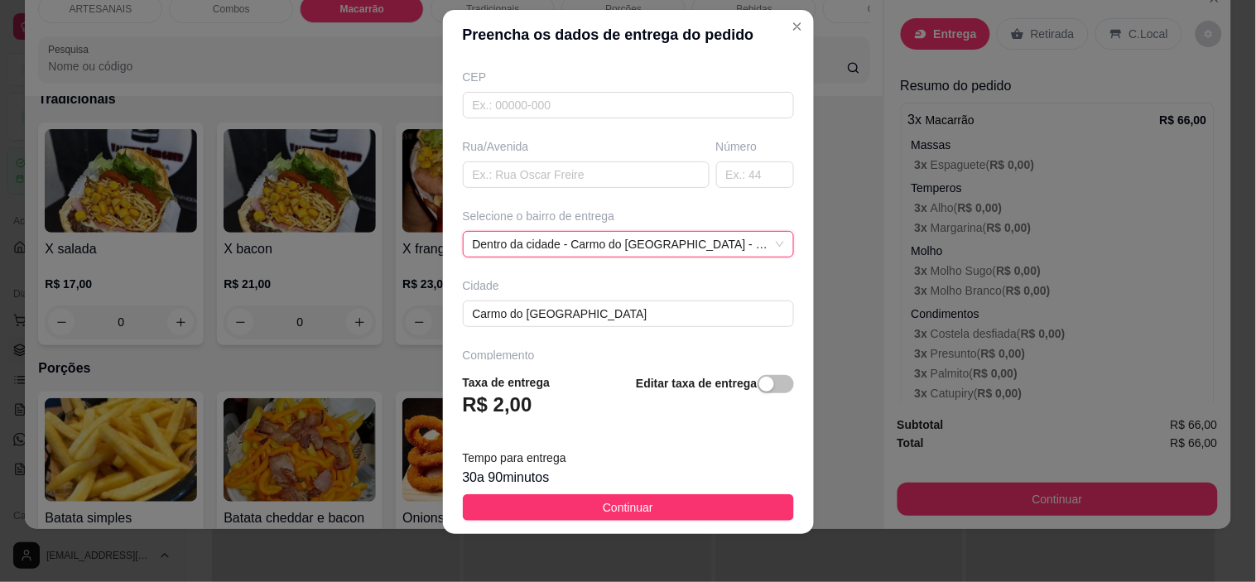
scroll to position [23, 0]
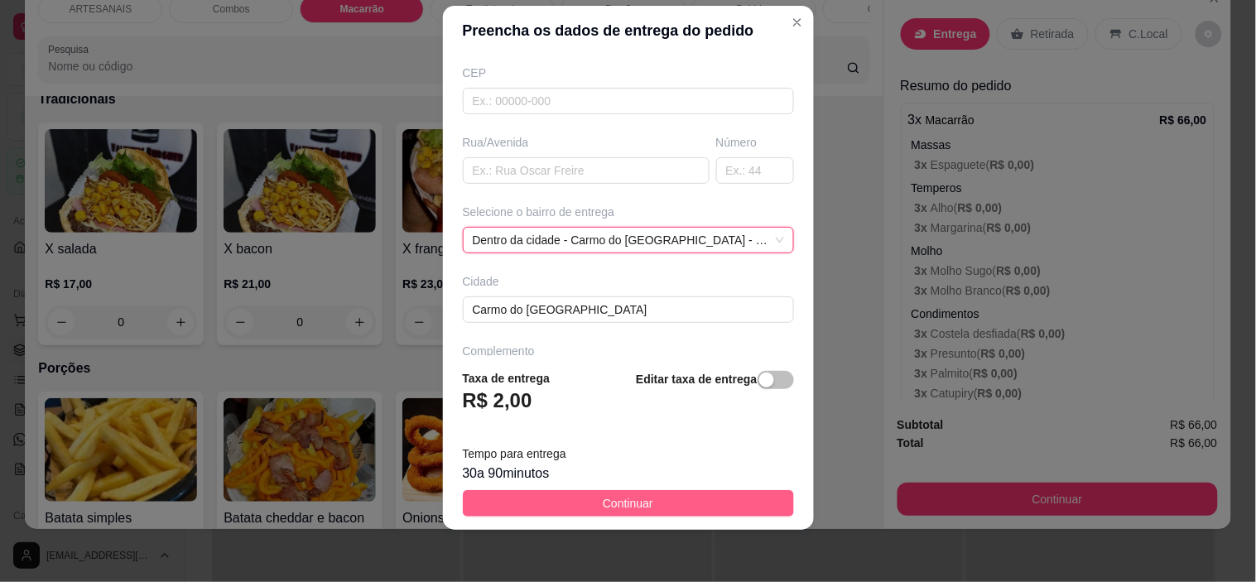
click at [632, 500] on span "Continuar" at bounding box center [628, 503] width 51 height 18
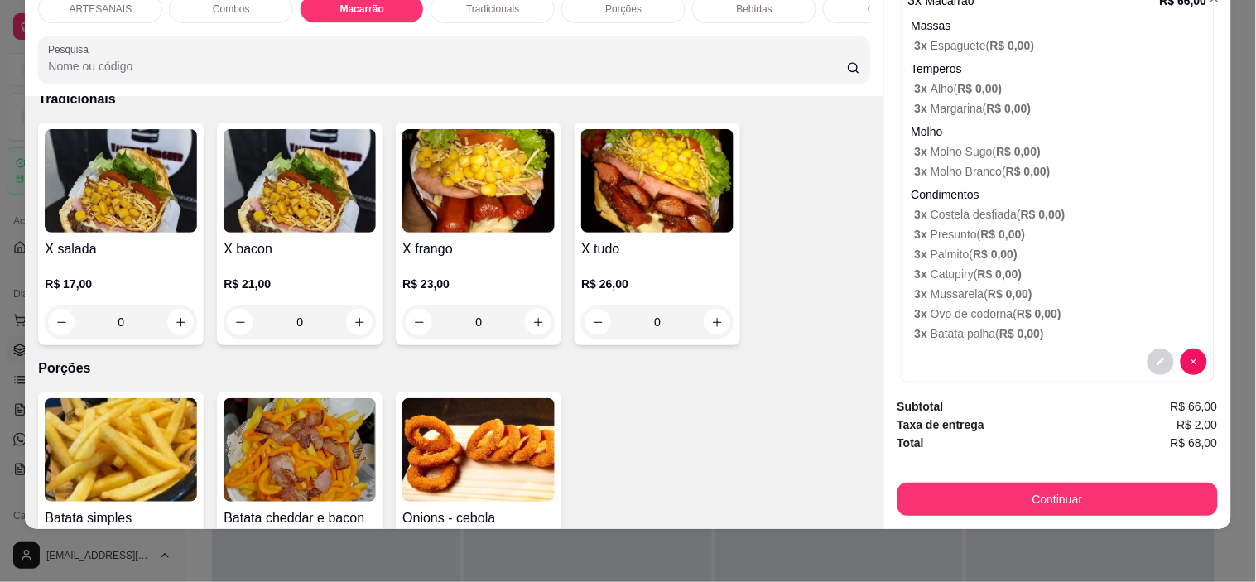
scroll to position [319, 0]
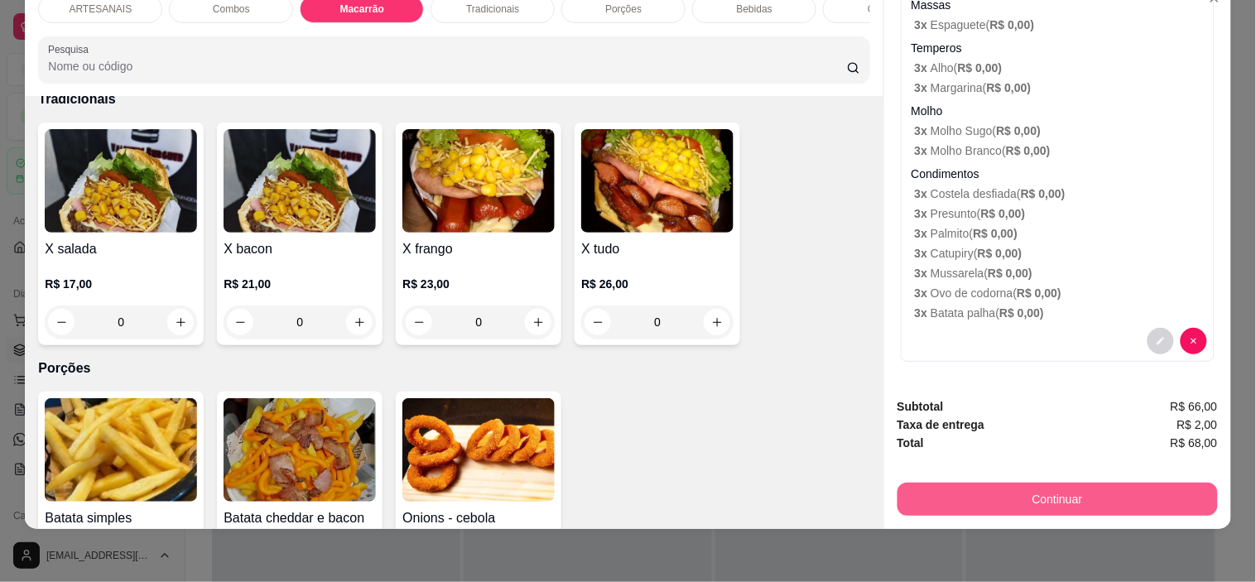
click at [1063, 493] on button "Continuar" at bounding box center [1058, 499] width 320 height 33
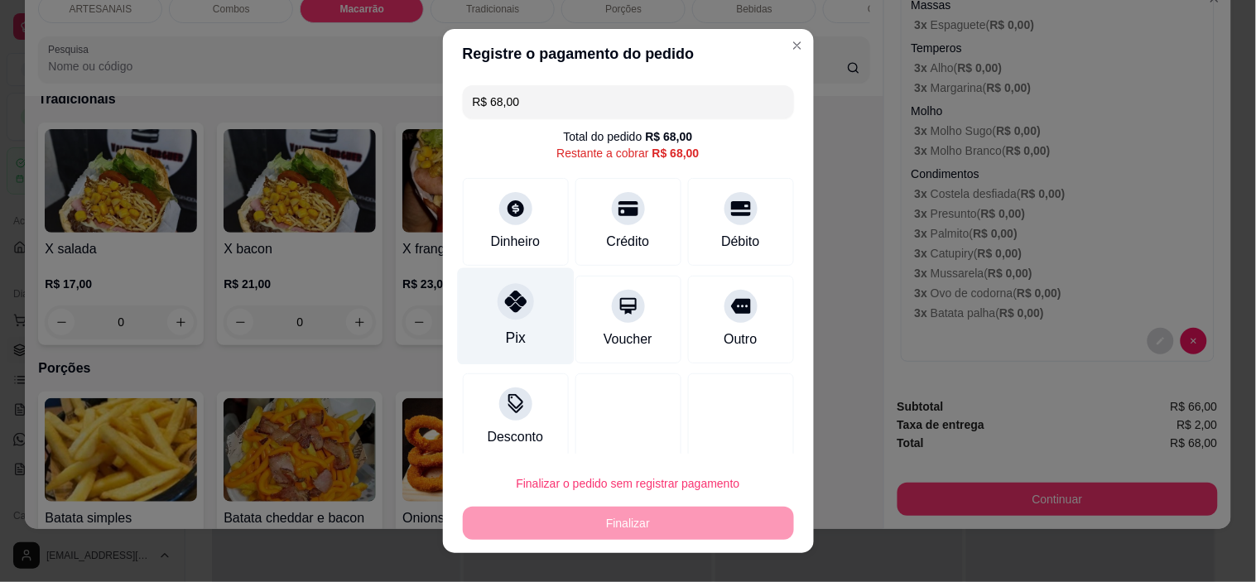
click at [524, 303] on div "Pix" at bounding box center [515, 316] width 117 height 97
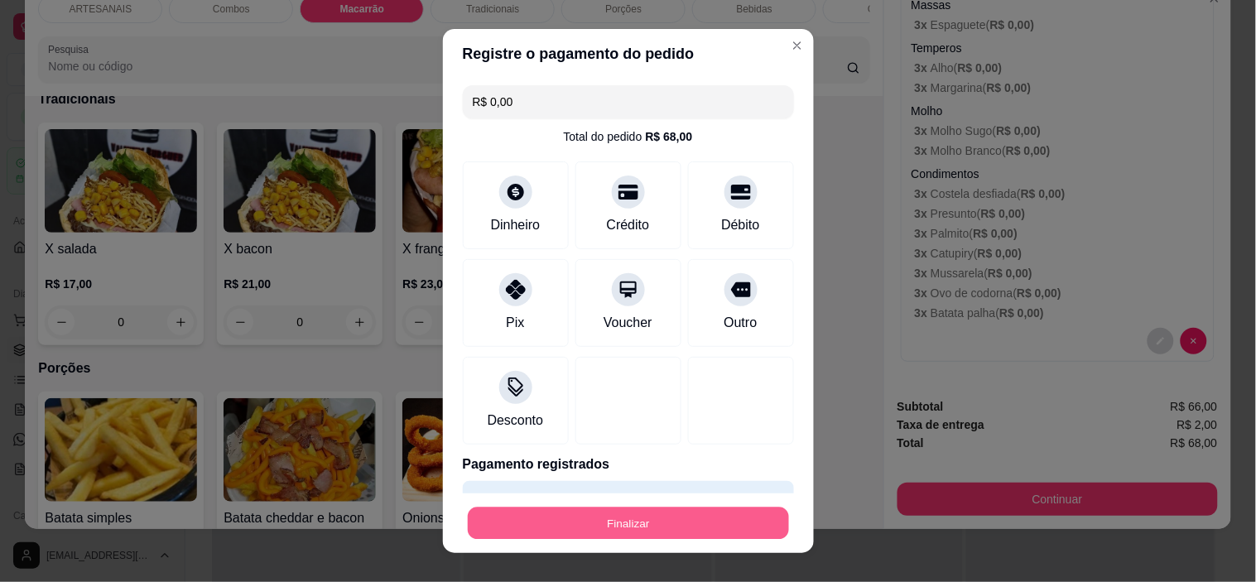
click at [616, 527] on button "Finalizar" at bounding box center [628, 523] width 321 height 32
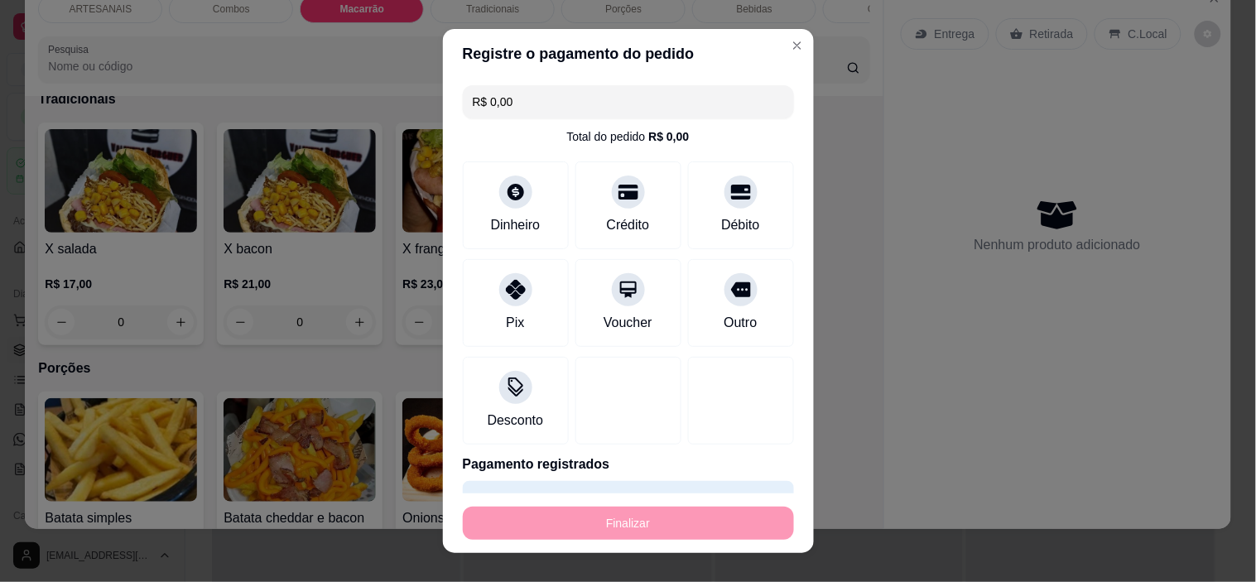
type input "-R$ 68,00"
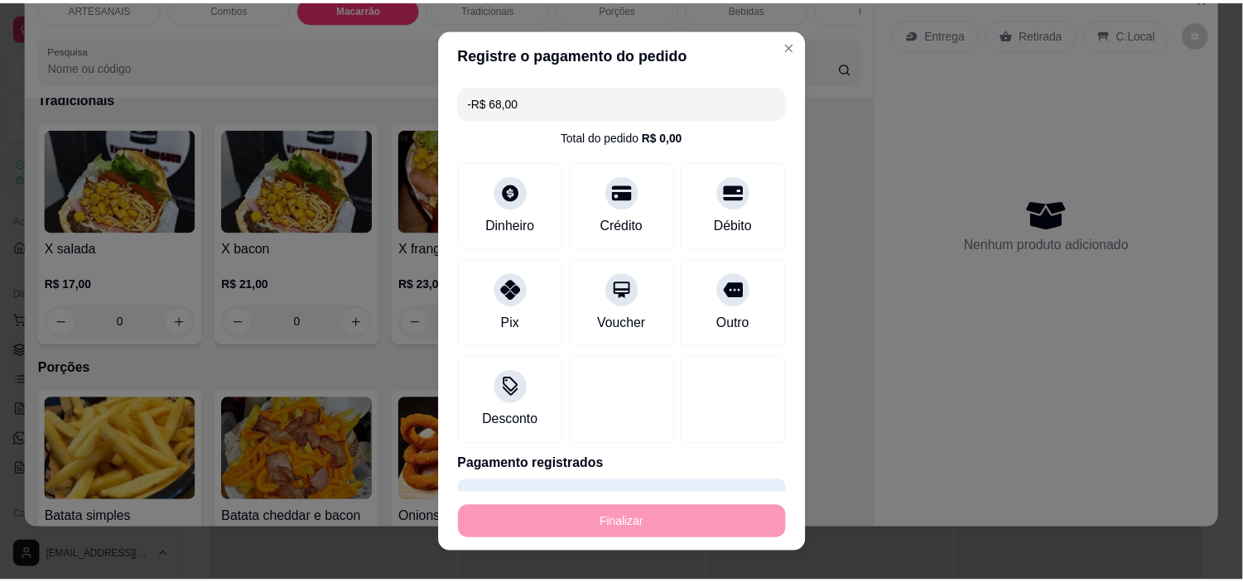
scroll to position [0, 0]
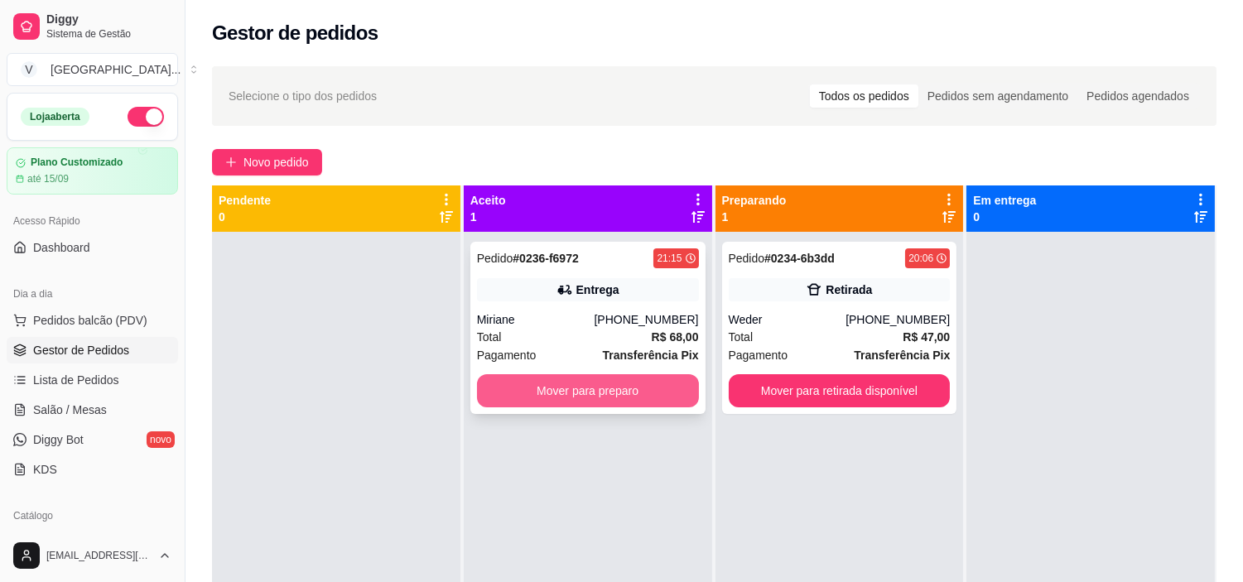
click at [599, 402] on button "Mover para preparo" at bounding box center [588, 390] width 222 height 33
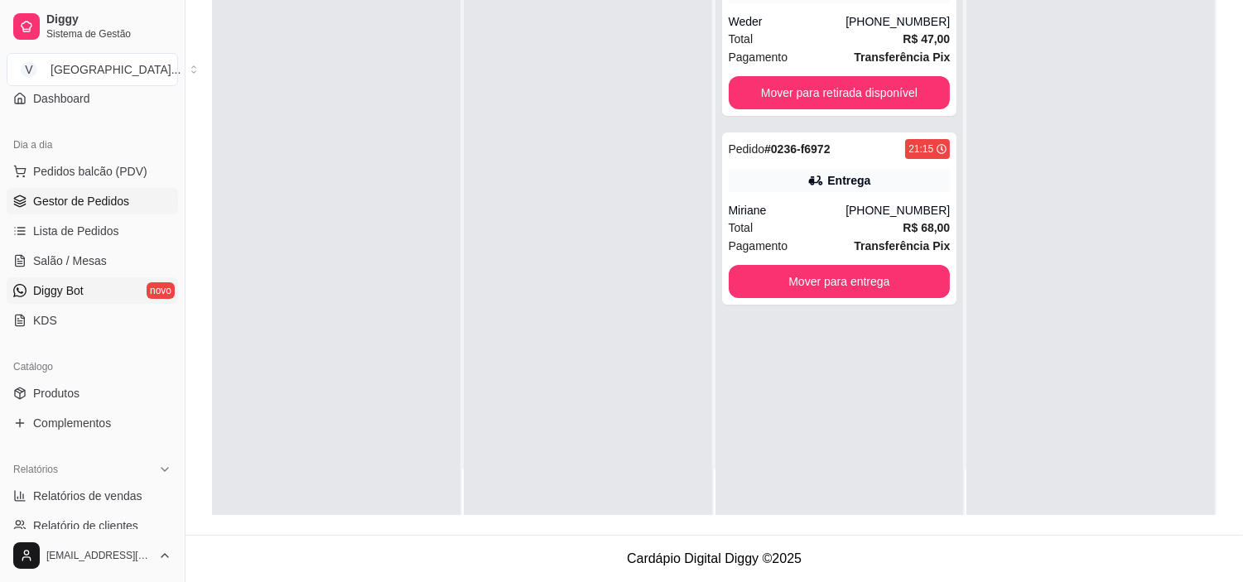
scroll to position [241, 0]
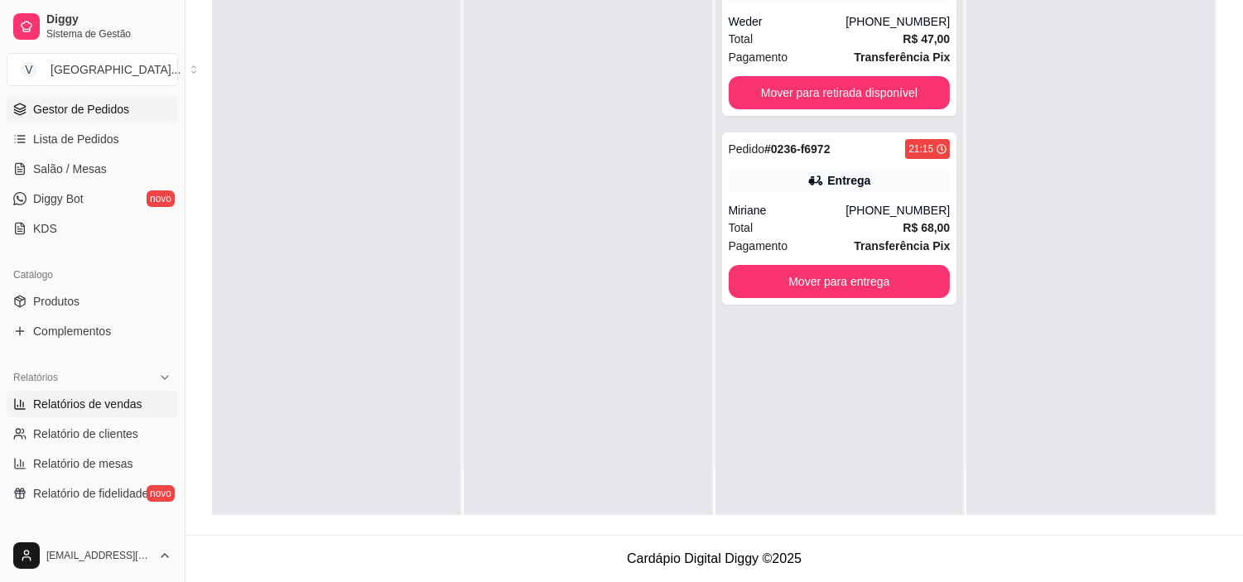
click at [94, 397] on span "Relatórios de vendas" at bounding box center [87, 404] width 109 height 17
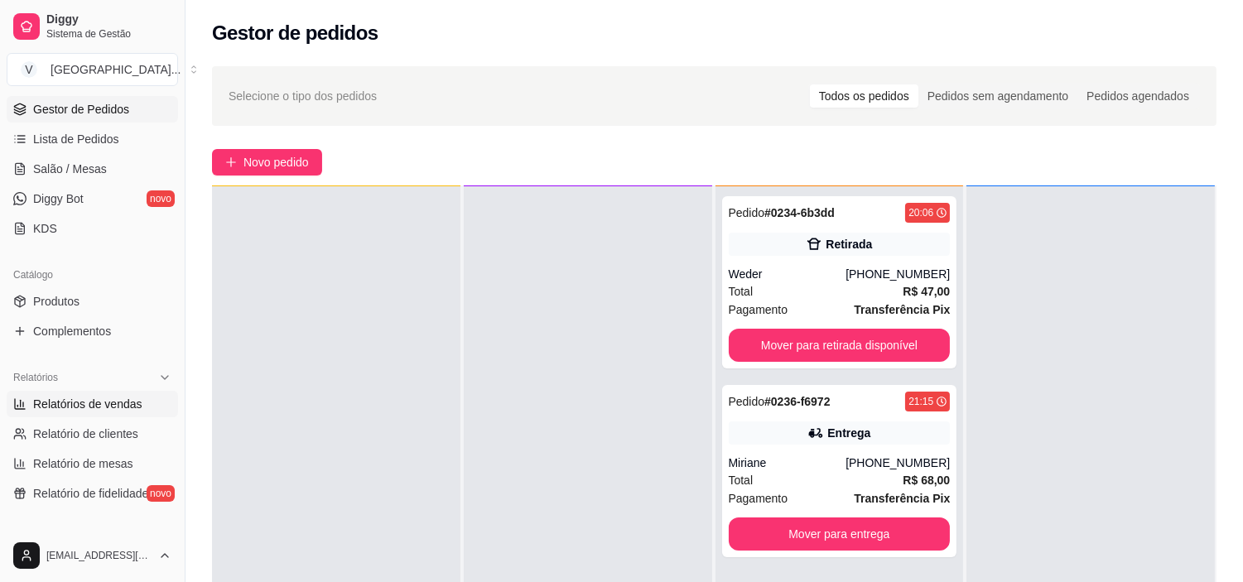
select select "ALL"
select select "0"
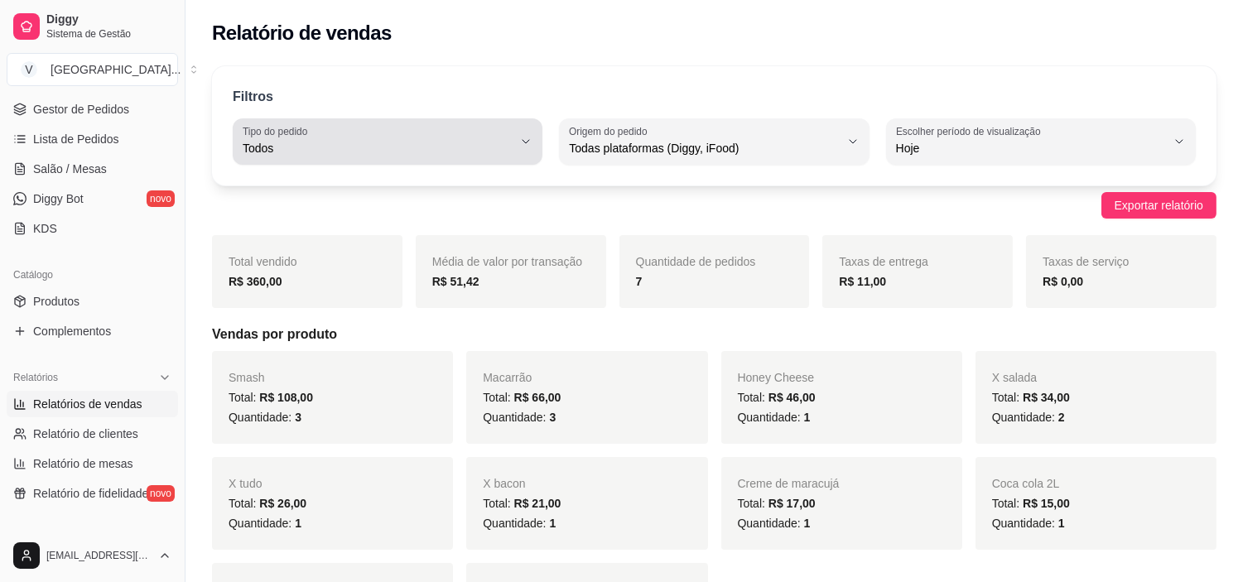
click at [524, 137] on icon "button" at bounding box center [525, 141] width 13 height 13
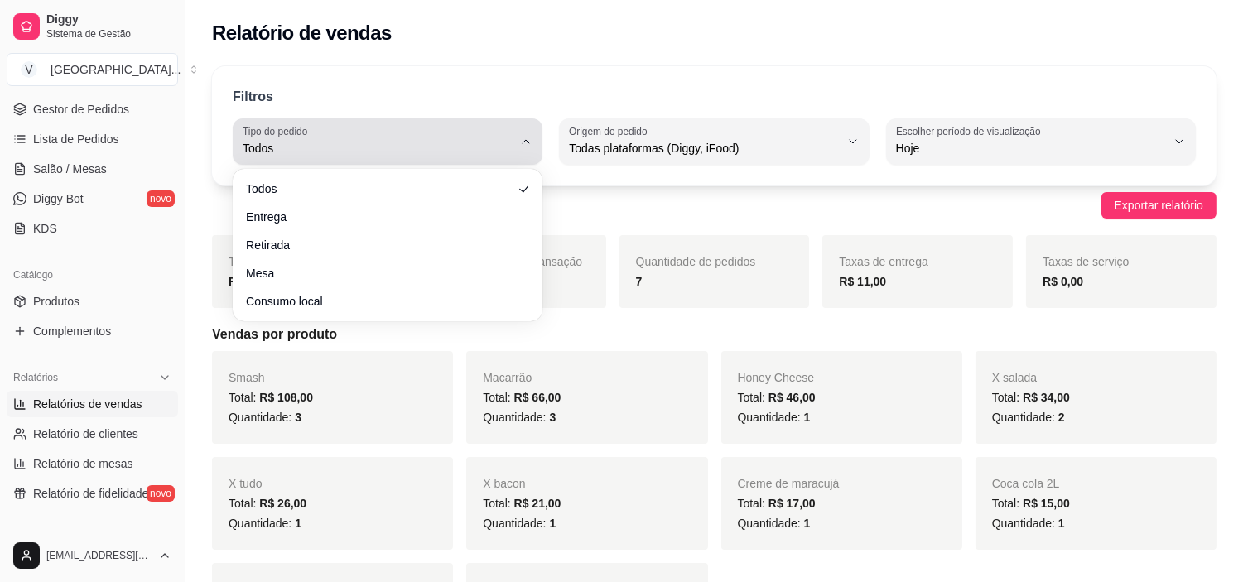
click at [532, 139] on icon "button" at bounding box center [525, 141] width 13 height 13
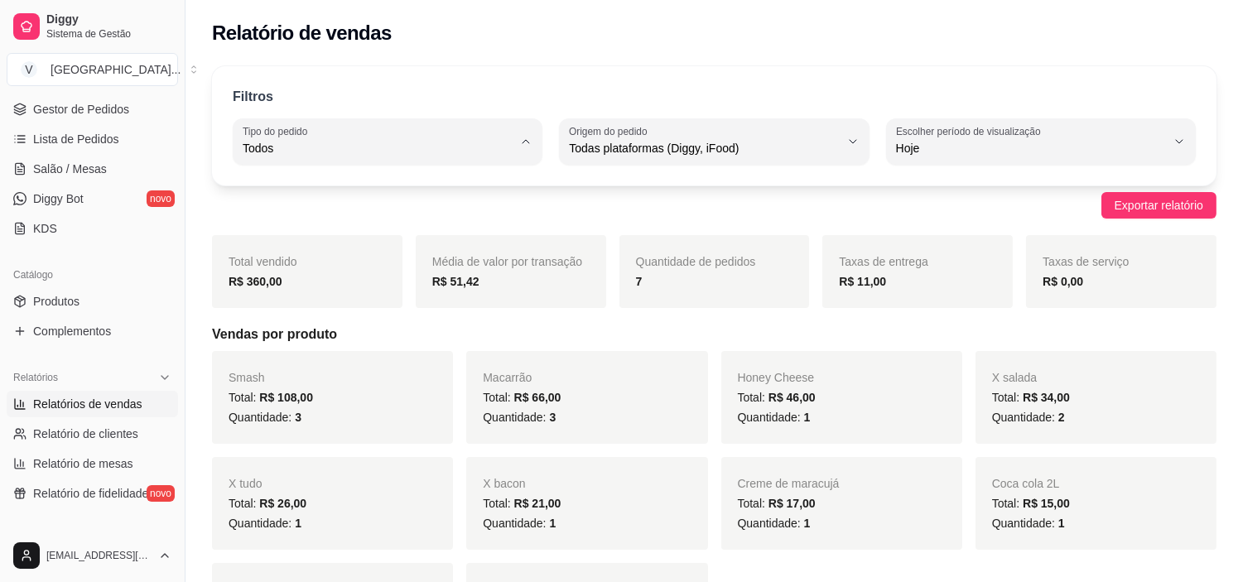
click at [568, 54] on div "Relatório de vendas" at bounding box center [713, 28] width 1057 height 56
click at [93, 111] on span "Gestor de Pedidos" at bounding box center [81, 109] width 96 height 17
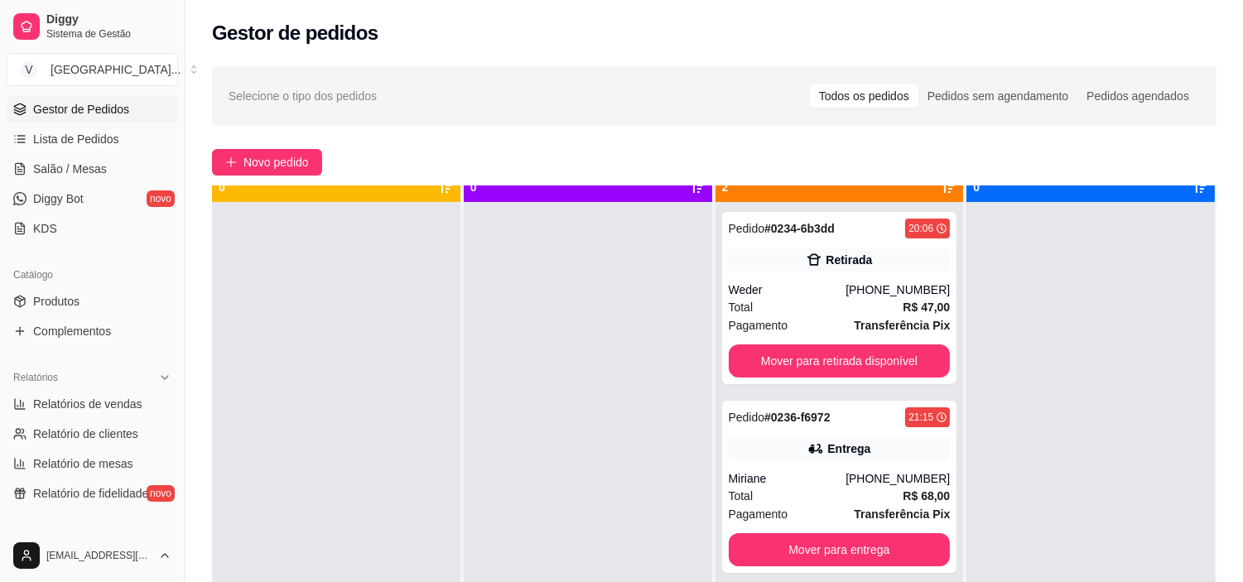
scroll to position [46, 0]
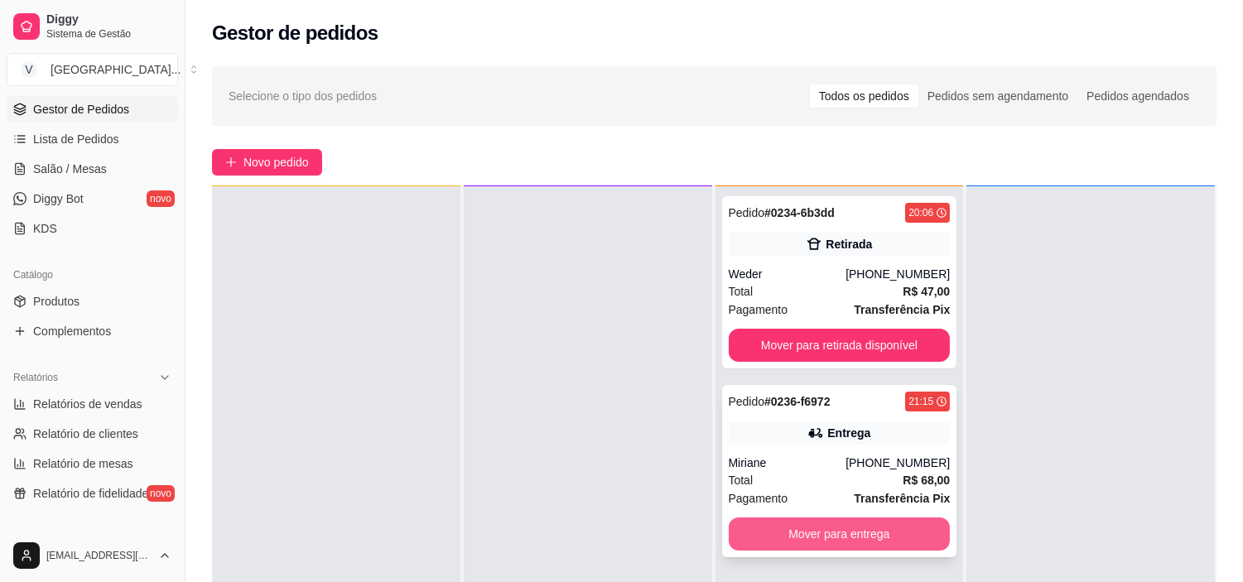
click at [778, 534] on button "Mover para entrega" at bounding box center [840, 534] width 222 height 33
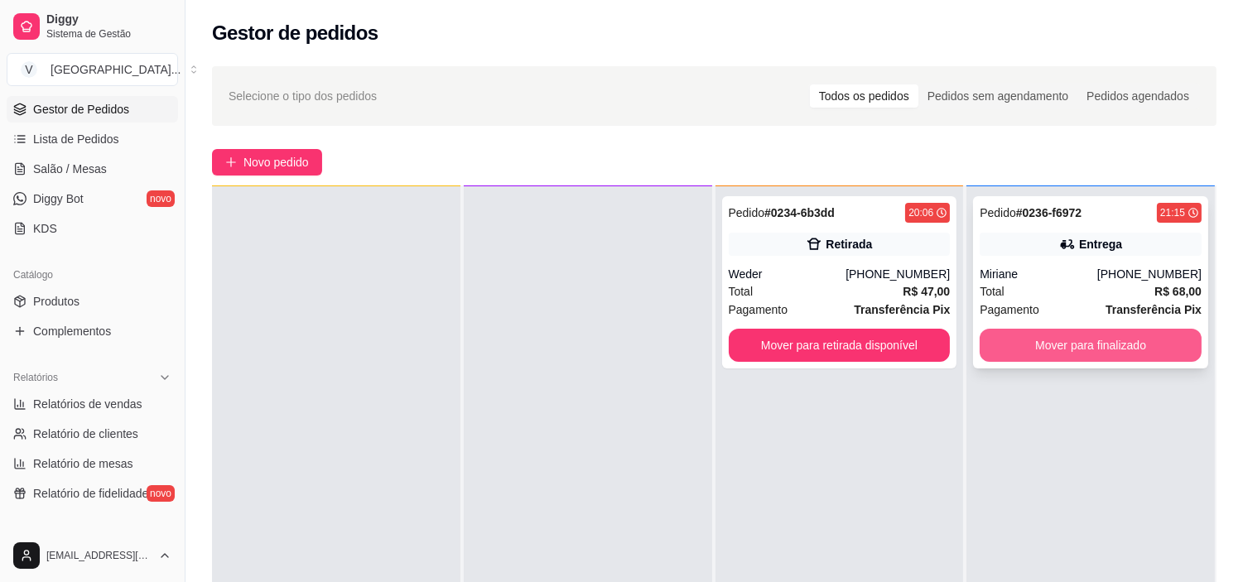
click at [1091, 349] on button "Mover para finalizado" at bounding box center [1091, 345] width 222 height 33
